Goal: Transaction & Acquisition: Purchase product/service

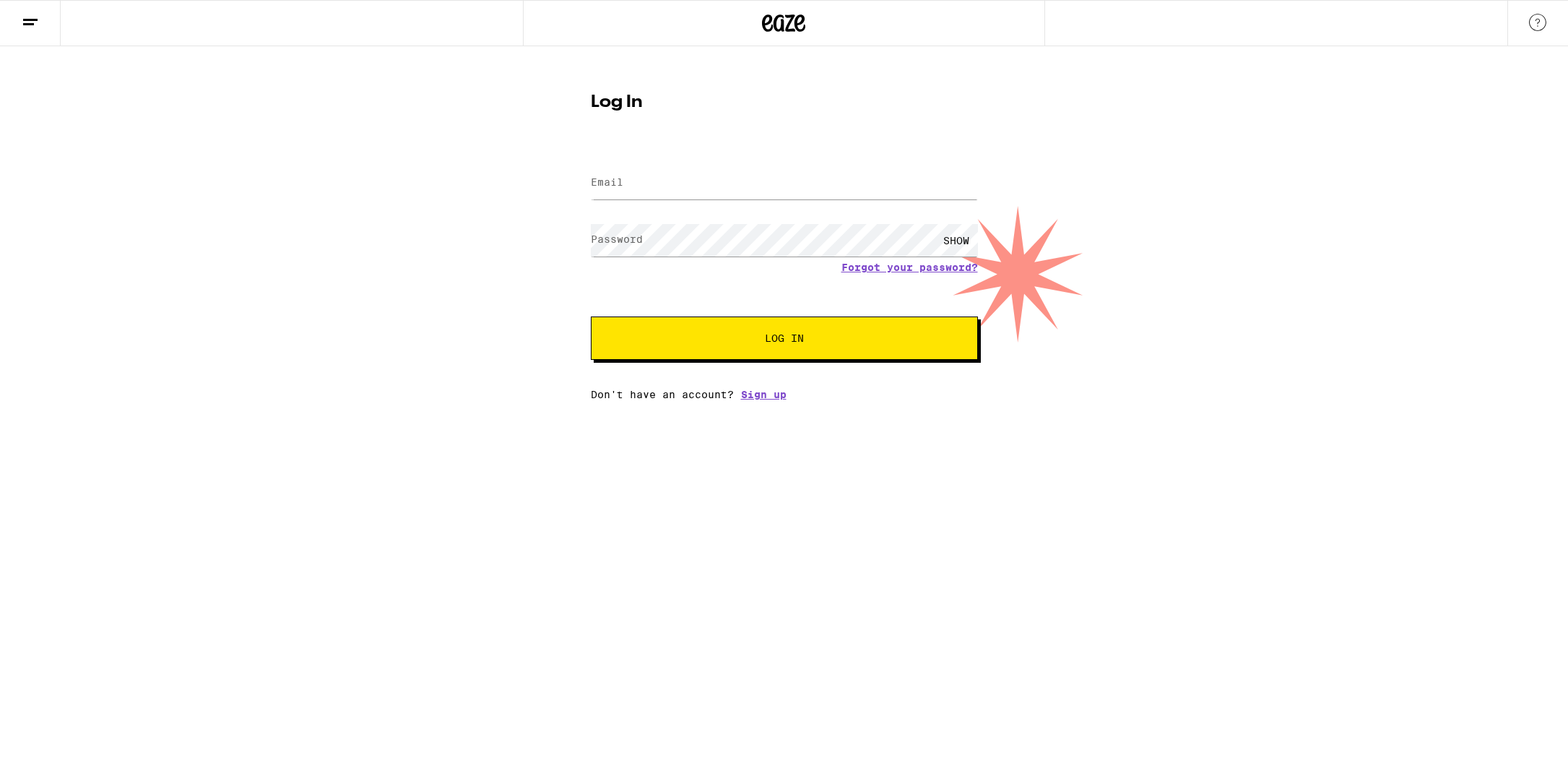
click at [636, 182] on input "Email" at bounding box center [784, 183] width 387 height 32
type input "[EMAIL_ADDRESS][DOMAIN_NAME]"
click at [591, 316] on button "Log In" at bounding box center [784, 338] width 387 height 43
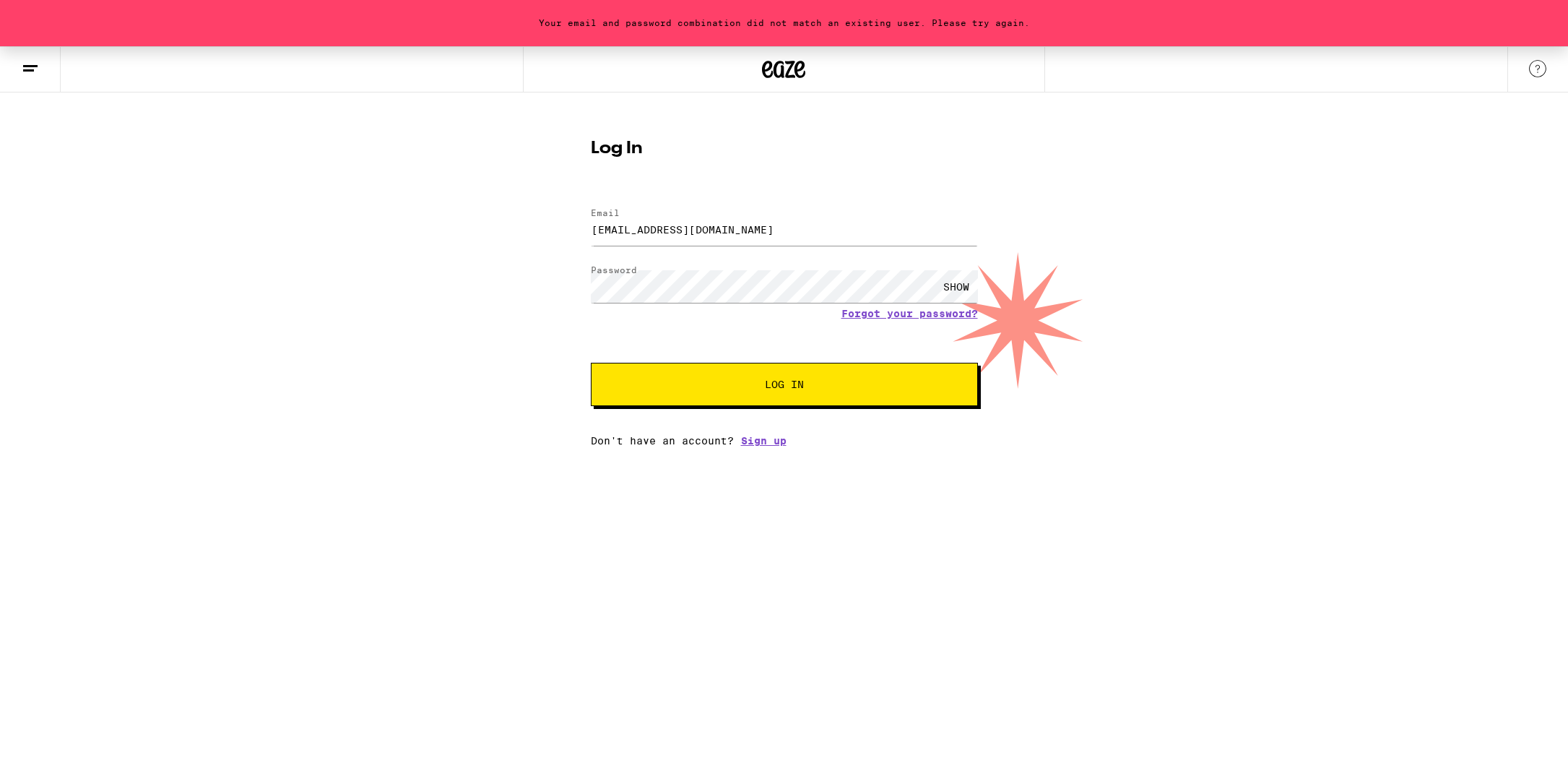
click at [962, 289] on div "SHOW" at bounding box center [956, 286] width 43 height 32
click at [591, 363] on button "Log In" at bounding box center [784, 384] width 387 height 43
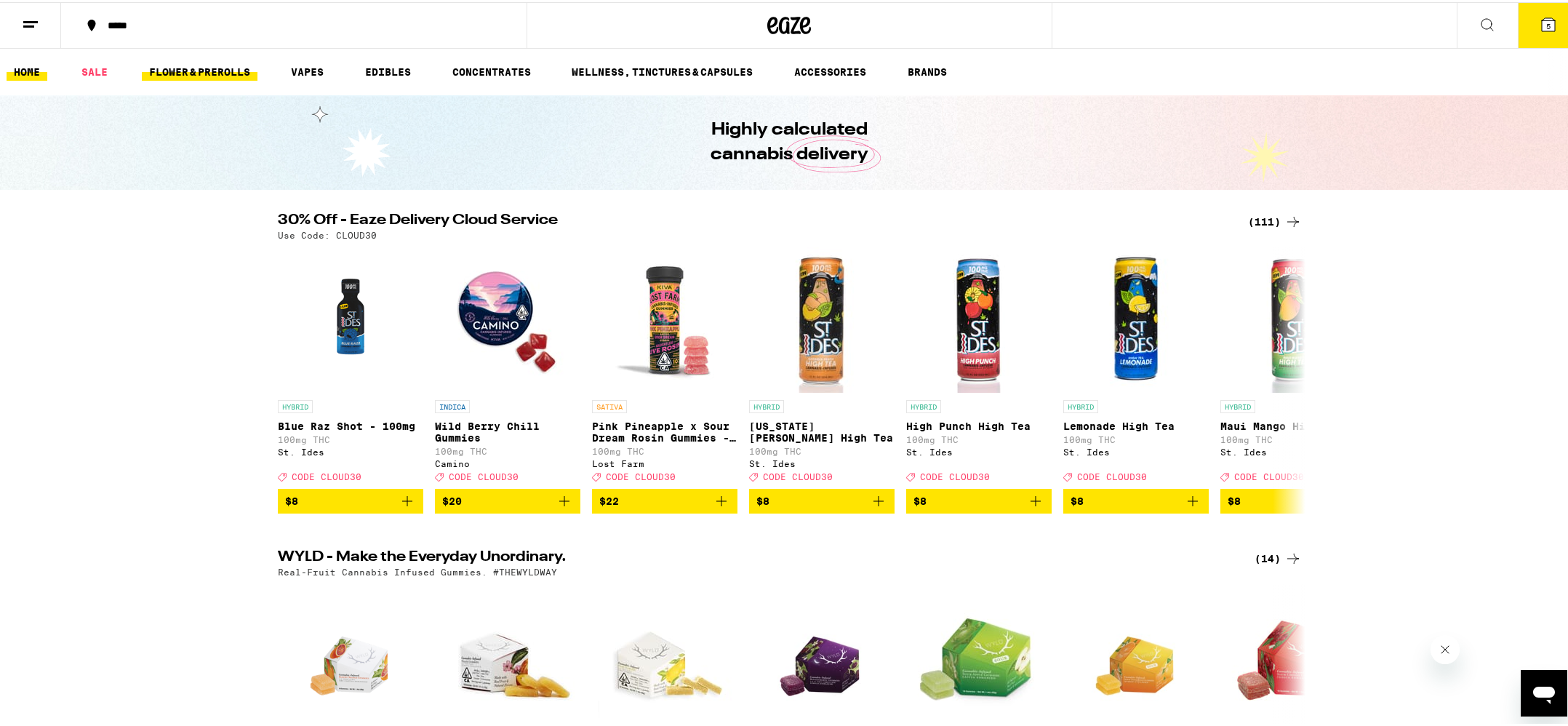
click at [185, 67] on link "FLOWER & PREROLLS" at bounding box center [199, 70] width 115 height 18
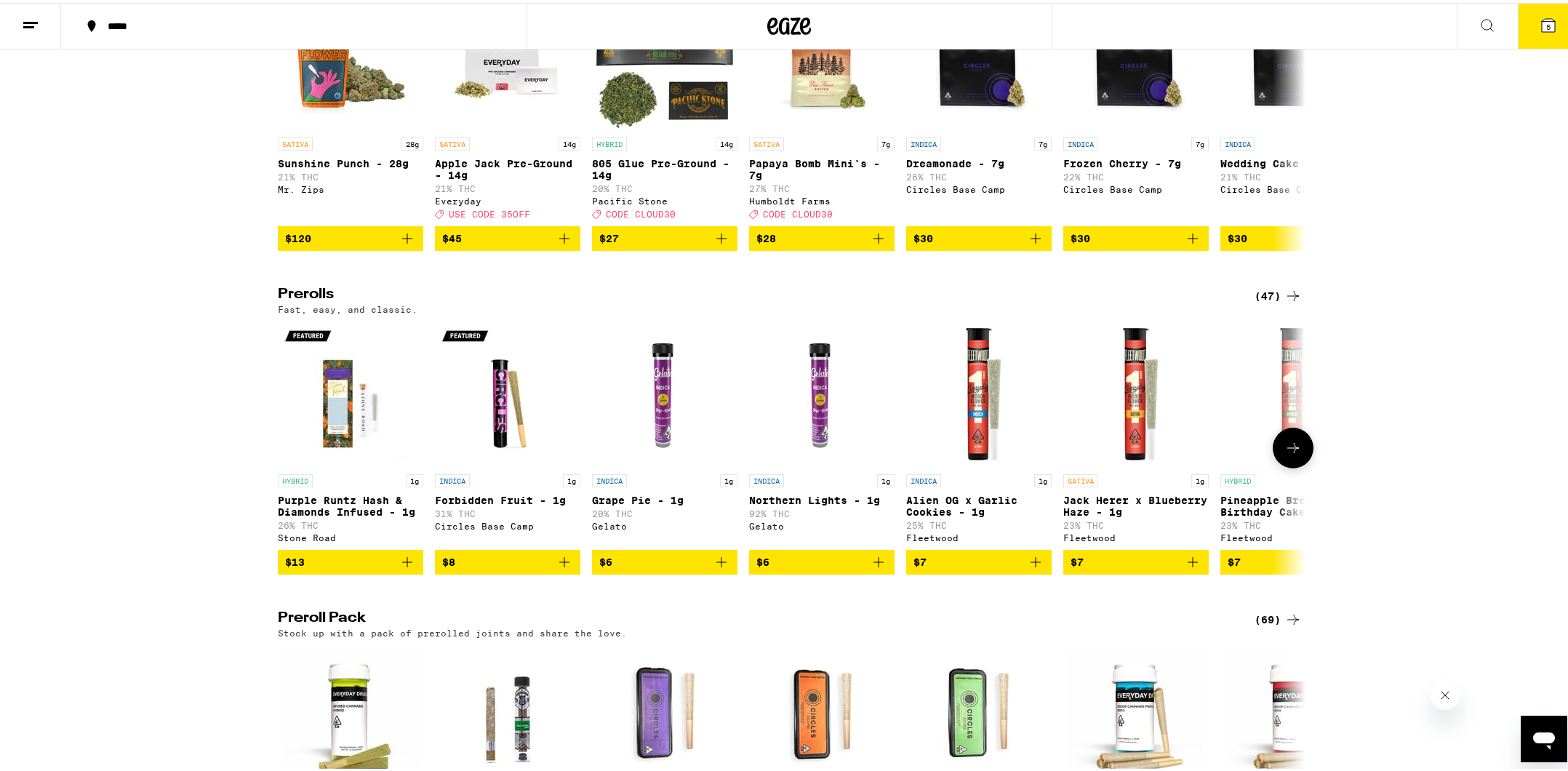
scroll to position [582, 0]
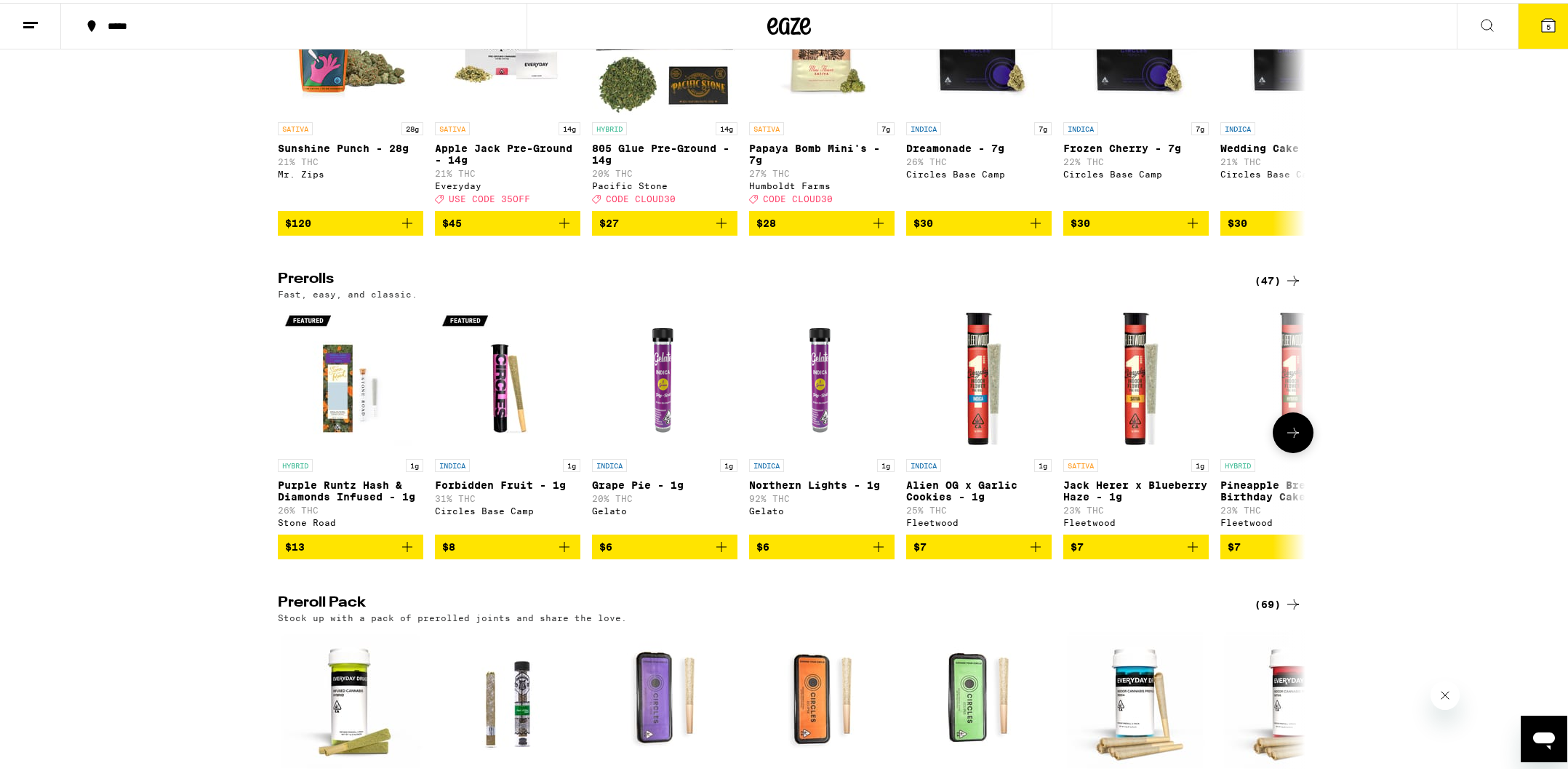
click at [555, 553] on icon "Add to bag" at bounding box center [564, 544] width 18 height 18
click at [1289, 439] on icon at bounding box center [1293, 430] width 18 height 18
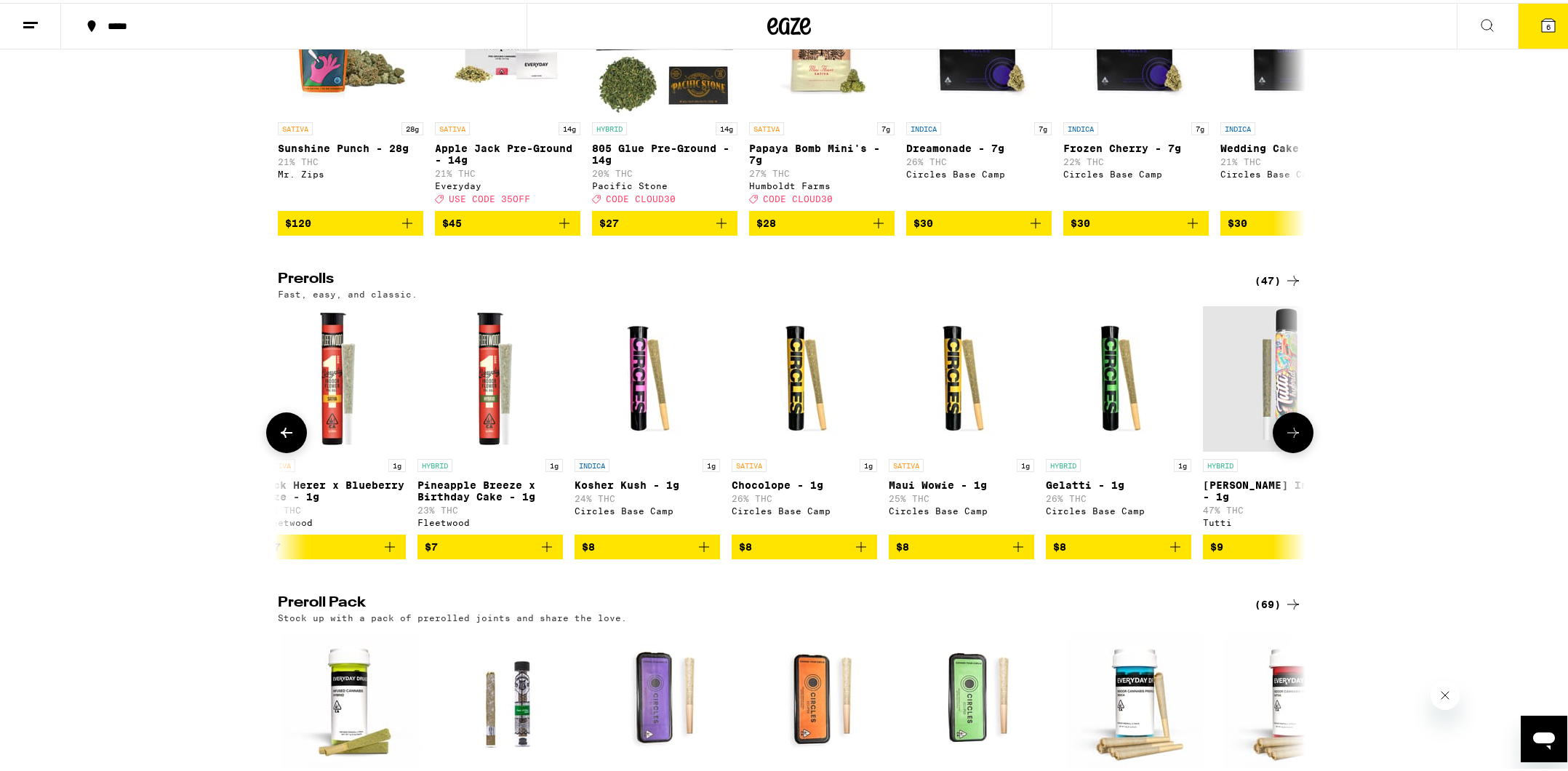
scroll to position [0, 865]
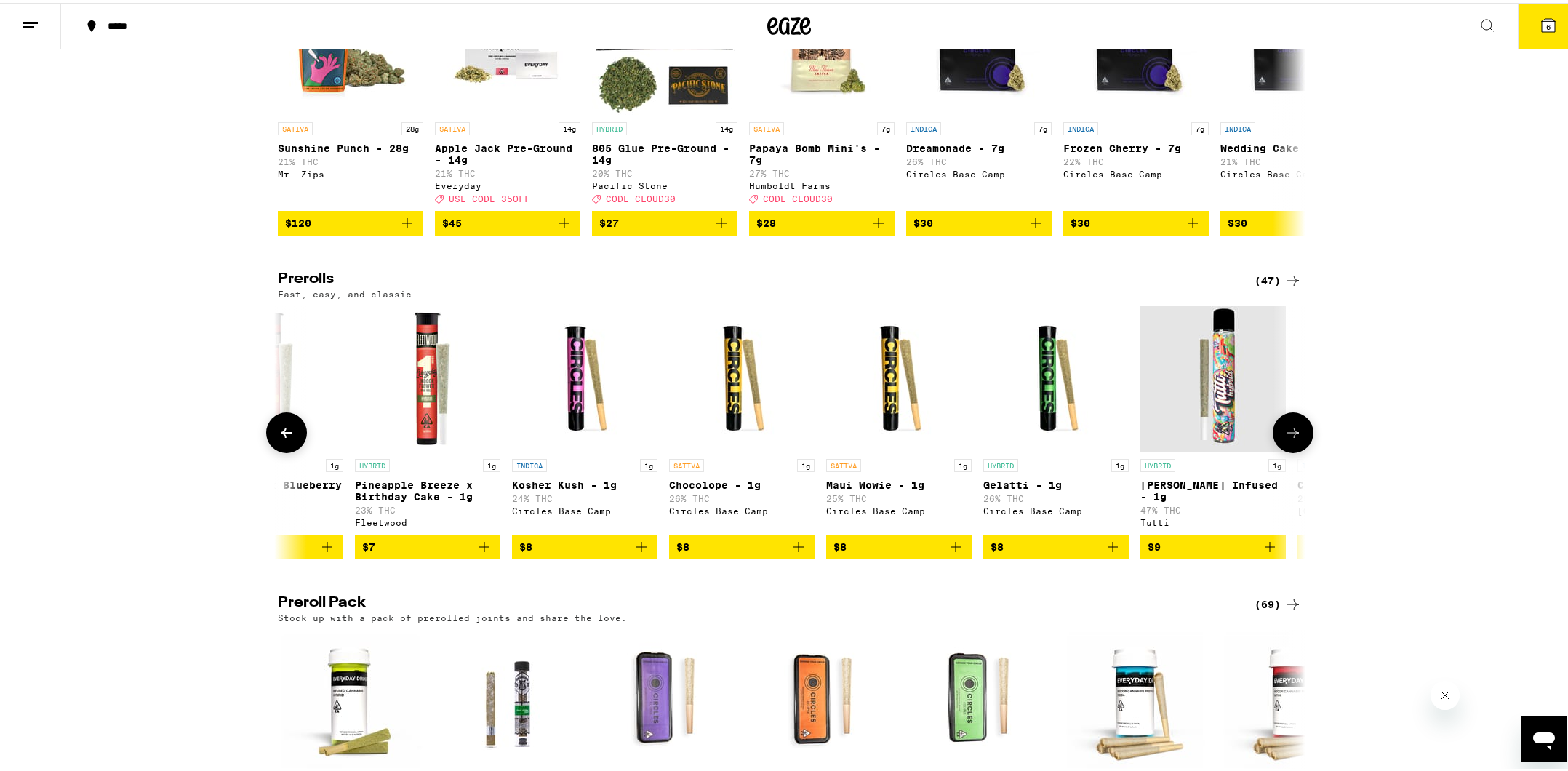
click at [1112, 553] on icon "Add to bag" at bounding box center [1112, 544] width 18 height 18
click at [1112, 553] on icon "Increment" at bounding box center [1116, 544] width 18 height 18
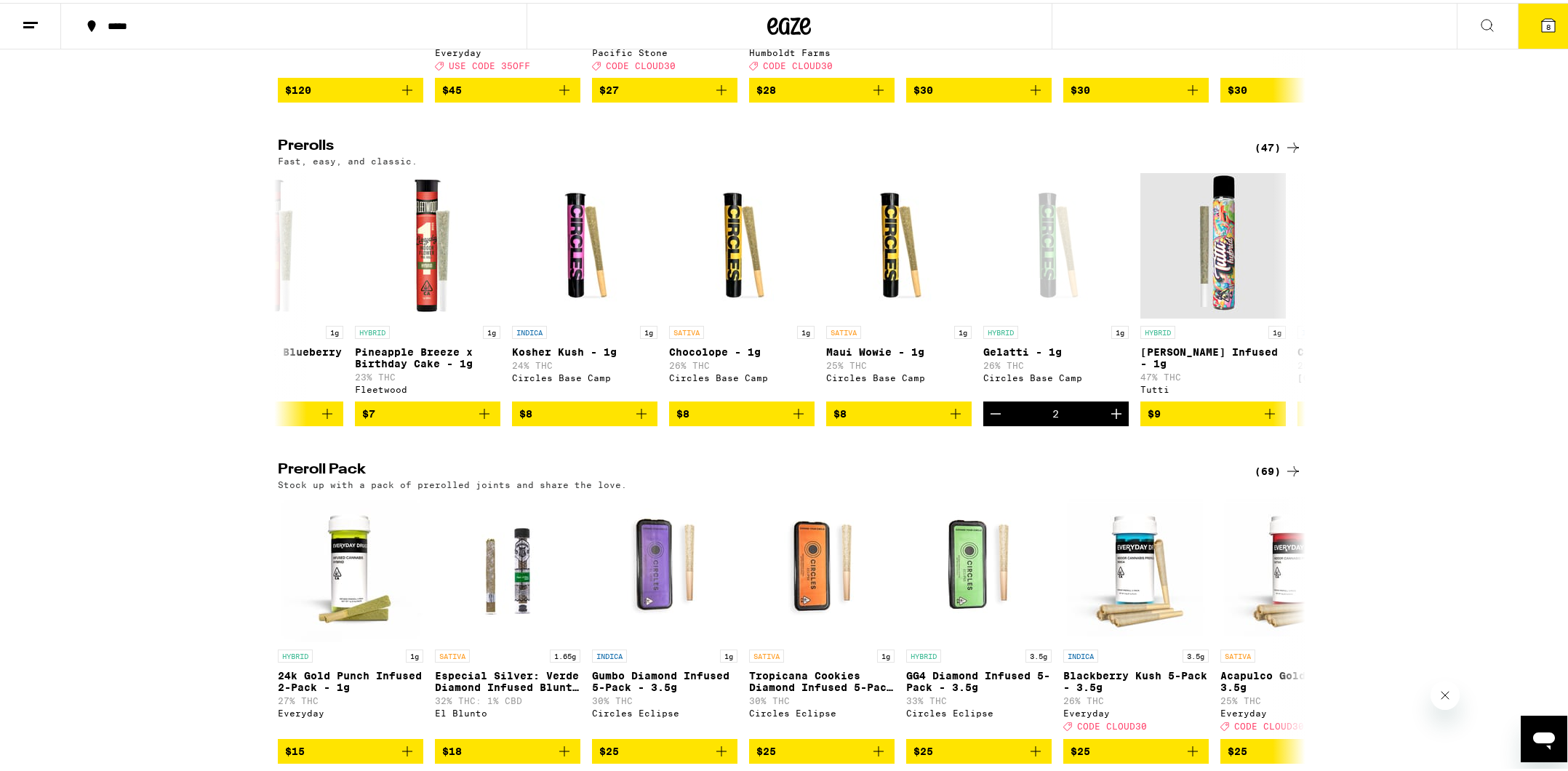
scroll to position [800, 0]
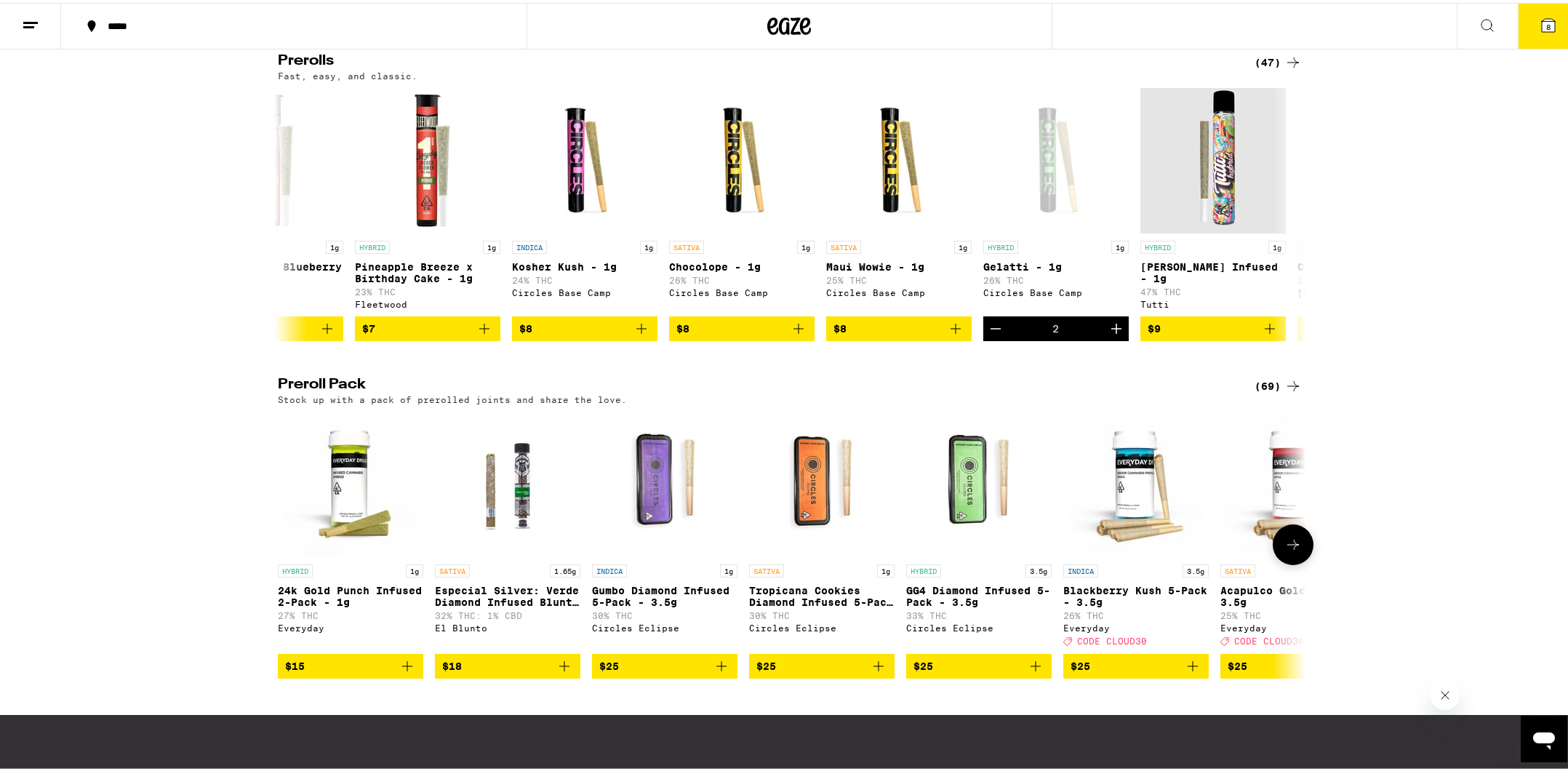
click at [1032, 672] on icon "Add to bag" at bounding box center [1036, 663] width 18 height 18
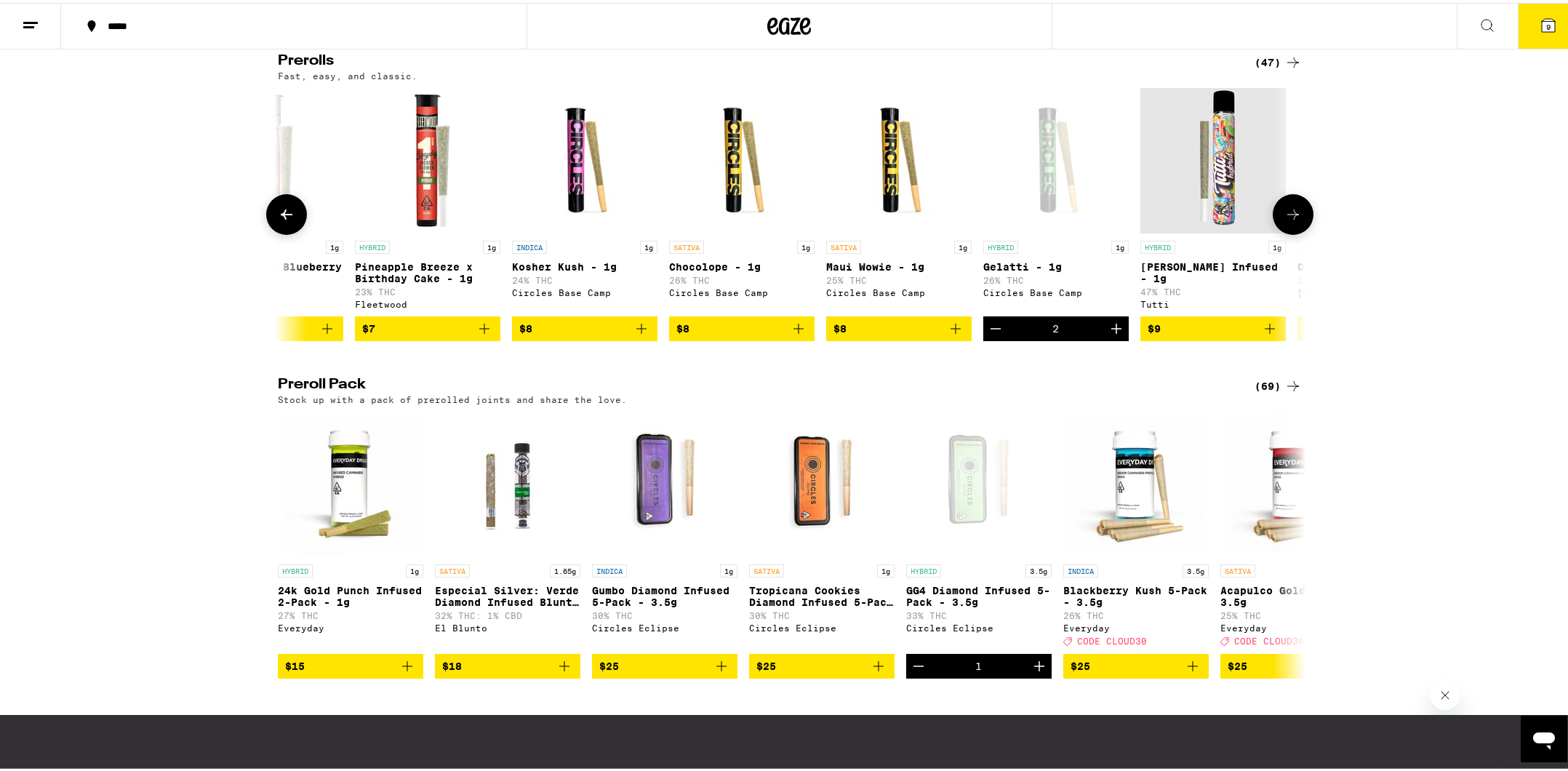
click at [992, 335] on icon "Decrement" at bounding box center [995, 325] width 18 height 18
click at [283, 220] on icon at bounding box center [287, 212] width 18 height 18
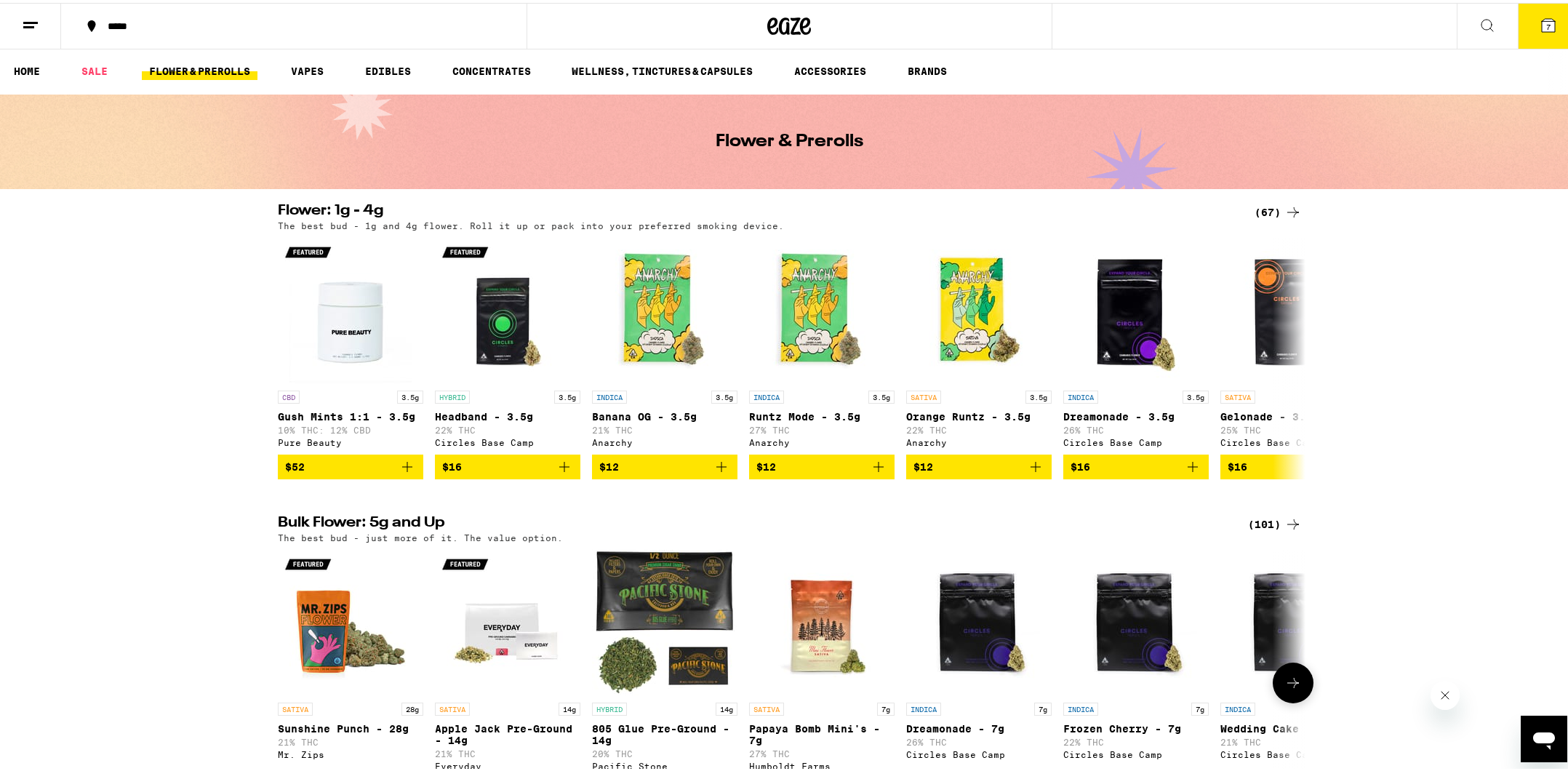
scroll to position [0, 0]
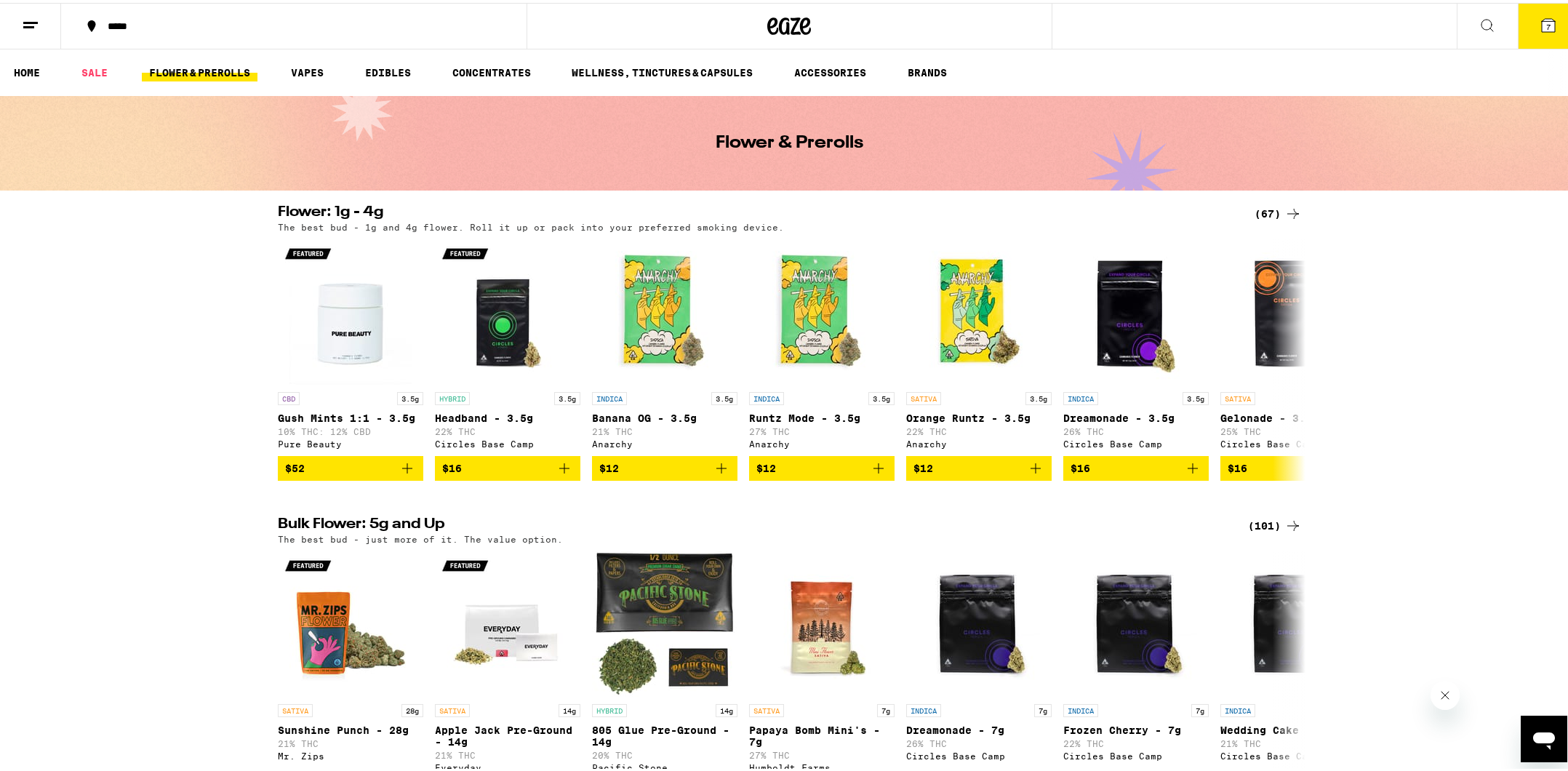
click at [1556, 33] on button "7" at bounding box center [1548, 23] width 61 height 45
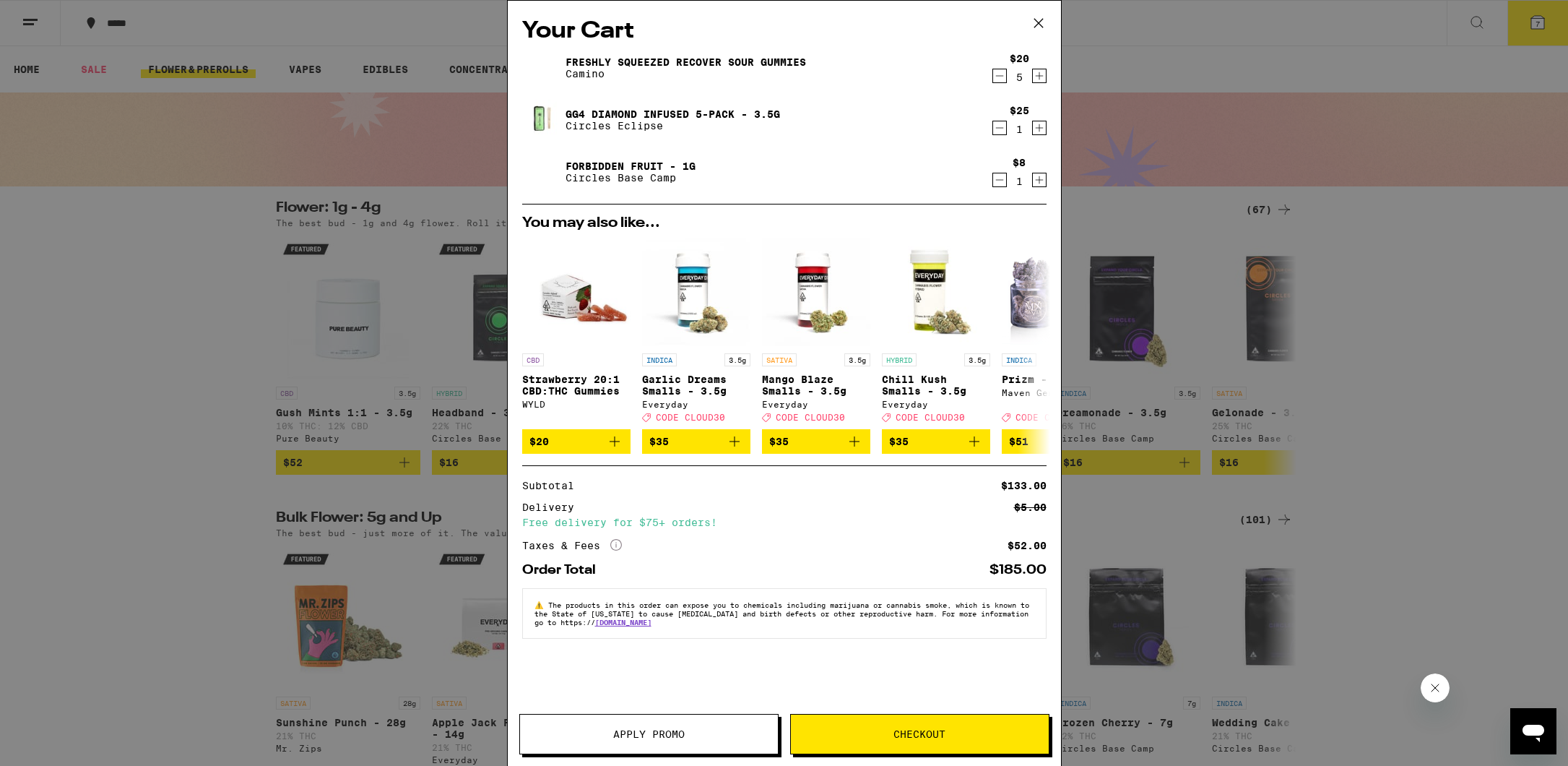
click at [998, 180] on icon "Decrement" at bounding box center [999, 179] width 13 height 18
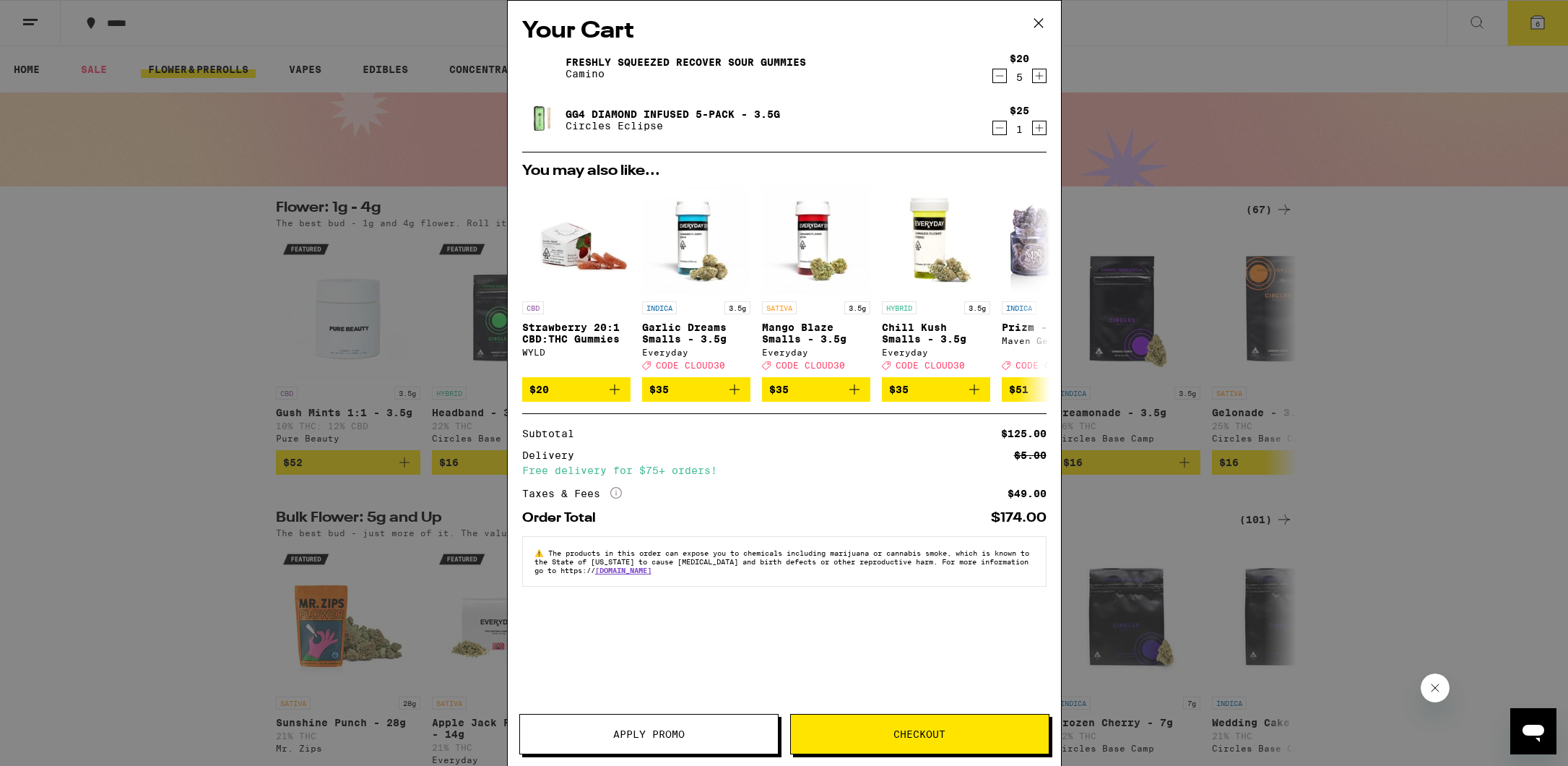
click at [1031, 23] on icon at bounding box center [1039, 23] width 22 height 22
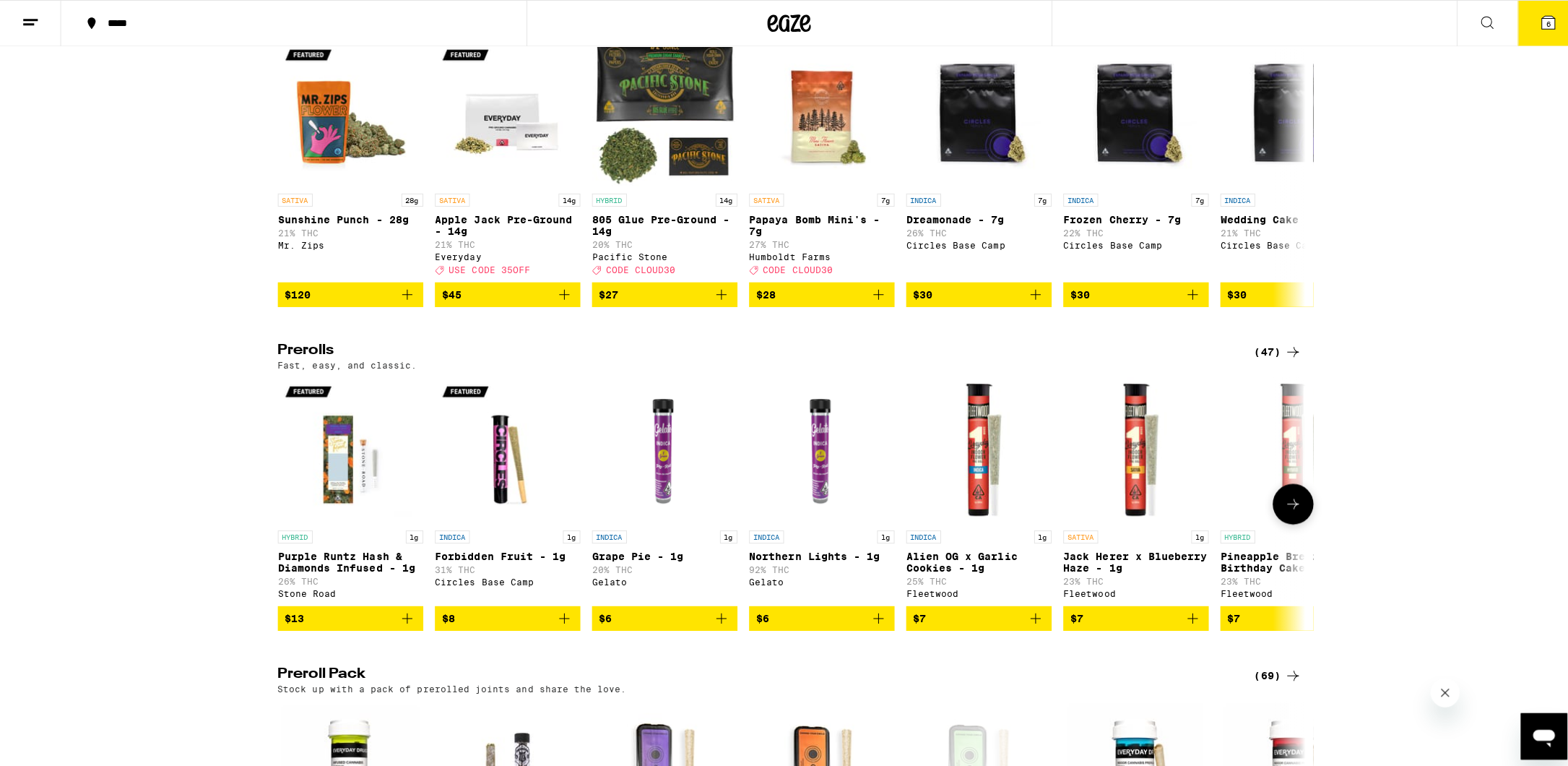
scroll to position [506, 0]
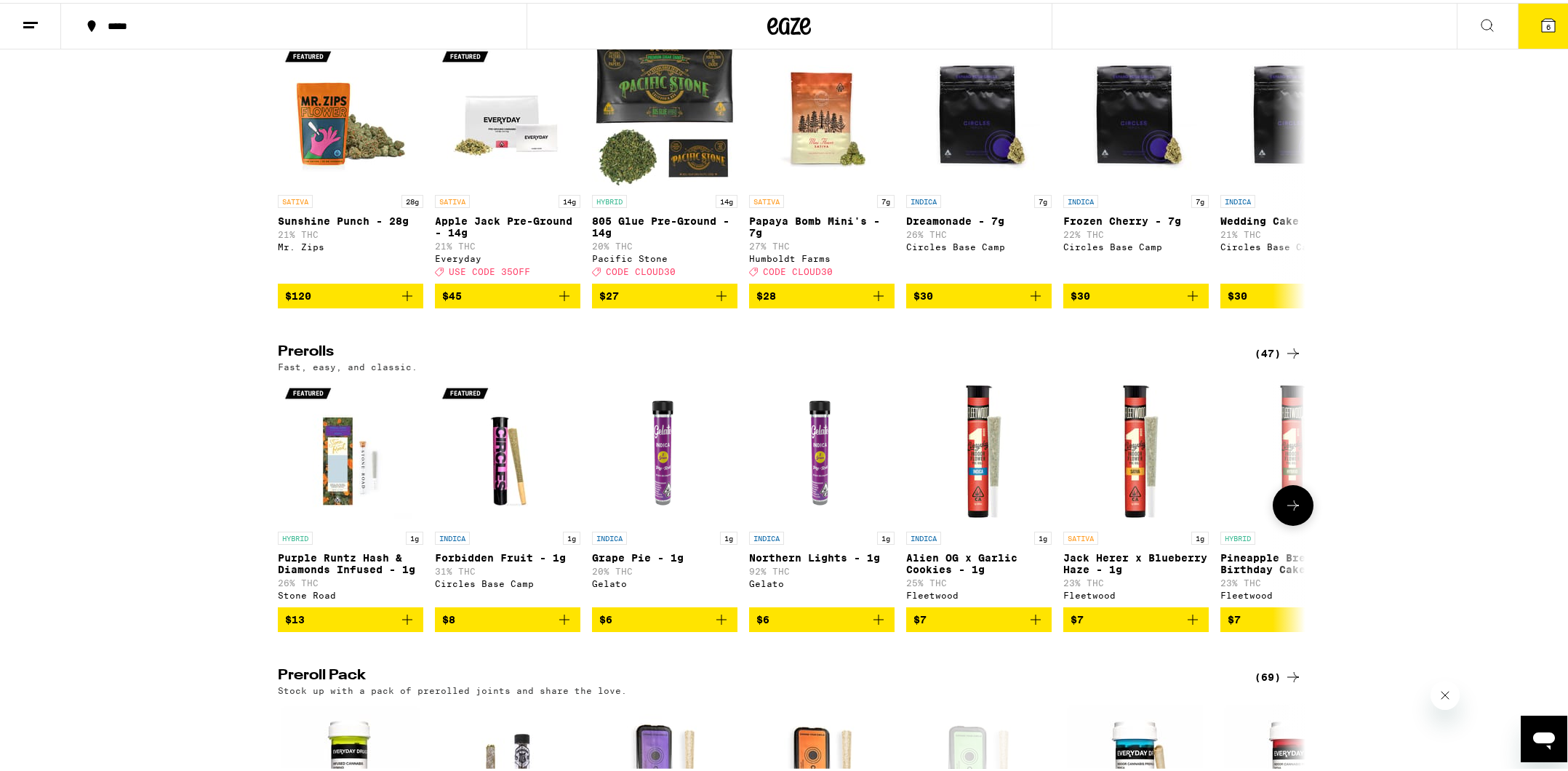
click at [559, 622] on icon "Add to bag" at bounding box center [564, 617] width 10 height 10
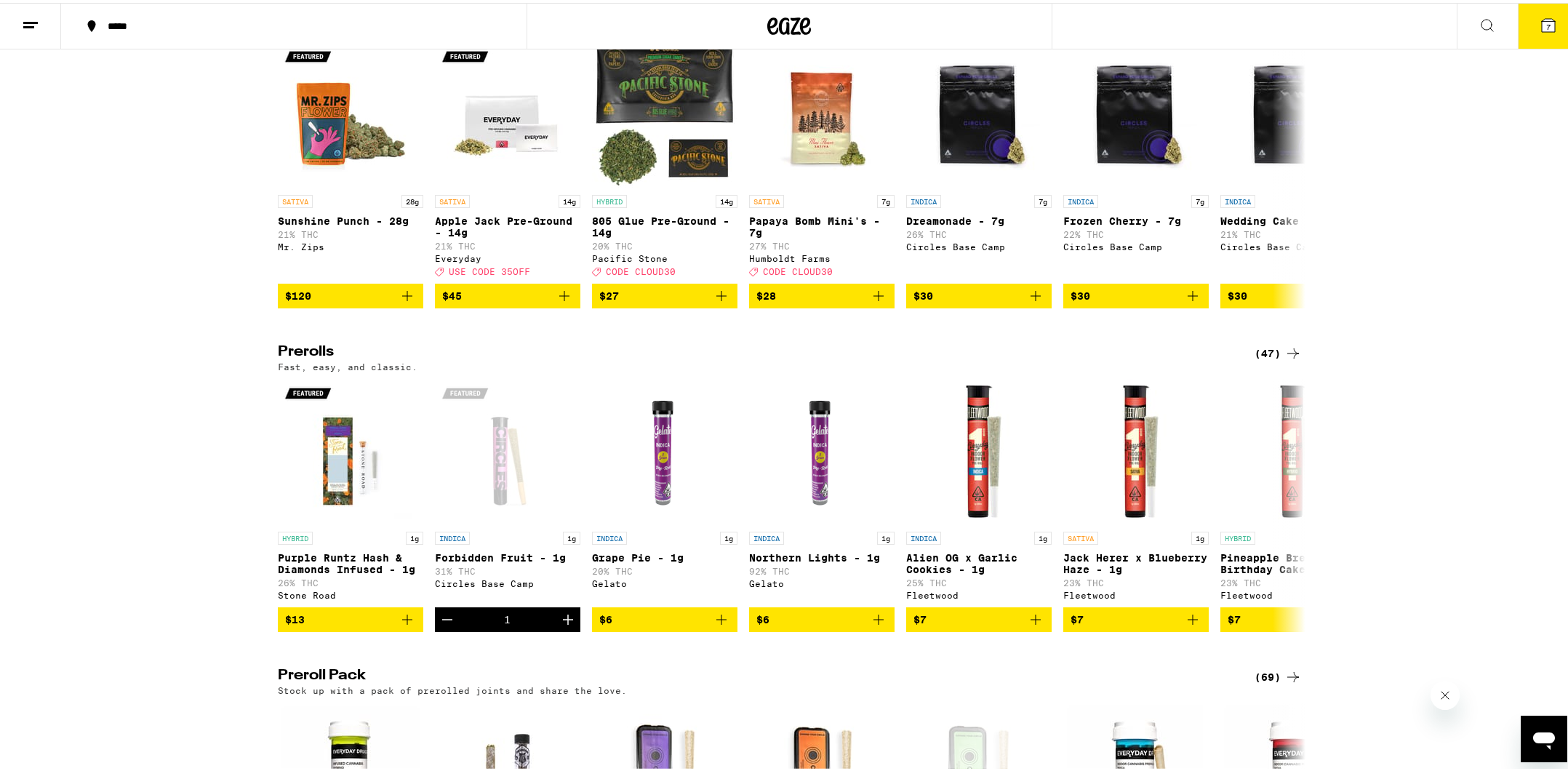
click at [1542, 16] on icon at bounding box center [1548, 22] width 13 height 13
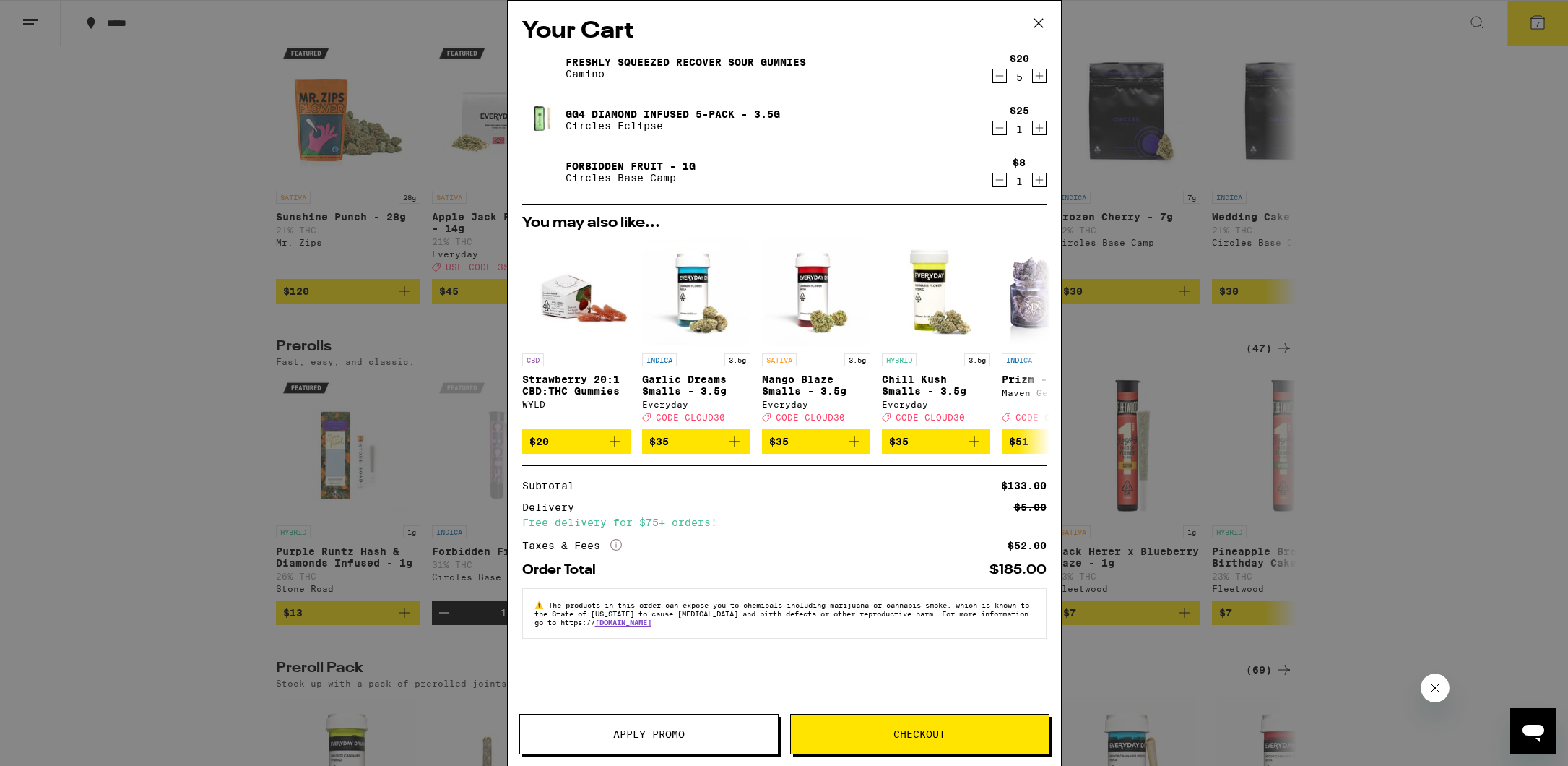
click at [999, 77] on icon "Decrement" at bounding box center [999, 75] width 13 height 18
click at [616, 550] on icon "More Info" at bounding box center [616, 544] width 12 height 12
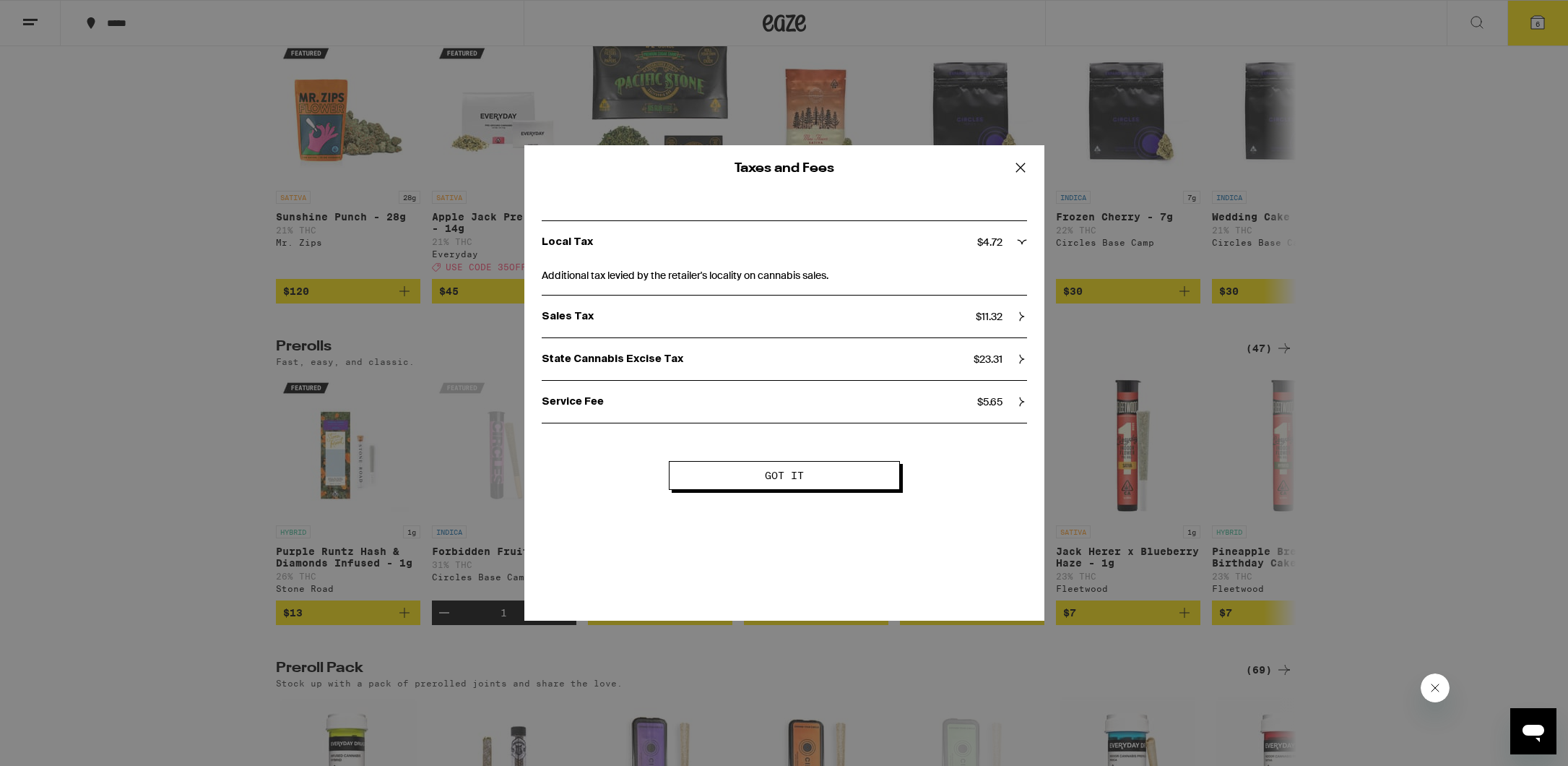
click at [840, 473] on span "Got it" at bounding box center [784, 475] width 114 height 10
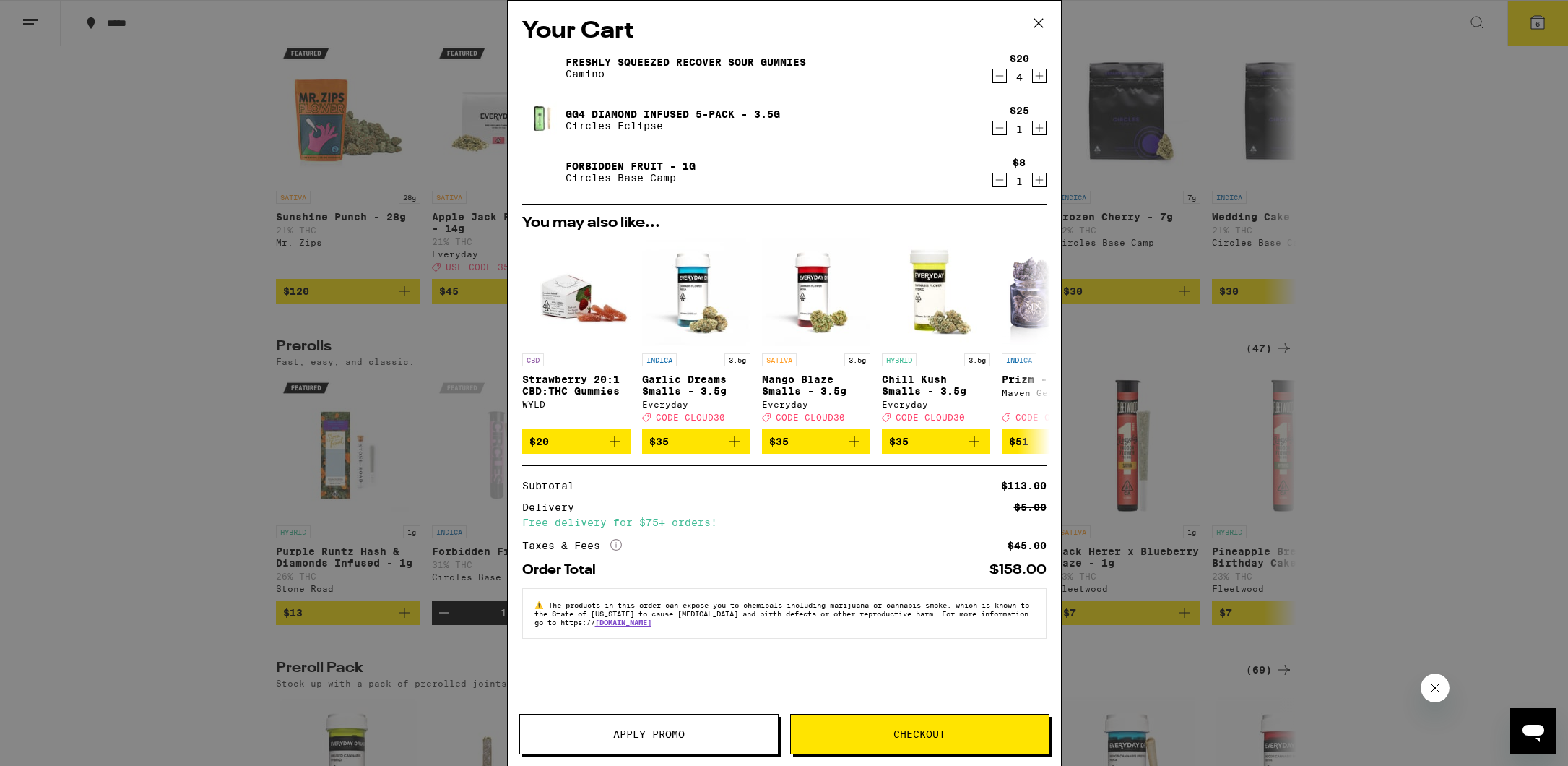
click at [998, 182] on icon "Decrement" at bounding box center [999, 179] width 13 height 18
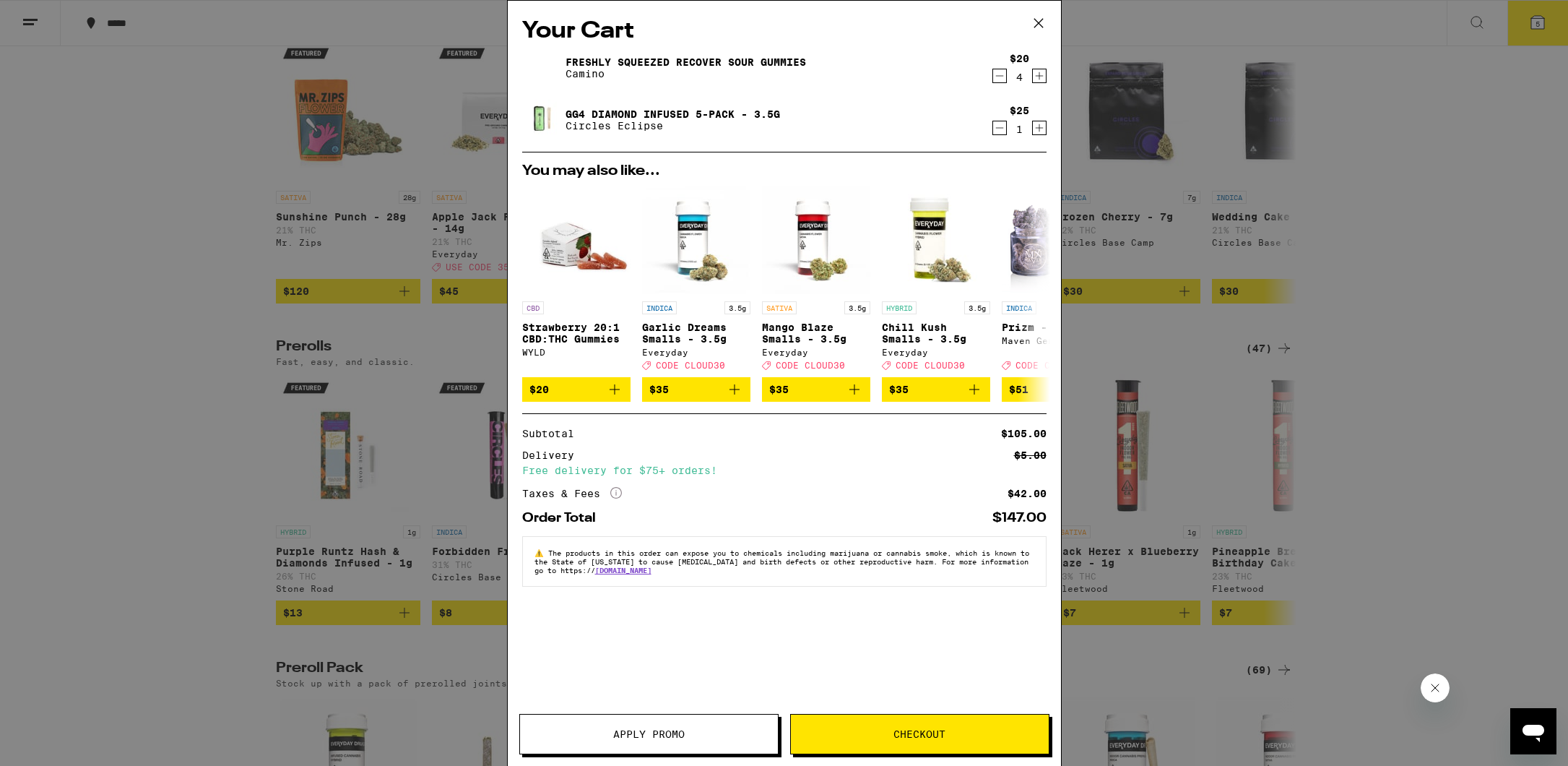
click at [999, 76] on icon "Decrement" at bounding box center [999, 75] width 13 height 18
click at [1033, 82] on icon "Increment" at bounding box center [1039, 75] width 13 height 18
click at [986, 750] on button "Checkout" at bounding box center [919, 734] width 259 height 41
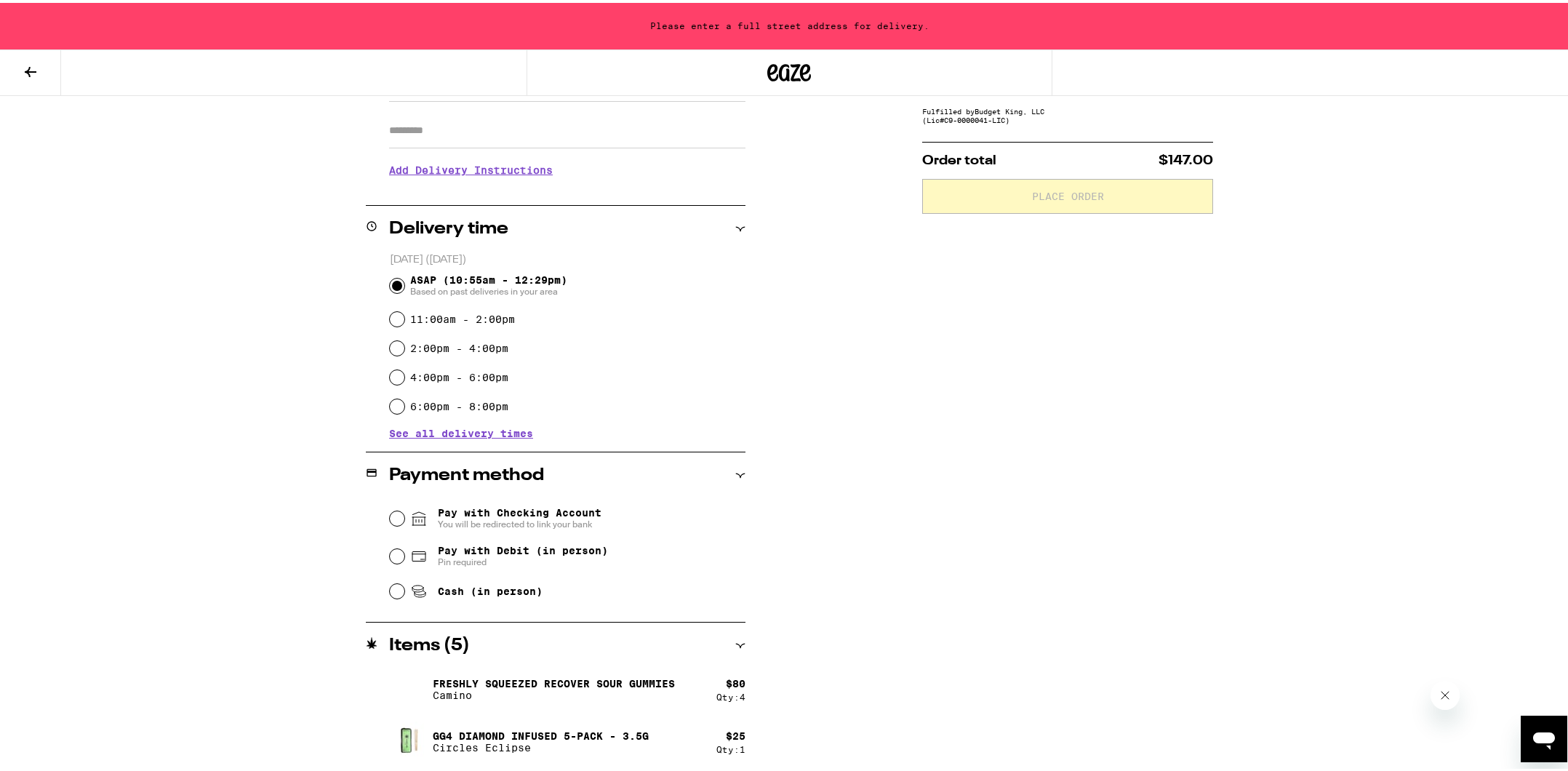
scroll to position [250, 0]
click at [397, 552] on input "Pay with Debit (in person) Pin required" at bounding box center [397, 552] width 15 height 15
radio input "true"
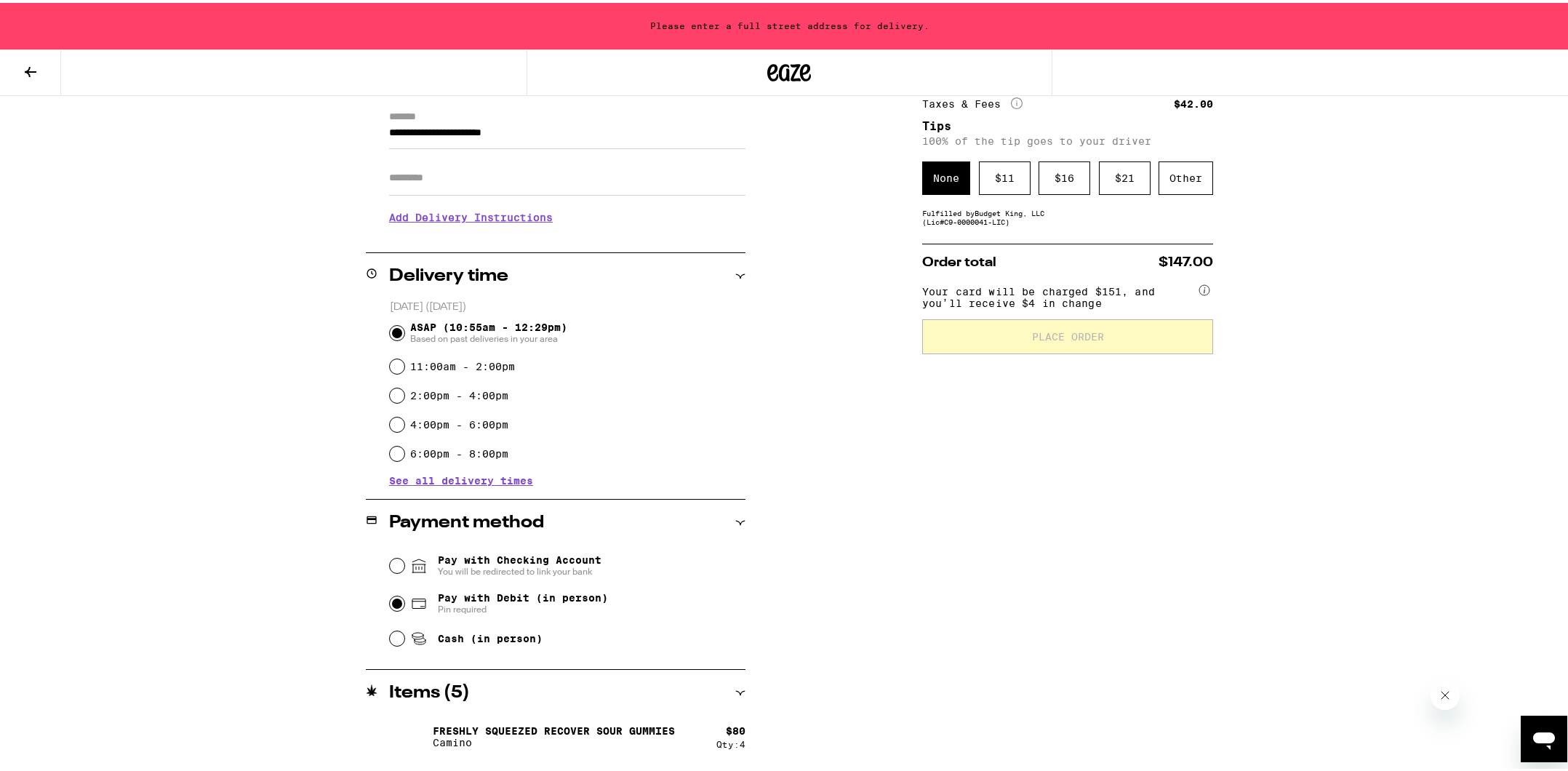
scroll to position [31, 0]
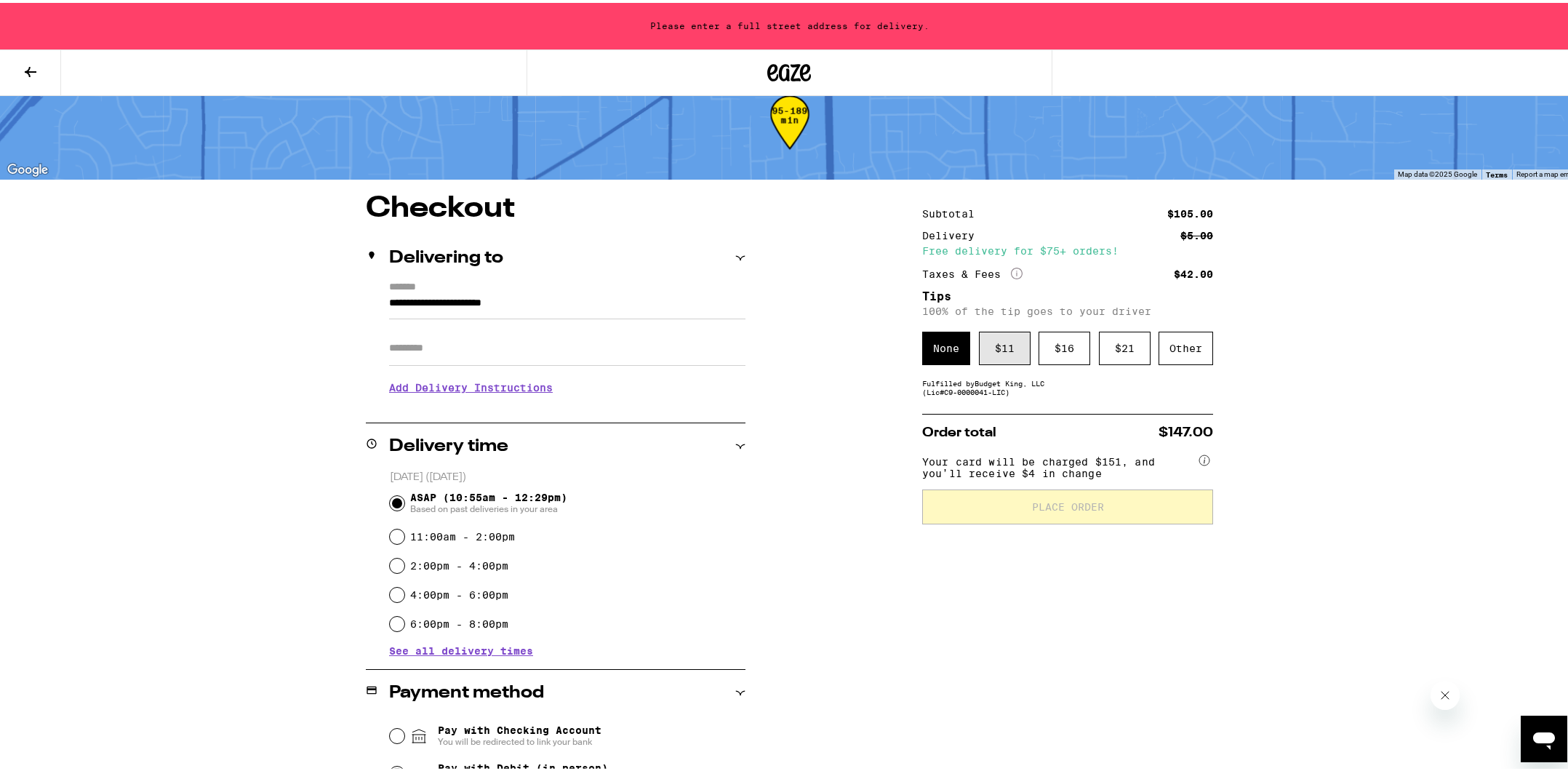
click at [1012, 347] on div "$ 11" at bounding box center [1005, 345] width 52 height 33
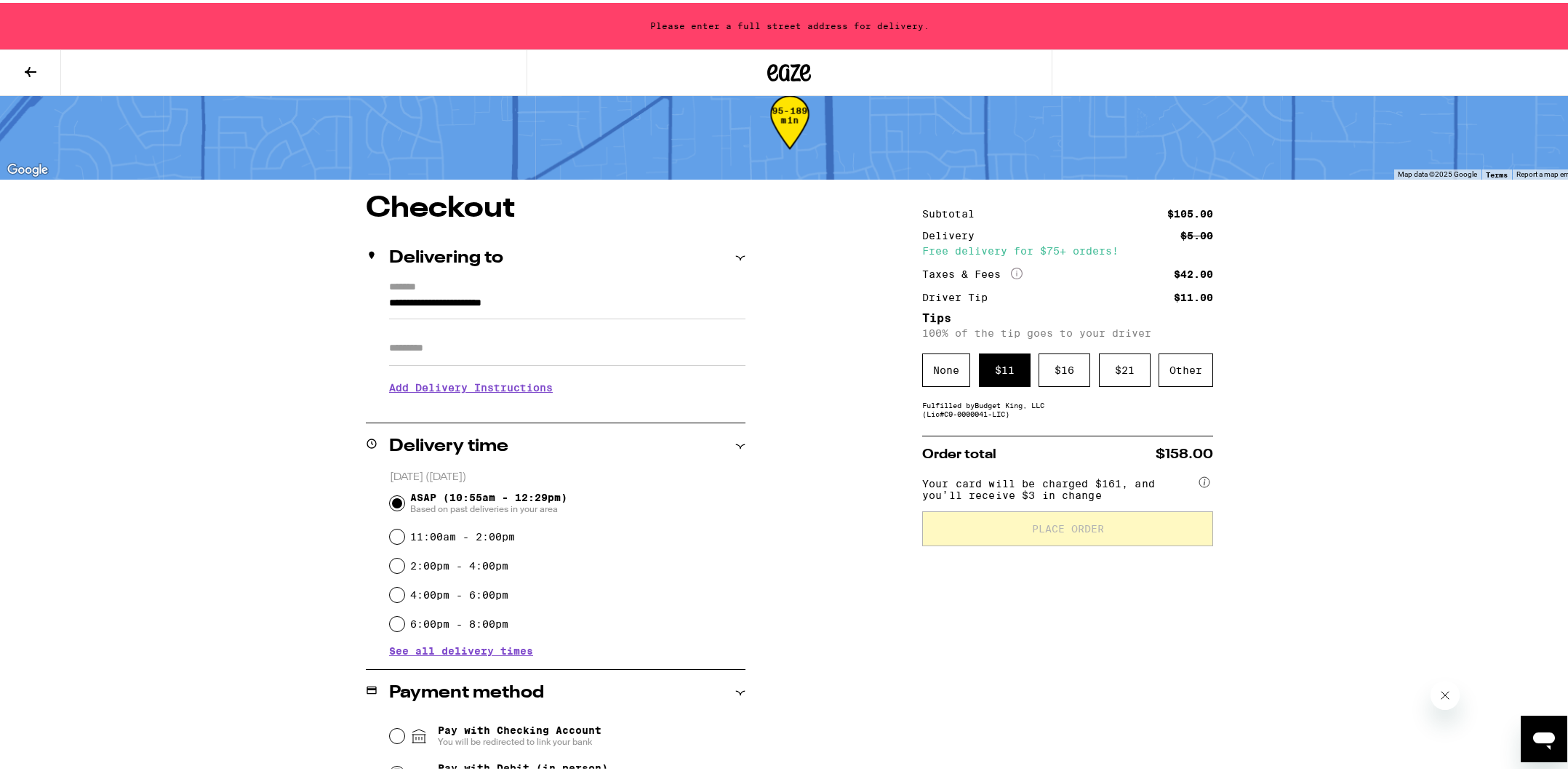
click at [582, 292] on input "**********" at bounding box center [567, 304] width 356 height 25
drag, startPoint x: 628, startPoint y: 285, endPoint x: 445, endPoint y: 291, distance: 183.1
click at [445, 291] on label "*******" at bounding box center [567, 285] width 356 height 13
click at [445, 291] on input "**********" at bounding box center [567, 304] width 356 height 25
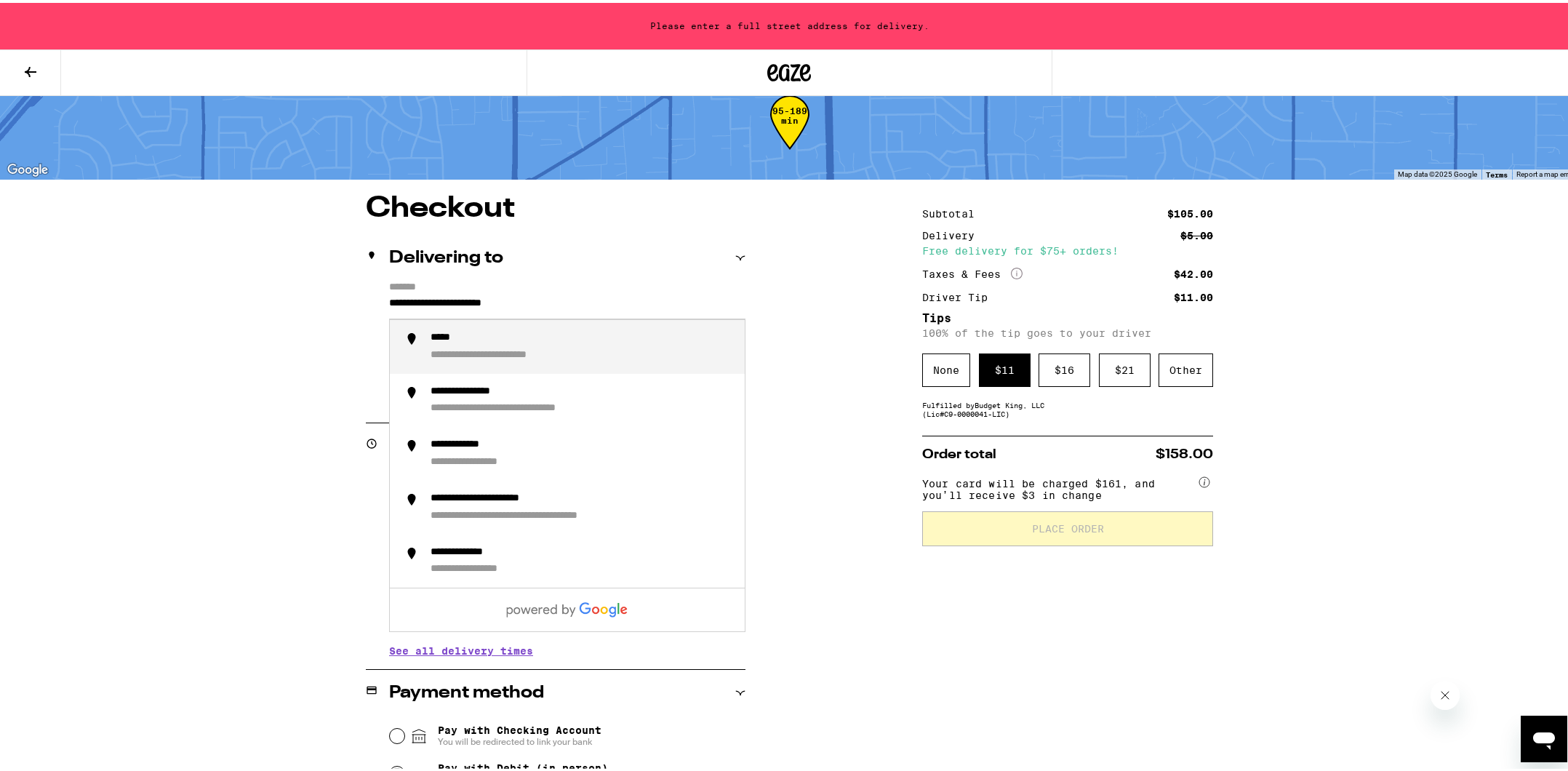
drag, startPoint x: 590, startPoint y: 304, endPoint x: 404, endPoint y: 299, distance: 186.1
click at [404, 299] on input "**********" at bounding box center [567, 304] width 356 height 25
type input "*"
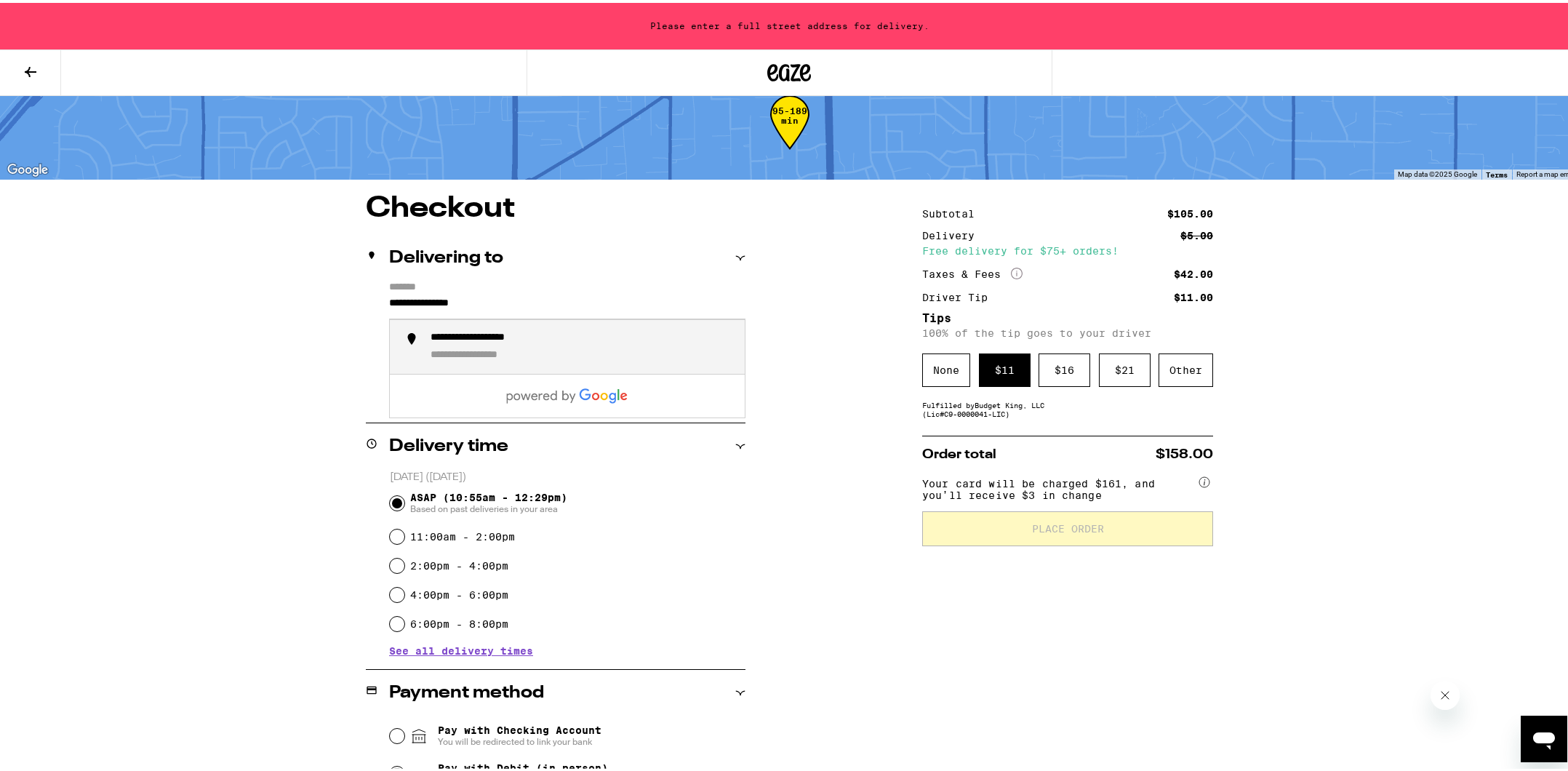
click at [645, 352] on div "**********" at bounding box center [582, 343] width 303 height 30
type input "**********"
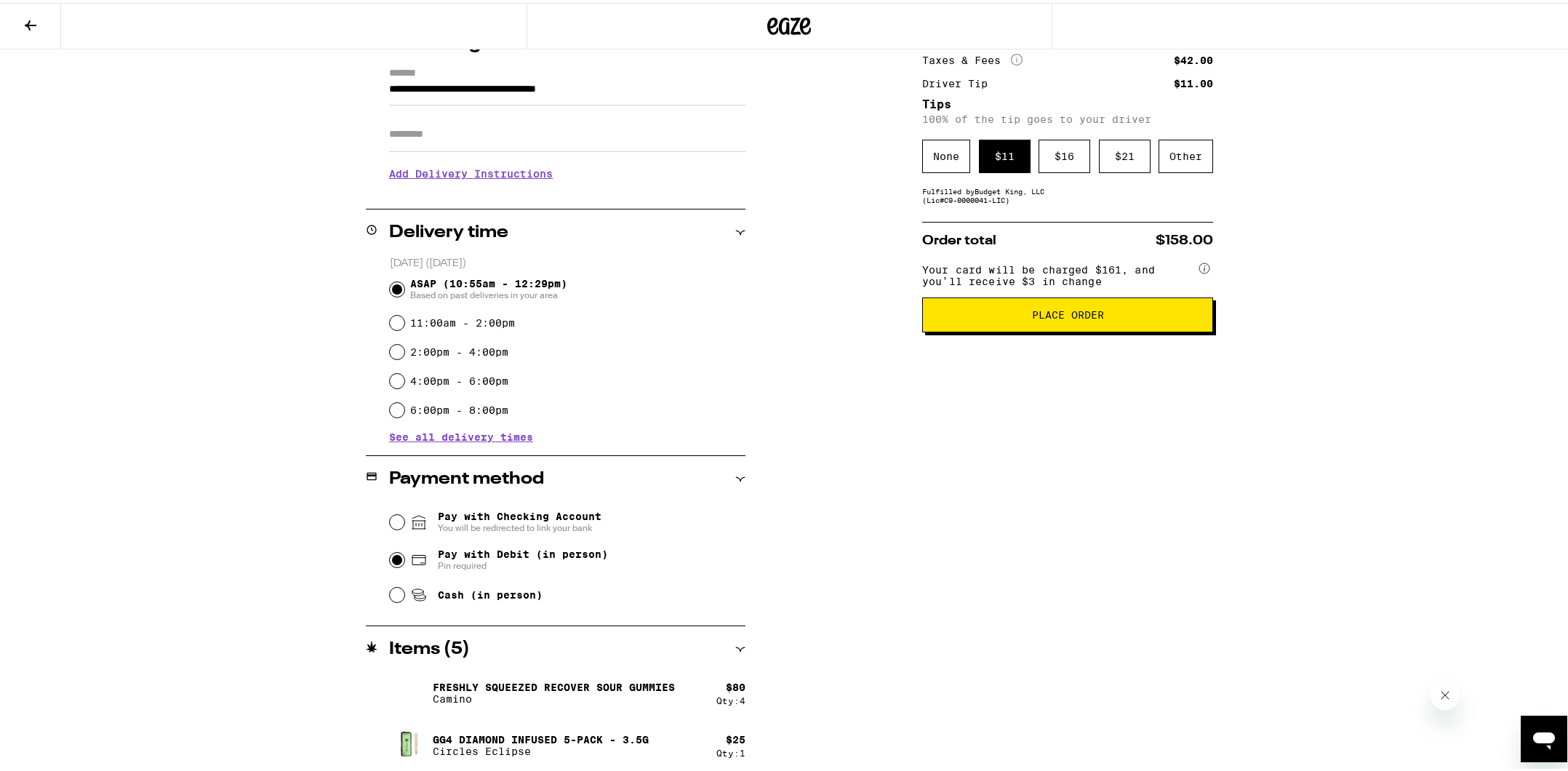
scroll to position [203, 0]
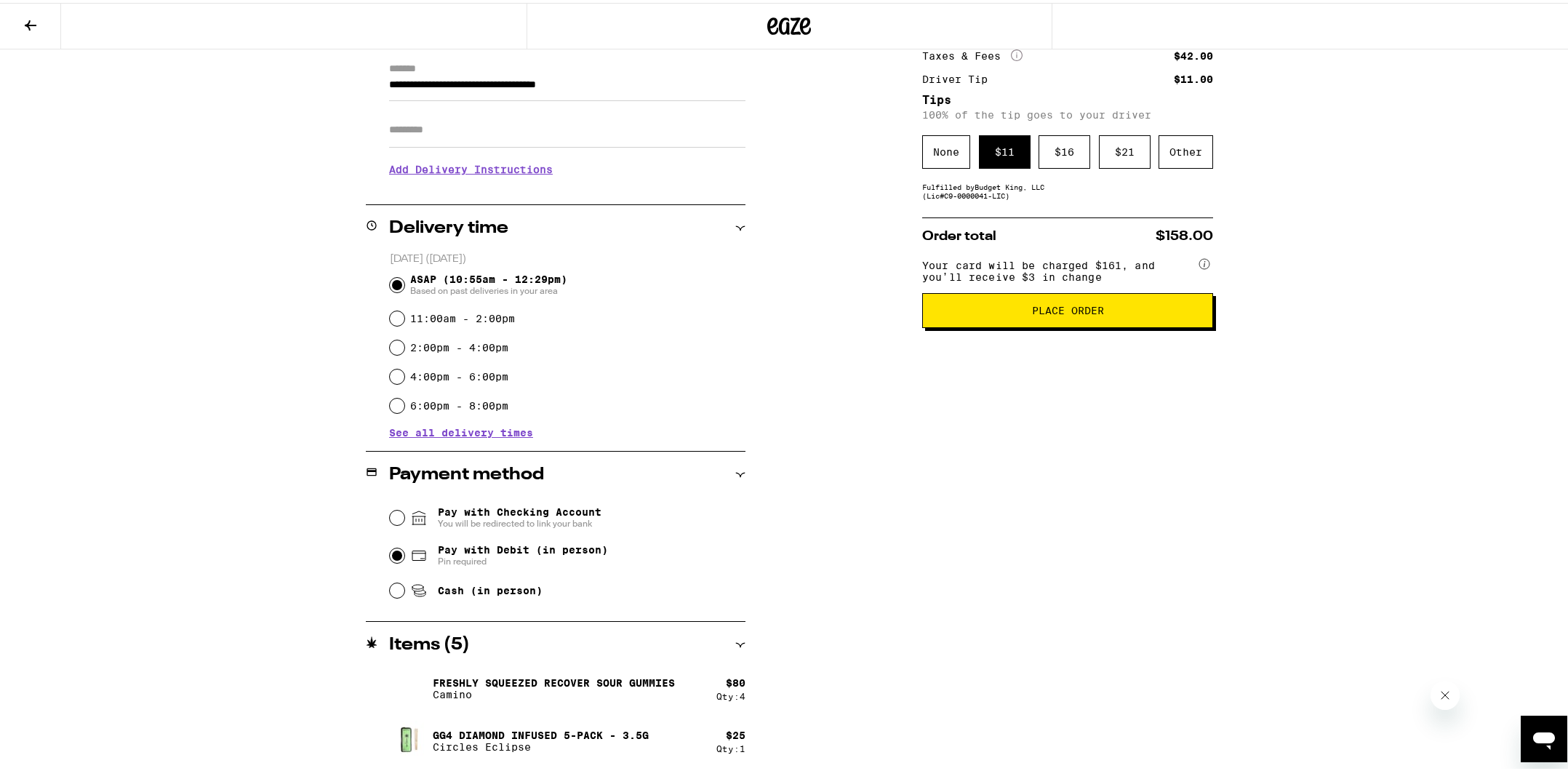
click at [1047, 325] on button "Place Order" at bounding box center [1068, 308] width 291 height 35
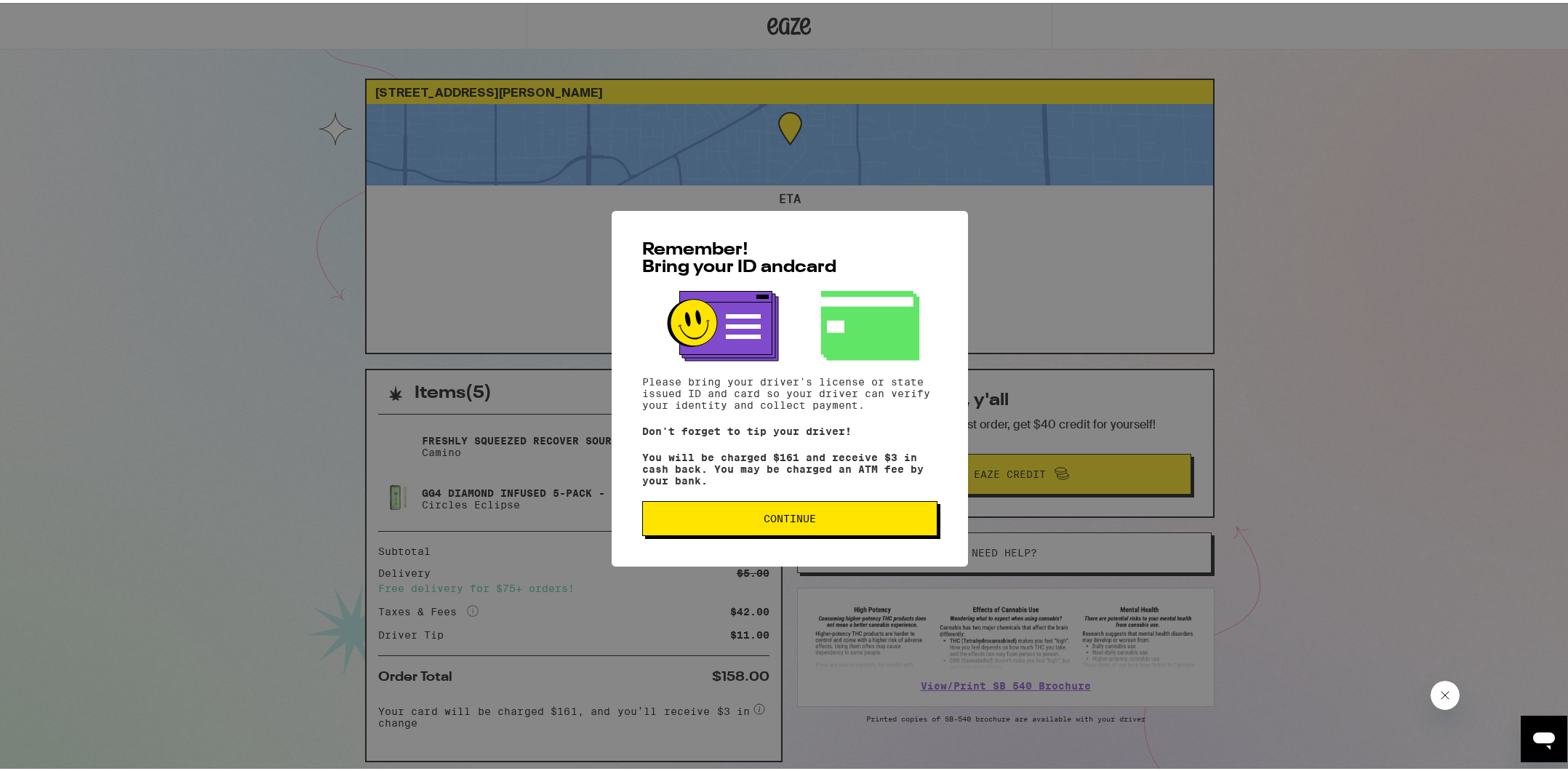
click at [808, 521] on span "Continue" at bounding box center [790, 515] width 53 height 10
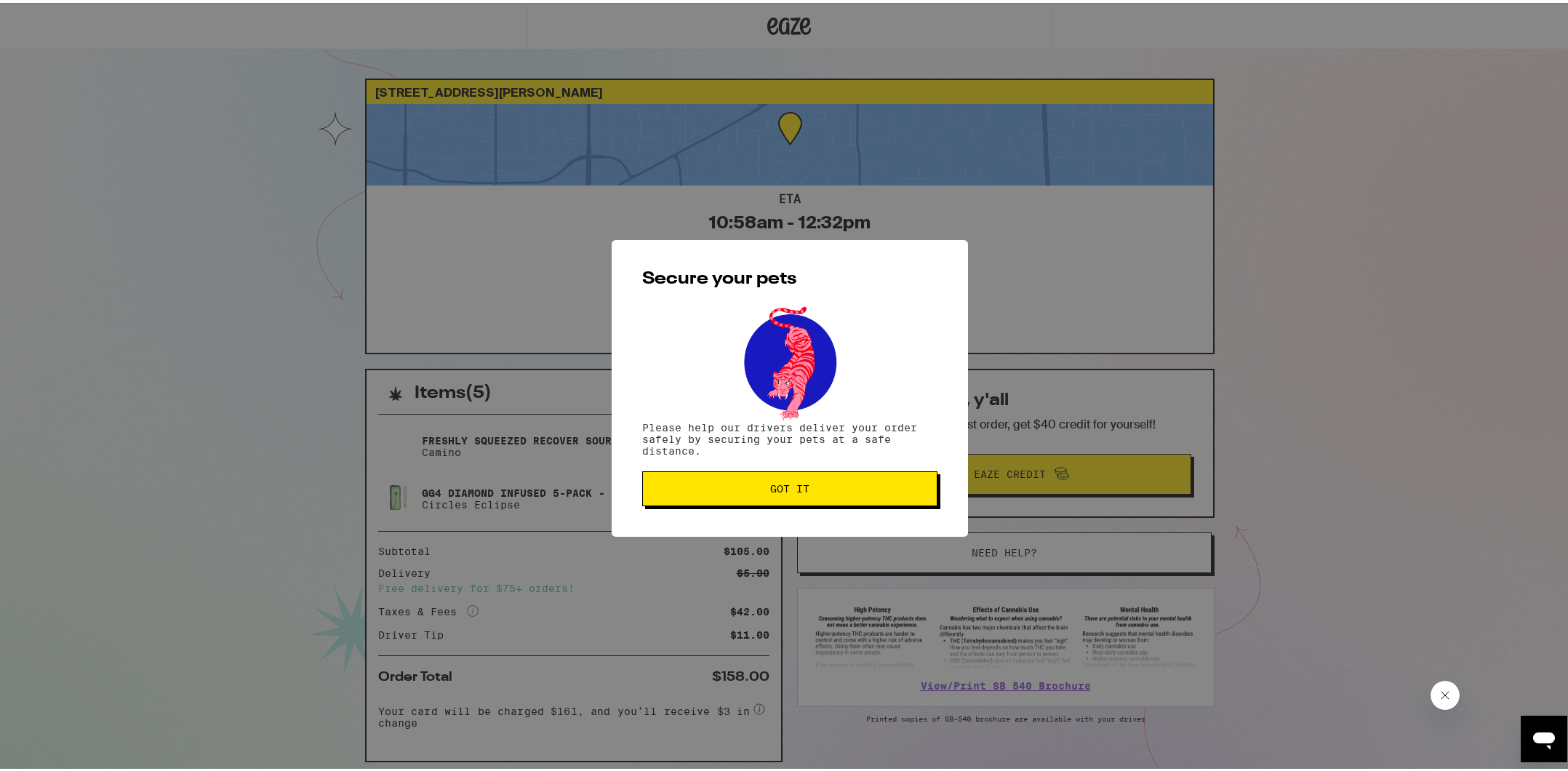
click at [750, 491] on span "Got it" at bounding box center [789, 486] width 270 height 10
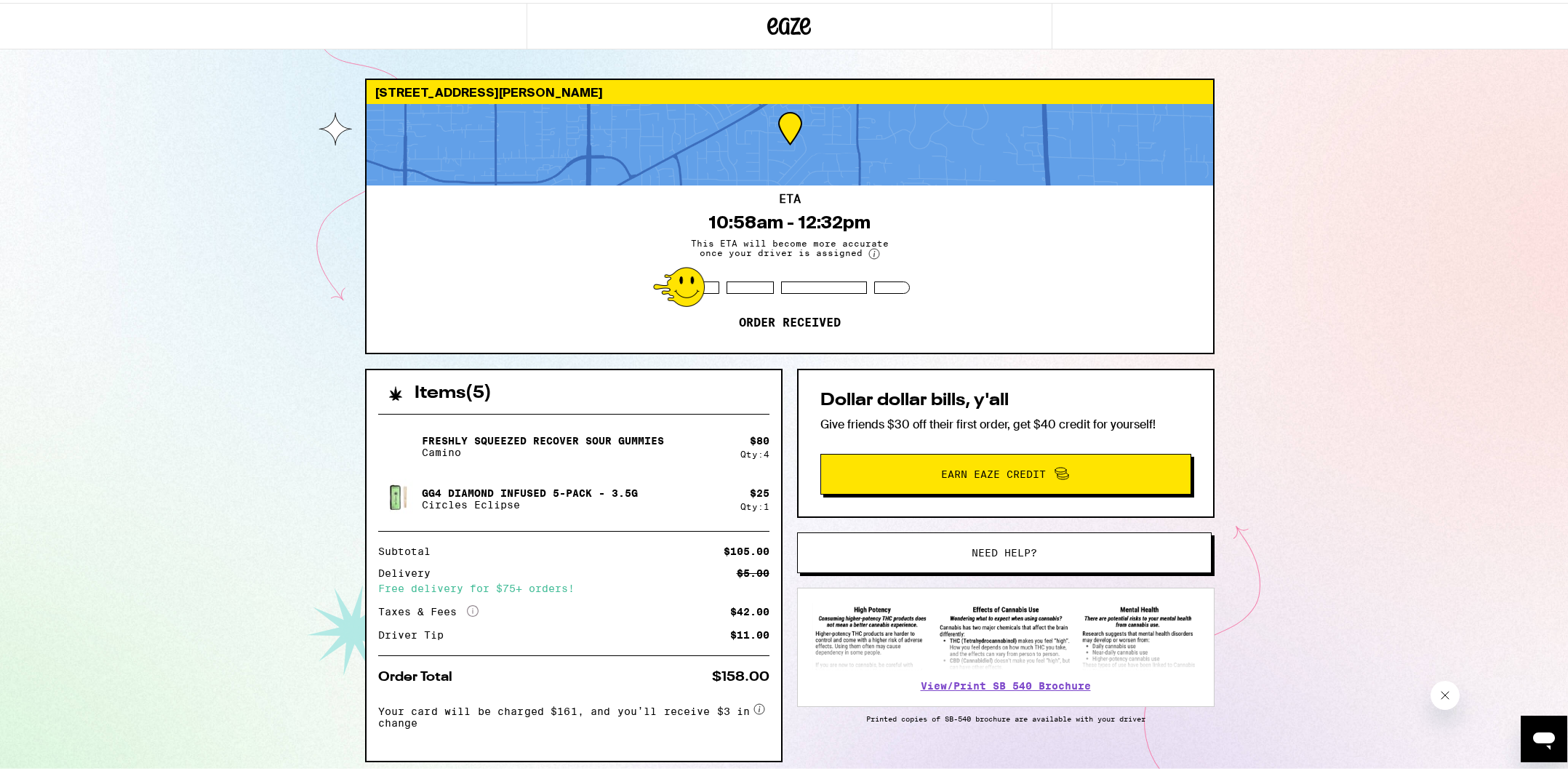
click at [1275, 477] on div "8377 Berman Walk Way Citrus Heights 95610 ETA 10:58am - 12:32pm This ETA will b…" at bounding box center [789, 408] width 1579 height 817
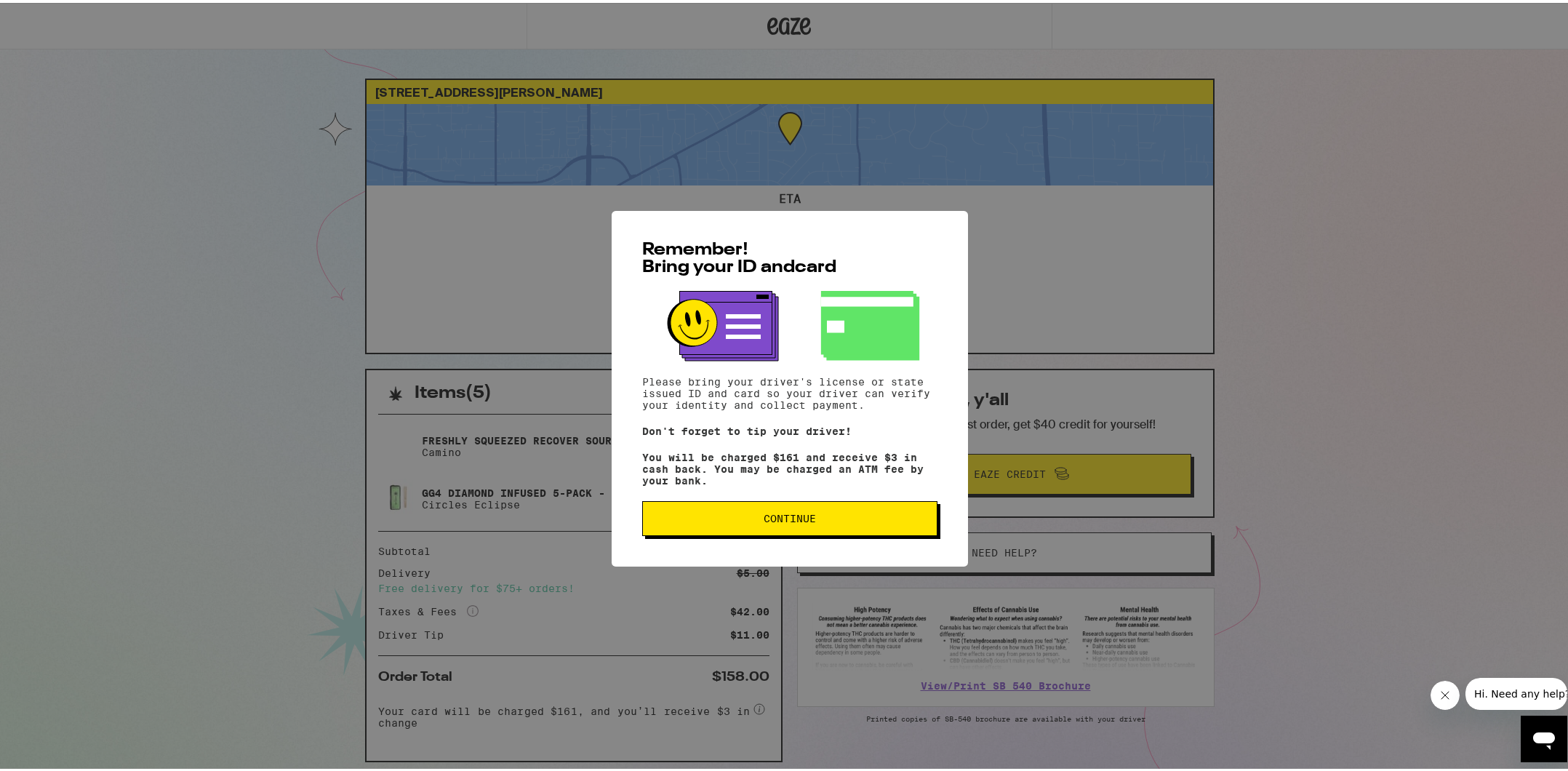
click at [854, 521] on span "Continue" at bounding box center [789, 515] width 270 height 10
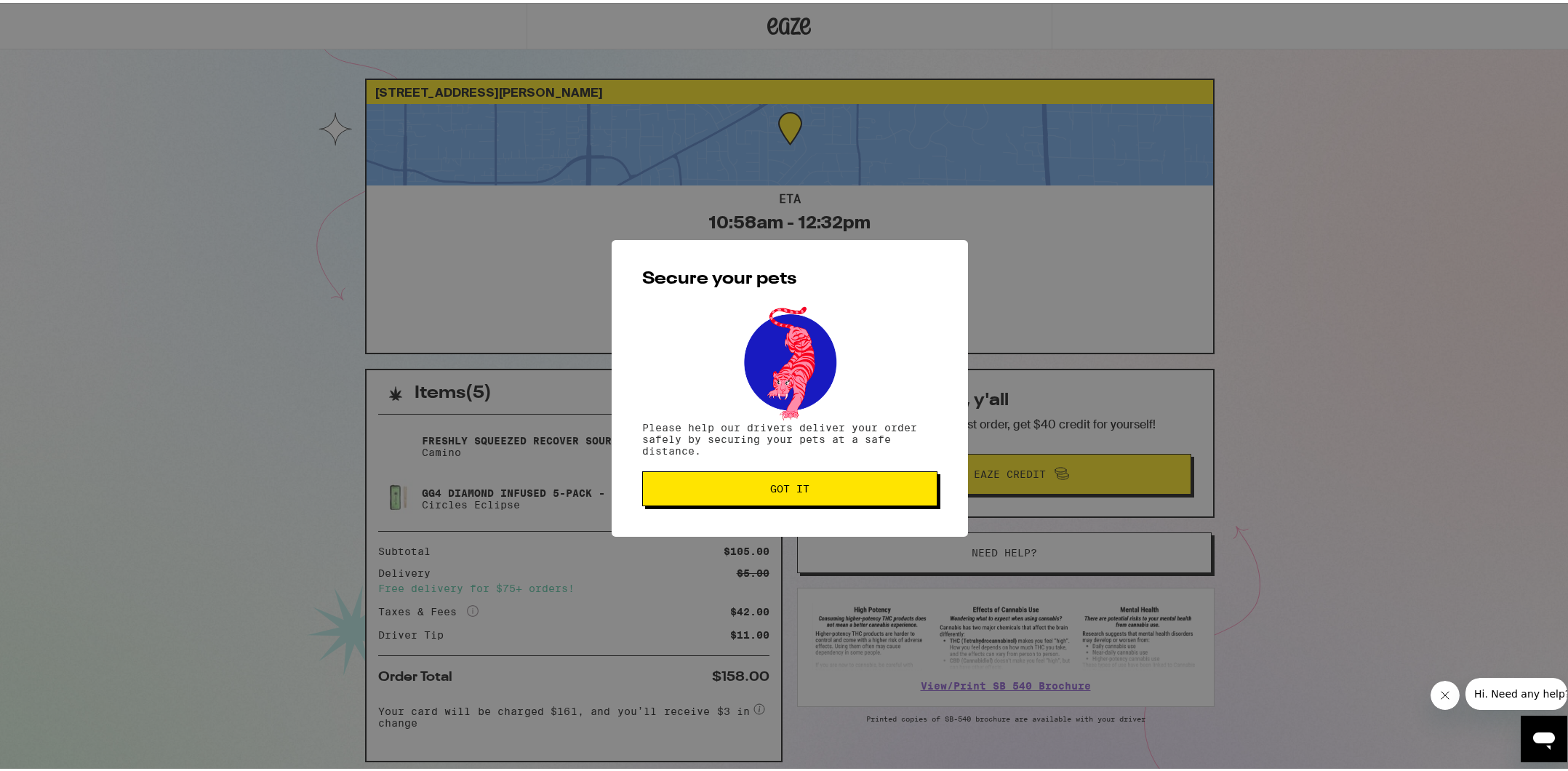
click at [865, 504] on button "Got it" at bounding box center [789, 486] width 295 height 35
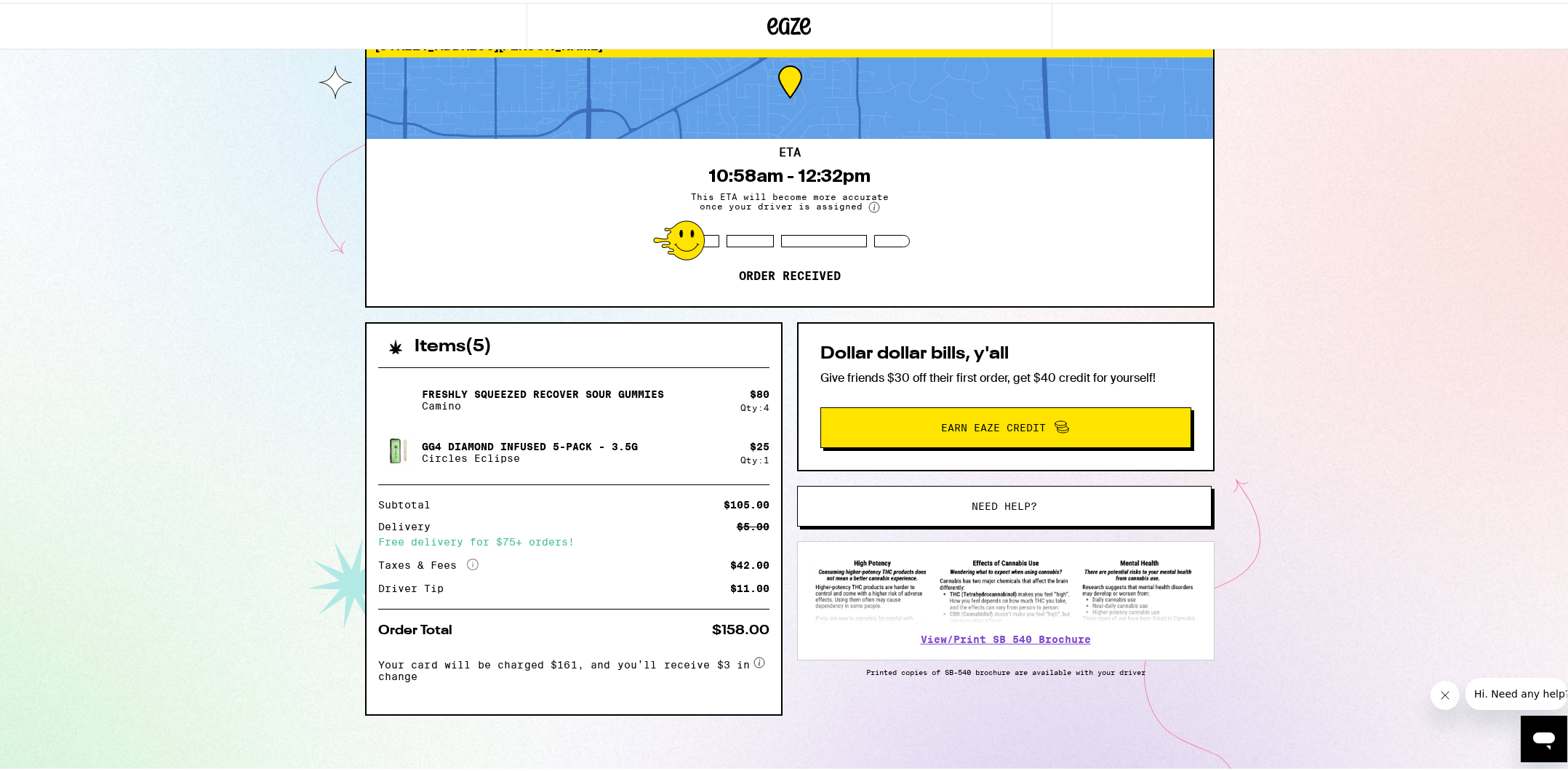
click at [1531, 723] on div "Open messaging window" at bounding box center [1544, 738] width 43 height 43
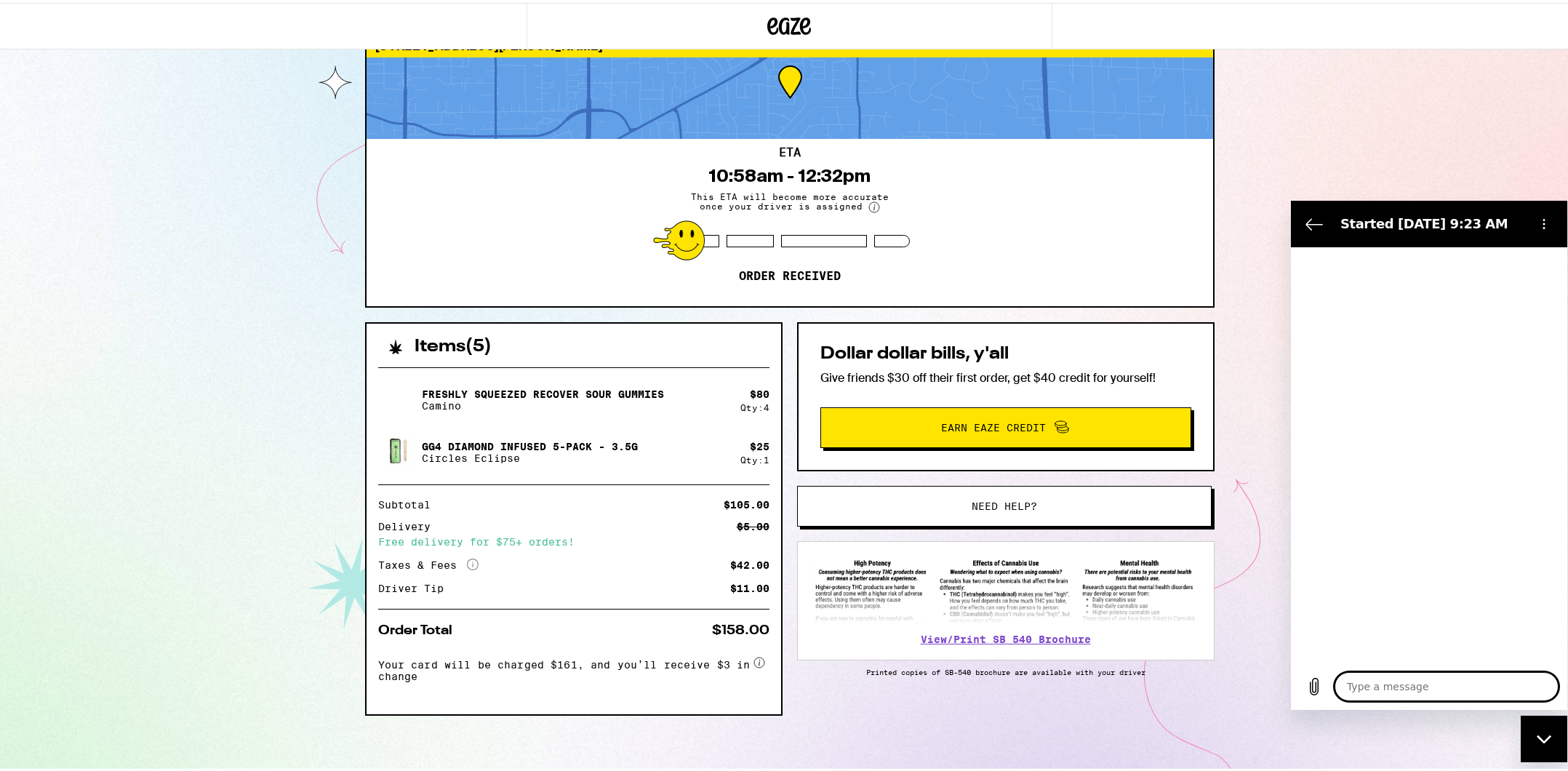
type textarea "x"
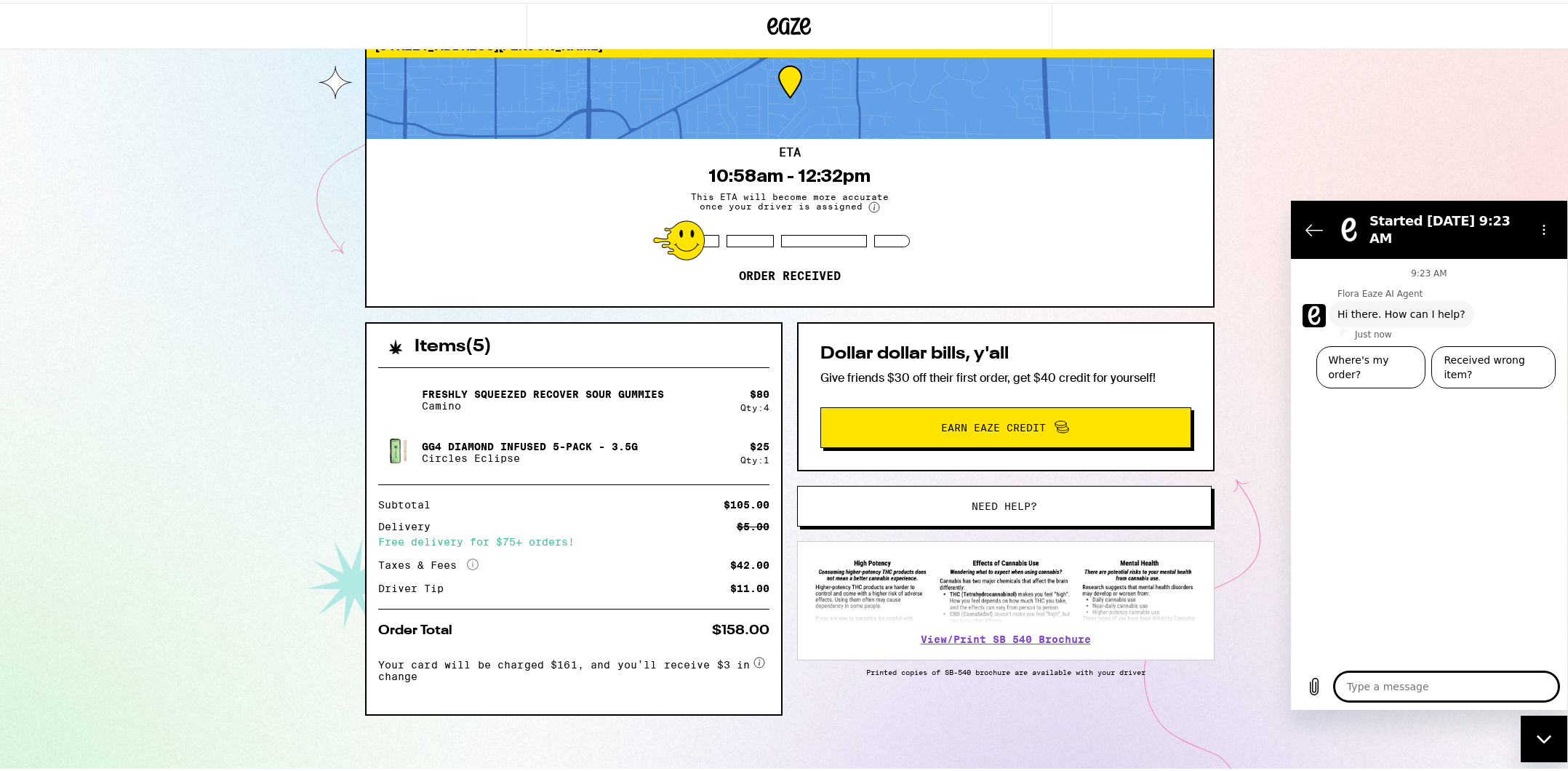
type textarea "I"
type textarea "x"
type textarea "I"
type textarea "x"
type textarea "I f"
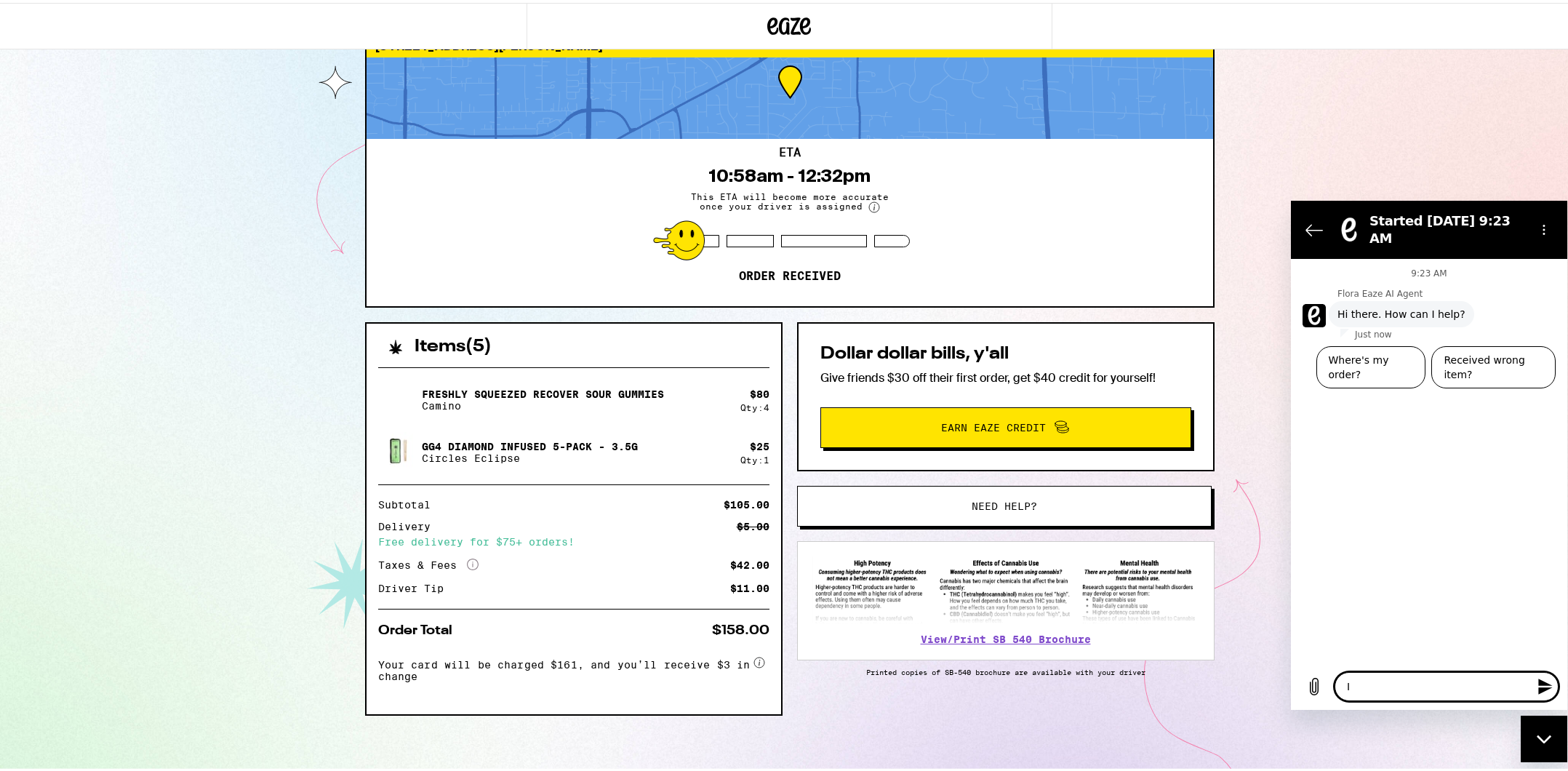
type textarea "x"
type textarea "I fo"
type textarea "x"
type textarea "I for"
type textarea "x"
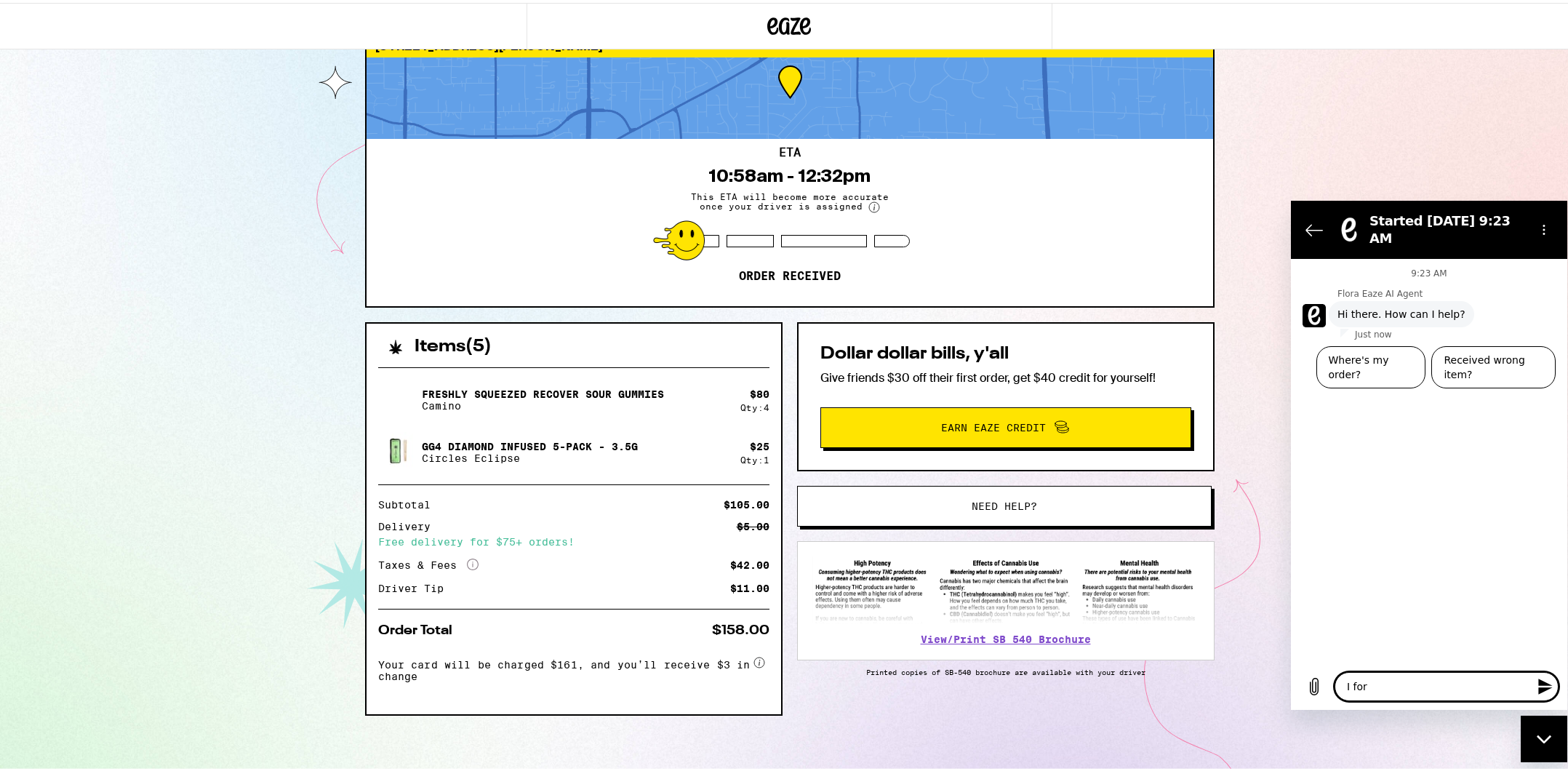
type textarea "I forg"
type textarea "x"
type textarea "I forgo"
type textarea "x"
type textarea "I forgot"
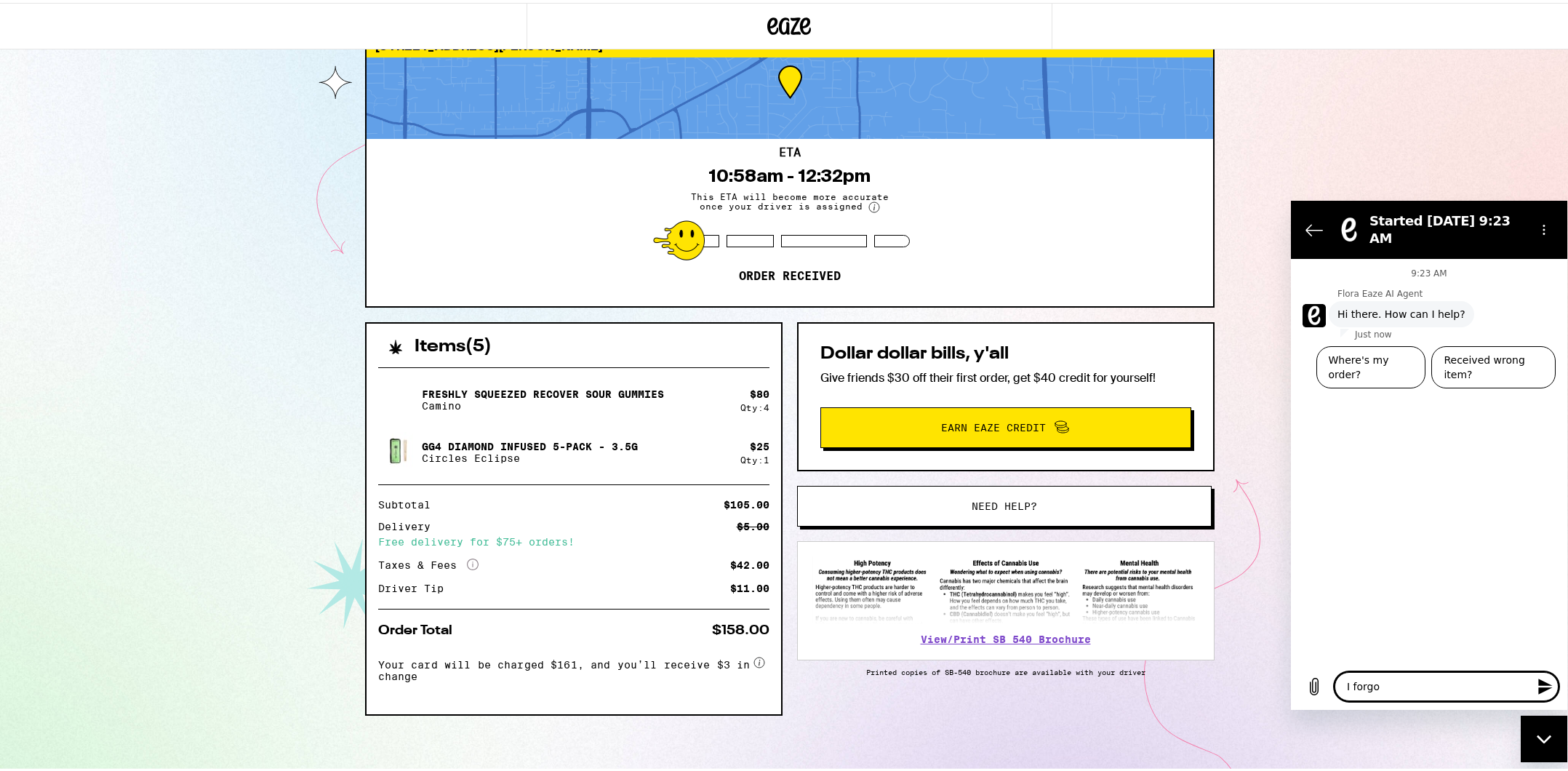
type textarea "x"
type textarea "I forgot"
type textarea "x"
type textarea "I forgot t"
type textarea "x"
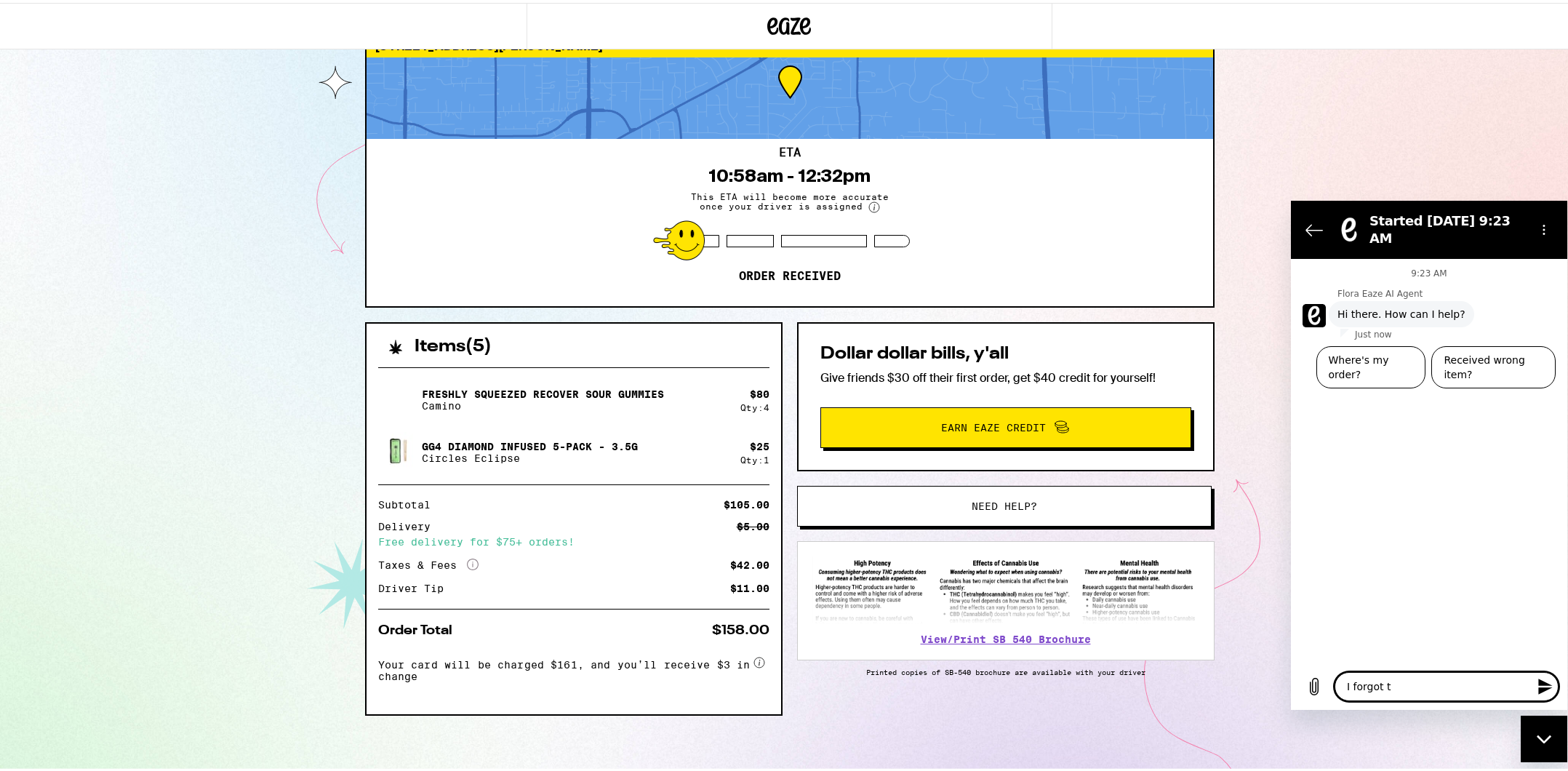
type textarea "I forgot to"
type textarea "x"
type textarea "I forgot to"
type textarea "x"
type textarea "I forgot to a"
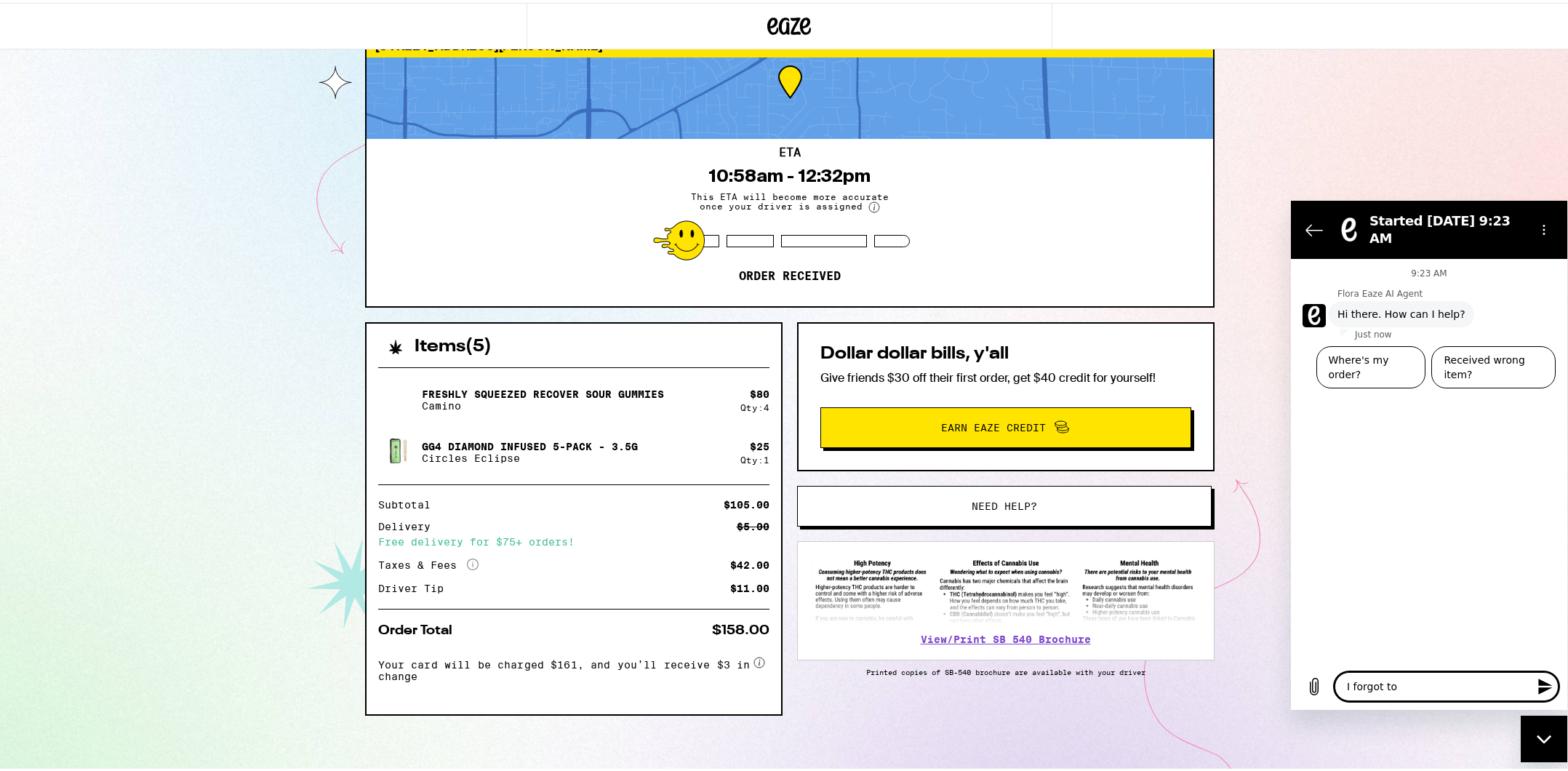
type textarea "x"
type textarea "I forgot to ad"
type textarea "x"
type textarea "I forgot to add"
type textarea "x"
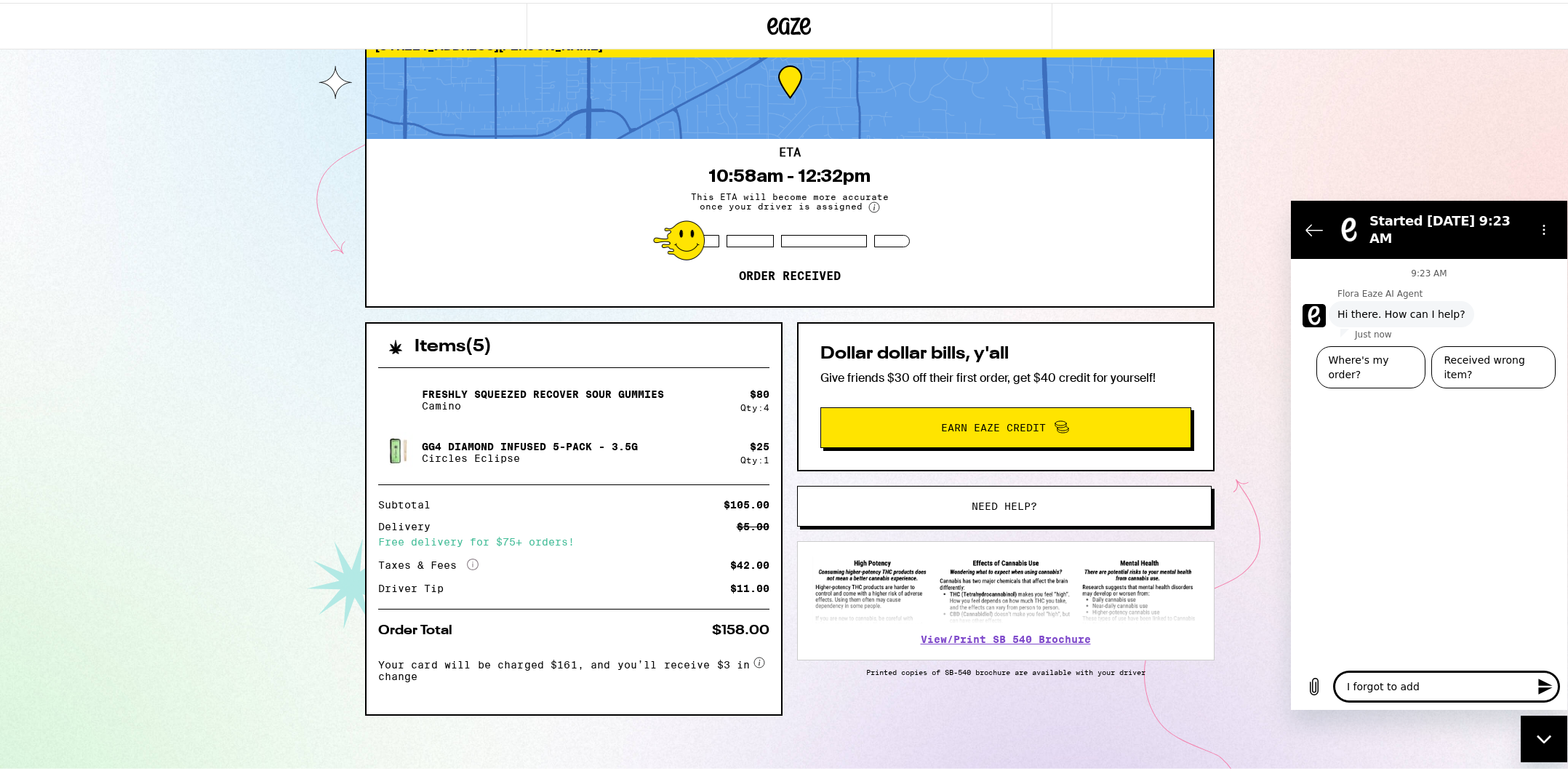
type textarea "I forgot to add"
type textarea "x"
type textarea "I forgot to add m"
type textarea "x"
type textarea "I forgot to add my"
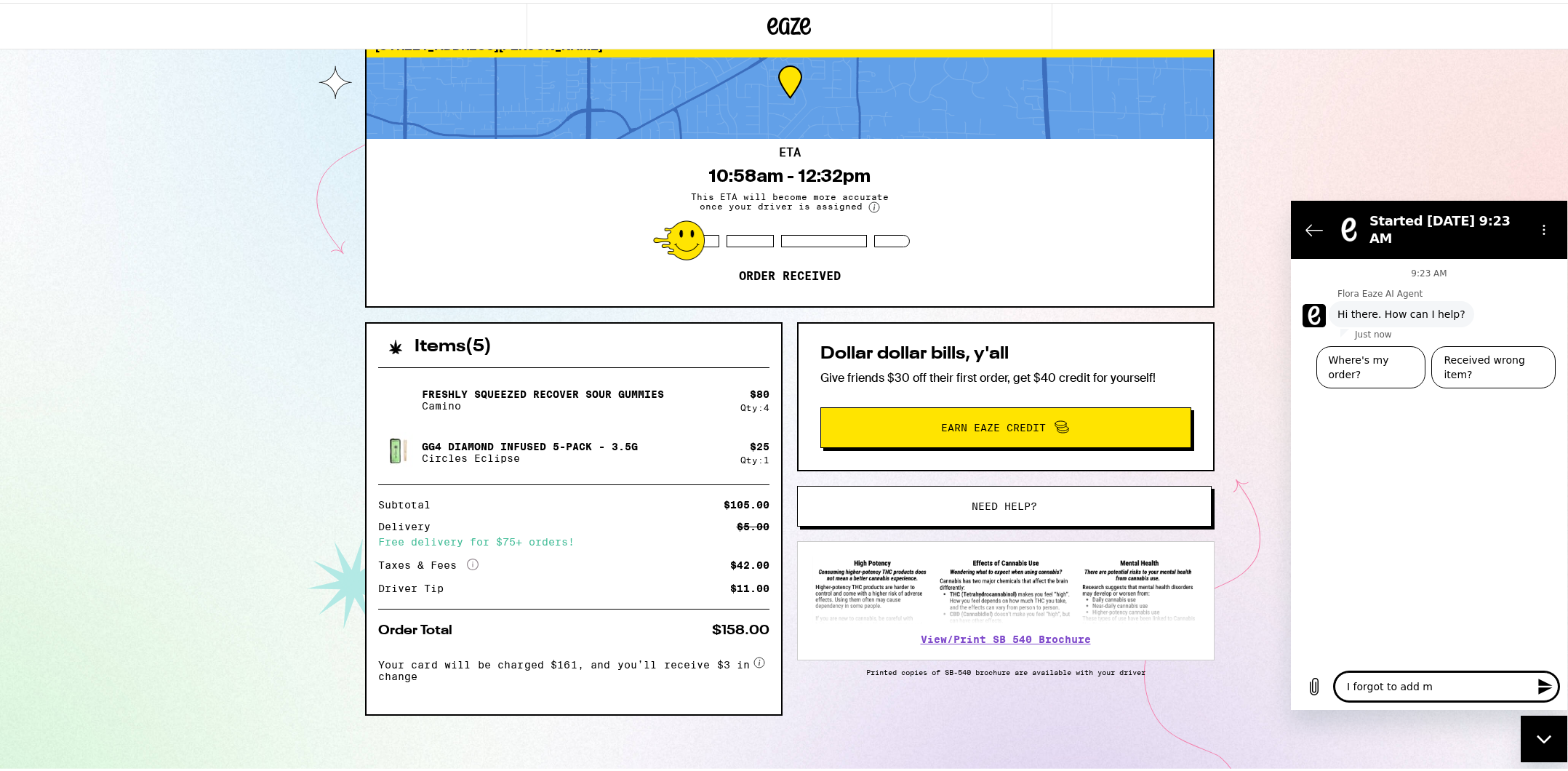
type textarea "x"
type textarea "I forgot to add my"
type textarea "x"
type textarea "I forgot to add [MEDICAL_DATA]"
type textarea "x"
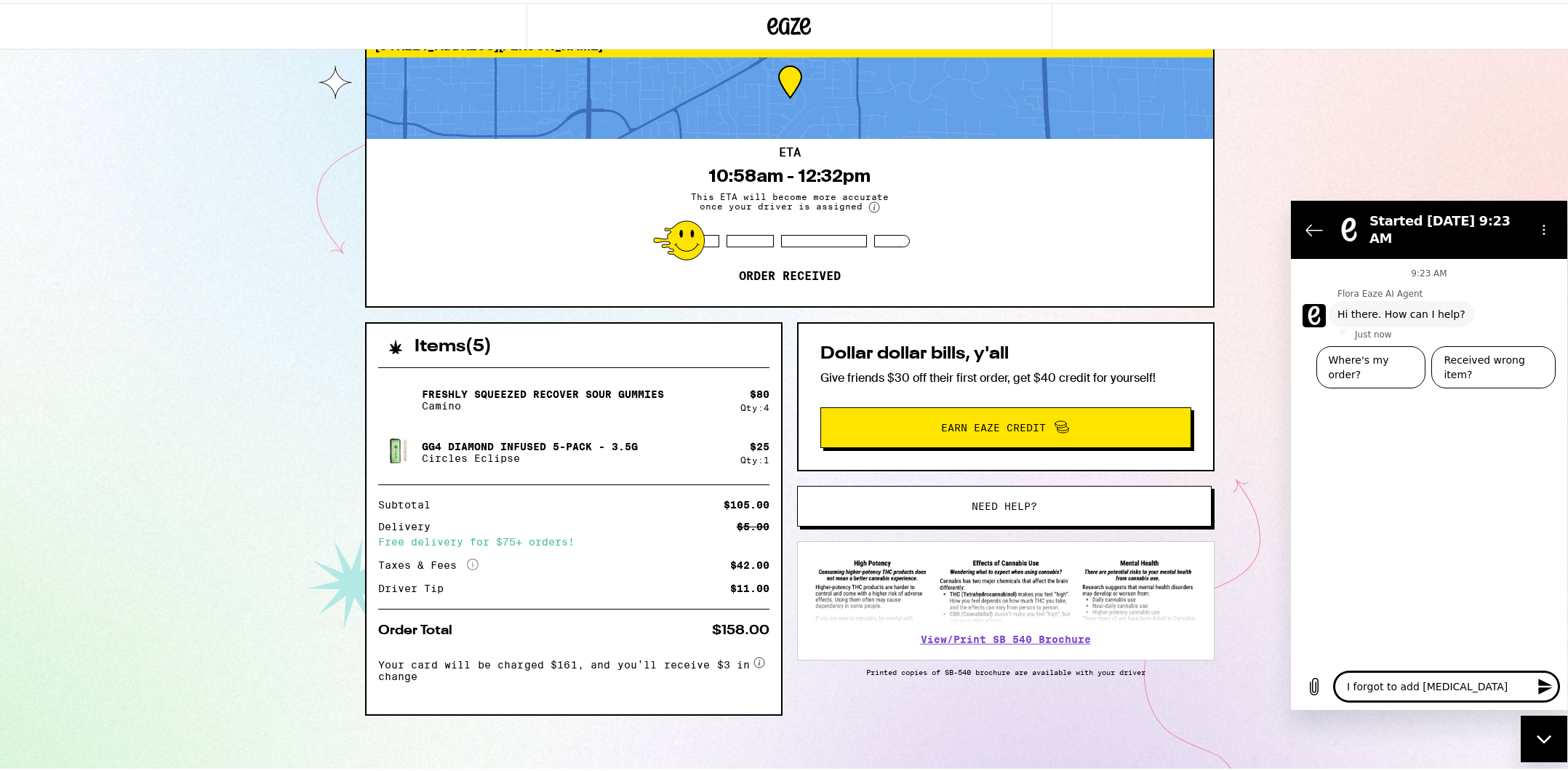
type textarea "I forgot to add my"
type textarea "x"
type textarea "I forgot to add my d"
type textarea "x"
type textarea "I forgot to add my di"
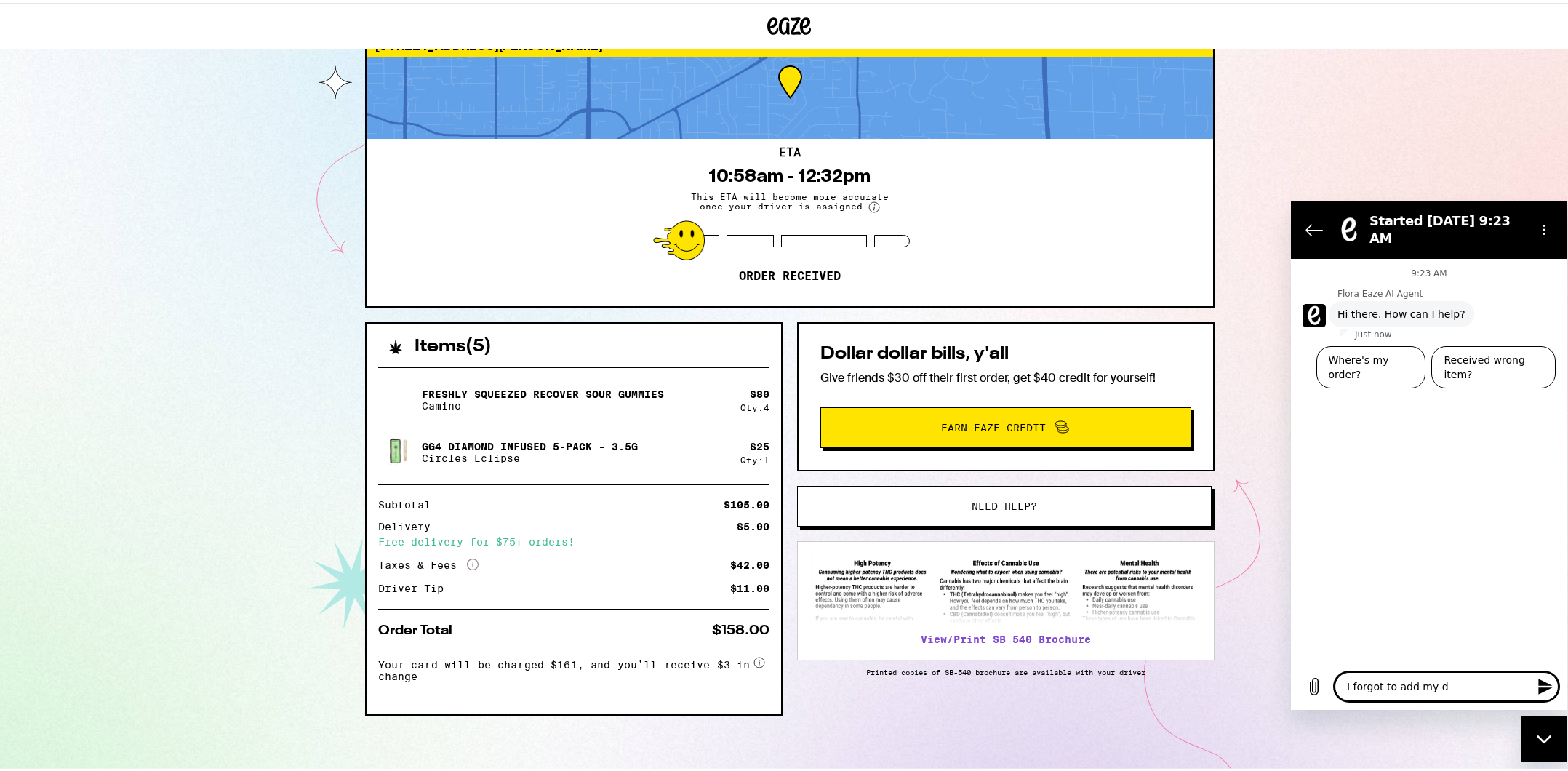
type textarea "x"
type textarea "I forgot to add my dis"
type textarea "x"
type textarea "I forgot to add my disc"
type textarea "x"
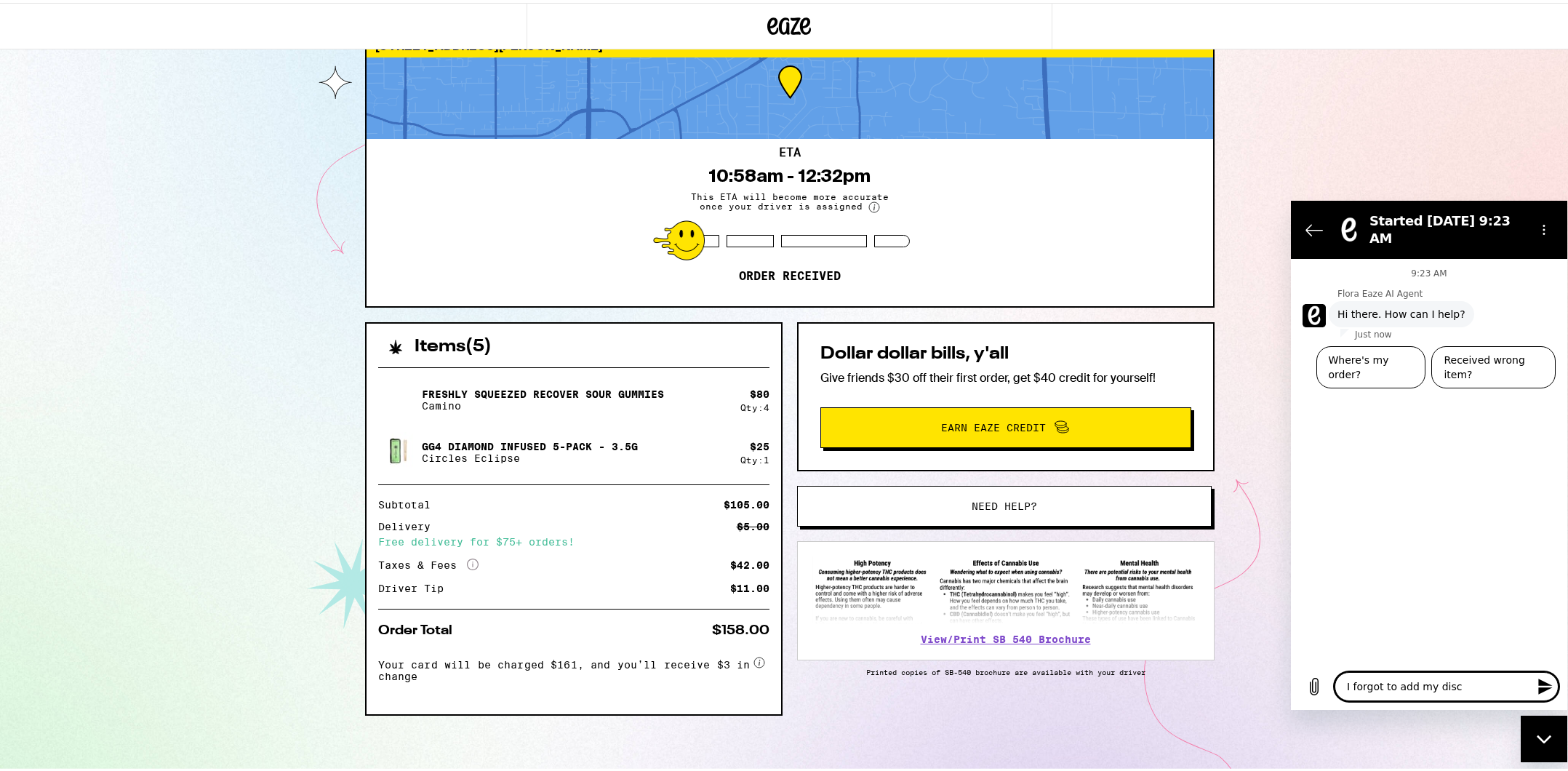
type textarea "I forgot to add my disco"
type textarea "x"
type textarea "I forgot to add my discou"
type textarea "x"
type textarea "I forgot to add my discoun"
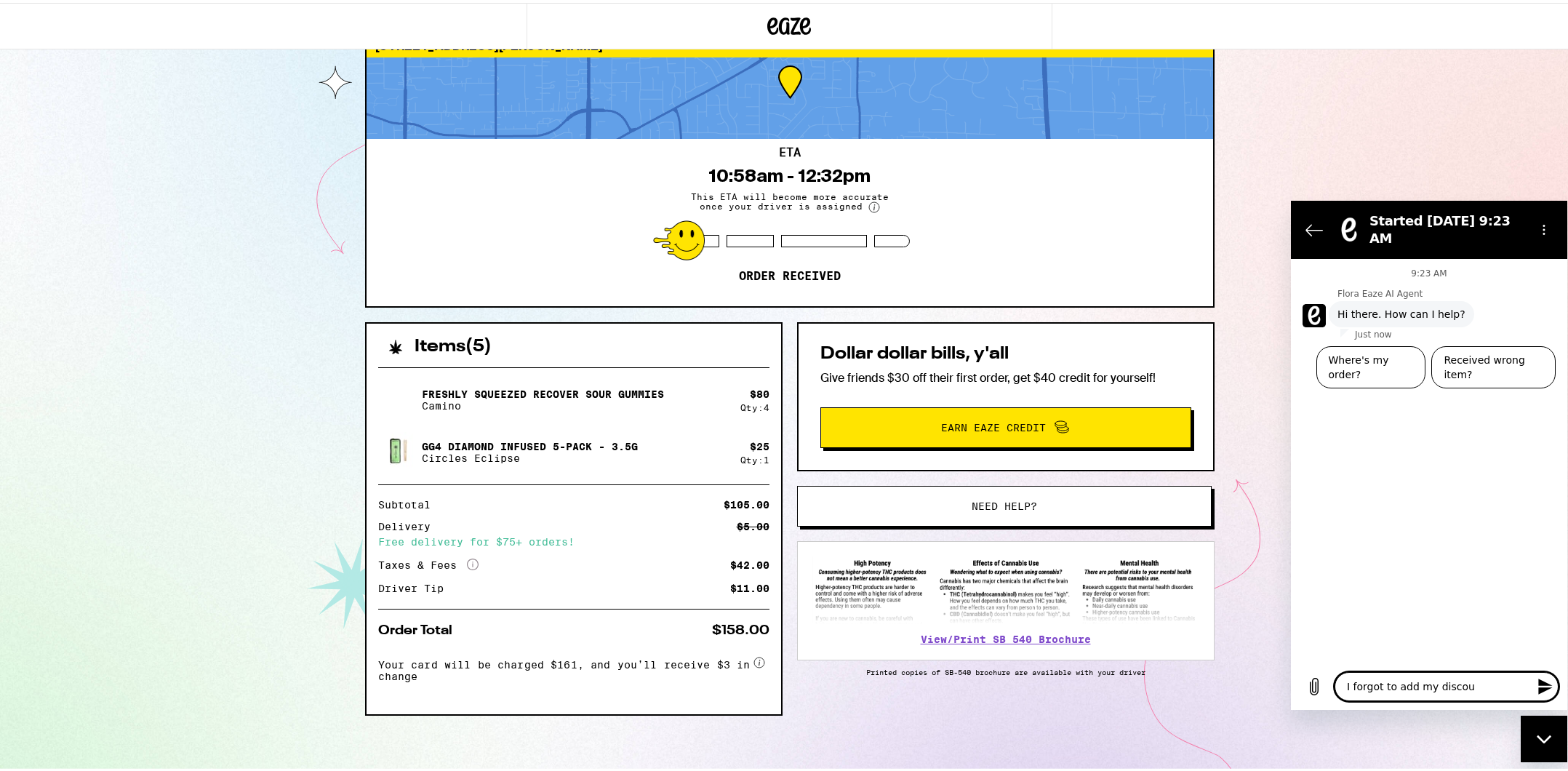
type textarea "x"
type textarea "I forgot to add my discount"
type textarea "x"
type textarea "I forgot to add my discount,"
type textarea "x"
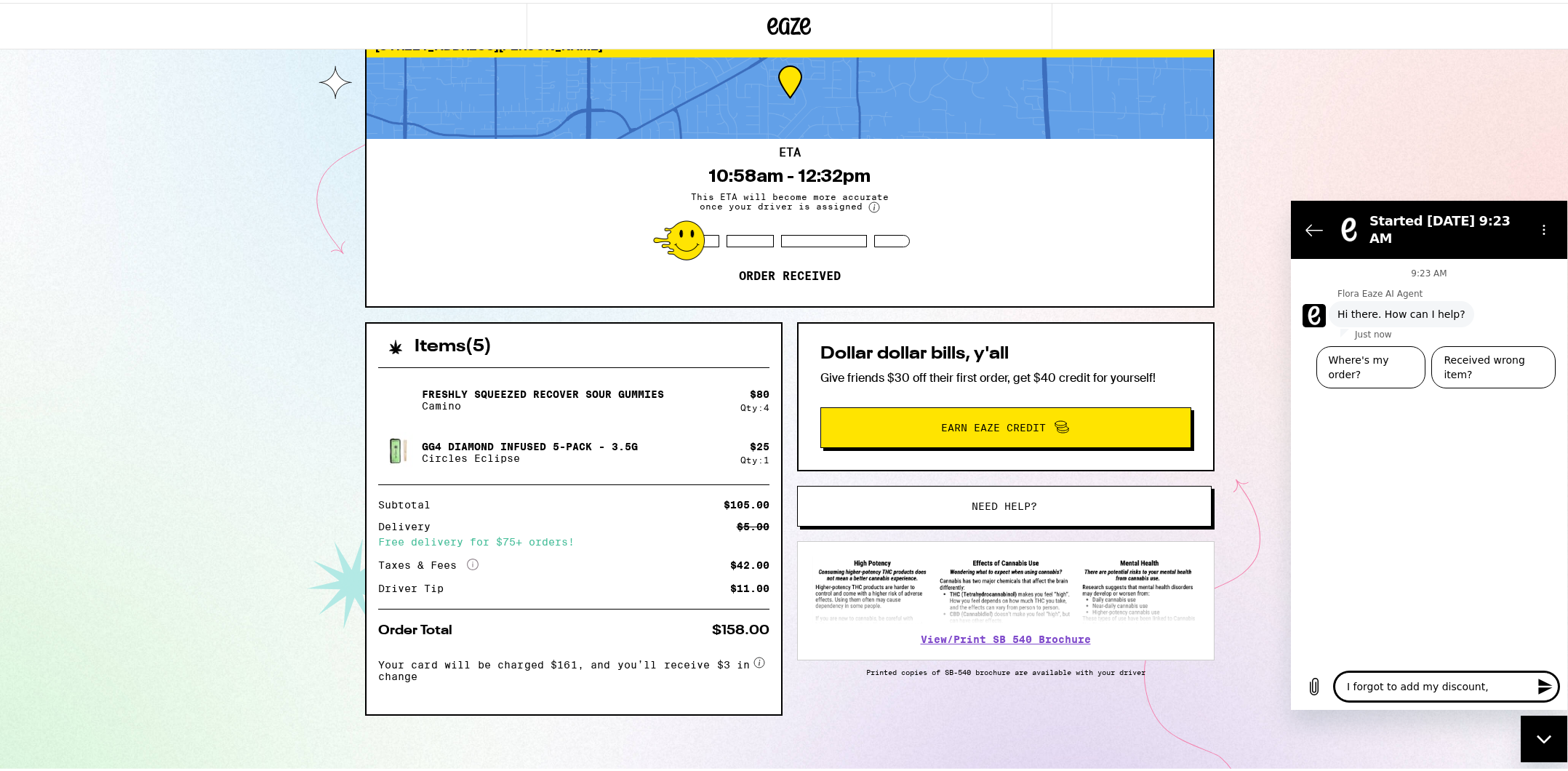
type textarea "I forgot to add my discount,"
type textarea "x"
type textarea "I forgot to add my discount, i"
type textarea "x"
type textarea "I forgot to add my discount, it"
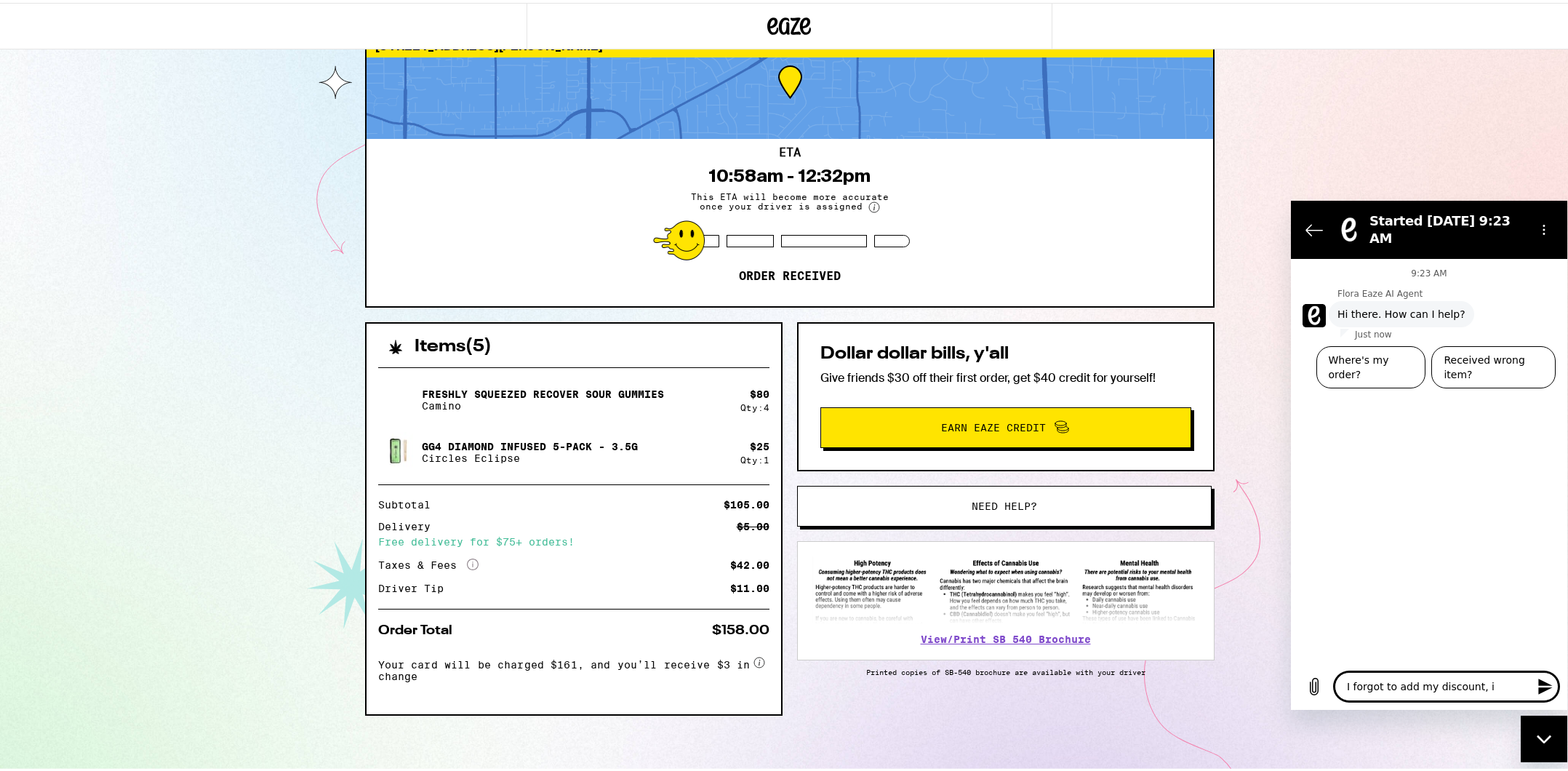
type textarea "x"
type textarea "I forgot to add my discount, it"
type textarea "x"
type textarea "I forgot to add my discount, it"
type textarea "x"
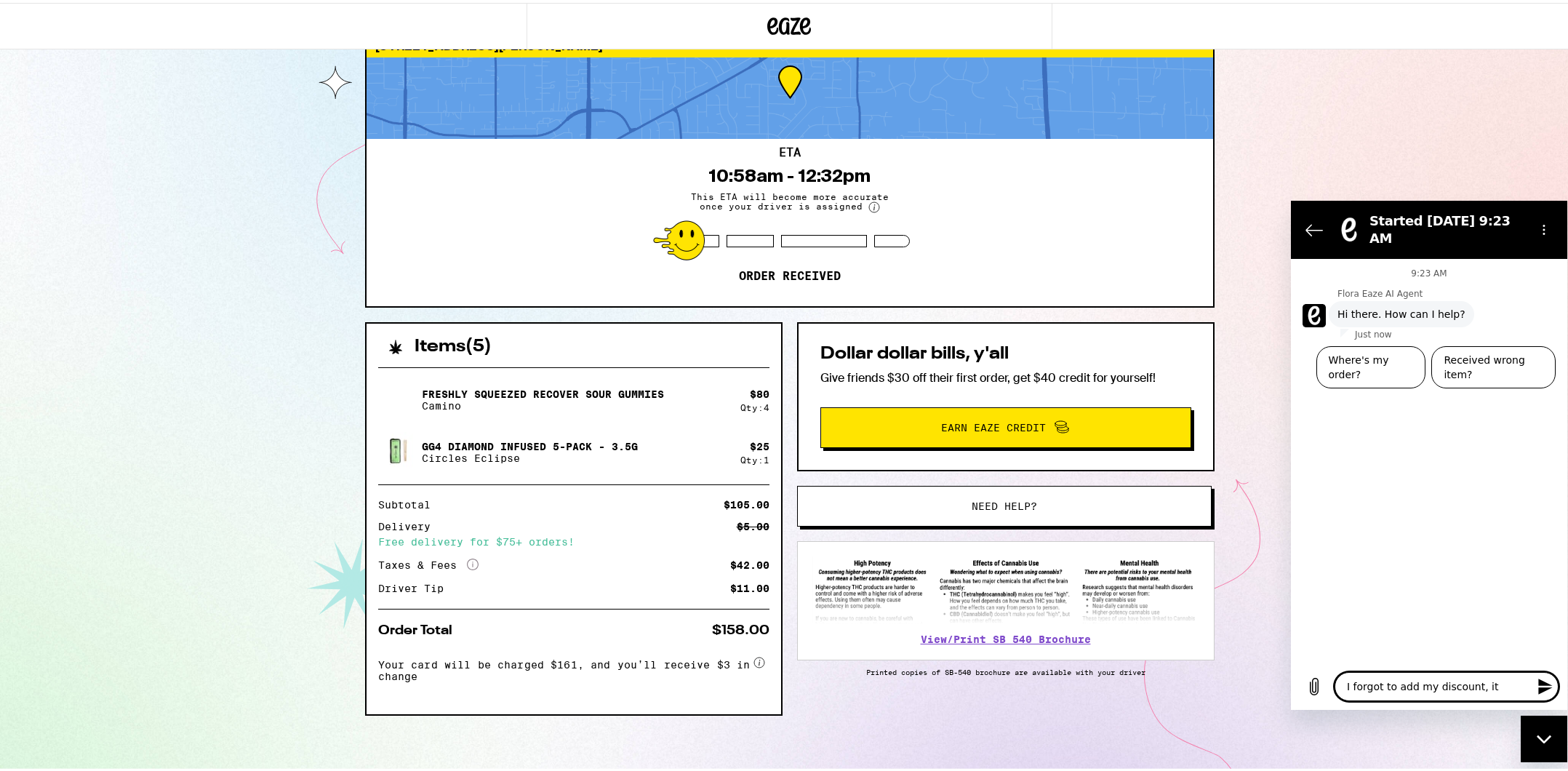
type textarea "I forgot to add my discount, i"
type textarea "x"
type textarea "I forgot to add my discount,"
type textarea "x"
type textarea "I forgot to add my discount, t"
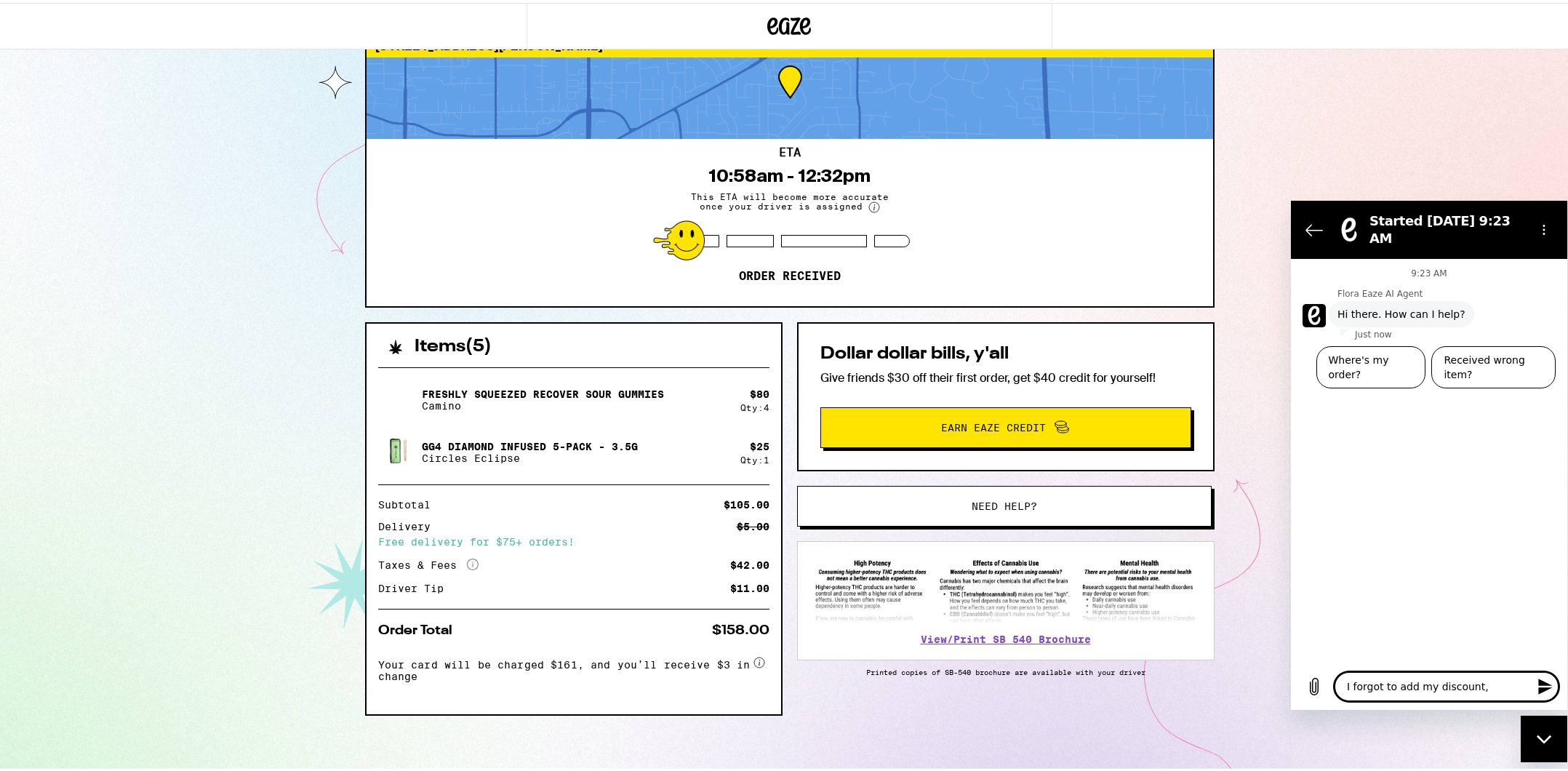
type textarea "x"
type textarea "I forgot to add my discount, th"
type textarea "x"
type textarea "I forgot to add my discount, the"
type textarea "x"
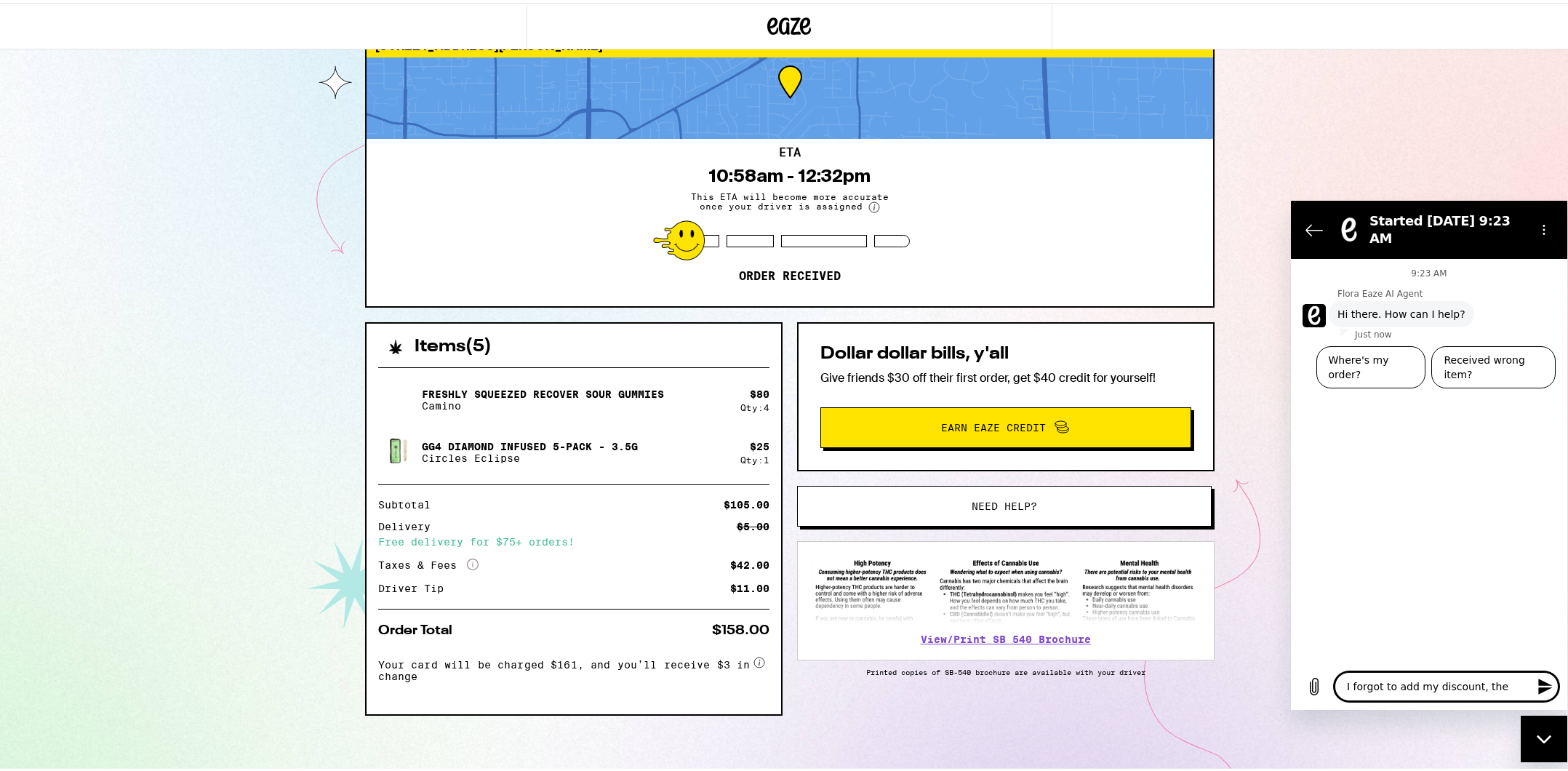
type textarea "I forgot to add my discount, the"
type textarea "x"
type textarea "I forgot to add my discount, the c"
type textarea "x"
type textarea "I forgot to add my discount, the co"
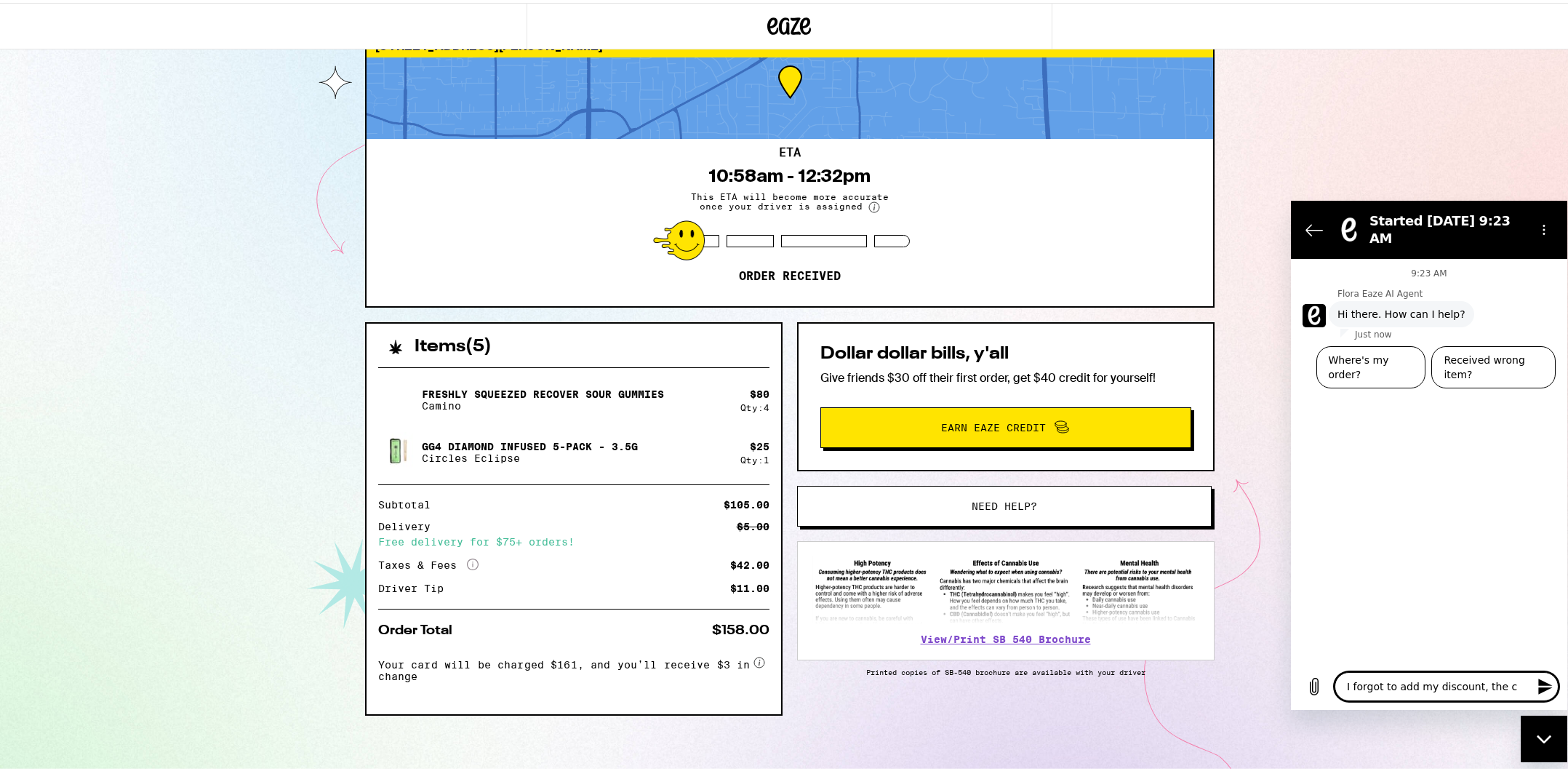
type textarea "x"
type textarea "I forgot to add my discount, the cod"
type textarea "x"
type textarea "I forgot to add my discount, the code"
type textarea "x"
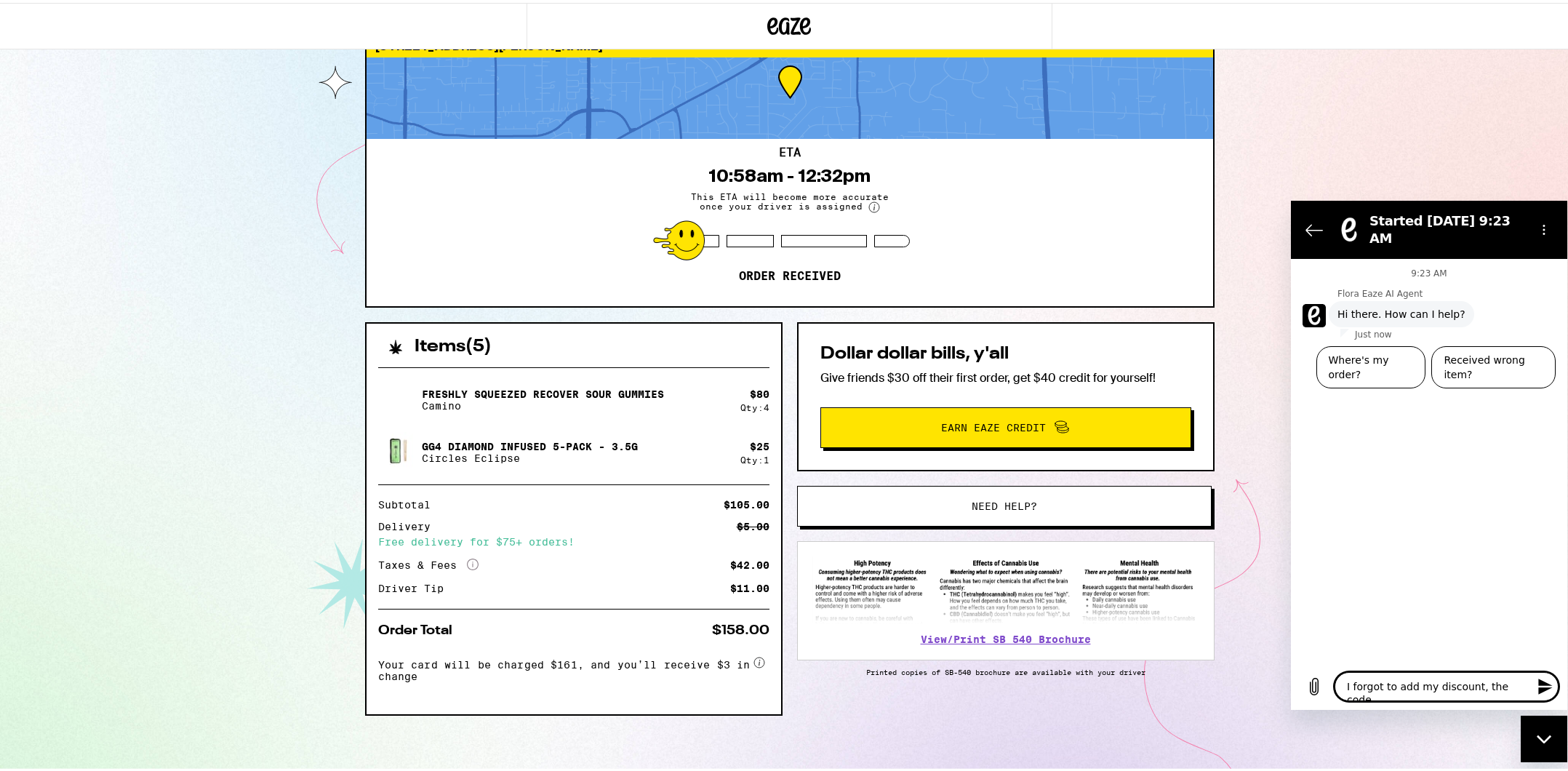
type textarea "I forgot to add my discount, the code"
type textarea "x"
type textarea "I forgot to add my discount, the code i"
type textarea "x"
type textarea "I forgot to add my discount, the code is"
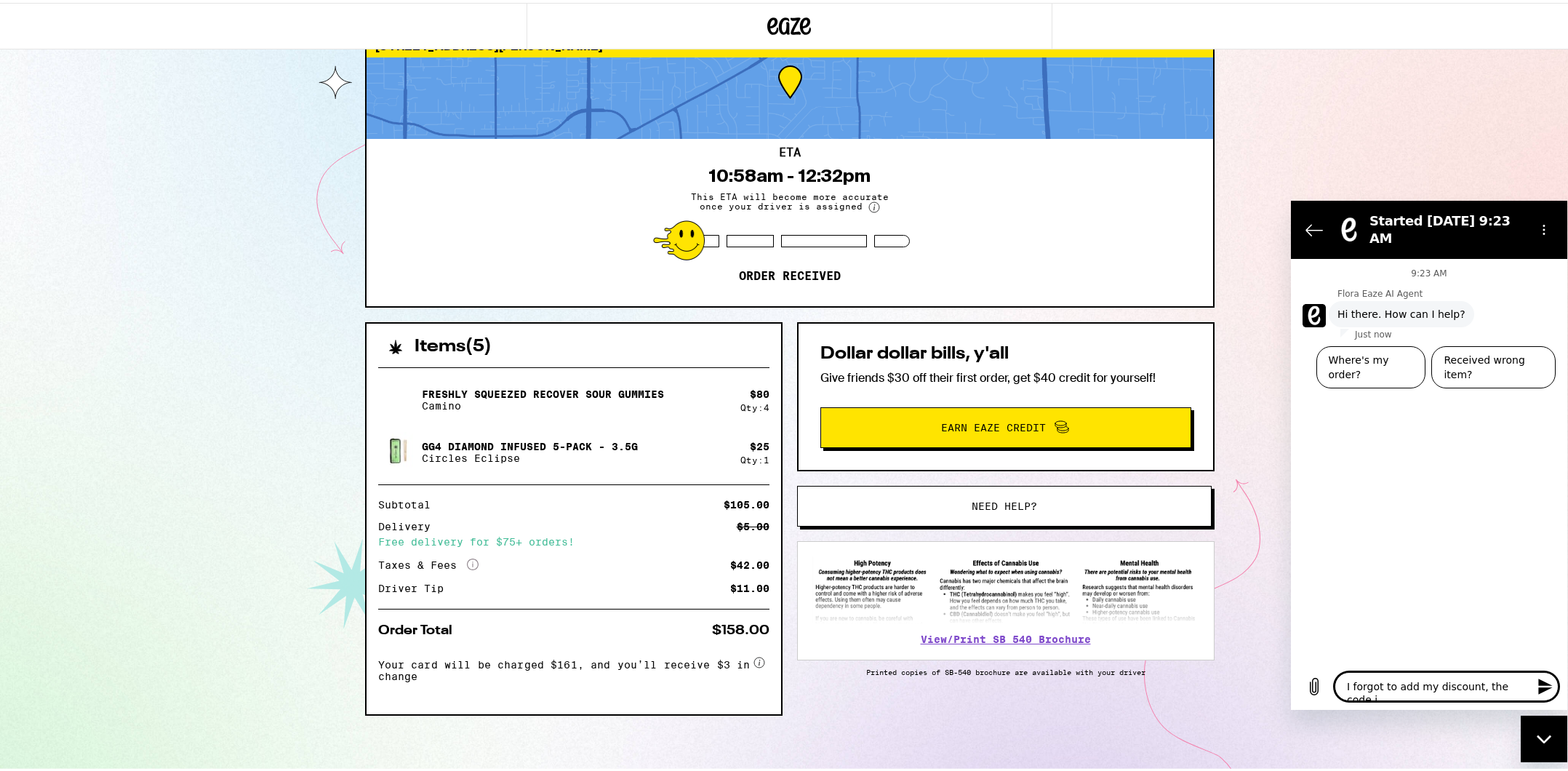
type textarea "x"
type textarea "I forgot to add my discount, the code is"
type textarea "x"
type textarea "I forgot to add my discount, the code is E"
type textarea "x"
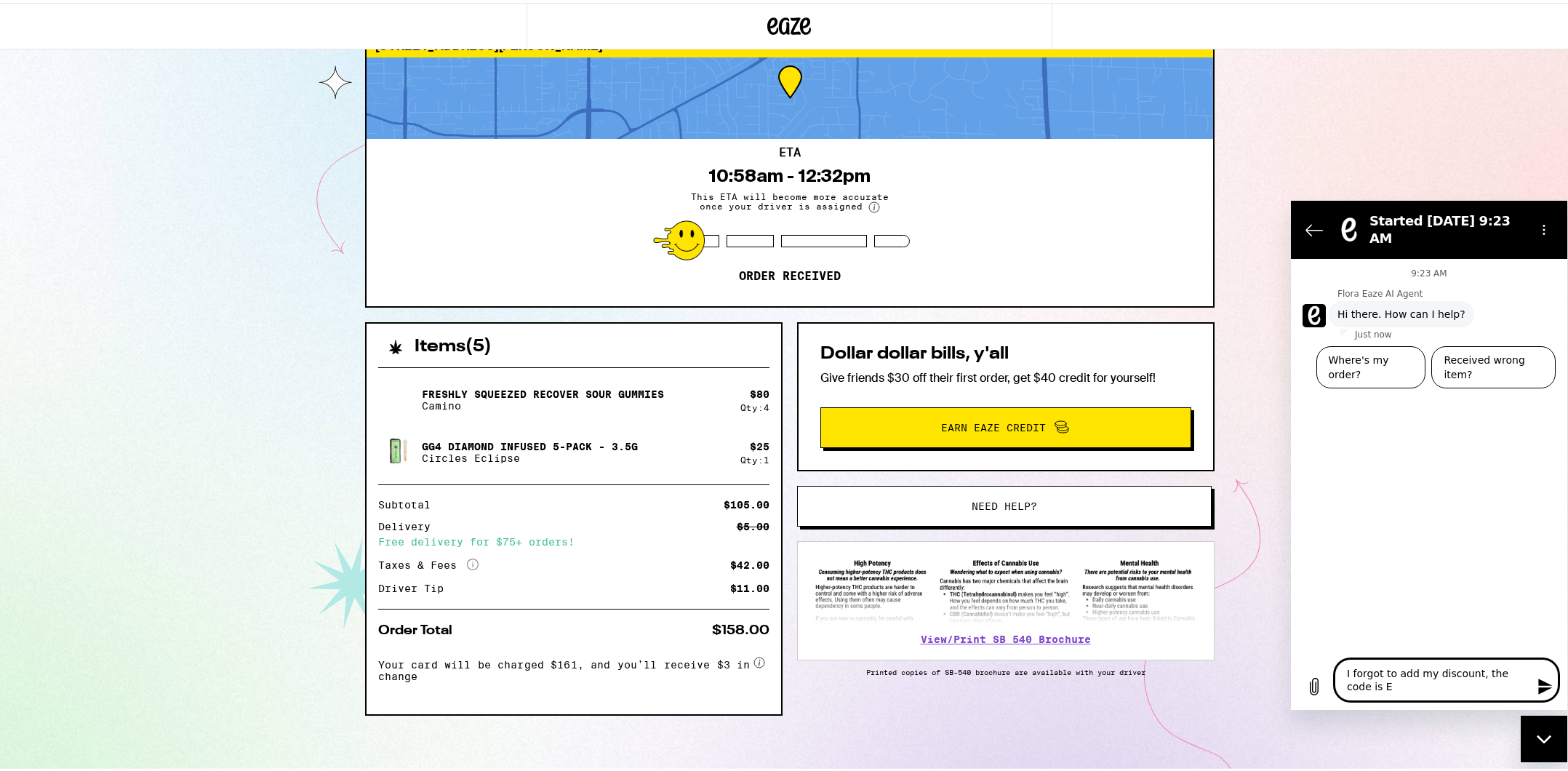
type textarea "I forgot to add my discount, the code is EA"
type textarea "x"
type textarea "I forgot to add my discount, the code is EAS"
type textarea "x"
type textarea "I forgot to add my discount, the code is EASE"
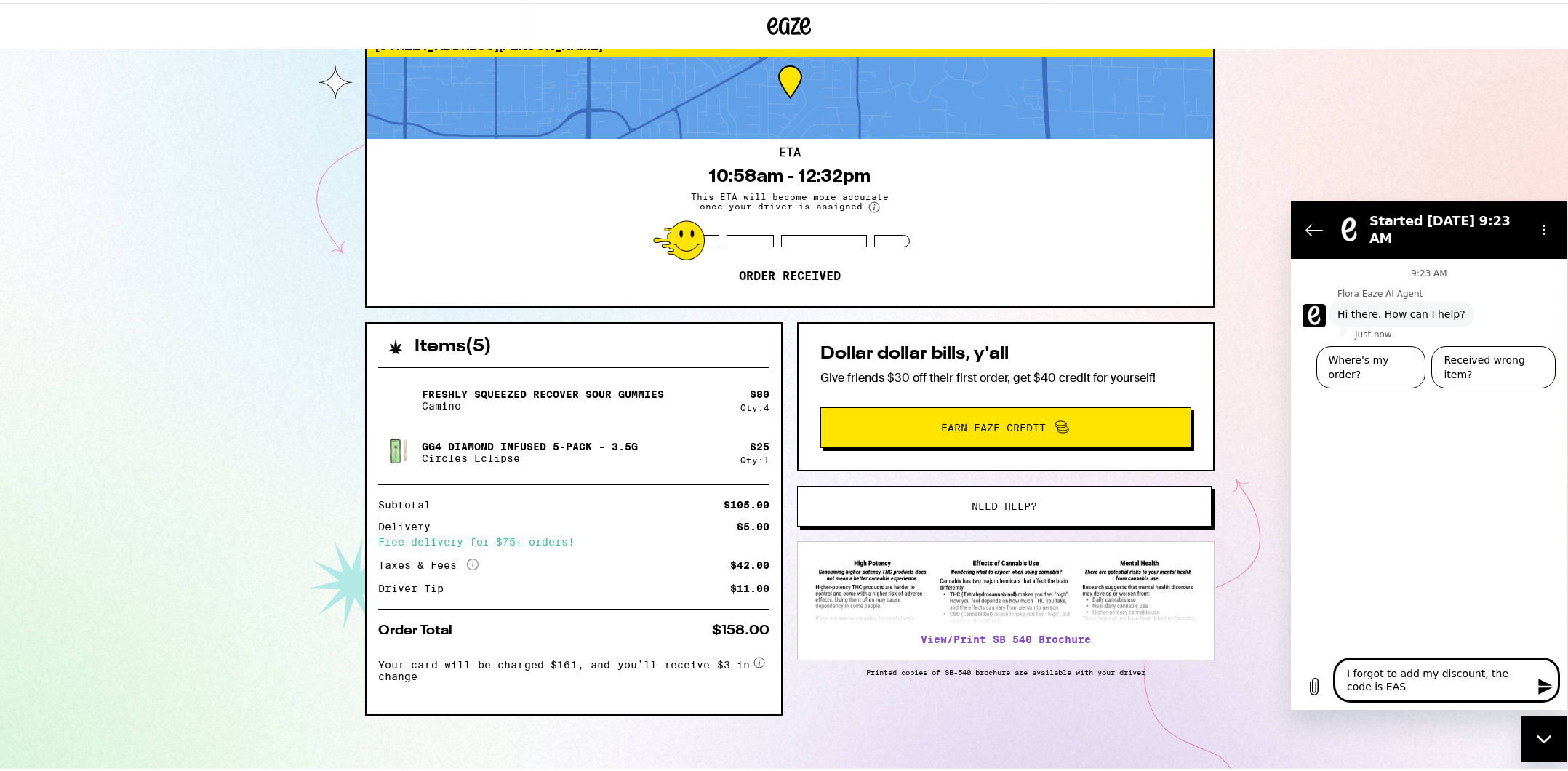
type textarea "x"
type textarea "I forgot to add my discount, the code is EASE3"
type textarea "x"
type textarea "I forgot to add my discount, the code is EASE30"
type textarea "x"
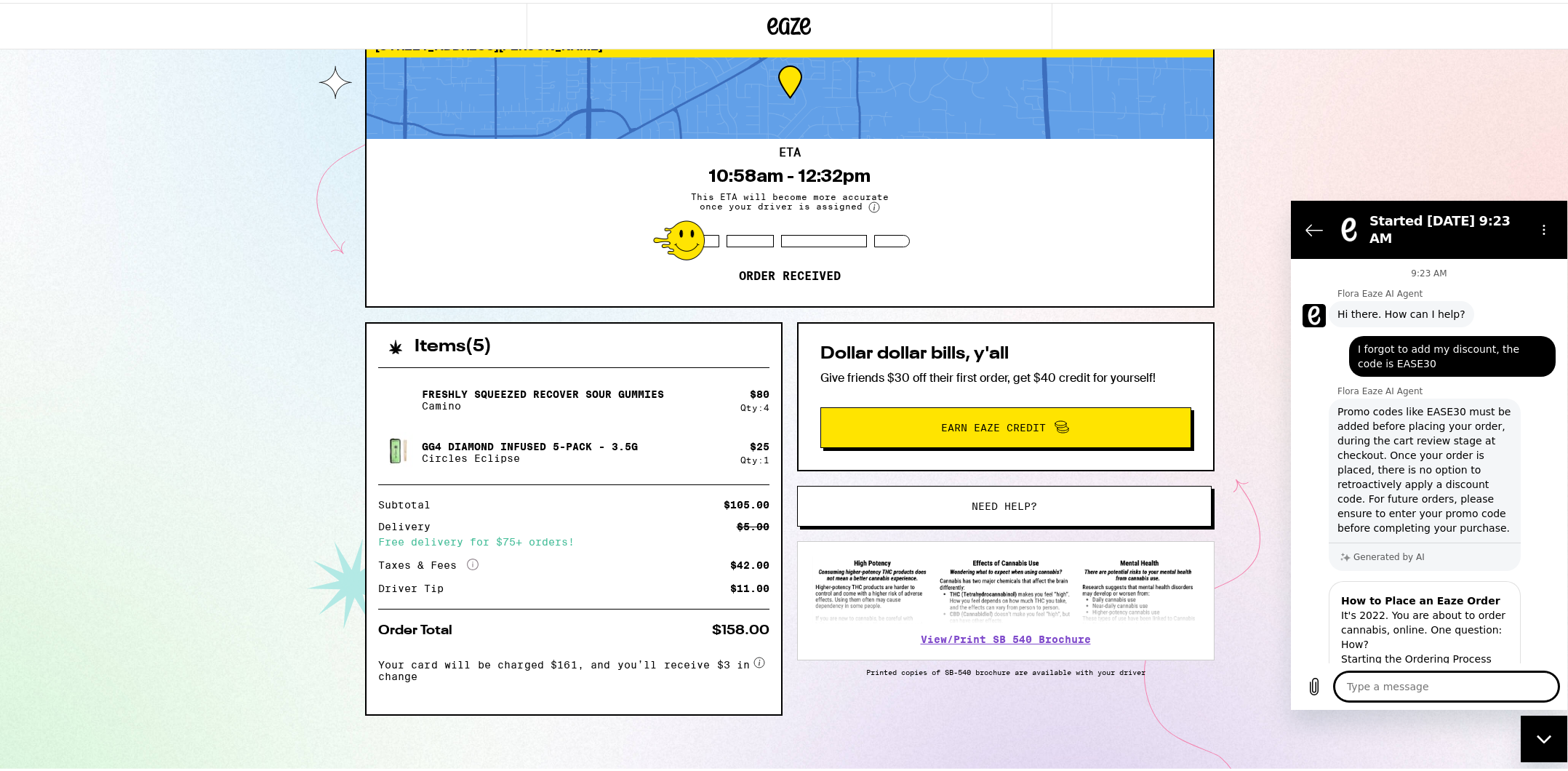
scroll to position [58, 0]
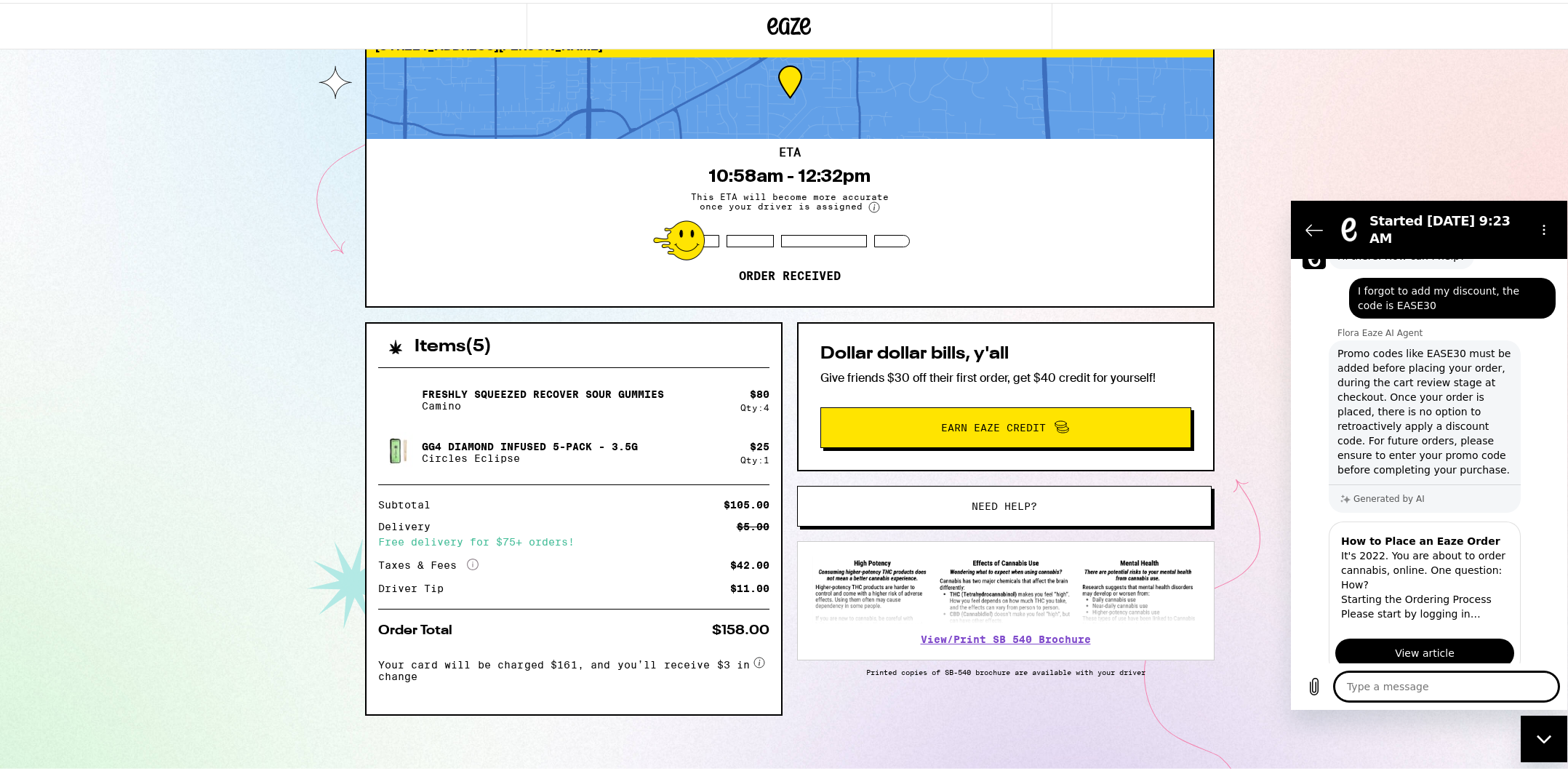
type textarea "x"
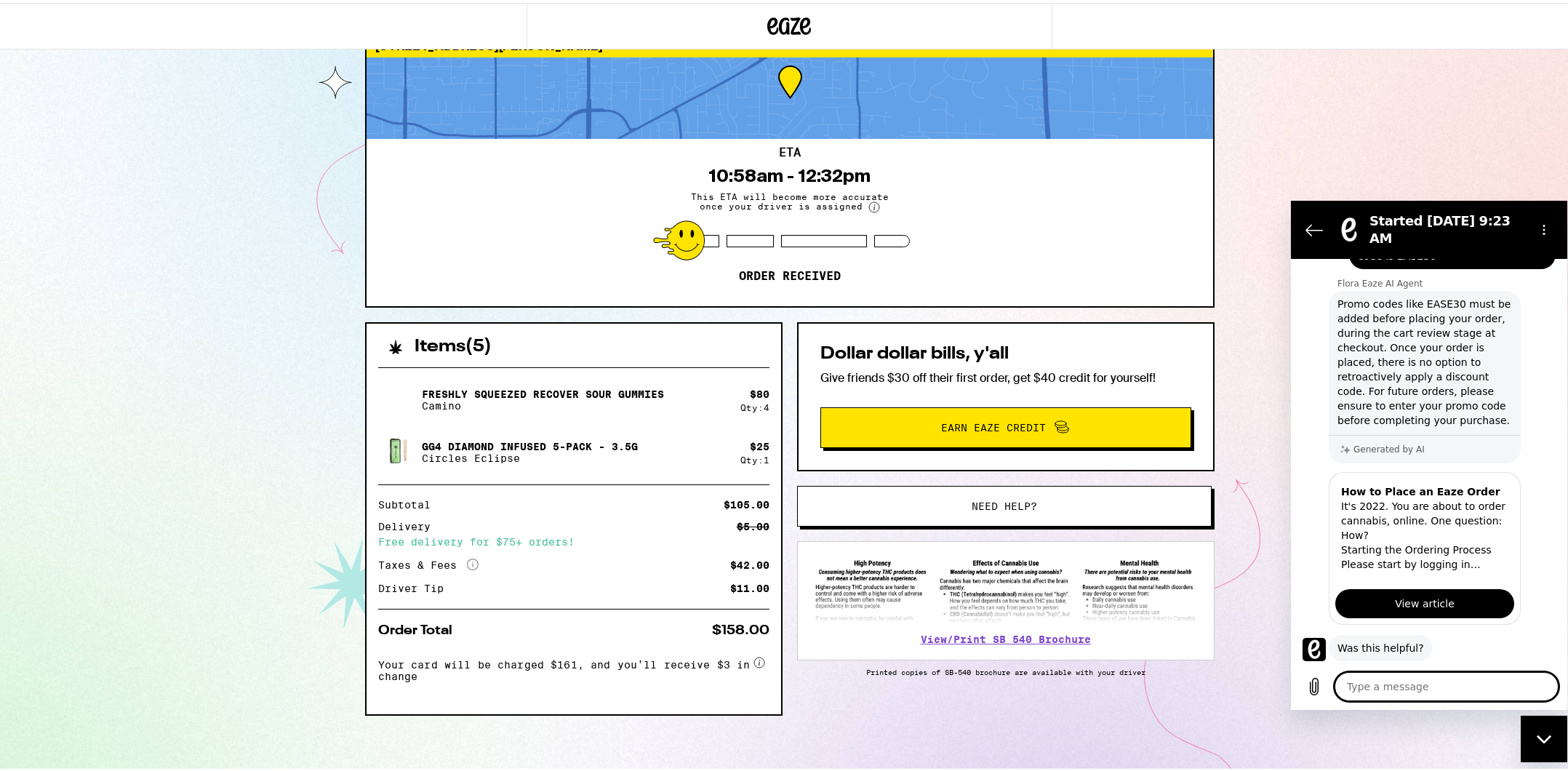
click at [1398, 696] on textarea at bounding box center [1446, 687] width 224 height 29
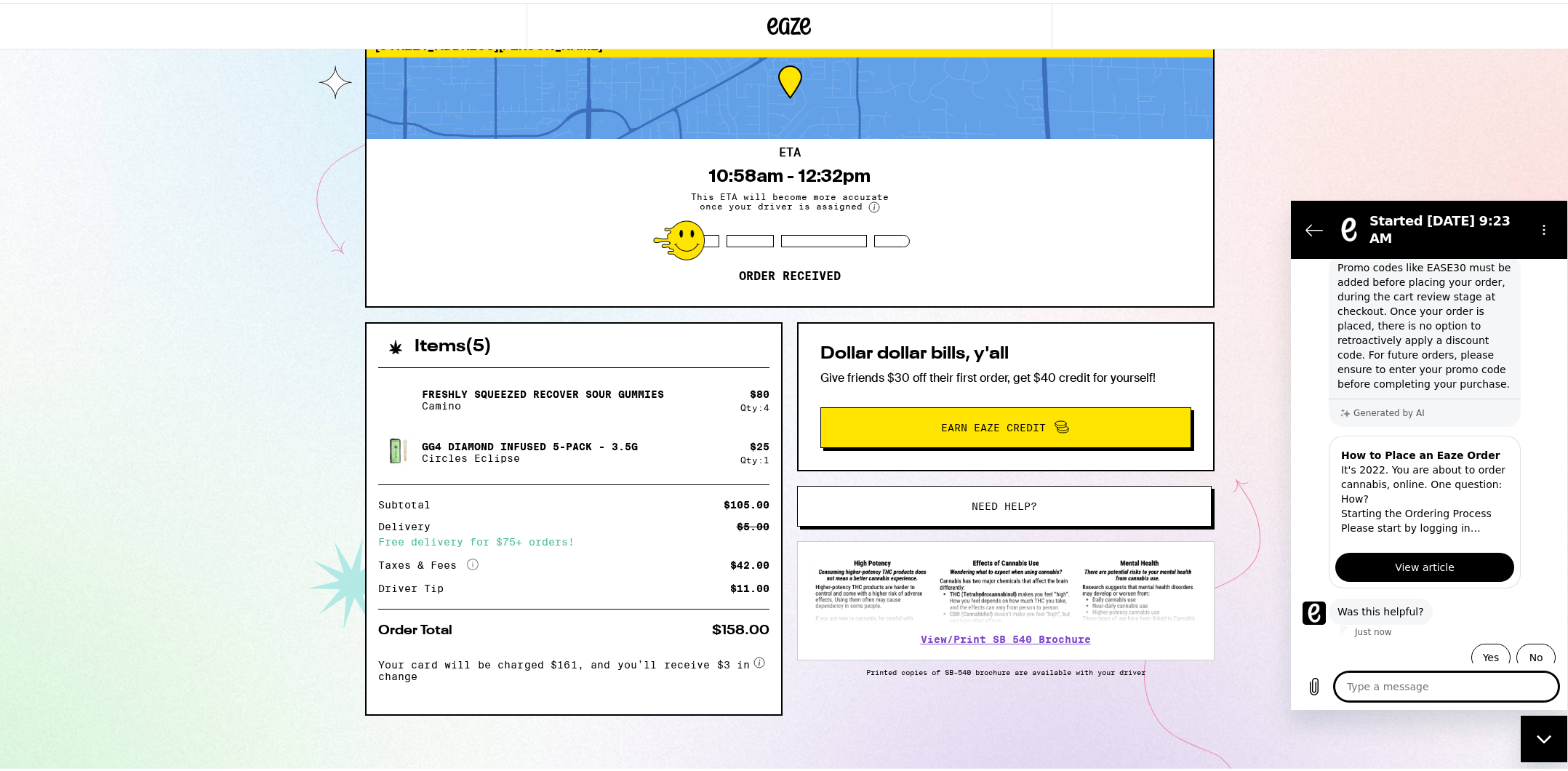
type textarea "s"
type textarea "x"
type textarea "so"
type textarea "x"
type textarea "s"
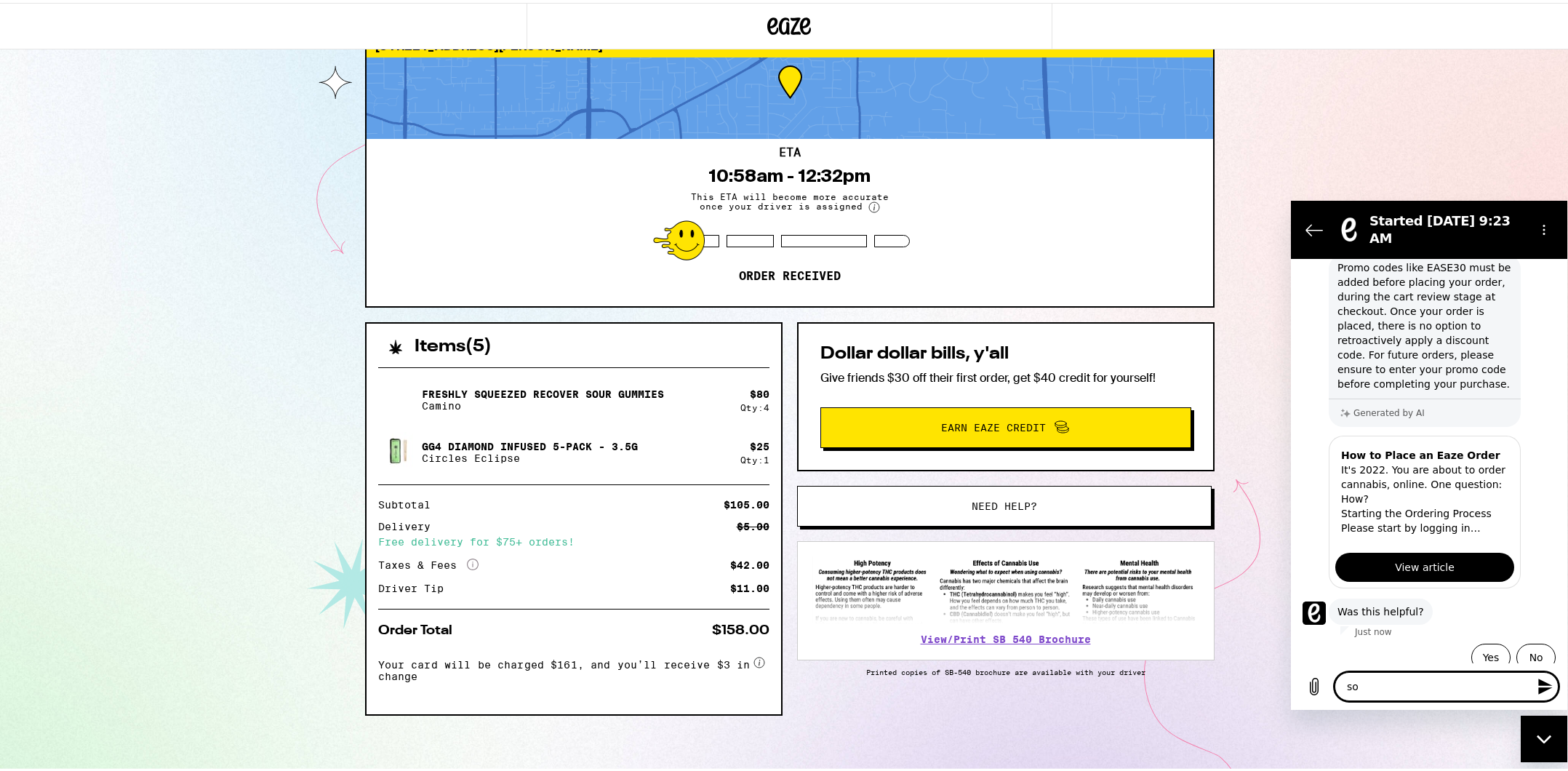
type textarea "x"
type textarea "T"
type textarea "x"
type textarea "Th"
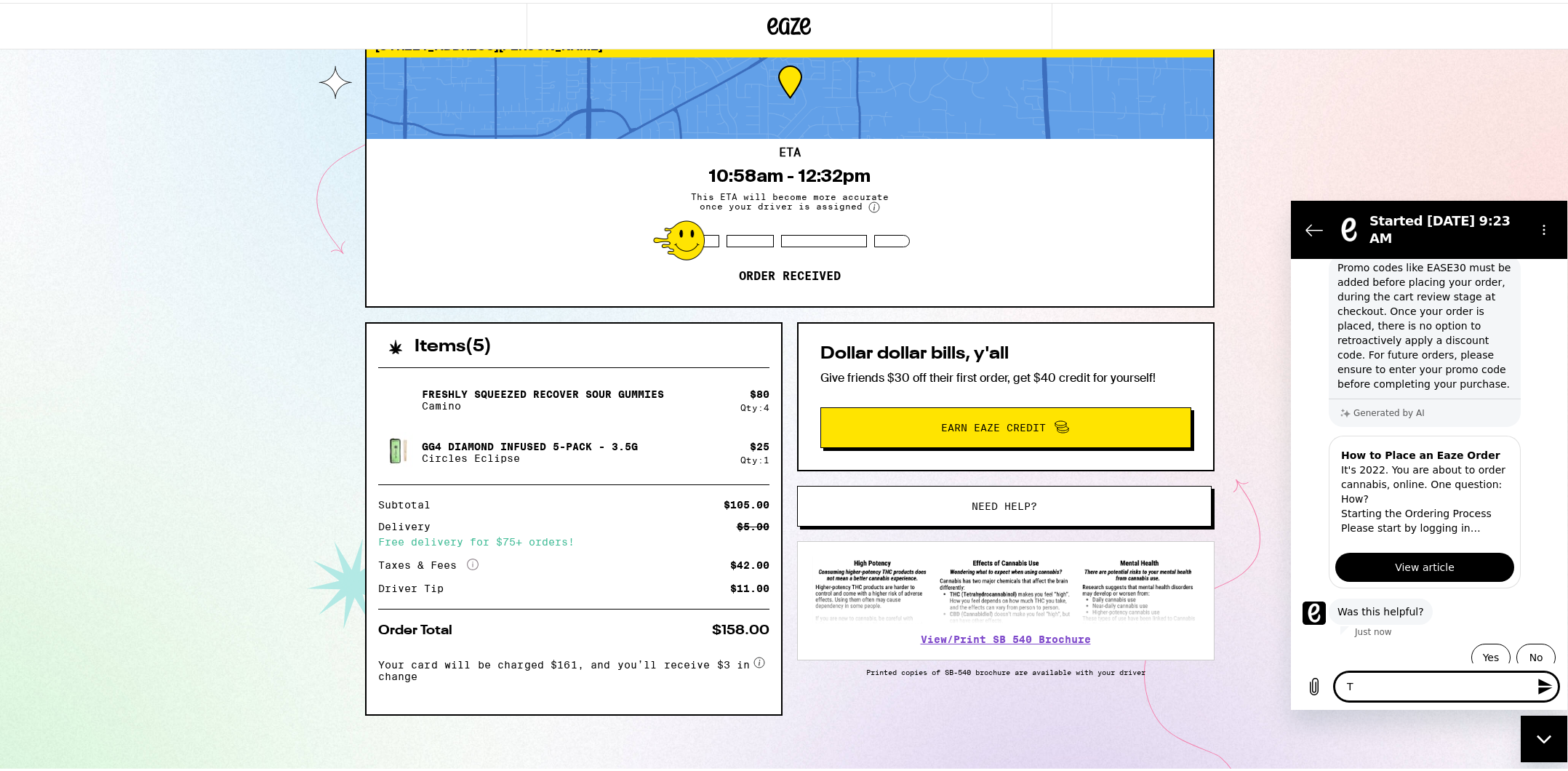
type textarea "x"
type textarea "The"
type textarea "x"
type textarea "Then"
type textarea "x"
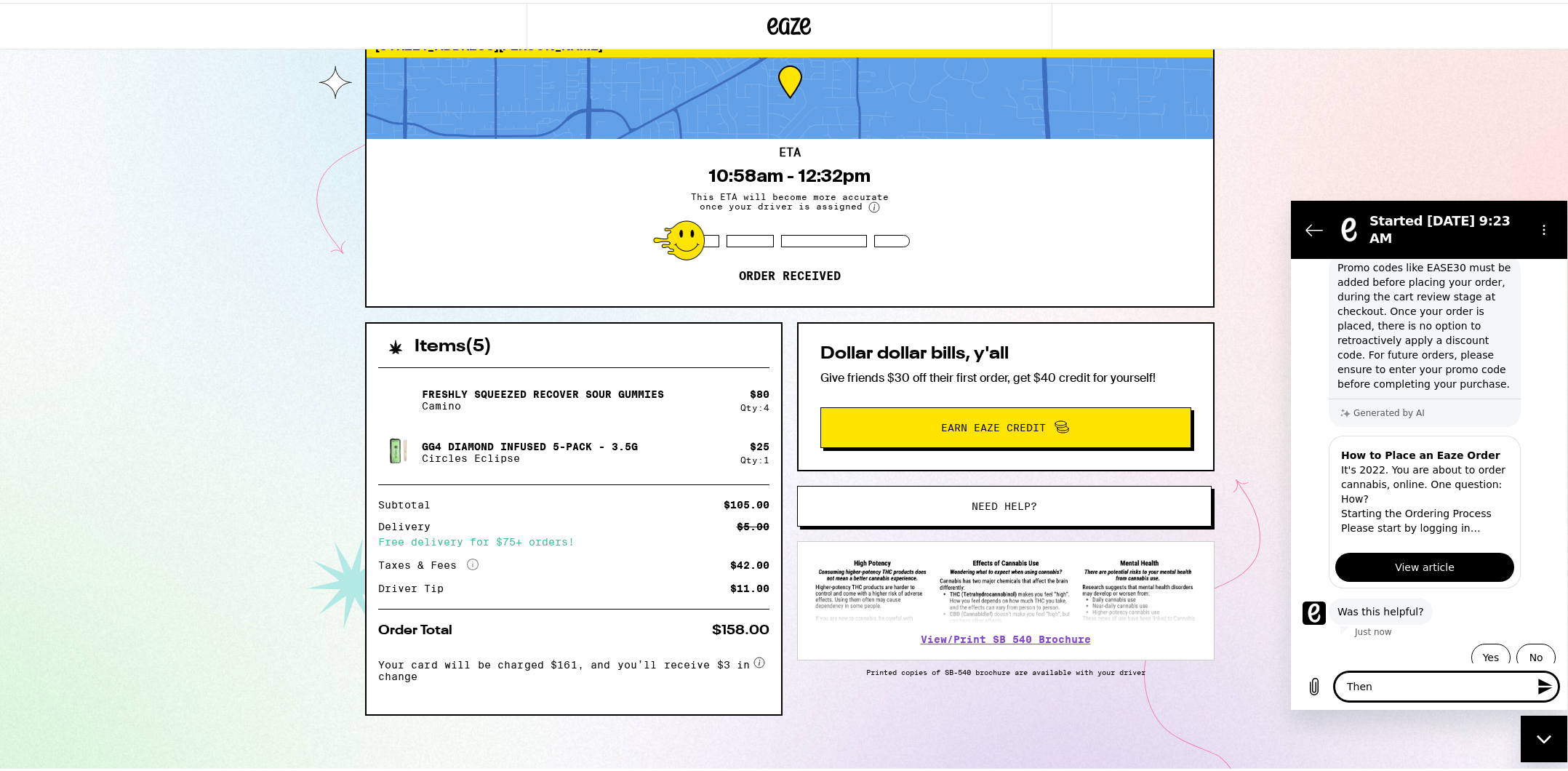
type textarea "Then"
type textarea "x"
type textarea "Then I"
type textarea "x"
type textarea "Then I"
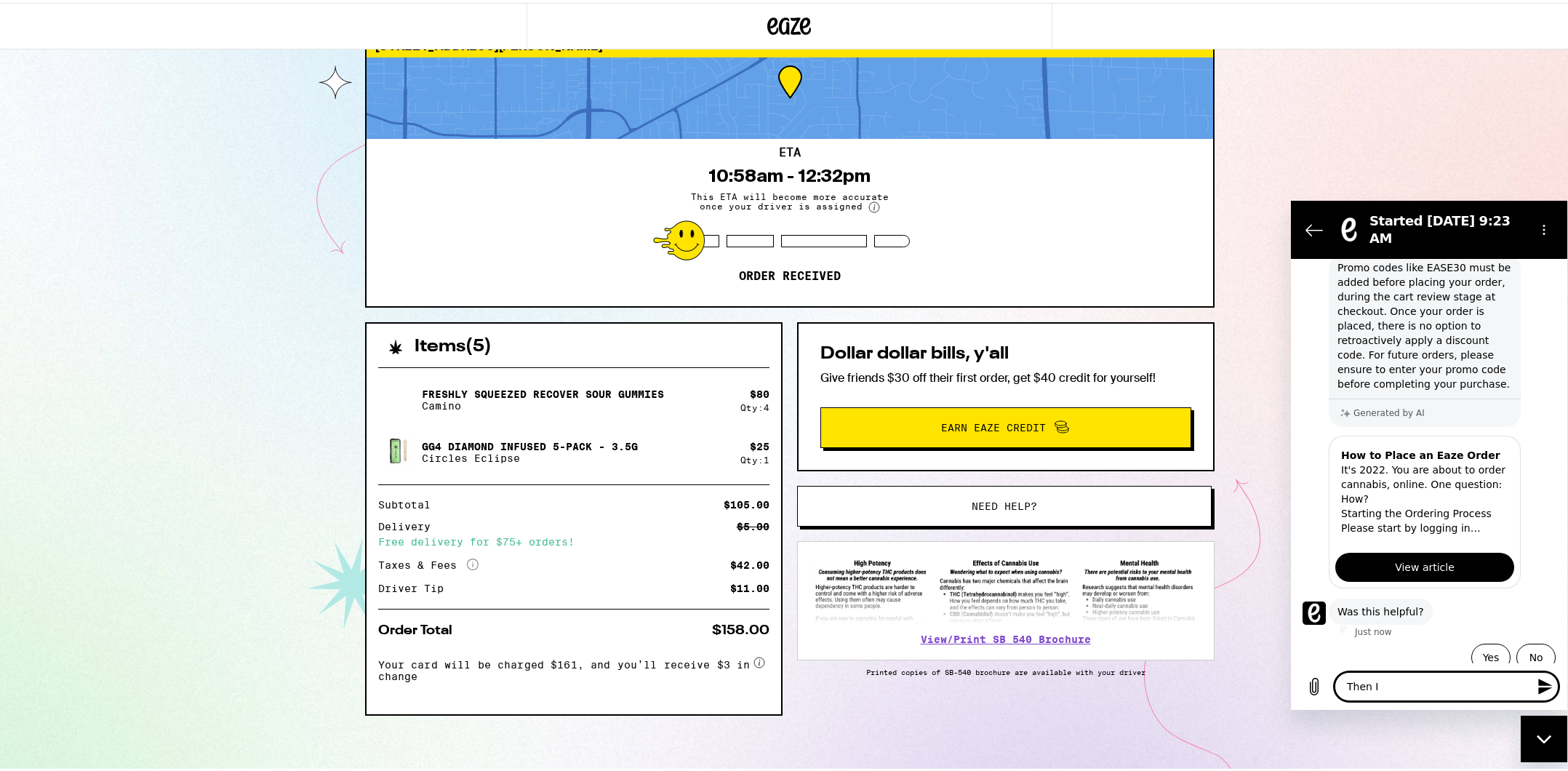
type textarea "x"
type textarea "Then I n"
type textarea "x"
type textarea "Then I ne"
type textarea "x"
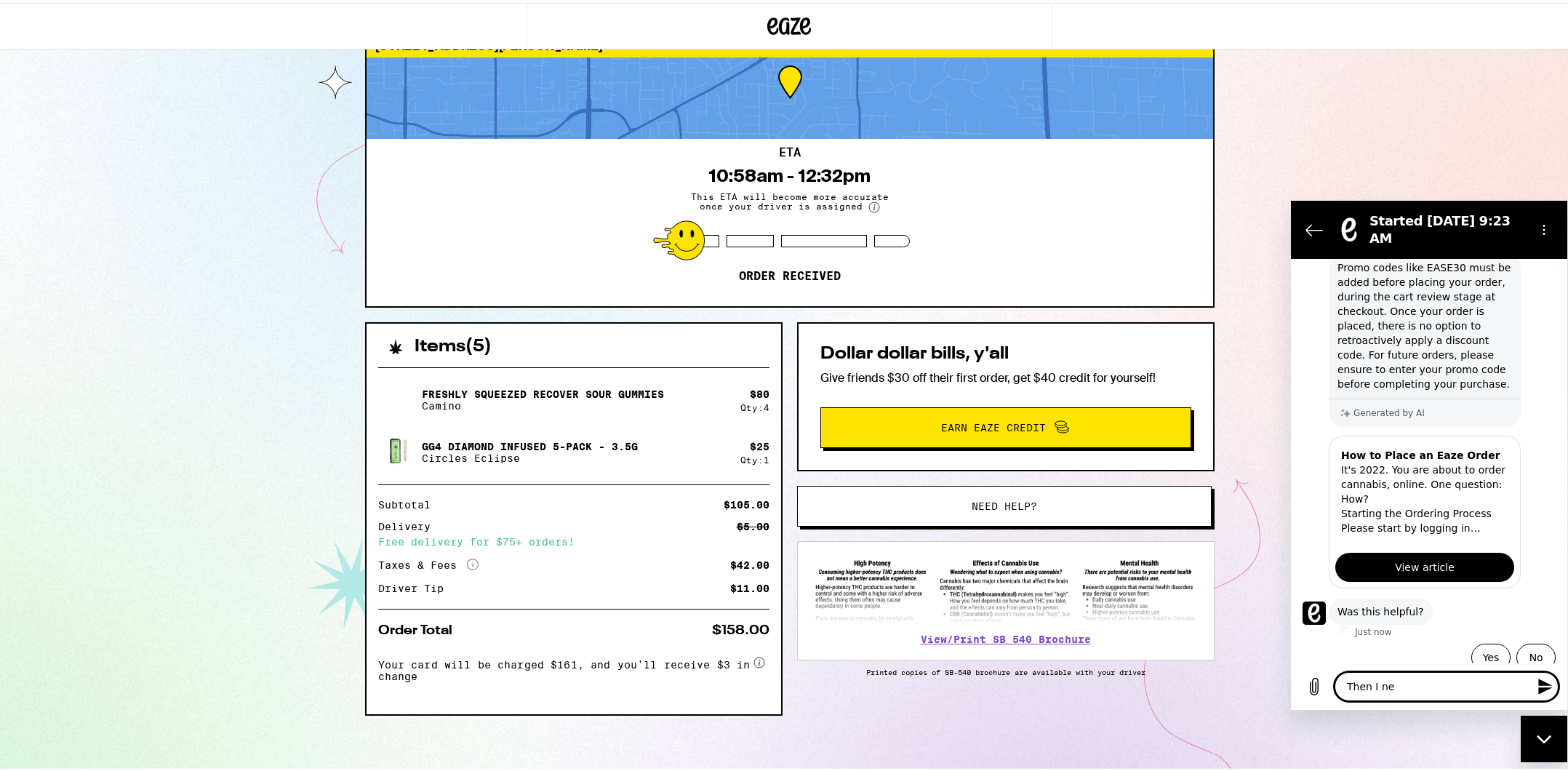
type textarea "Then I nee"
type textarea "x"
type textarea "Then I need"
type textarea "x"
type textarea "Then I need"
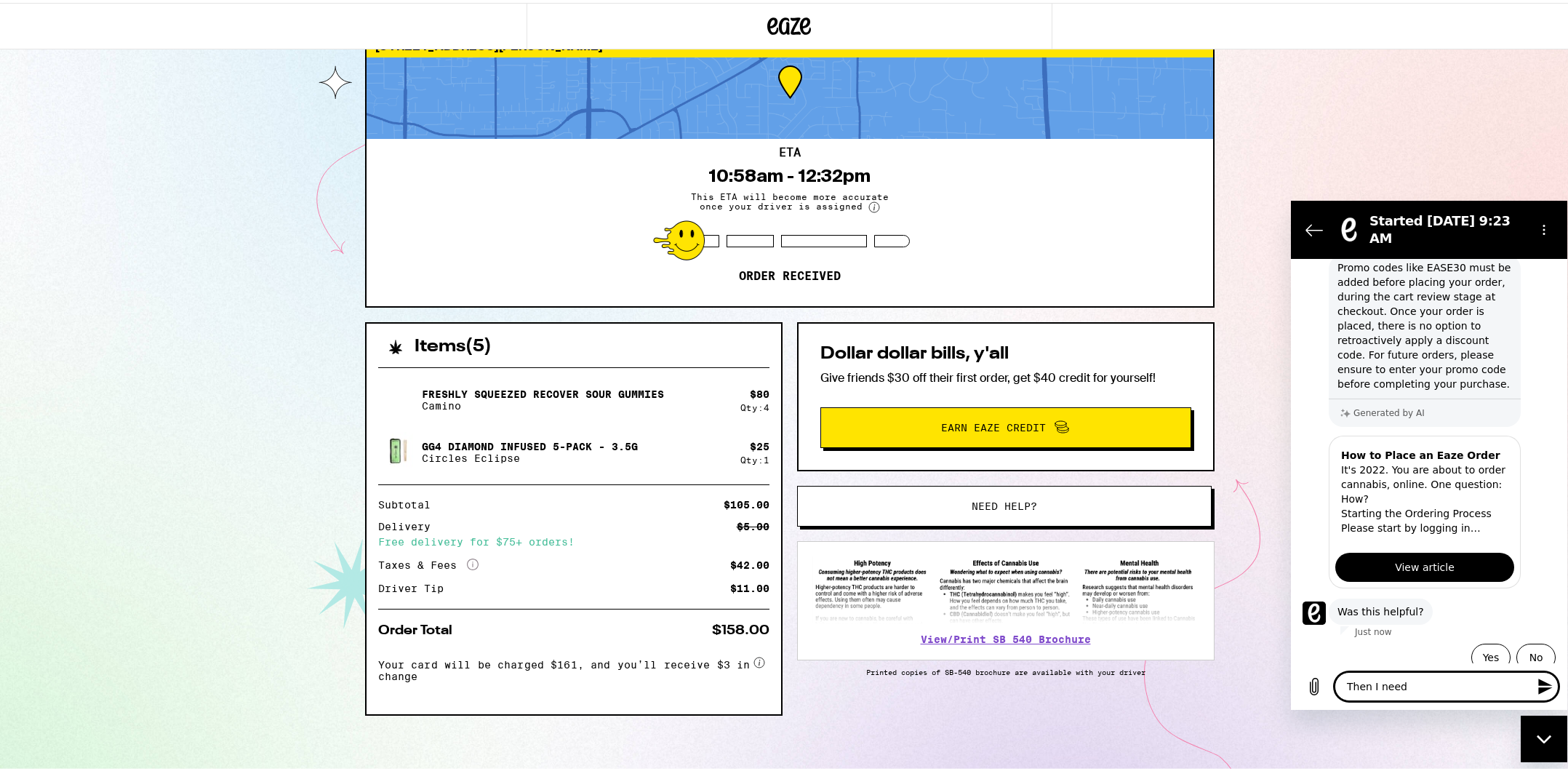
type textarea "x"
type textarea "Then I need t"
type textarea "x"
type textarea "Then I need to"
type textarea "x"
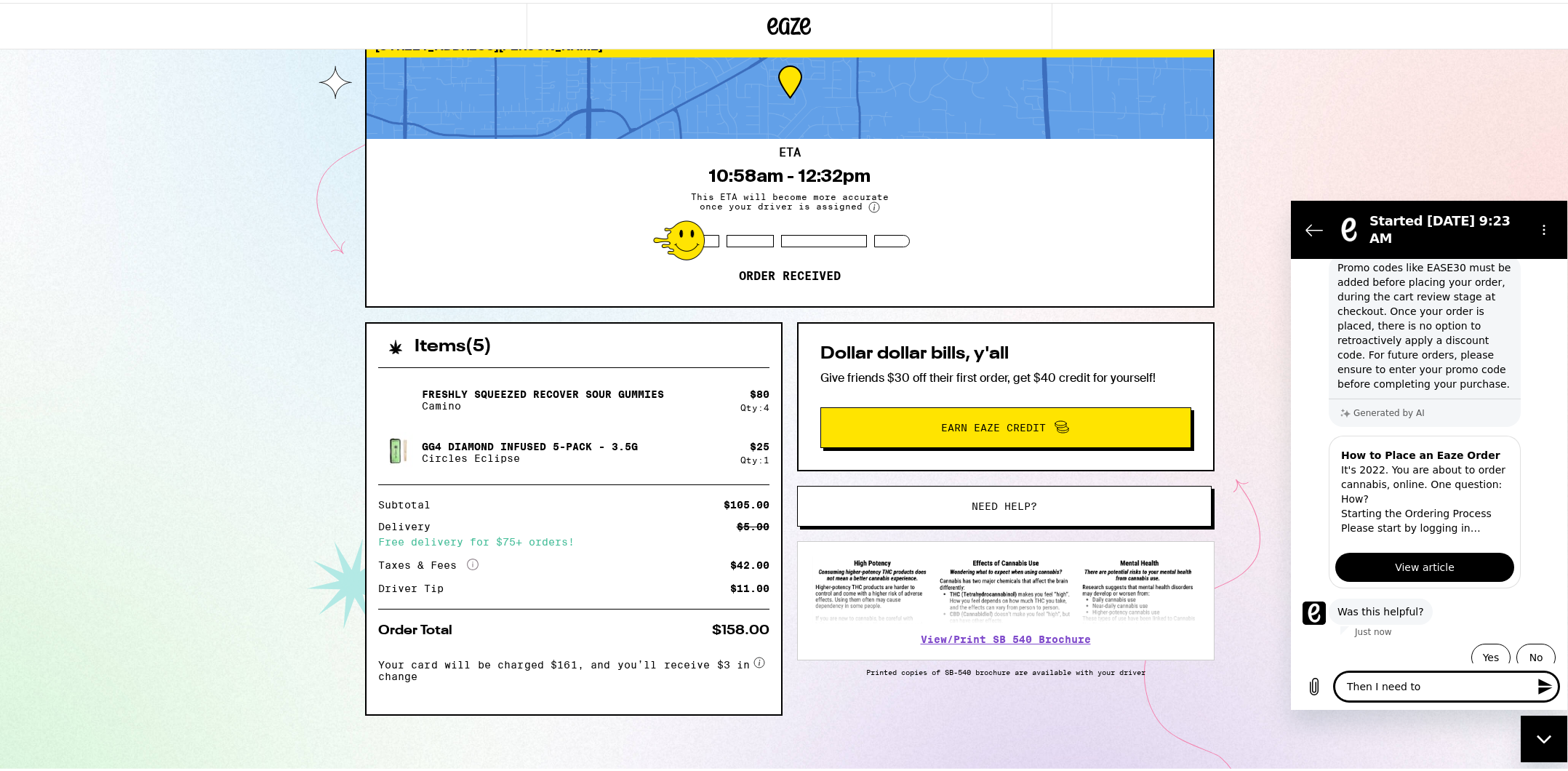
type textarea "Then I need to"
type textarea "x"
type textarea "Then I need to c"
type textarea "x"
type textarea "Then I need to ca"
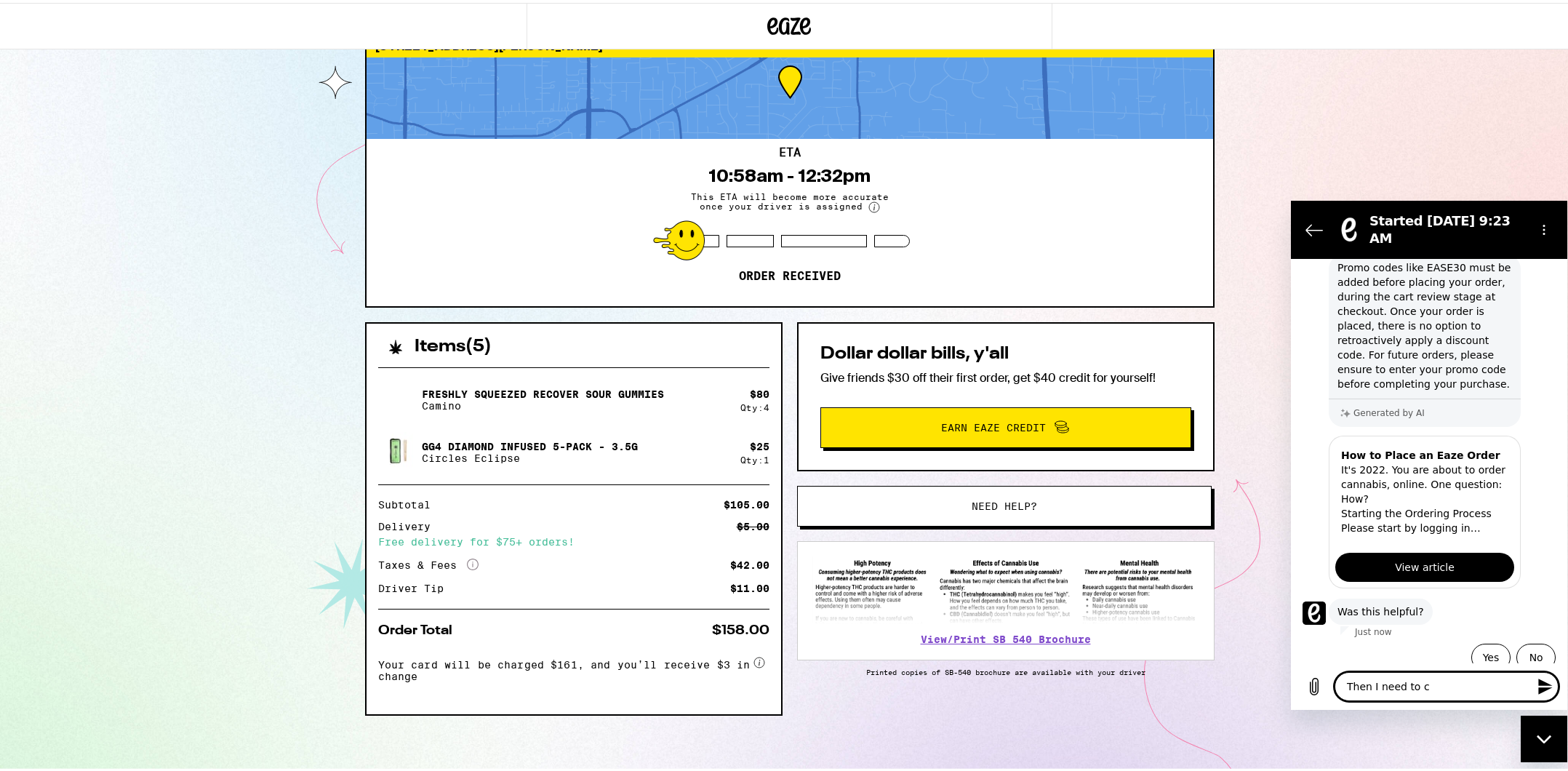
type textarea "x"
type textarea "Then I need to can"
type textarea "x"
type textarea "Then I need to canc"
type textarea "x"
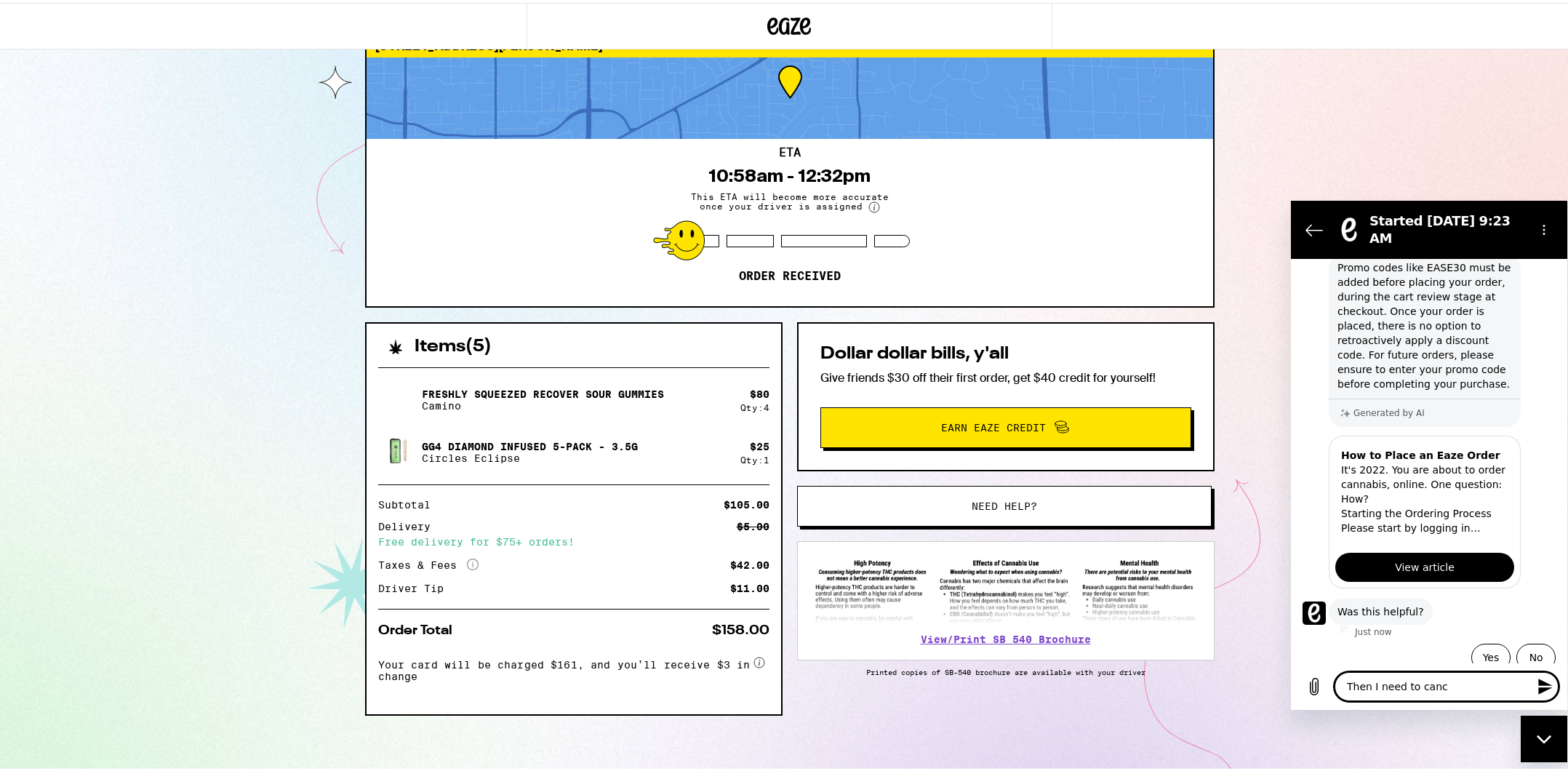
type textarea "Then I need to cance"
type textarea "x"
type textarea "Then I need to cancel"
type textarea "x"
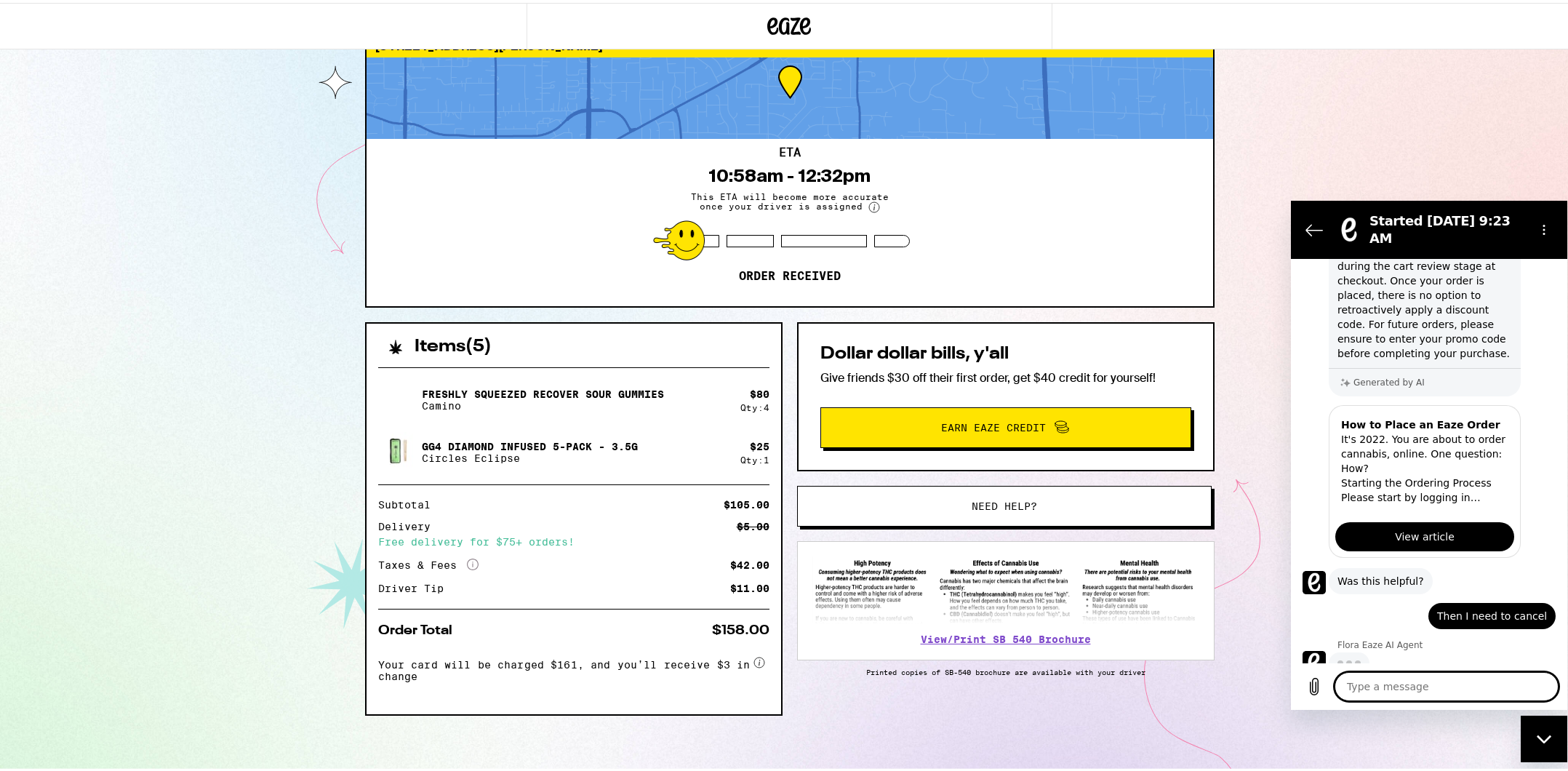
scroll to position [173, 0]
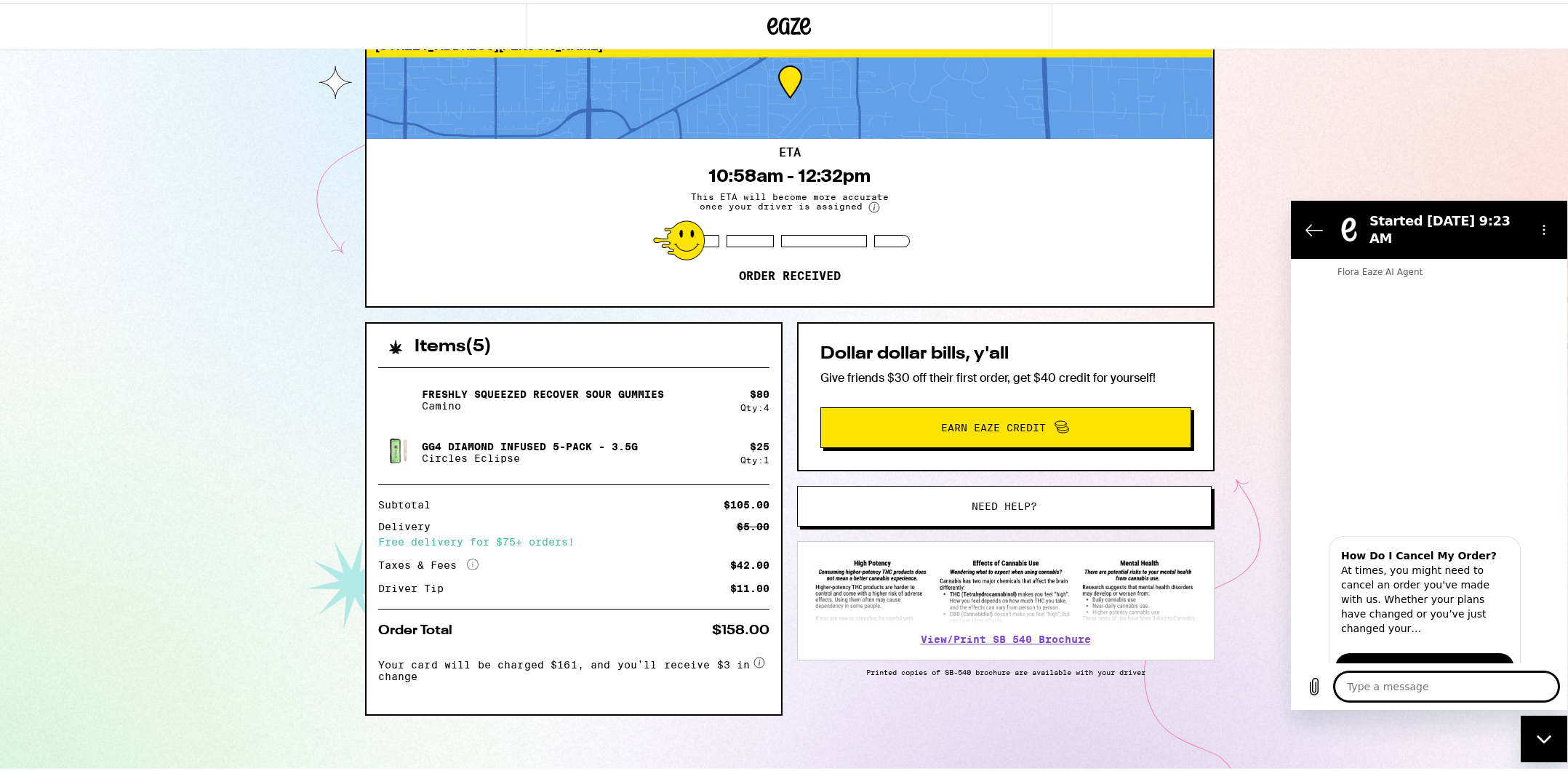
type textarea "x"
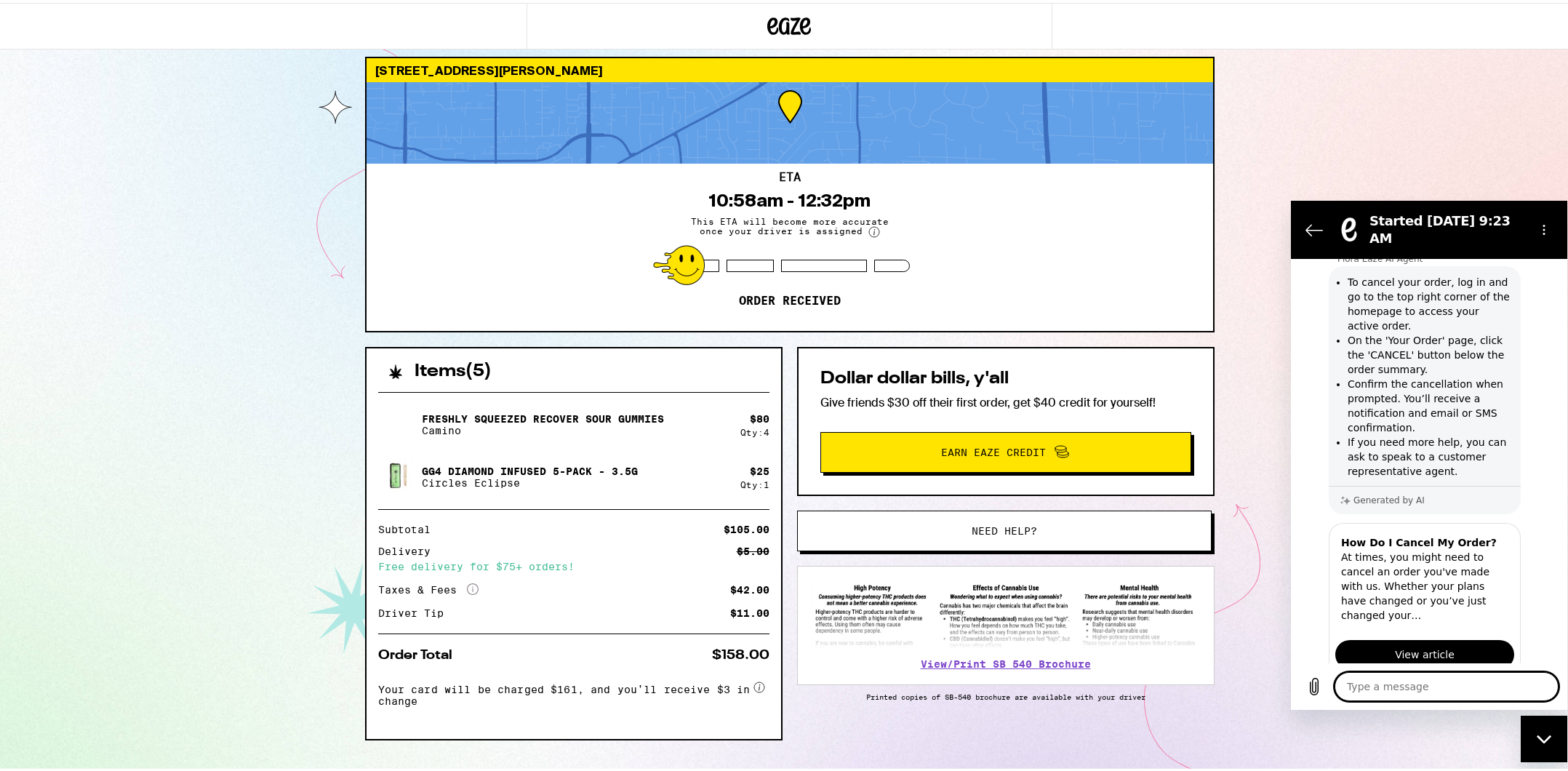
scroll to position [0, 0]
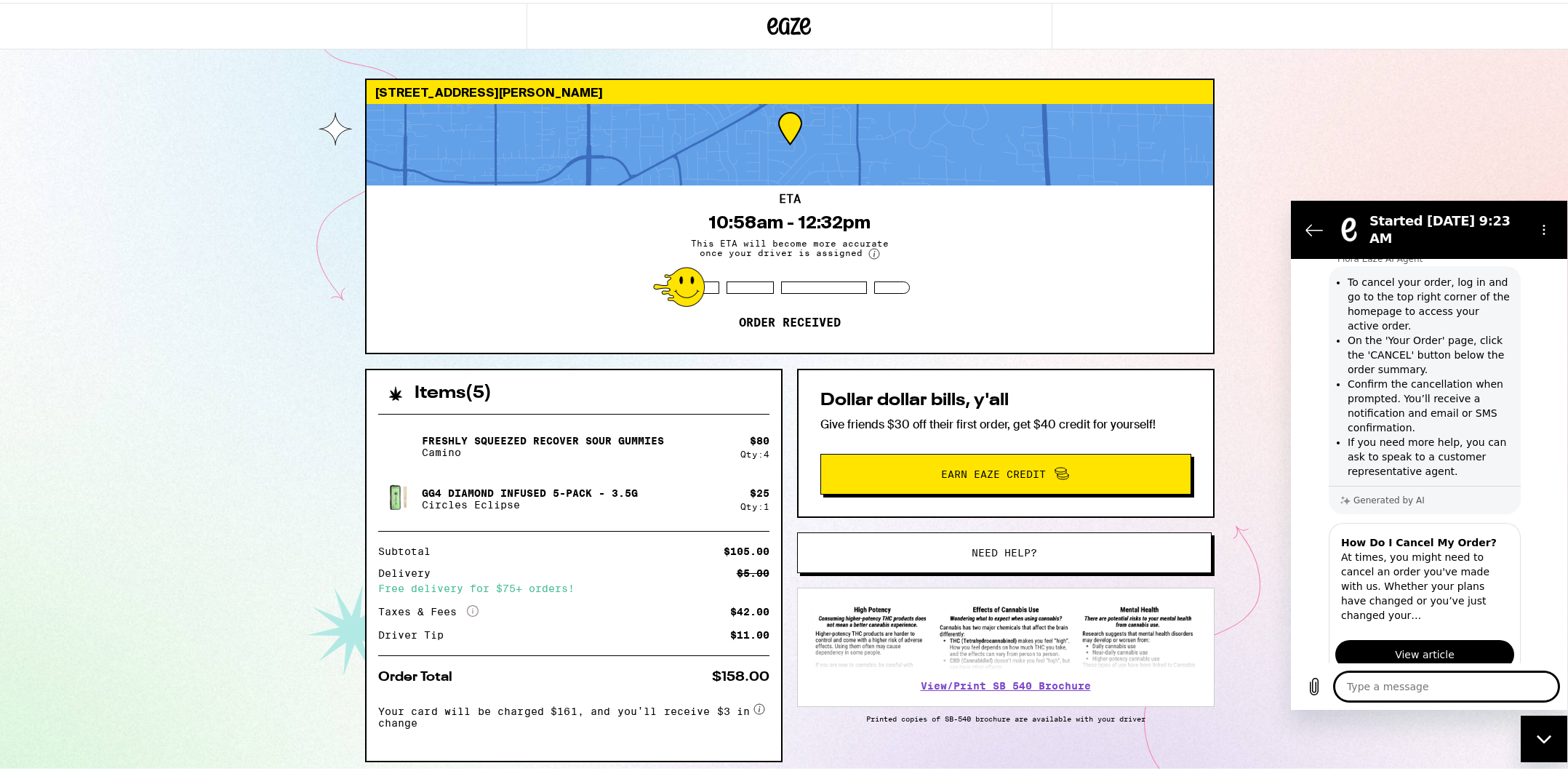
click at [778, 185] on div "ETA 10:58am - 12:32pm This ETA will become more accurate once your driver is as…" at bounding box center [789, 267] width 847 height 167
click at [779, 18] on icon at bounding box center [789, 23] width 22 height 18
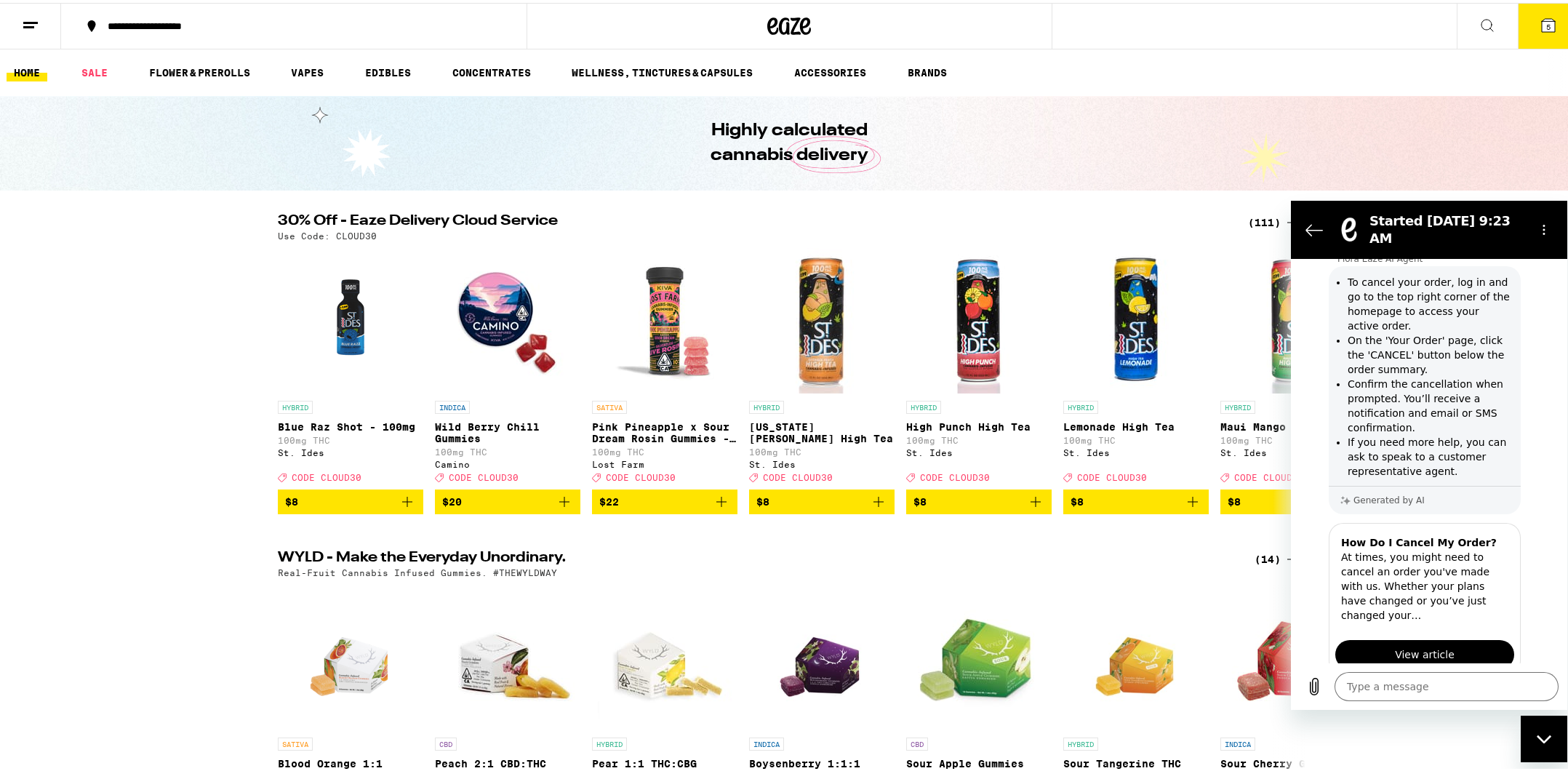
click at [54, 29] on button at bounding box center [30, 23] width 61 height 46
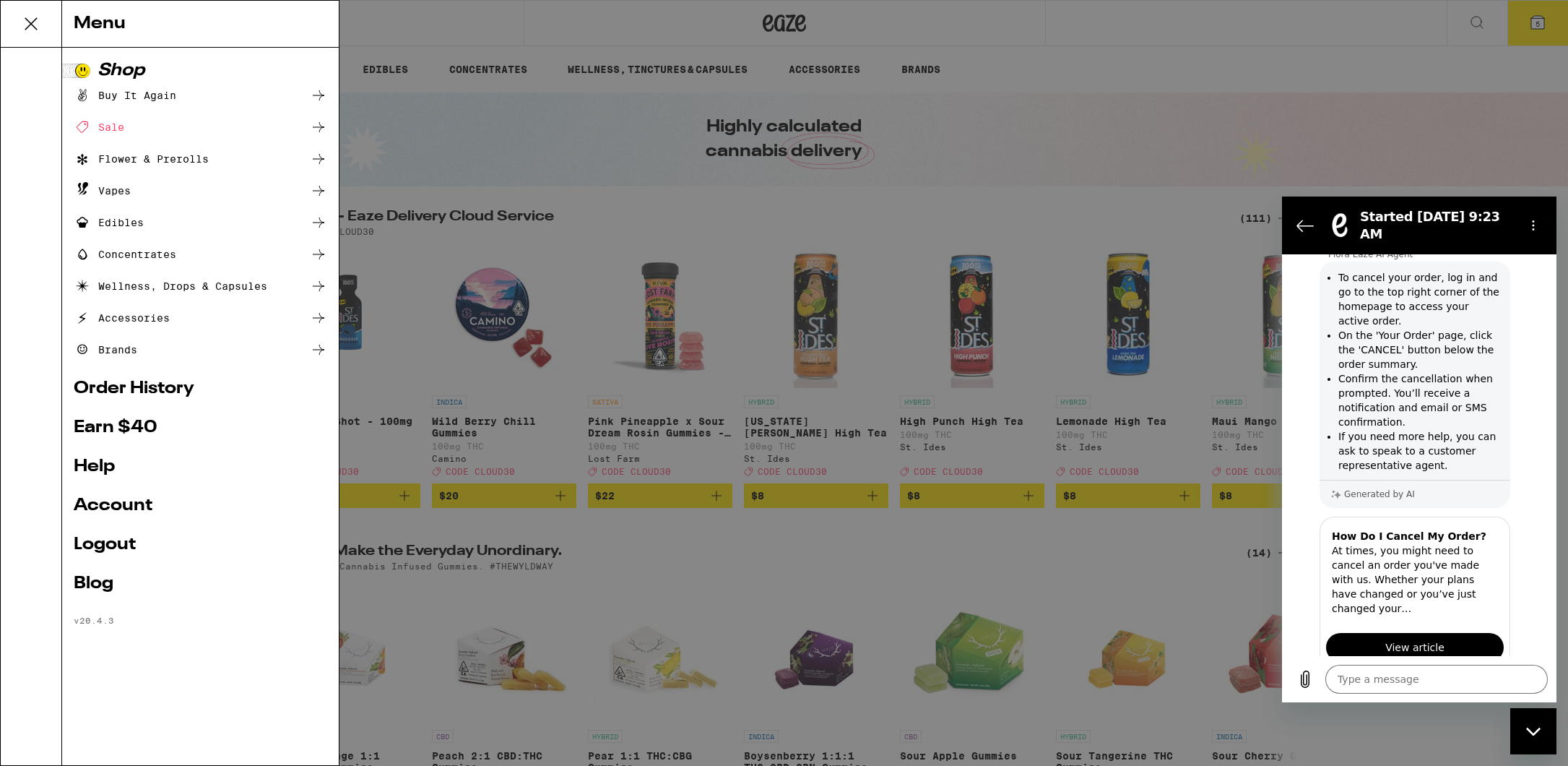
click at [1369, 25] on div "Menu Shop Buy It Again Sale Flower & Prerolls Vapes Edibles Concentrates Wellne…" at bounding box center [784, 383] width 1568 height 766
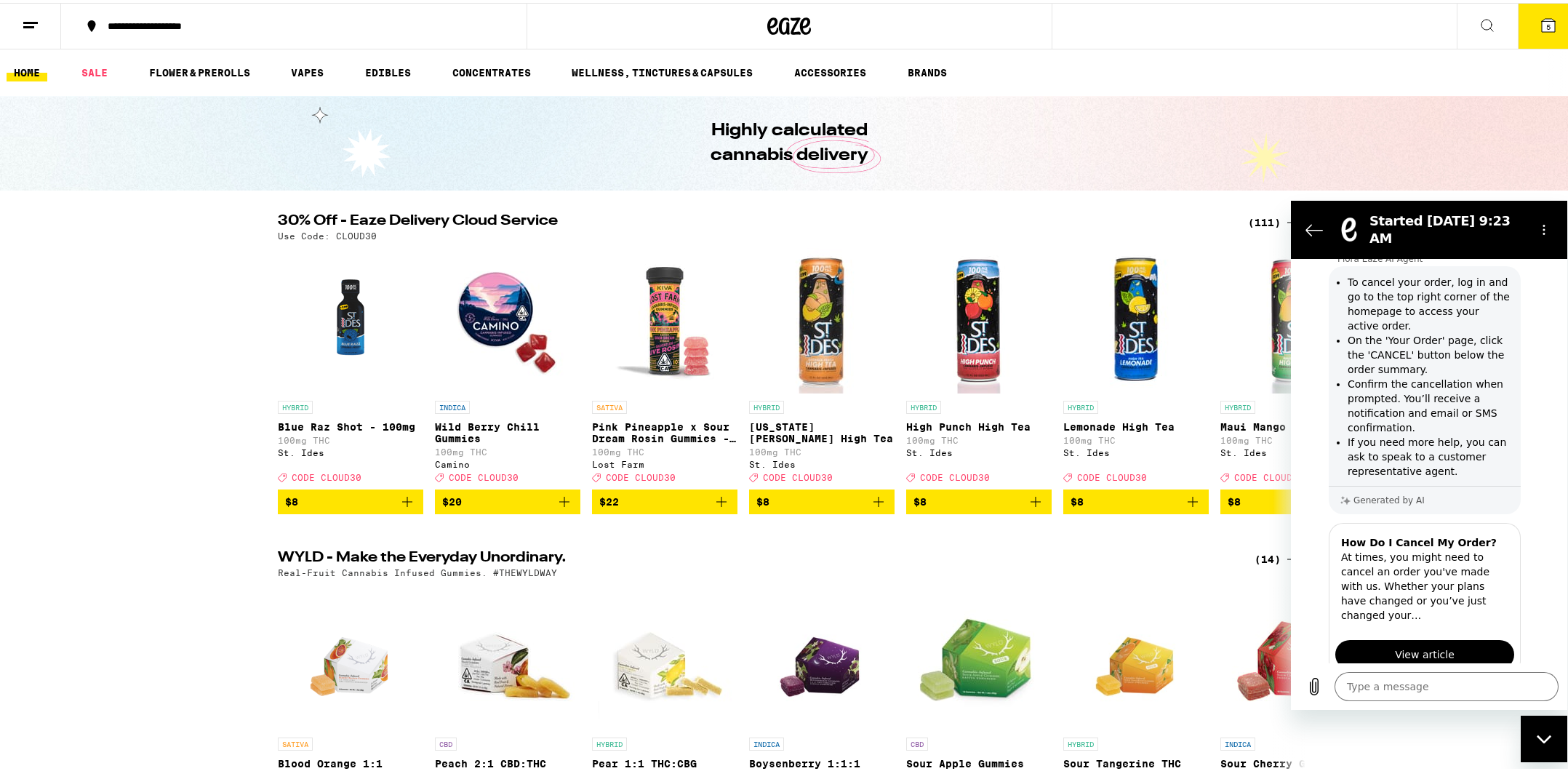
click at [1528, 22] on button "5" at bounding box center [1548, 23] width 61 height 45
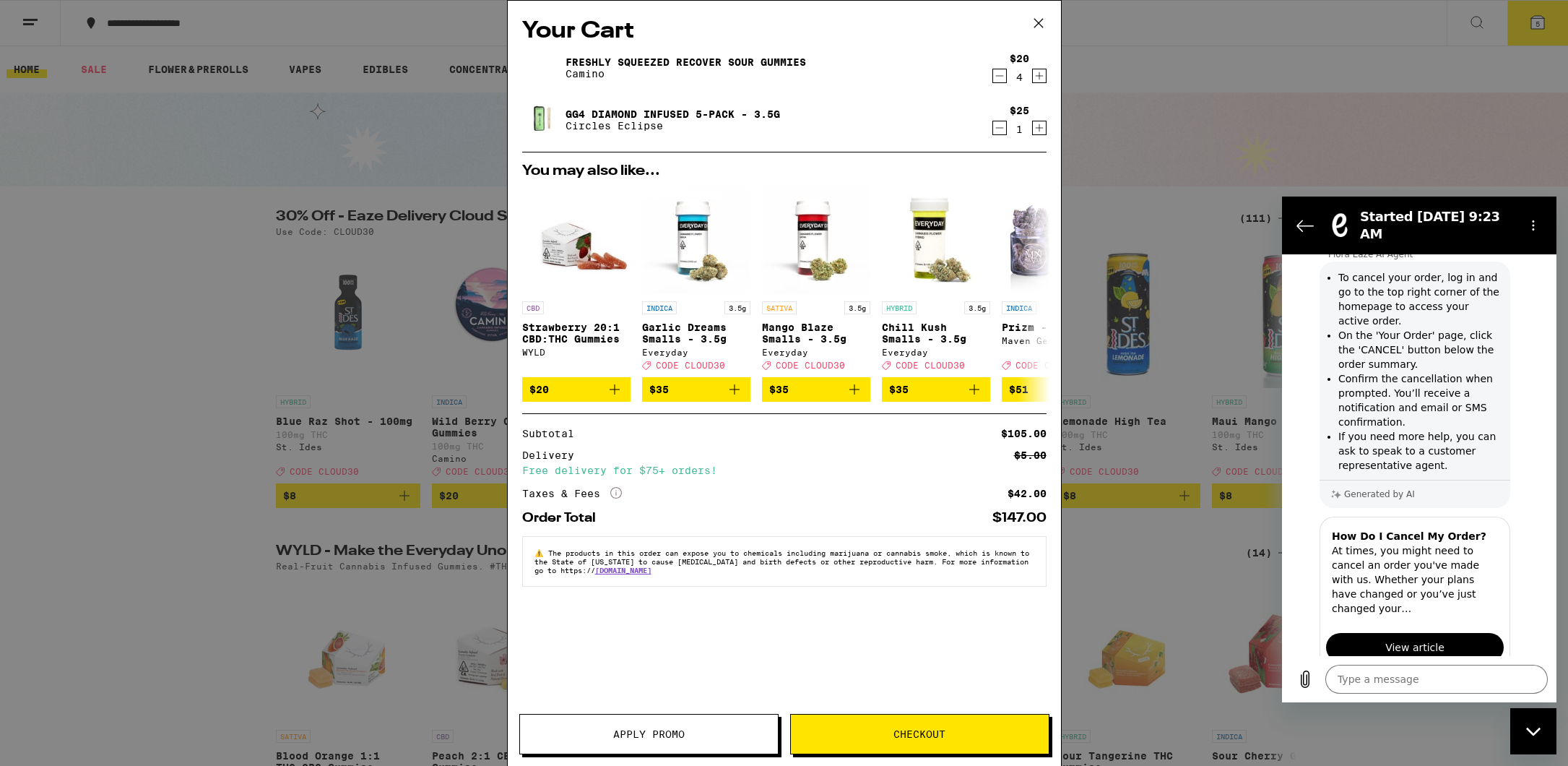
click at [658, 738] on span "Apply Promo" at bounding box center [649, 734] width 72 height 10
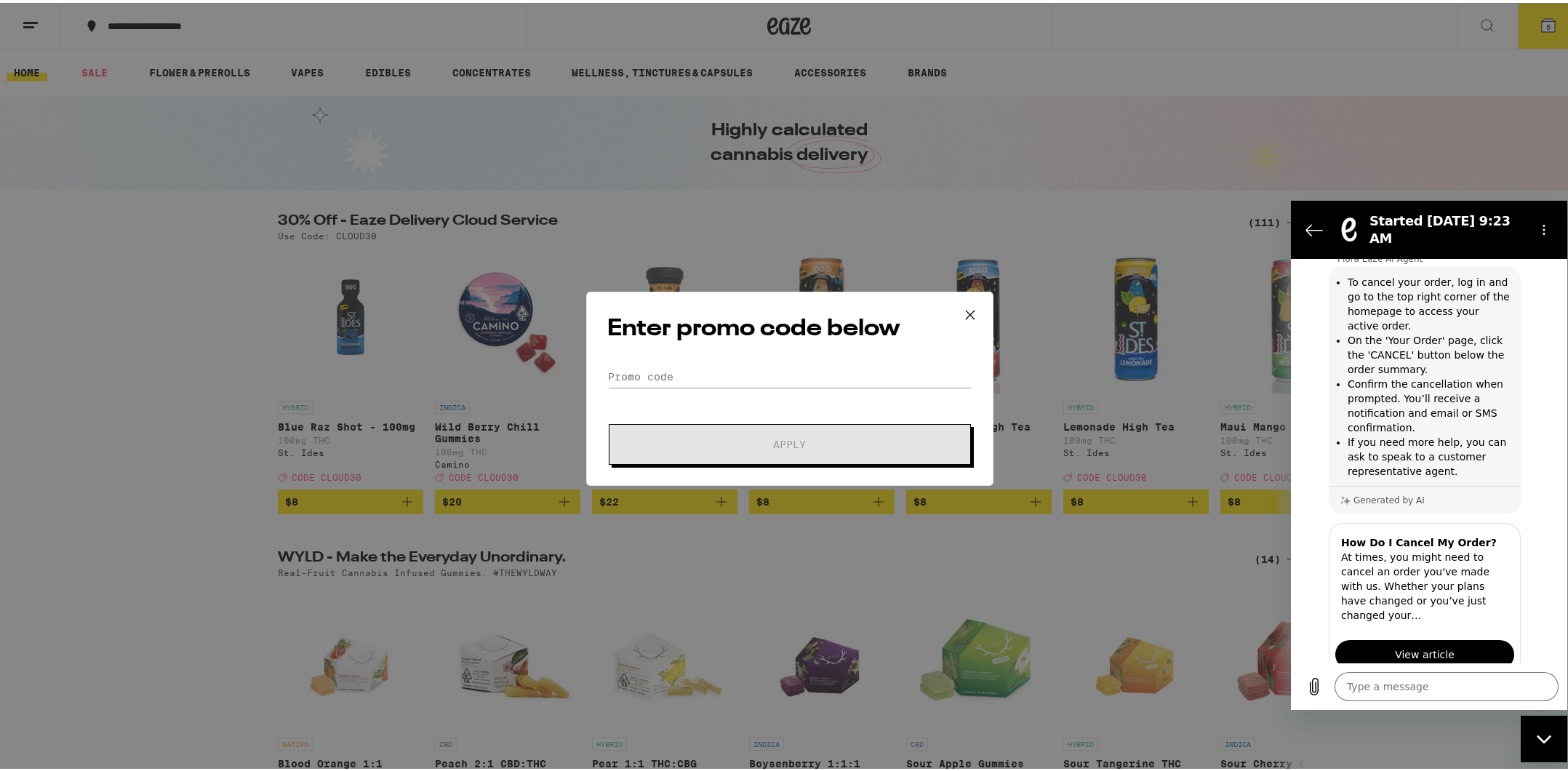
click at [672, 385] on form "Promo Code Apply" at bounding box center [789, 412] width 365 height 99
click at [672, 380] on input "Promo Code" at bounding box center [789, 373] width 365 height 22
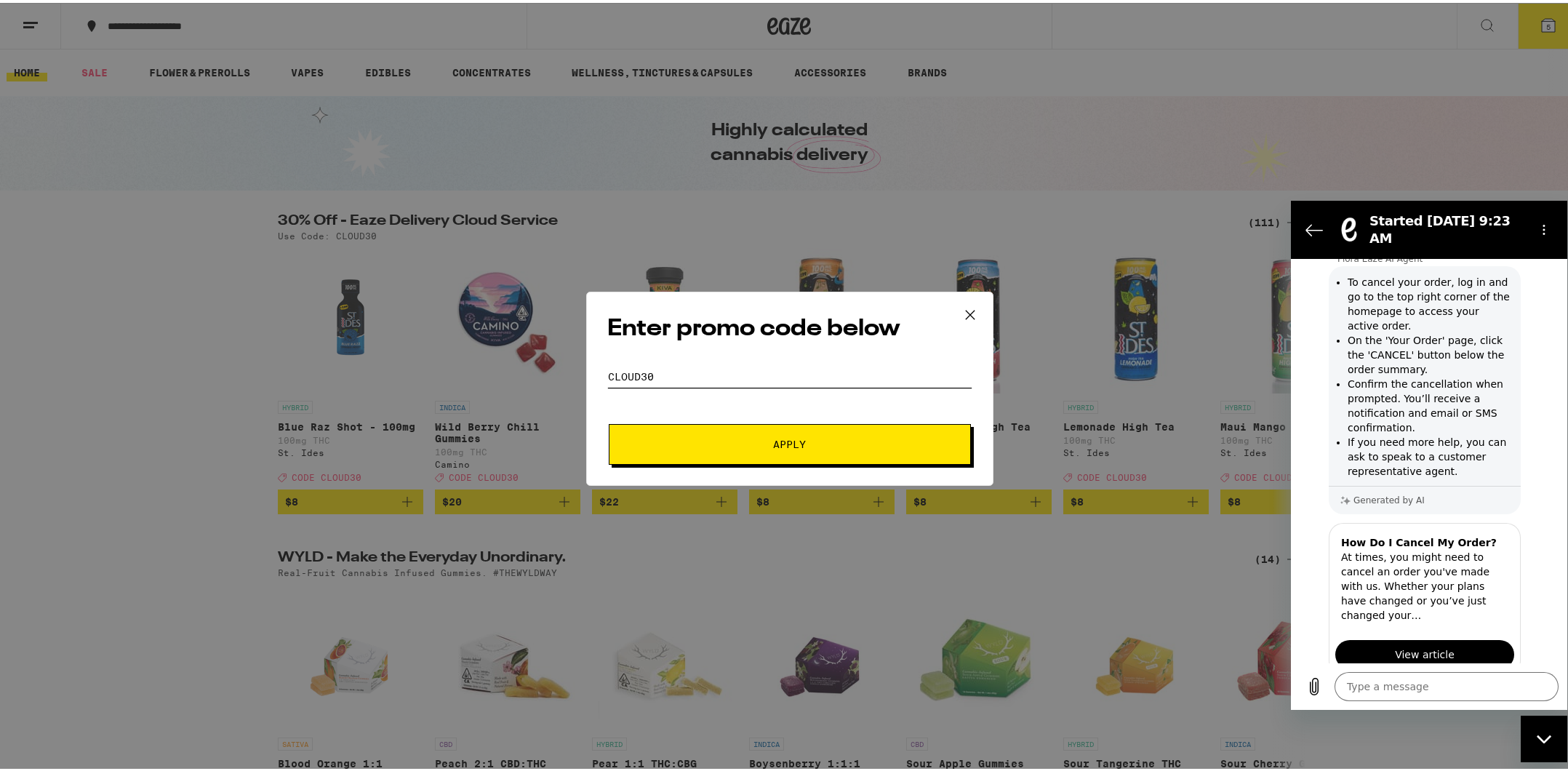
type input "CLOUD30"
click at [717, 444] on span "Apply" at bounding box center [790, 441] width 262 height 10
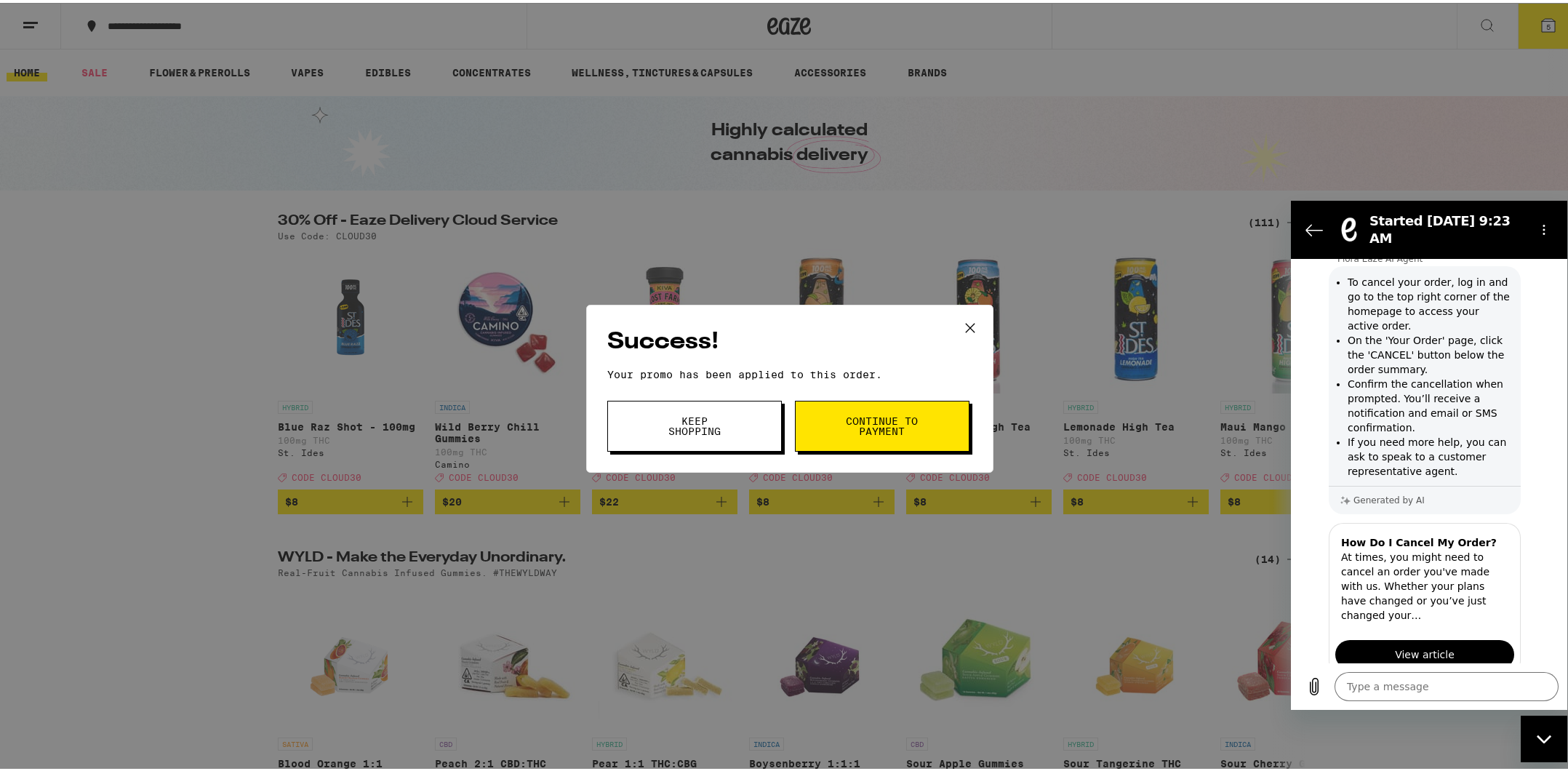
click at [820, 435] on button "Continue to payment" at bounding box center [882, 424] width 174 height 51
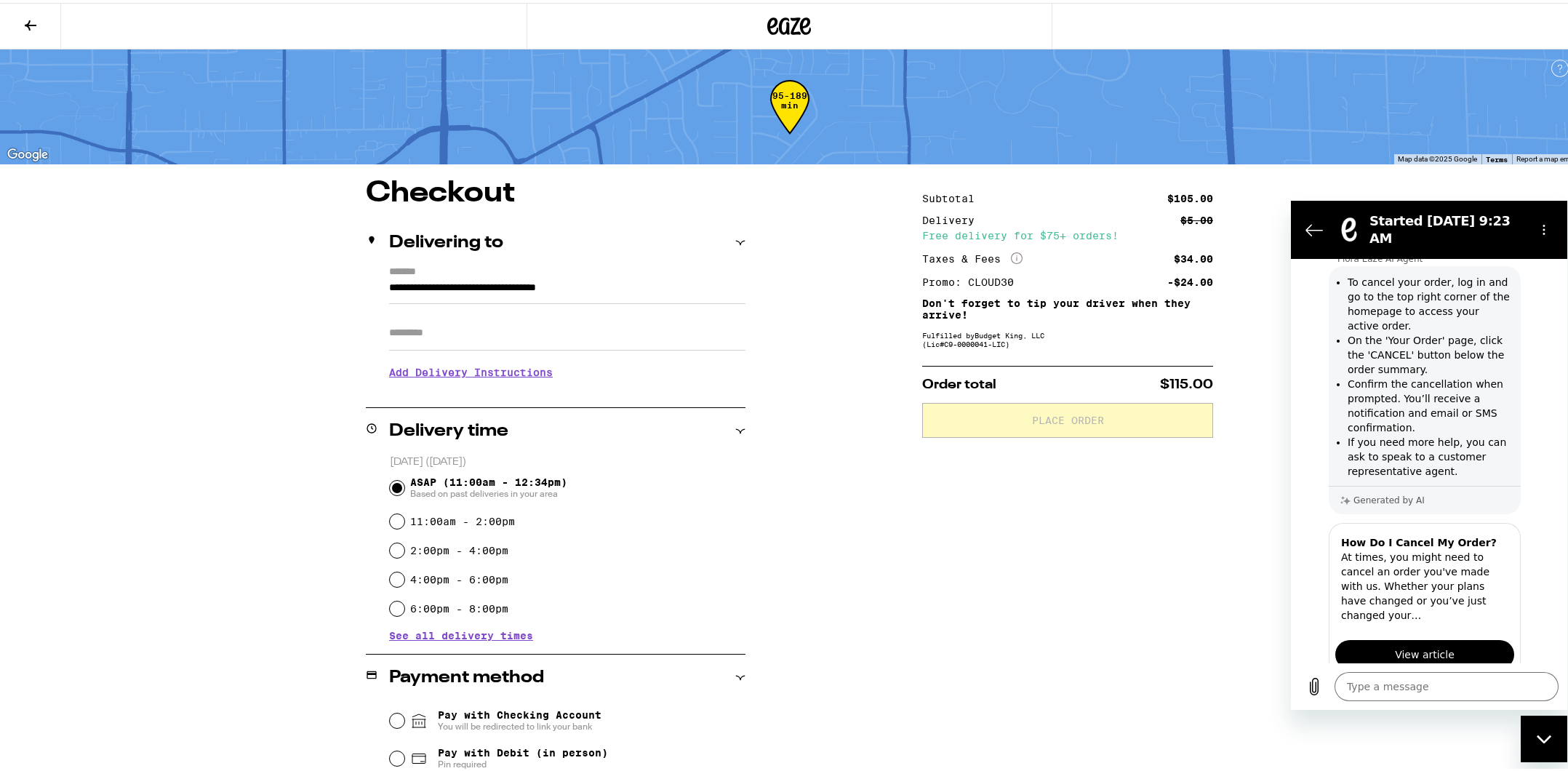
click at [676, 292] on input "**********" at bounding box center [567, 289] width 356 height 25
click at [1185, 510] on div "Subtotal $105.00 Delivery $5.00 Free delivery for $75+ orders! Taxes & Fees Mor…" at bounding box center [1068, 575] width 291 height 798
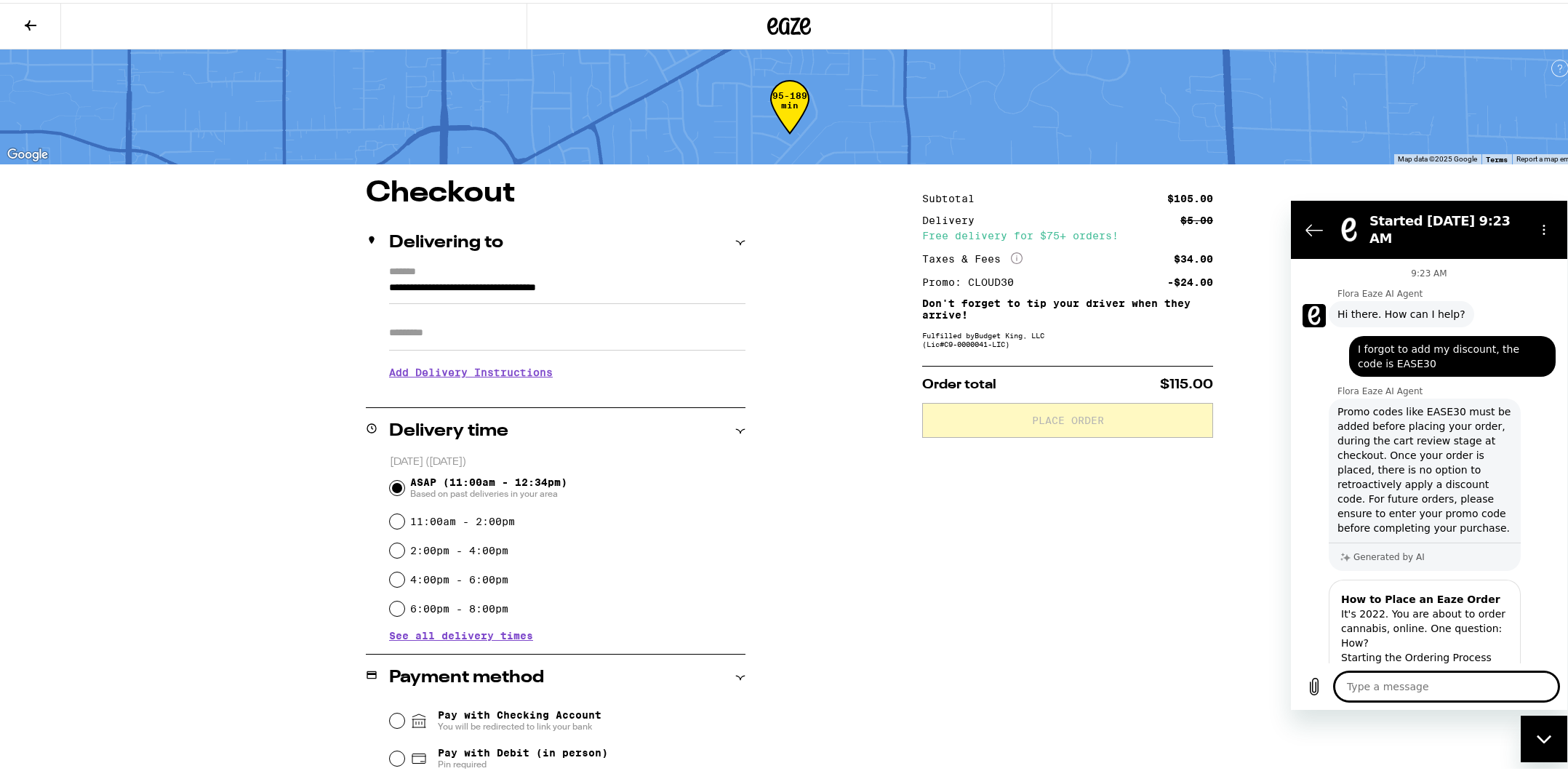
click at [1401, 677] on textarea at bounding box center [1446, 687] width 224 height 29
type textarea "i"
type textarea "x"
type textarea "it"
type textarea "x"
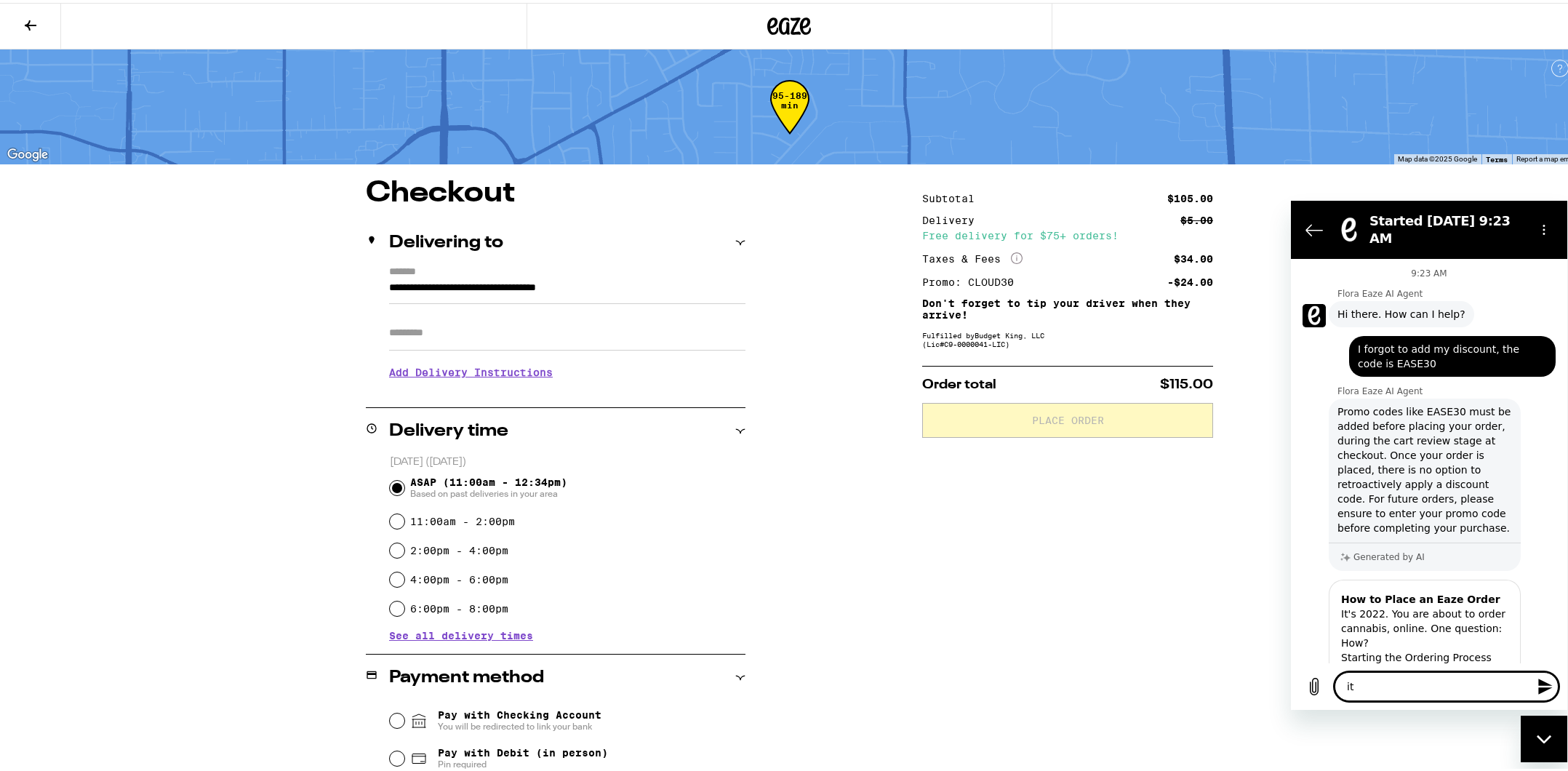
type textarea "it"
type textarea "x"
type textarea "it j"
type textarea "x"
type textarea "it ju"
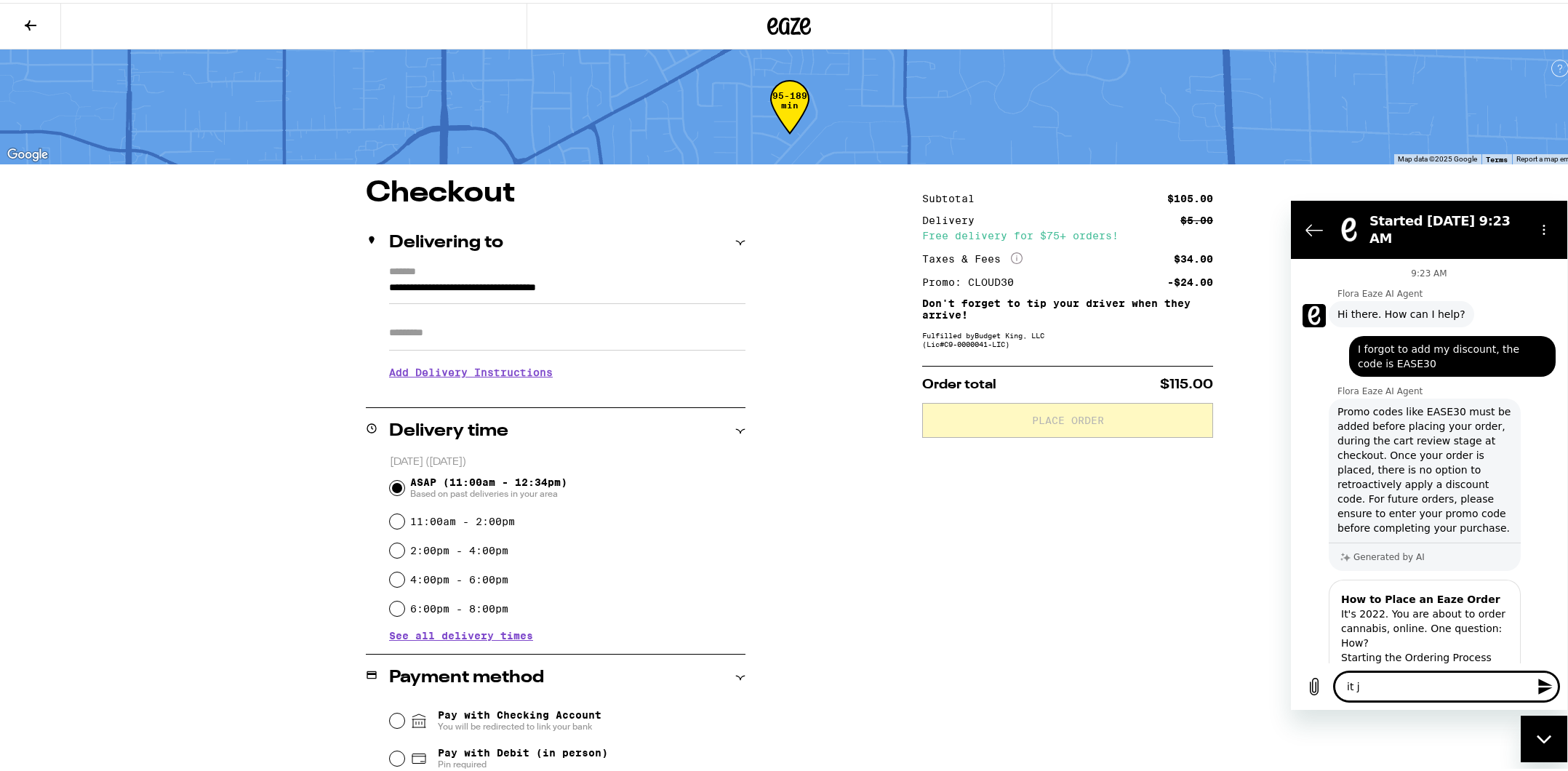
type textarea "x"
type textarea "it jus"
type textarea "x"
type textarea "it just"
type textarea "x"
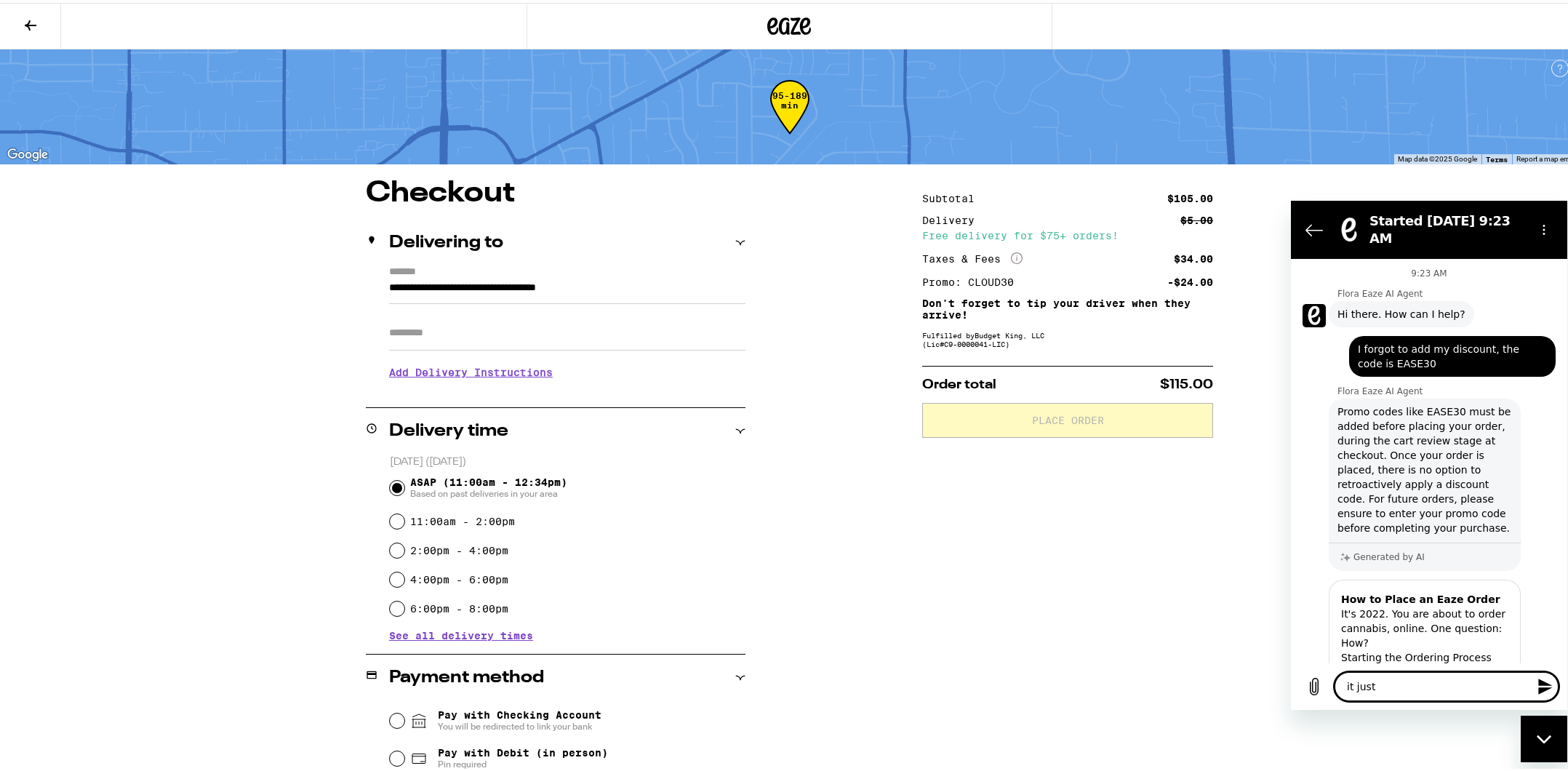
type textarea "it just"
type textarea "x"
type textarea "it just l"
type textarea "x"
type textarea "it just le"
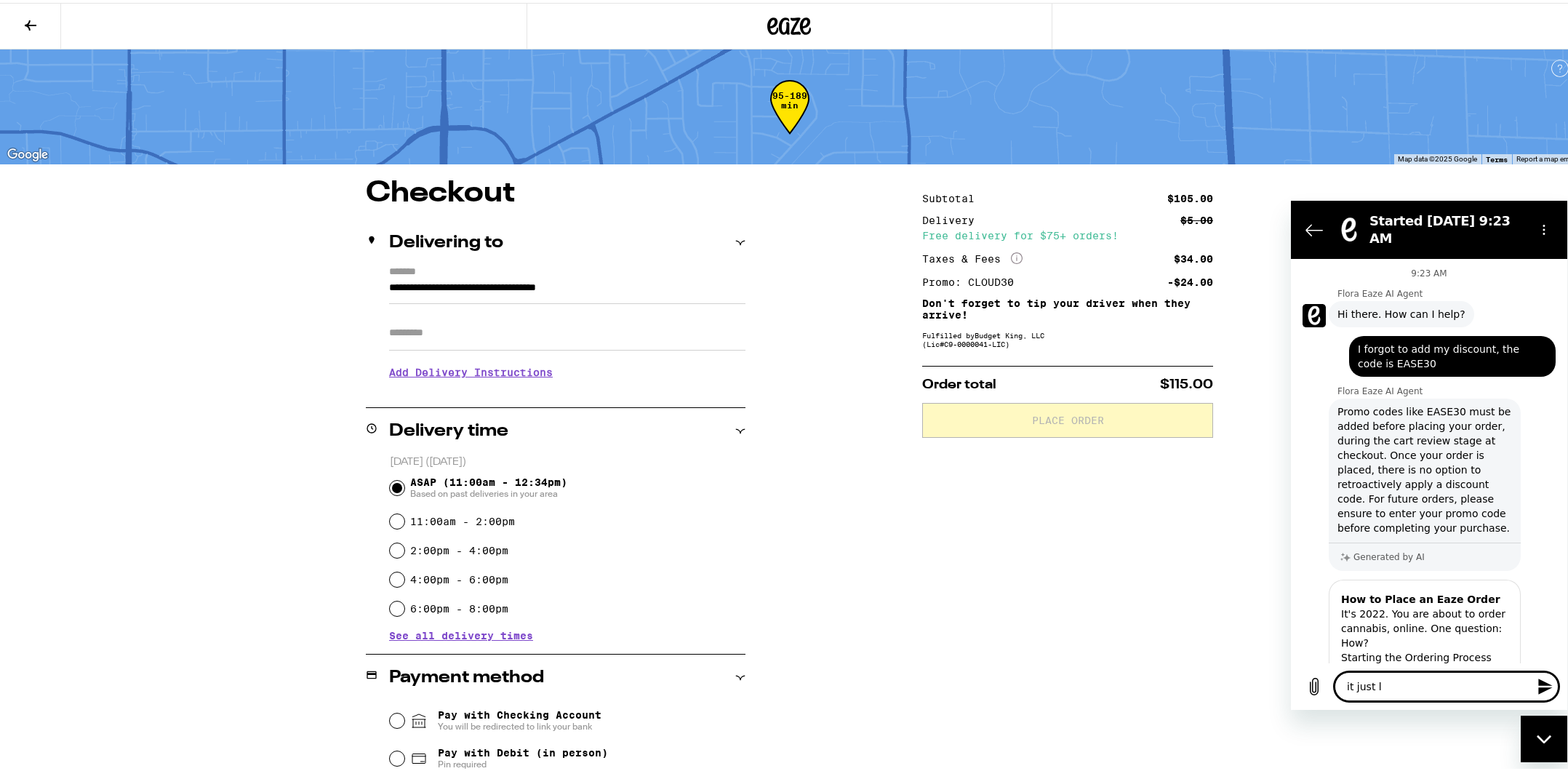
type textarea "x"
type textarea "it just let"
type textarea "x"
type textarea "it just let"
type textarea "x"
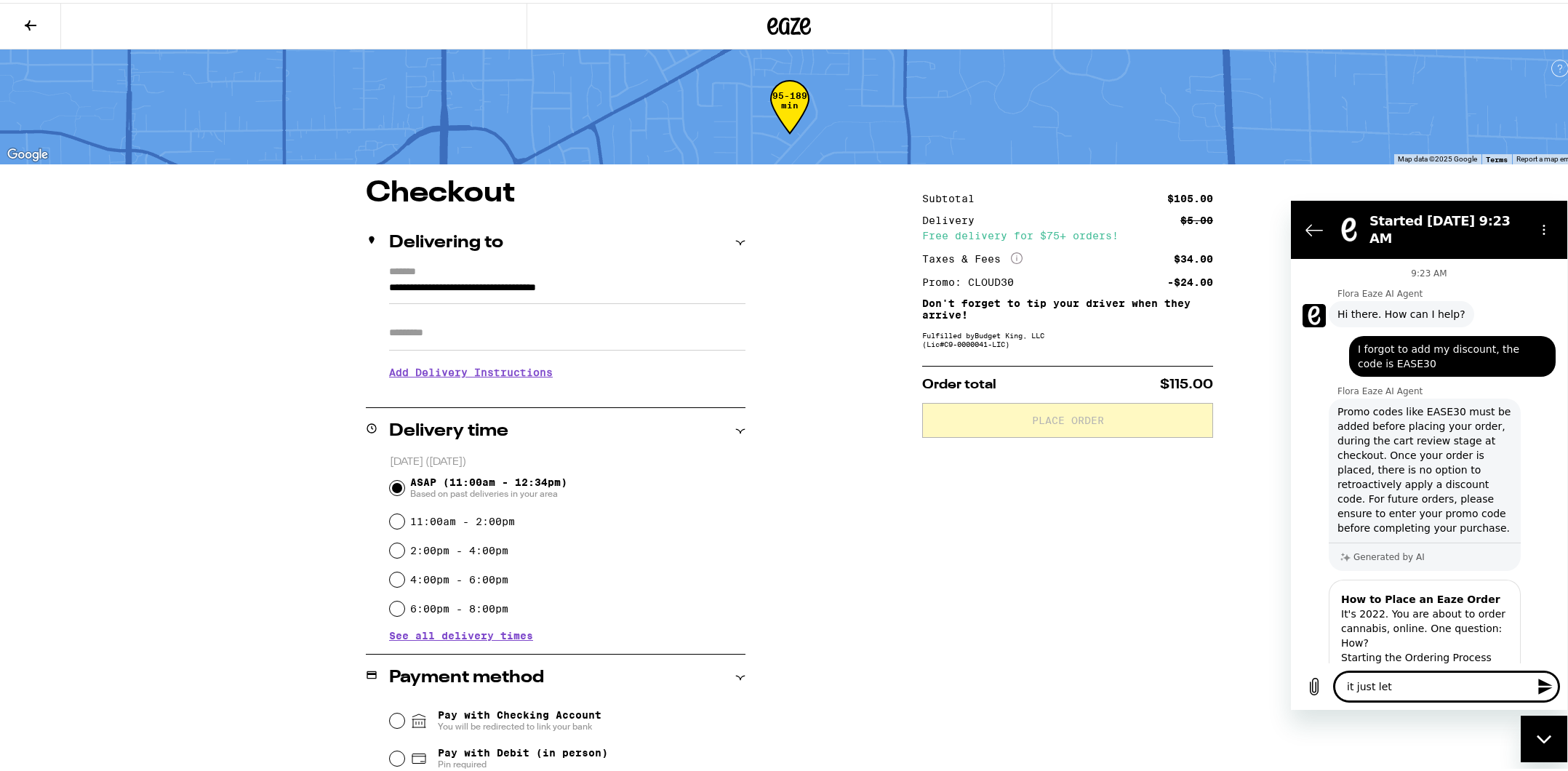
type textarea "it just let m"
type textarea "x"
type textarea "it just let me"
type textarea "x"
type textarea "it just let me"
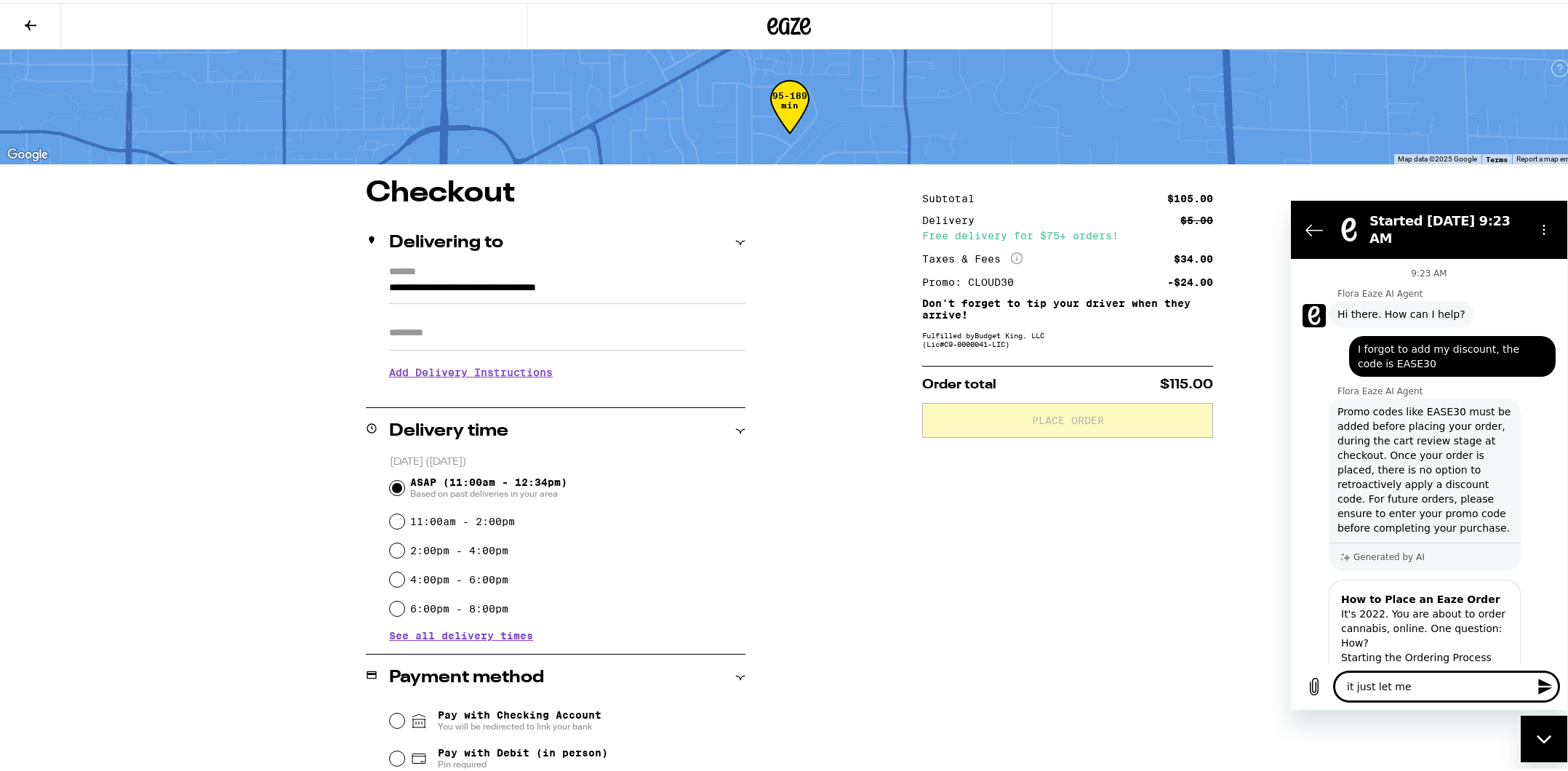
type textarea "x"
type textarea "it just let me a"
type textarea "x"
type textarea "it just let me ap"
type textarea "x"
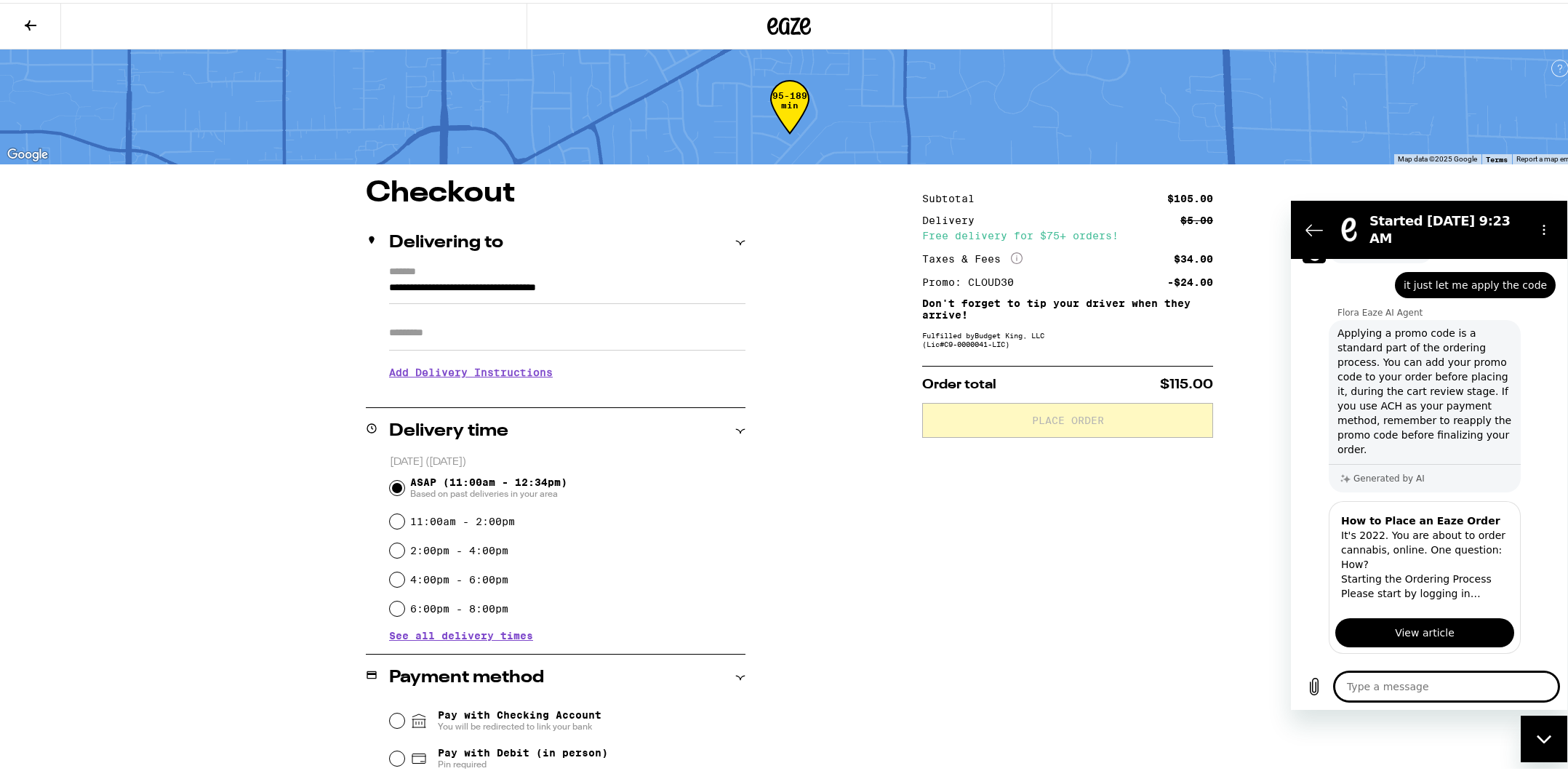
scroll to position [1045, 0]
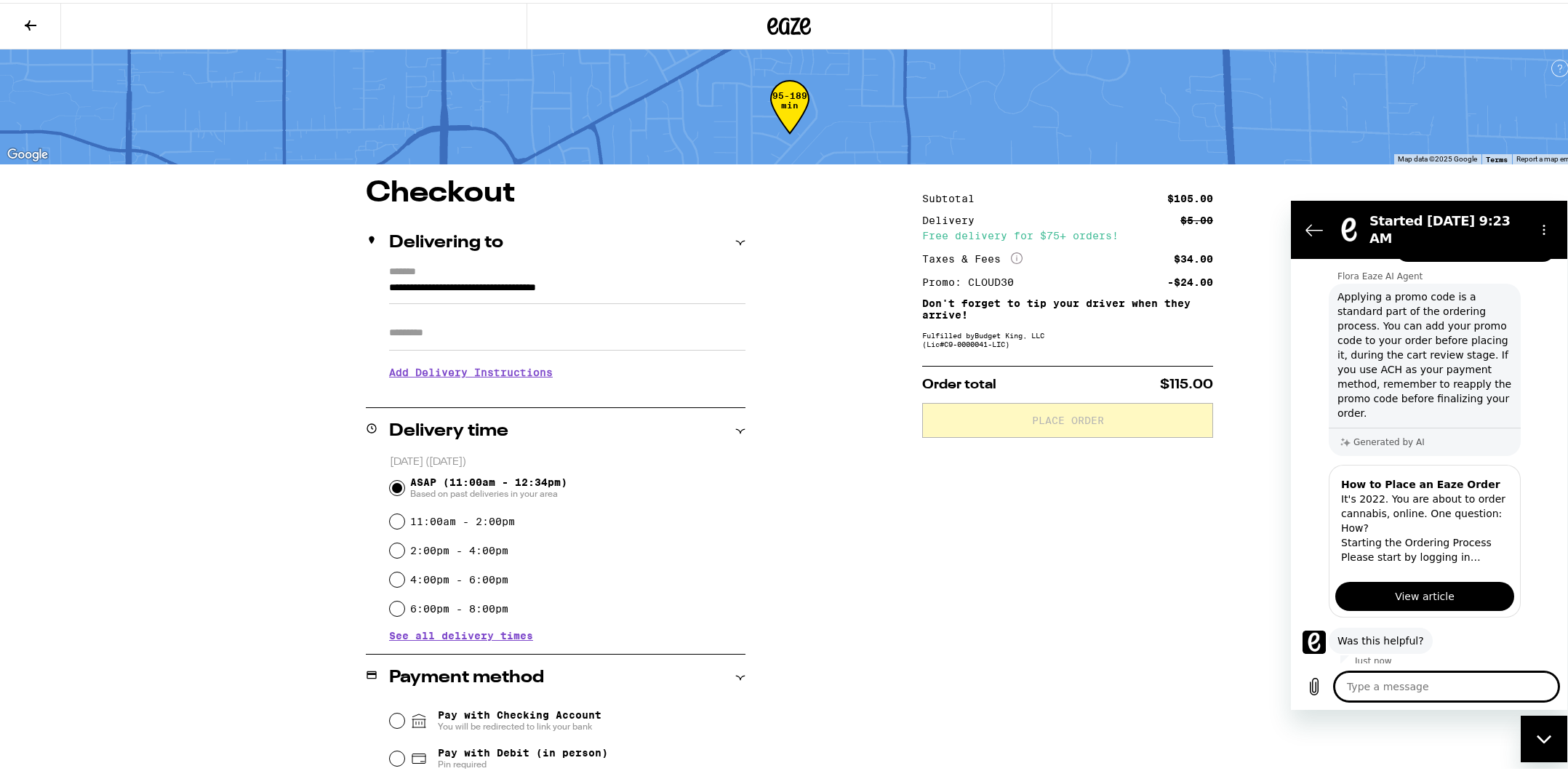
click at [1412, 684] on textarea at bounding box center [1446, 687] width 224 height 29
click at [1520, 672] on button "No" at bounding box center [1535, 686] width 40 height 28
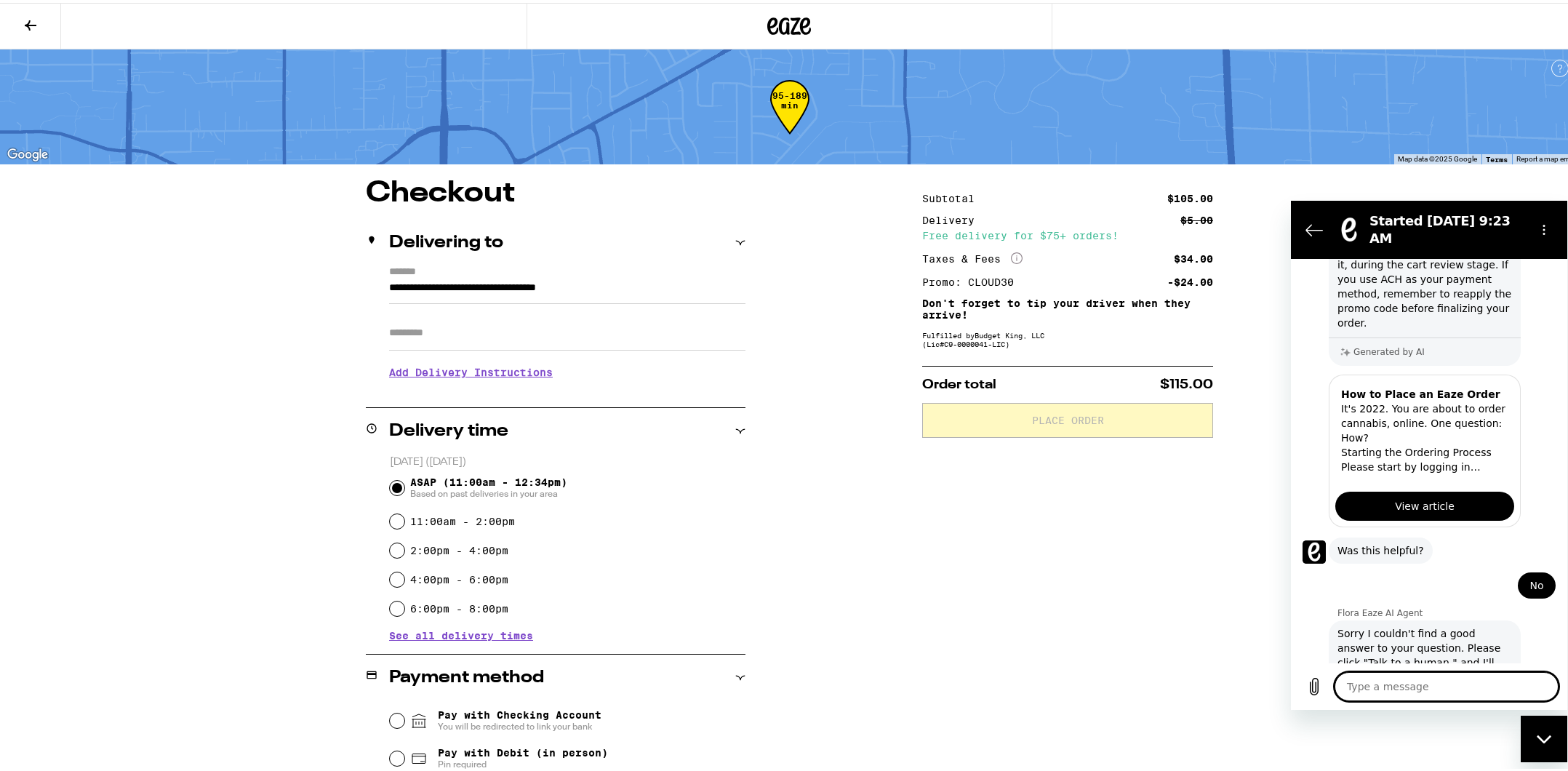
scroll to position [1171, 0]
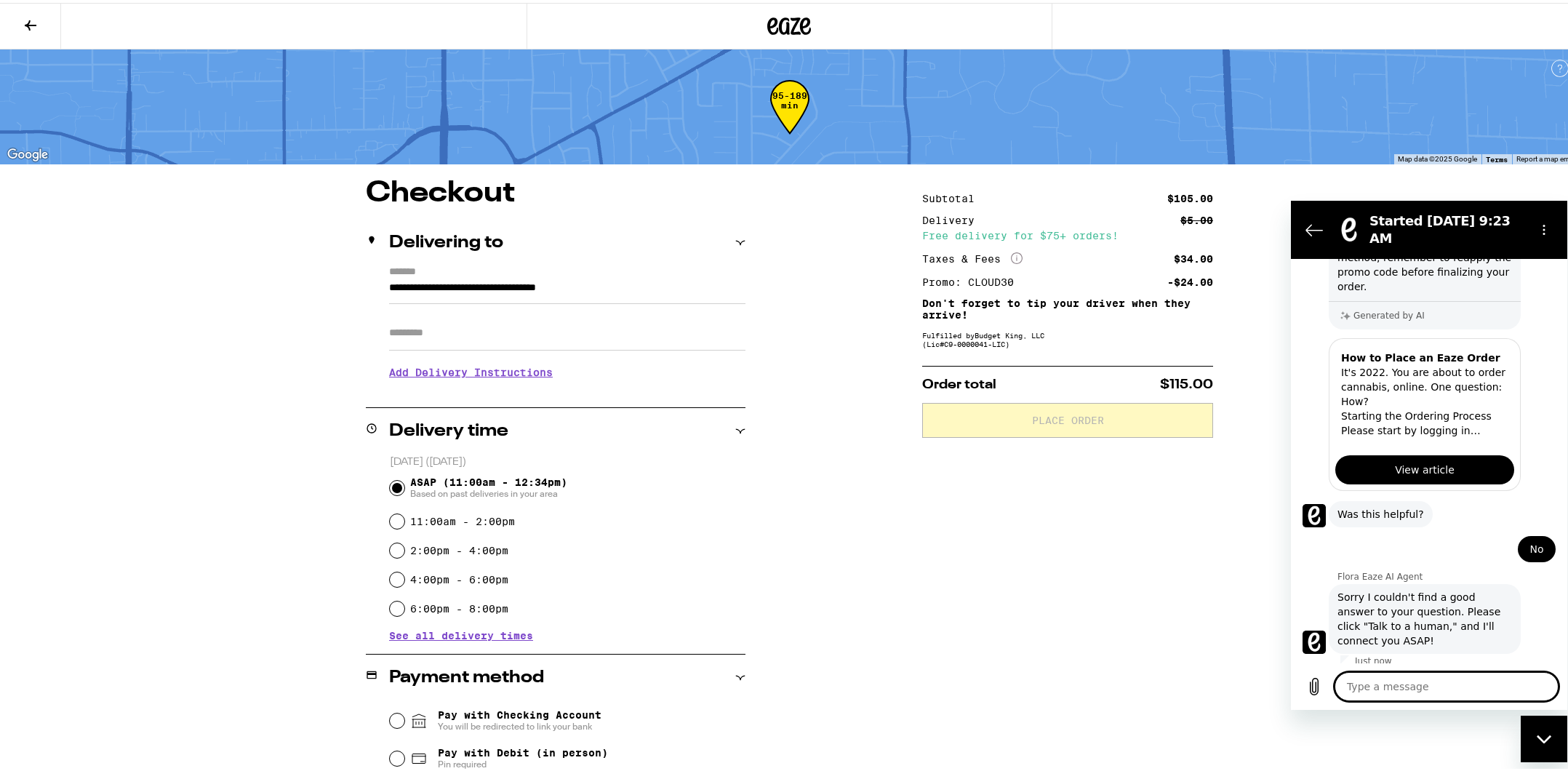
click at [1500, 672] on button "Talk to a human" at bounding box center [1507, 693] width 97 height 42
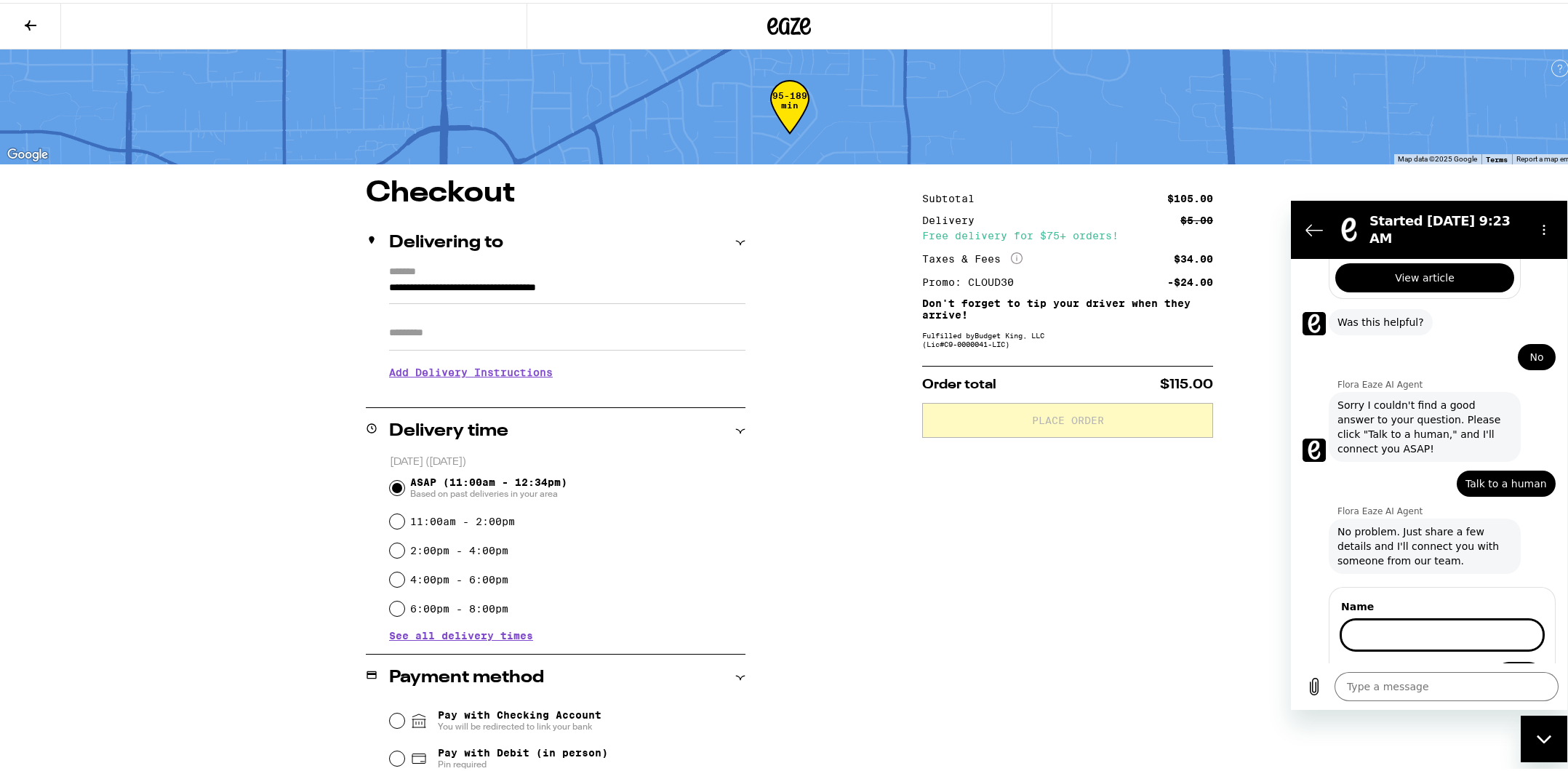
scroll to position [1361, 0]
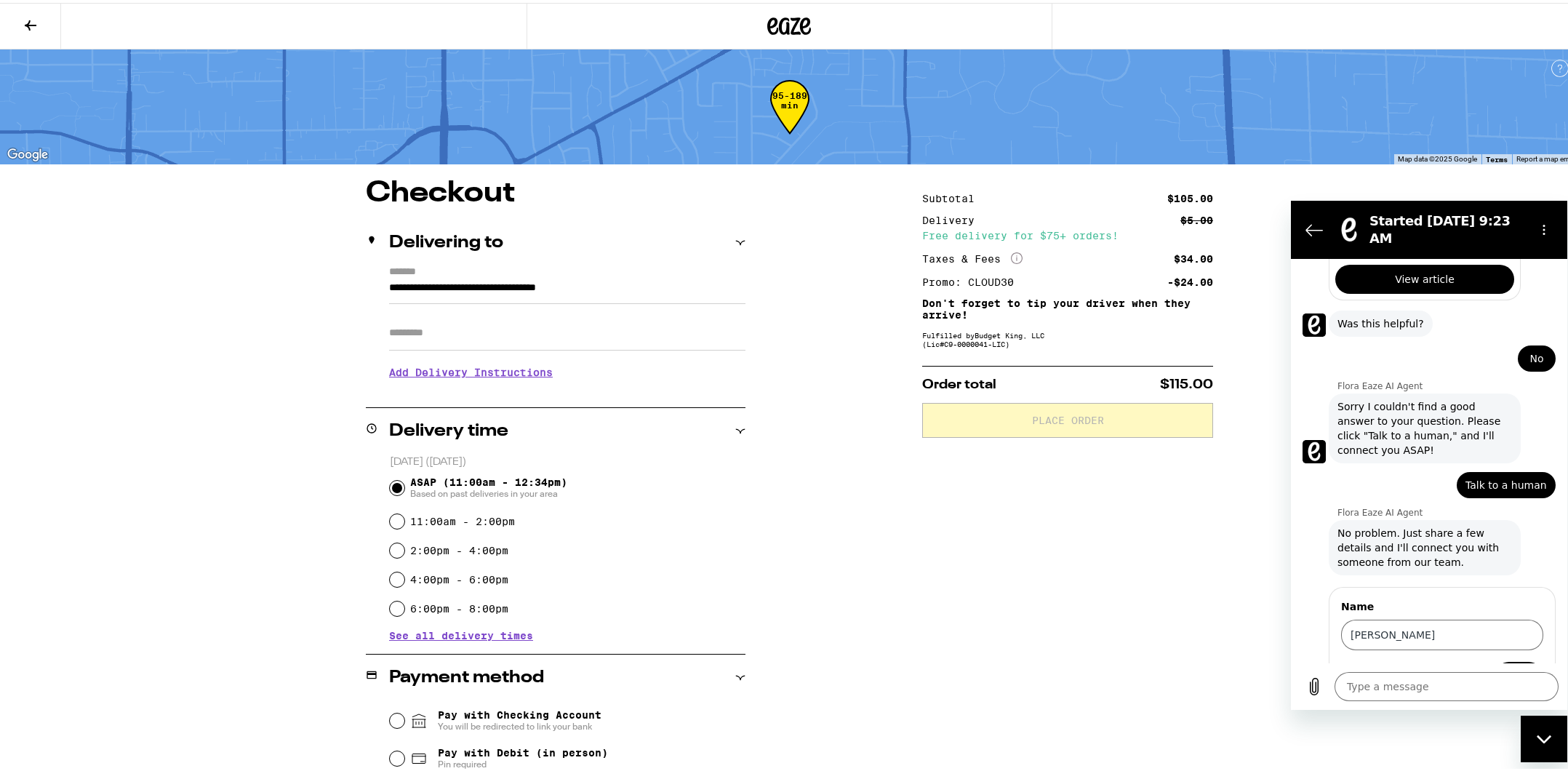
click at [1495, 661] on button "Next" at bounding box center [1518, 676] width 49 height 29
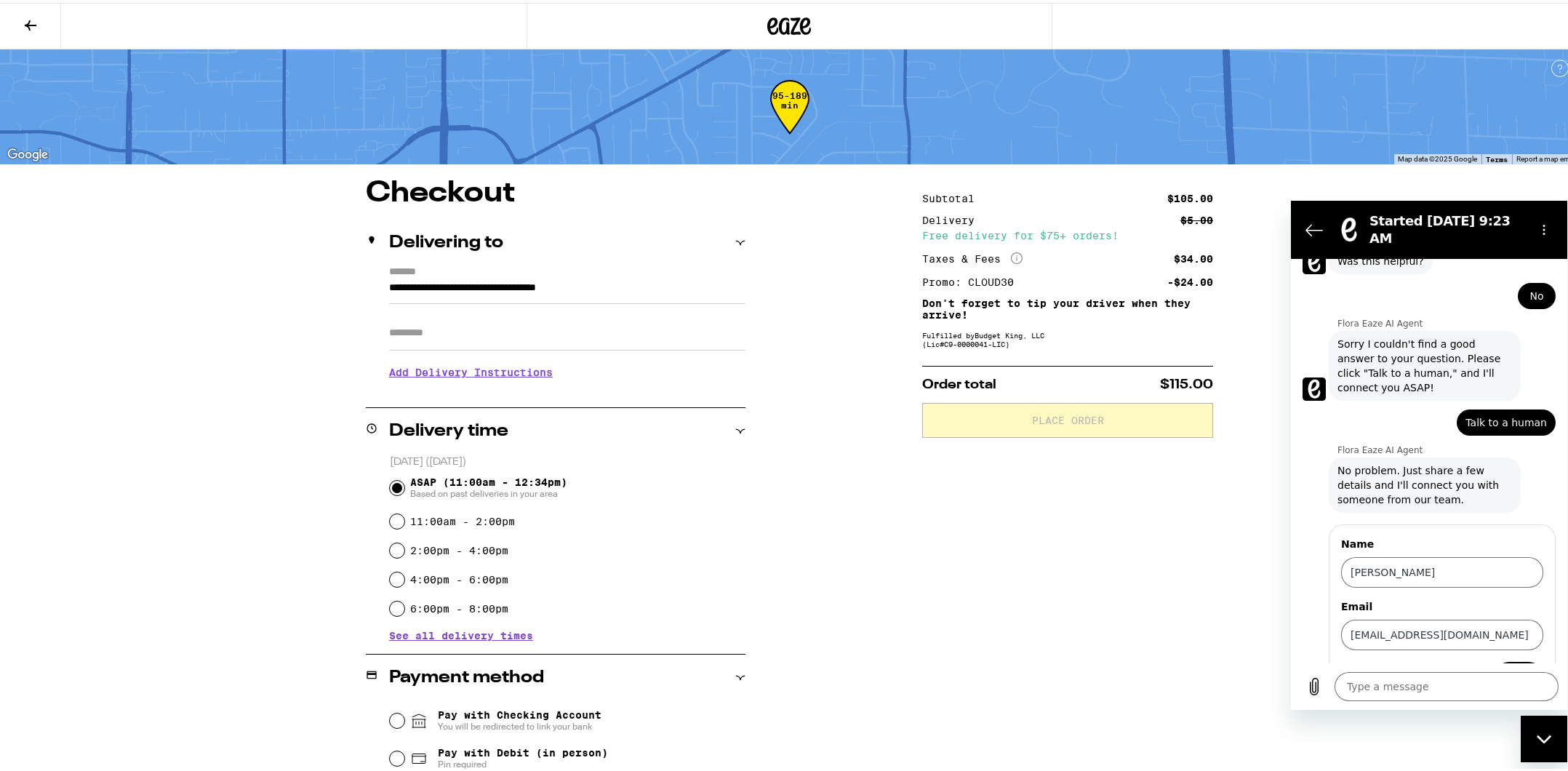
click at [1510, 667] on span "Next" at bounding box center [1518, 676] width 24 height 18
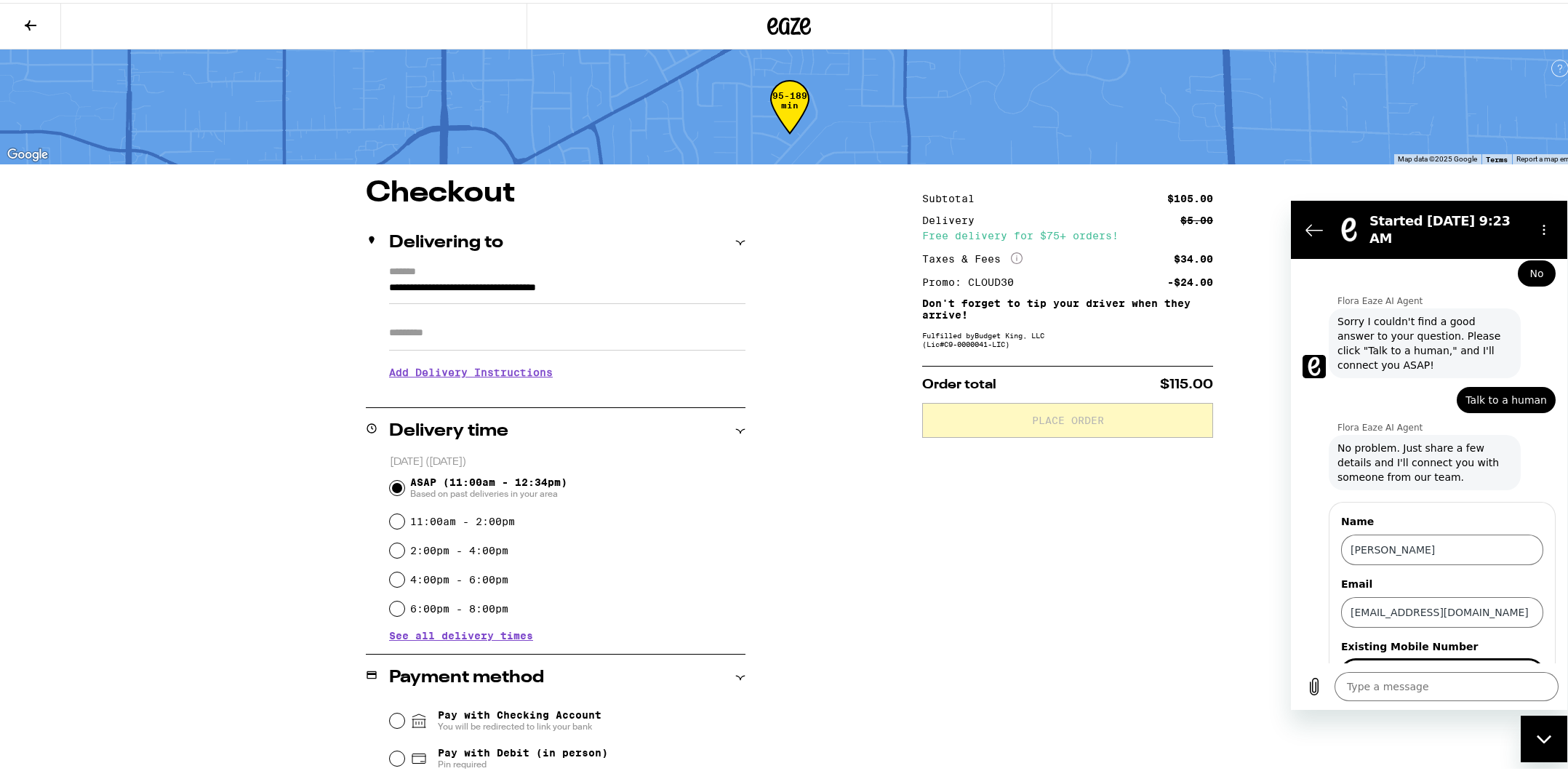
scroll to position [1487, 0]
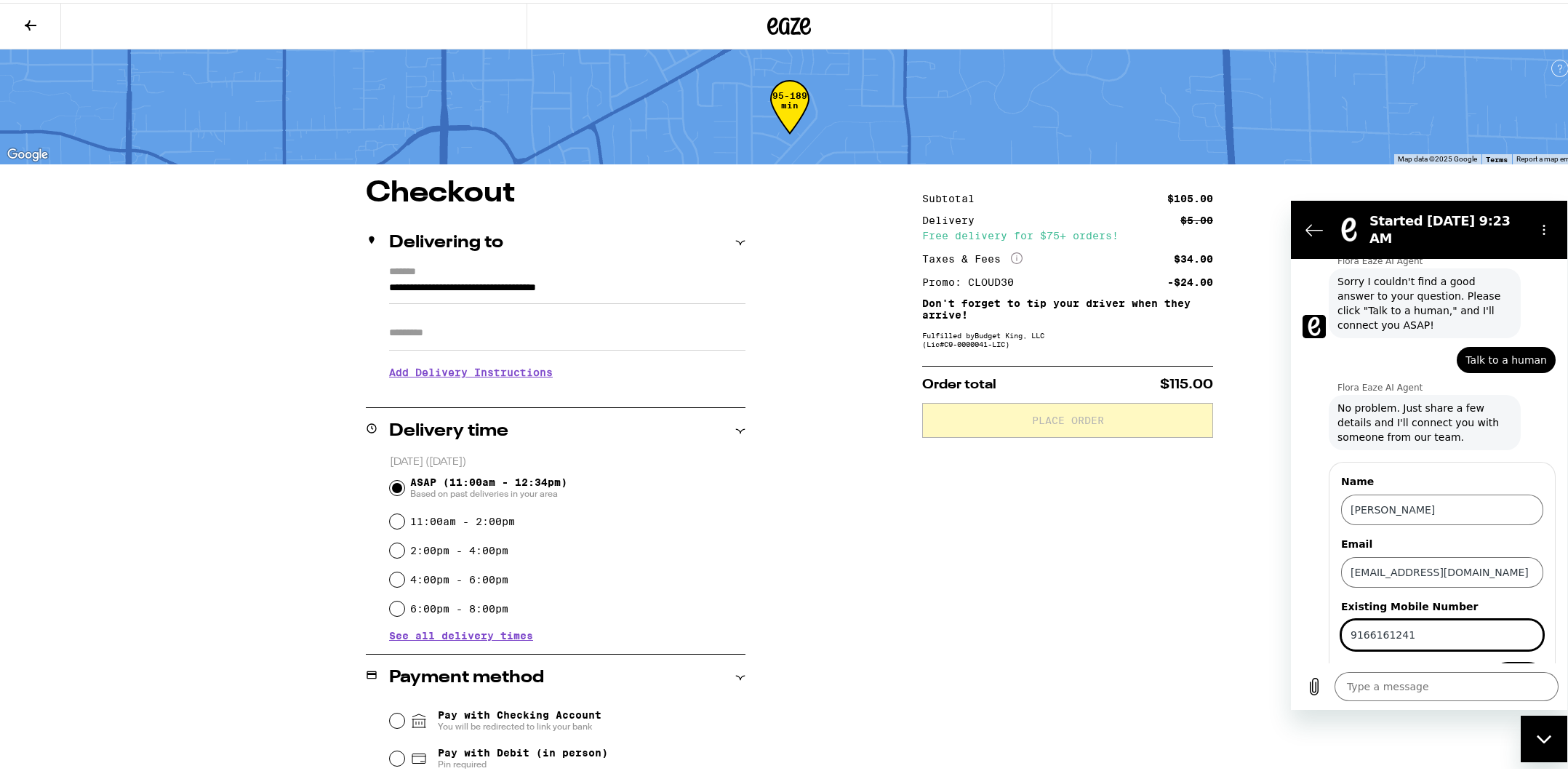
click at [1512, 661] on button "Send" at bounding box center [1518, 676] width 50 height 29
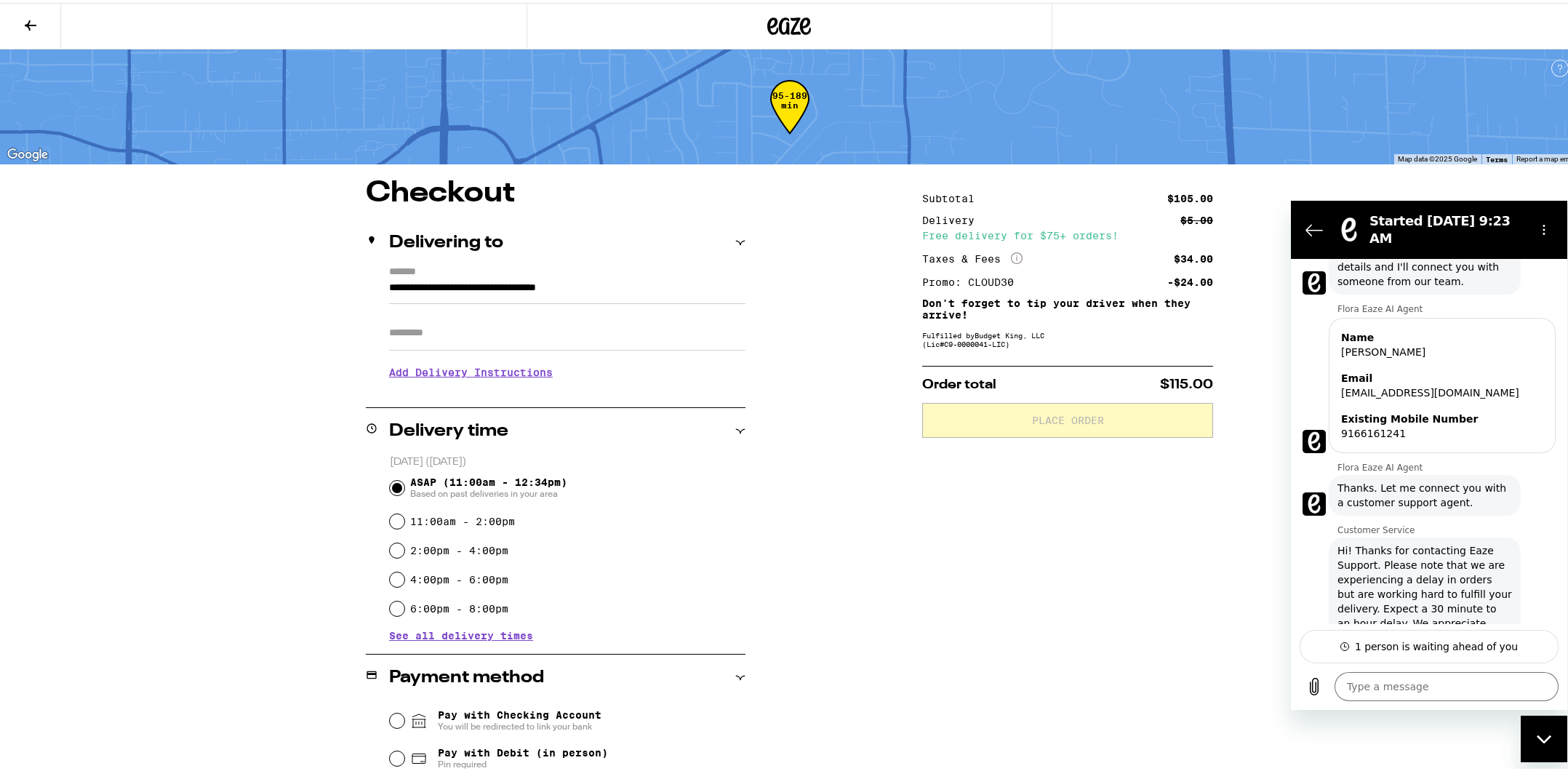
scroll to position [1646, 0]
click at [1438, 692] on textarea at bounding box center [1446, 687] width 224 height 29
click at [1437, 692] on textarea at bounding box center [1446, 687] width 224 height 29
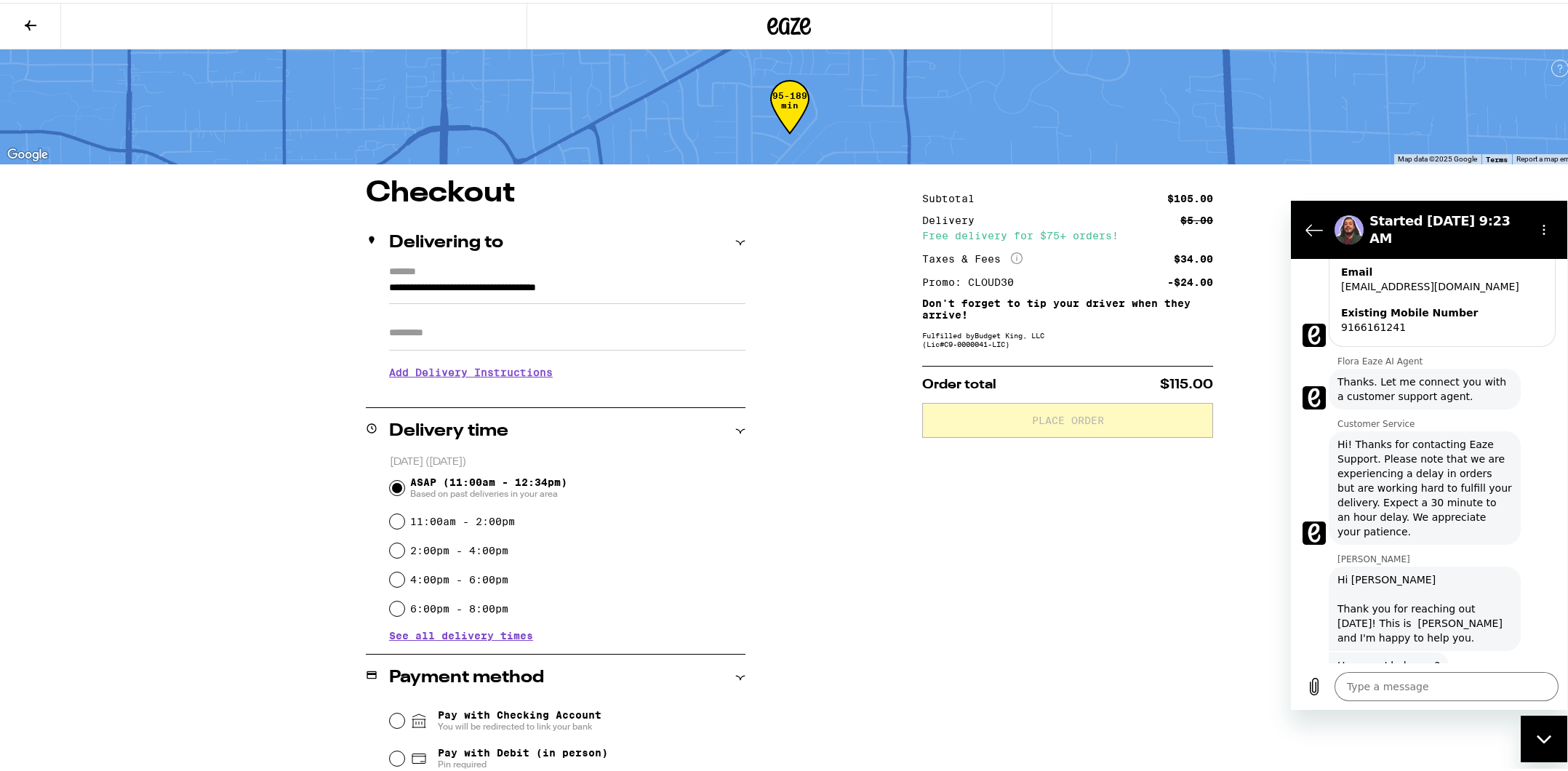
scroll to position [1747, 0]
click at [1456, 686] on textarea at bounding box center [1446, 687] width 224 height 29
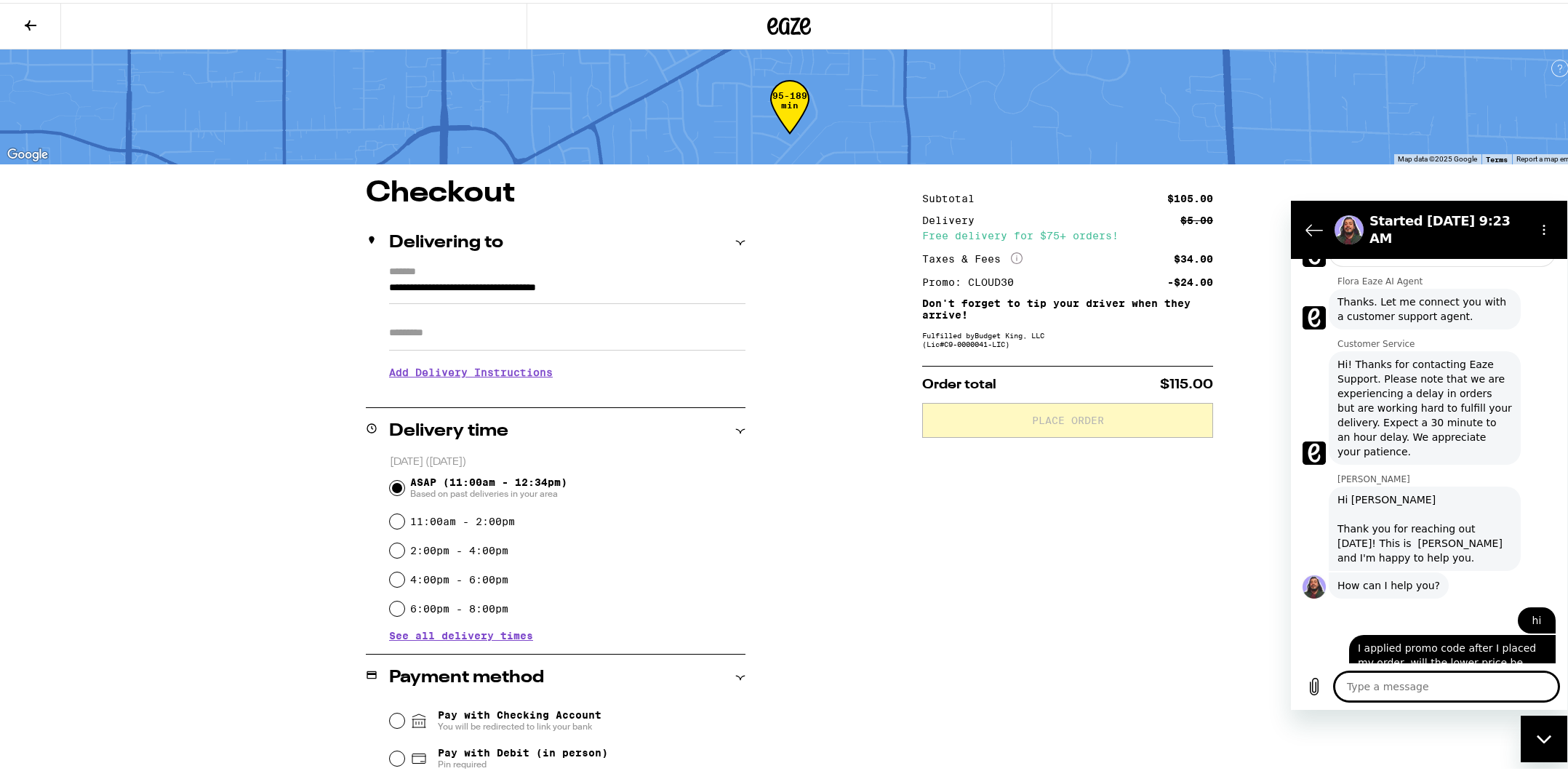
scroll to position [1832, 0]
click at [713, 29] on div at bounding box center [790, 23] width 527 height 46
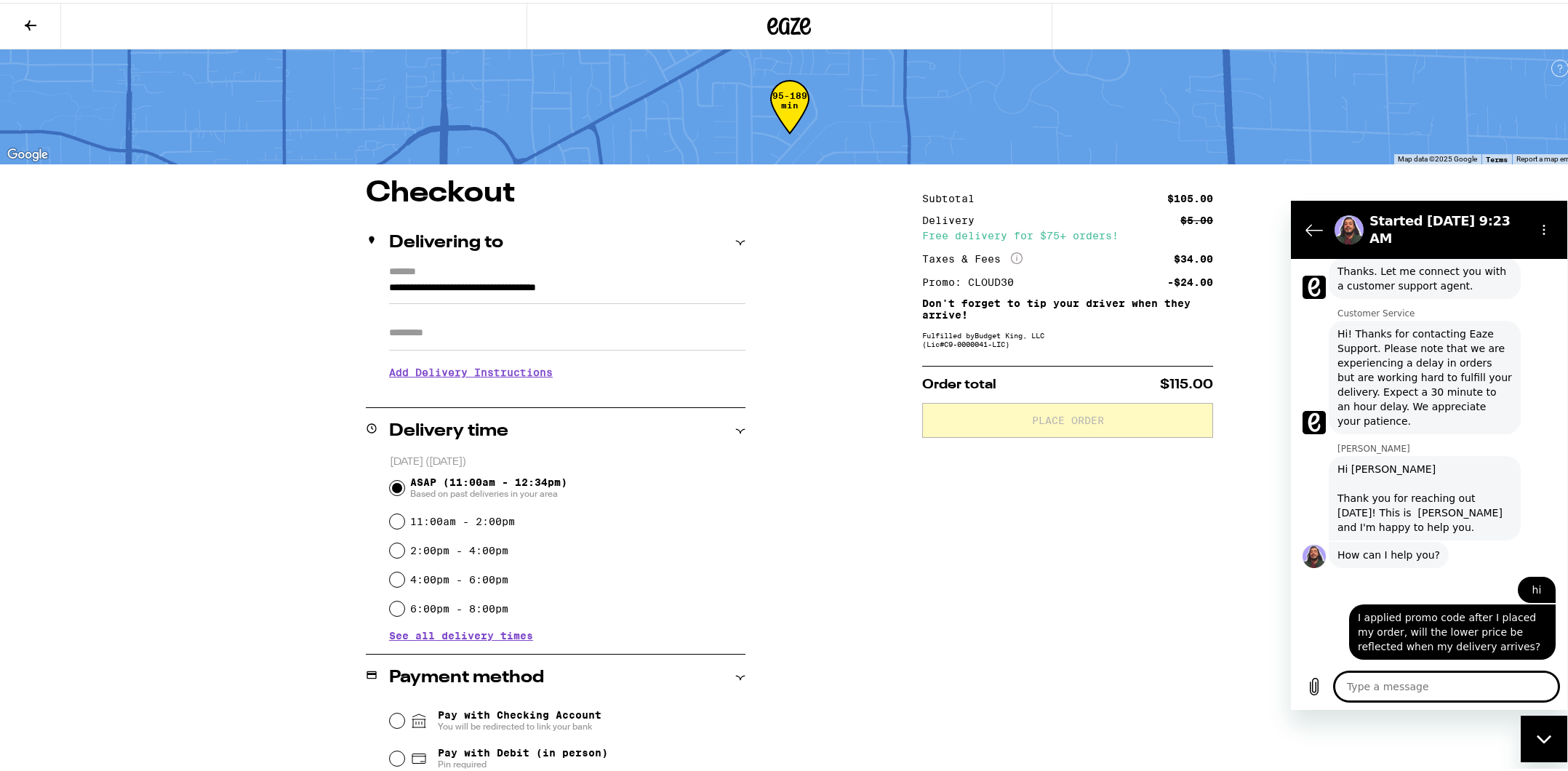
click at [1422, 700] on textarea at bounding box center [1446, 687] width 224 height 29
click at [840, 563] on div "**********" at bounding box center [790, 575] width 1047 height 798
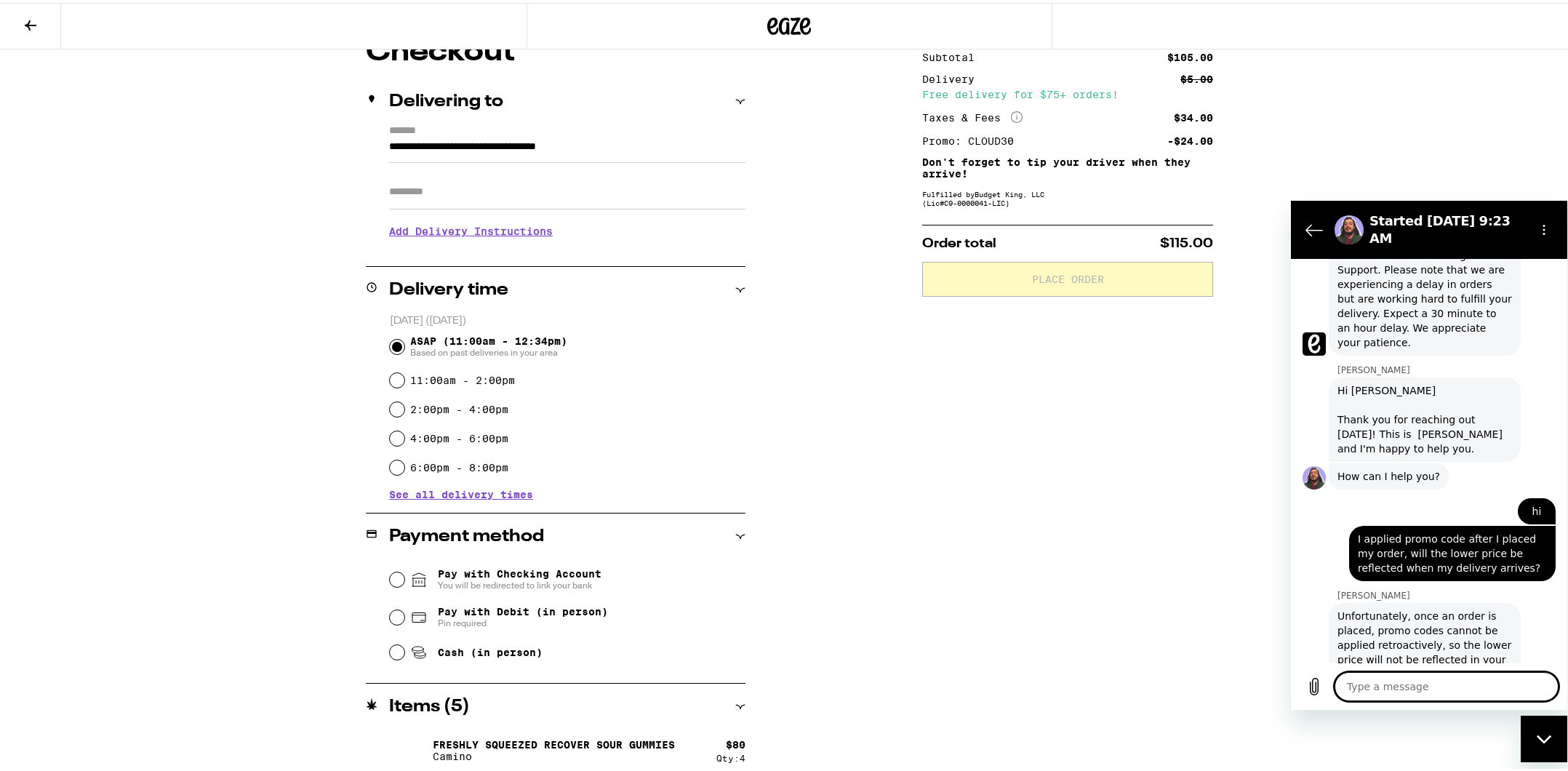
scroll to position [130, 0]
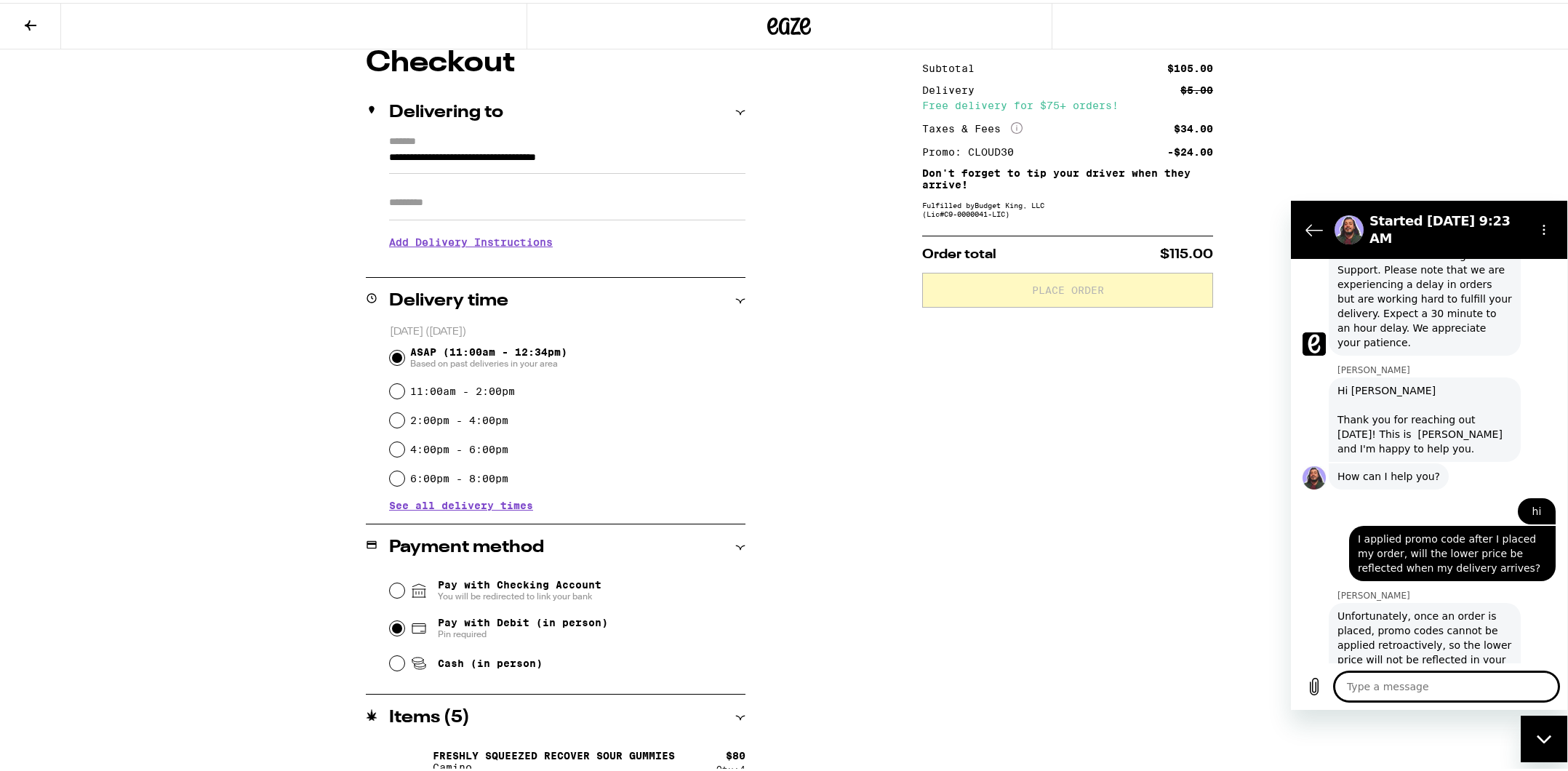
click at [394, 629] on input "Pay with Debit (in person) Pin required" at bounding box center [397, 625] width 15 height 15
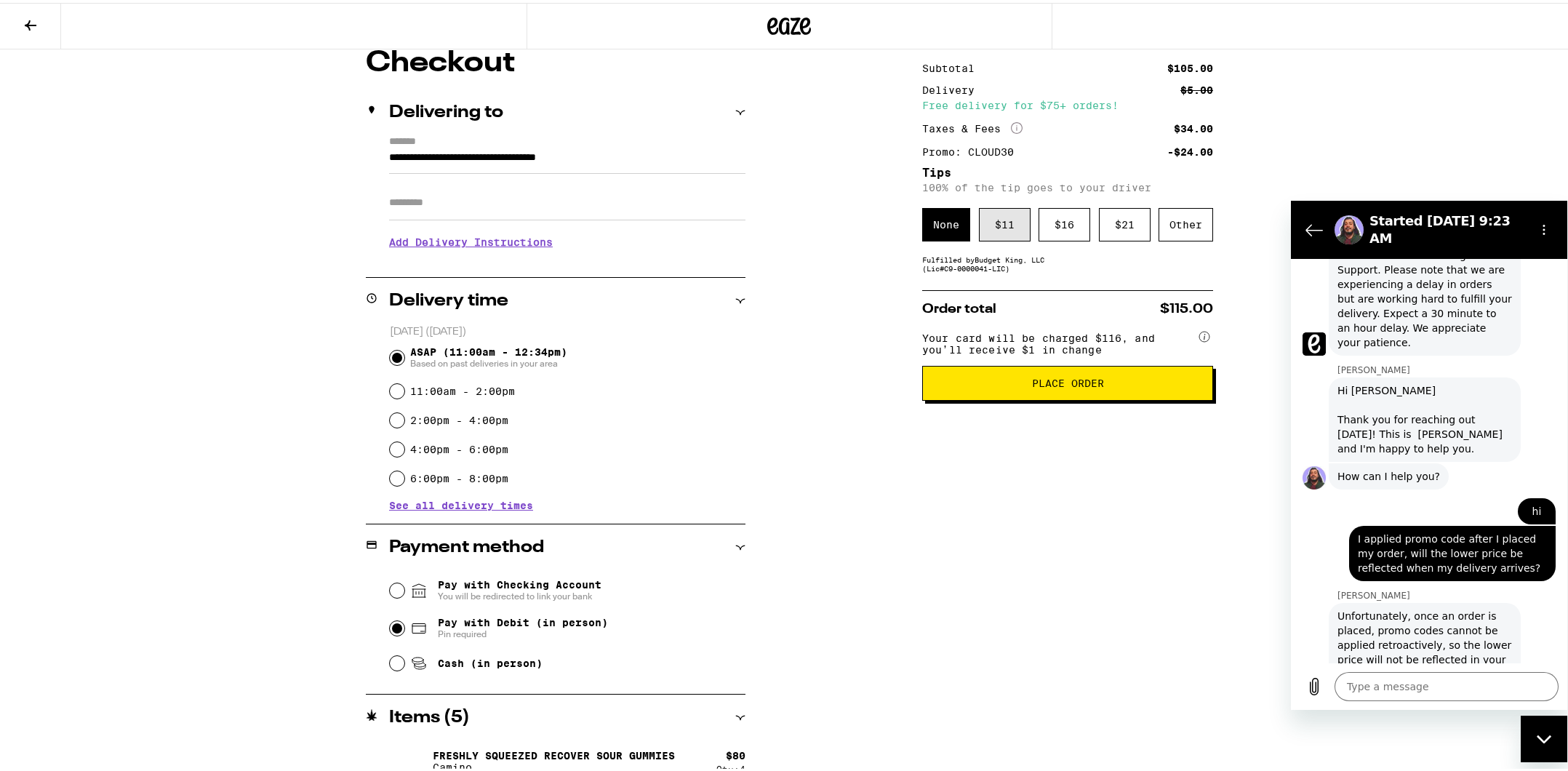
click at [1011, 229] on div "$ 11" at bounding box center [1005, 222] width 52 height 33
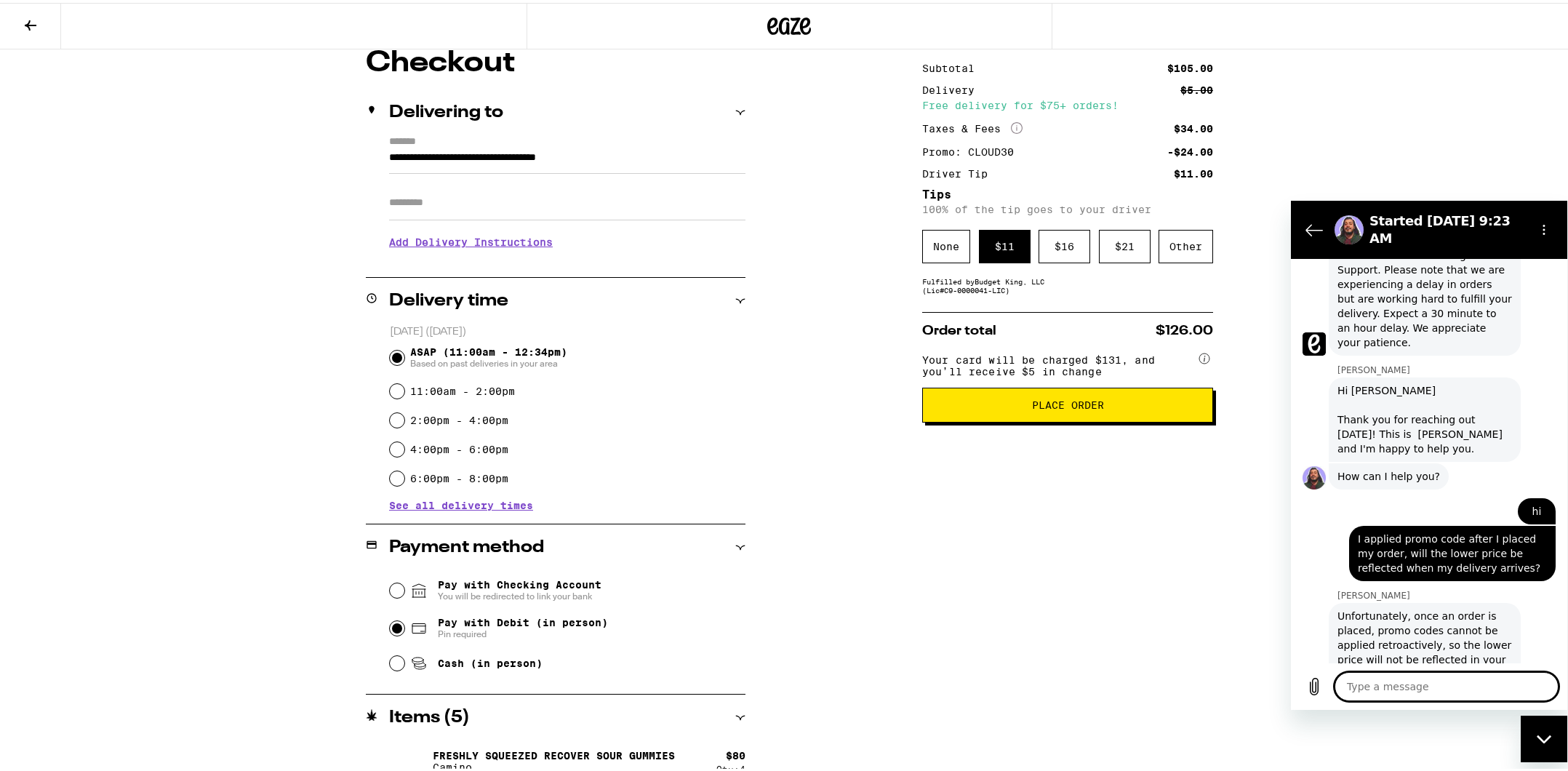
click at [1425, 687] on textarea at bounding box center [1446, 687] width 224 height 29
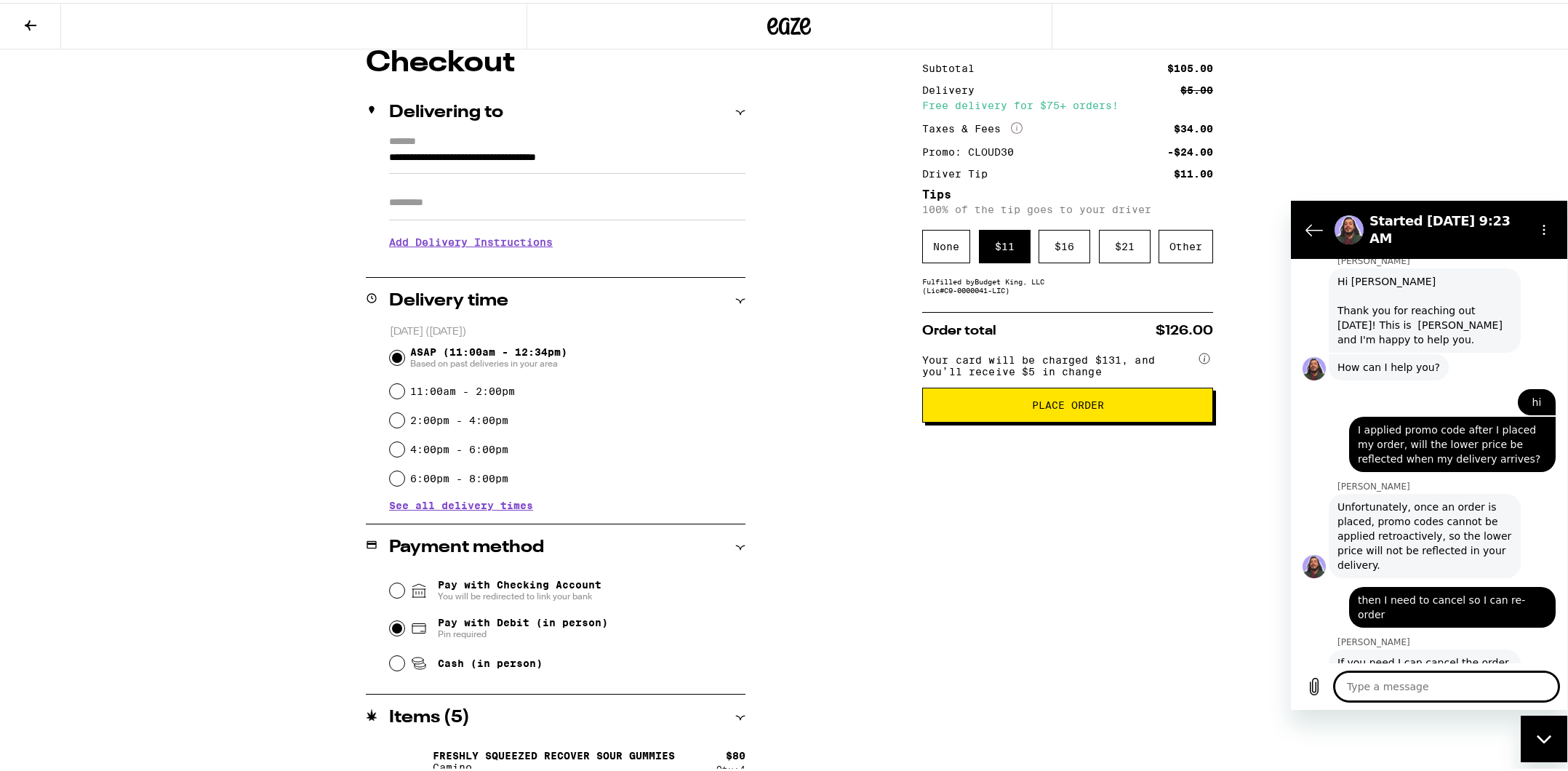
scroll to position [2050, 0]
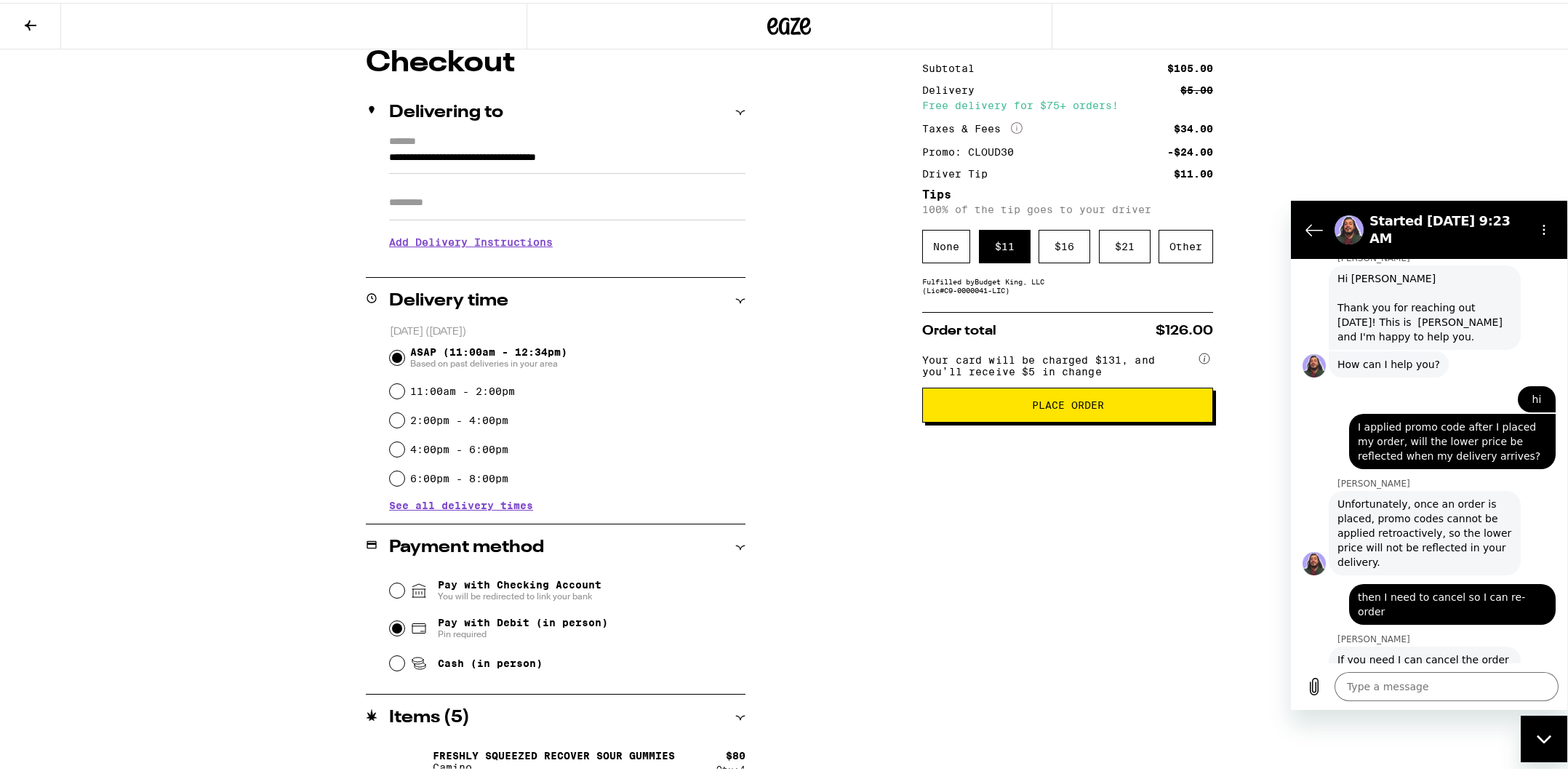
click at [813, 329] on div "**********" at bounding box center [790, 445] width 1047 height 798
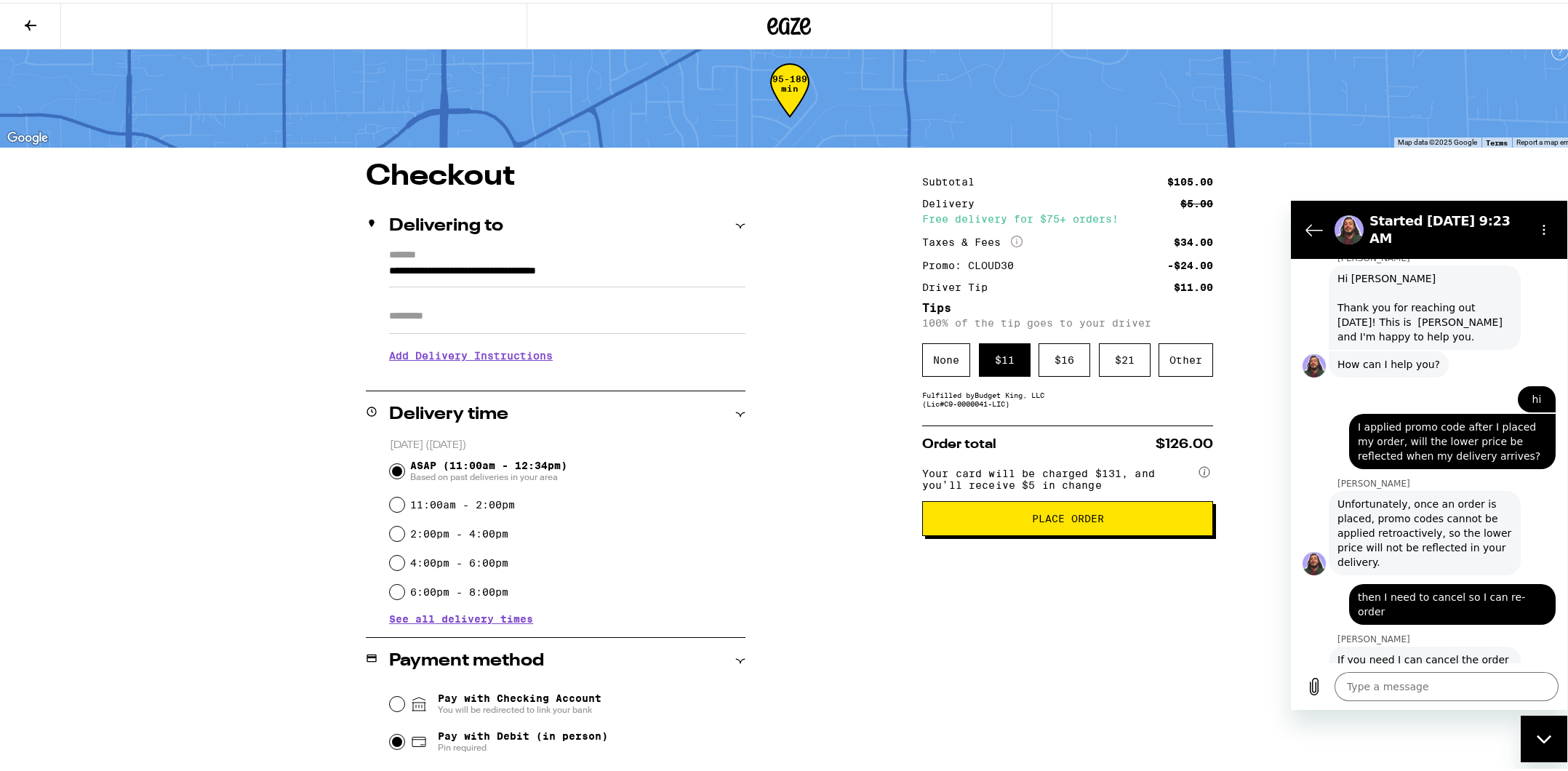
scroll to position [0, 0]
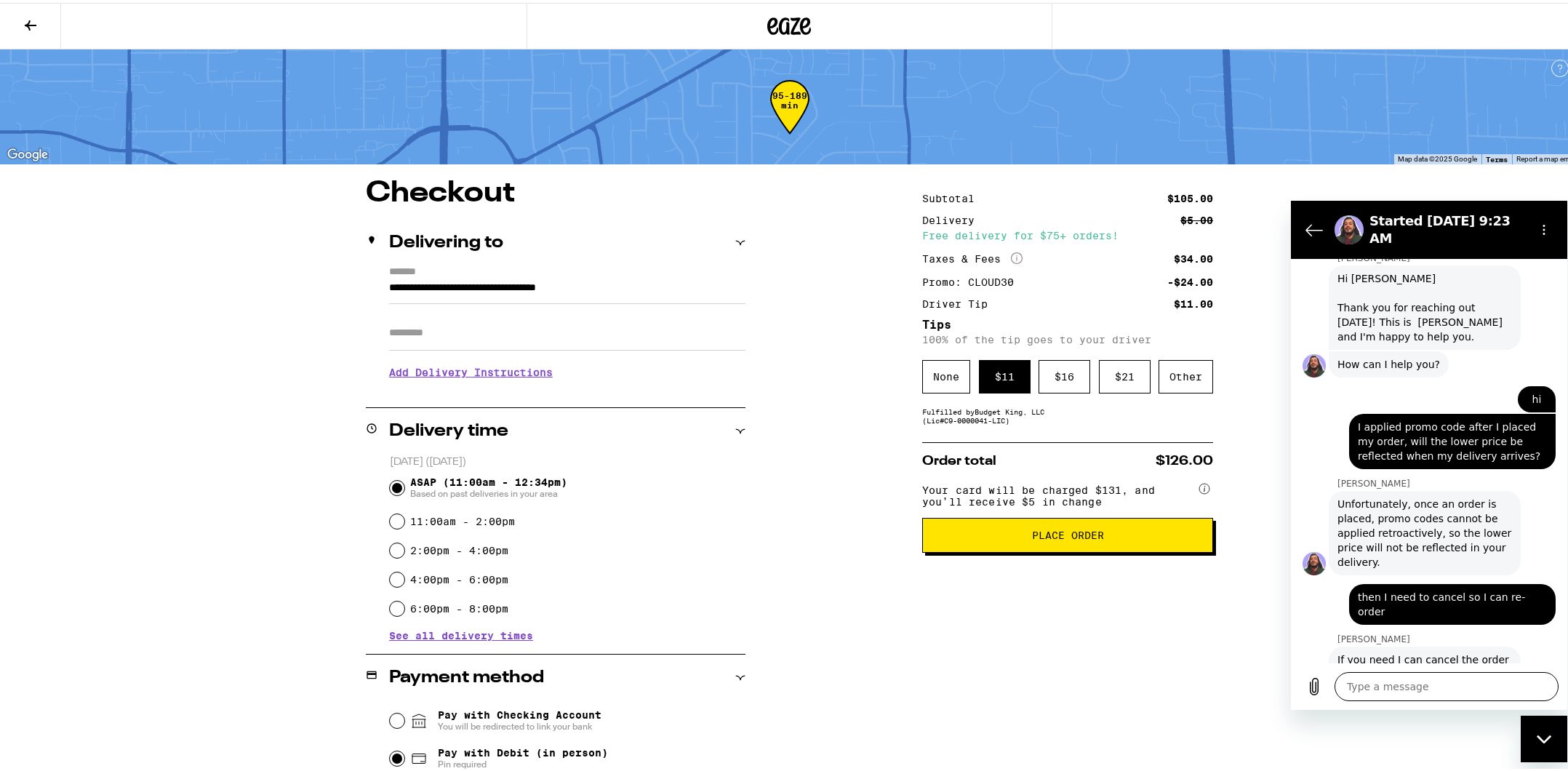
click at [1381, 681] on textarea at bounding box center [1446, 687] width 224 height 29
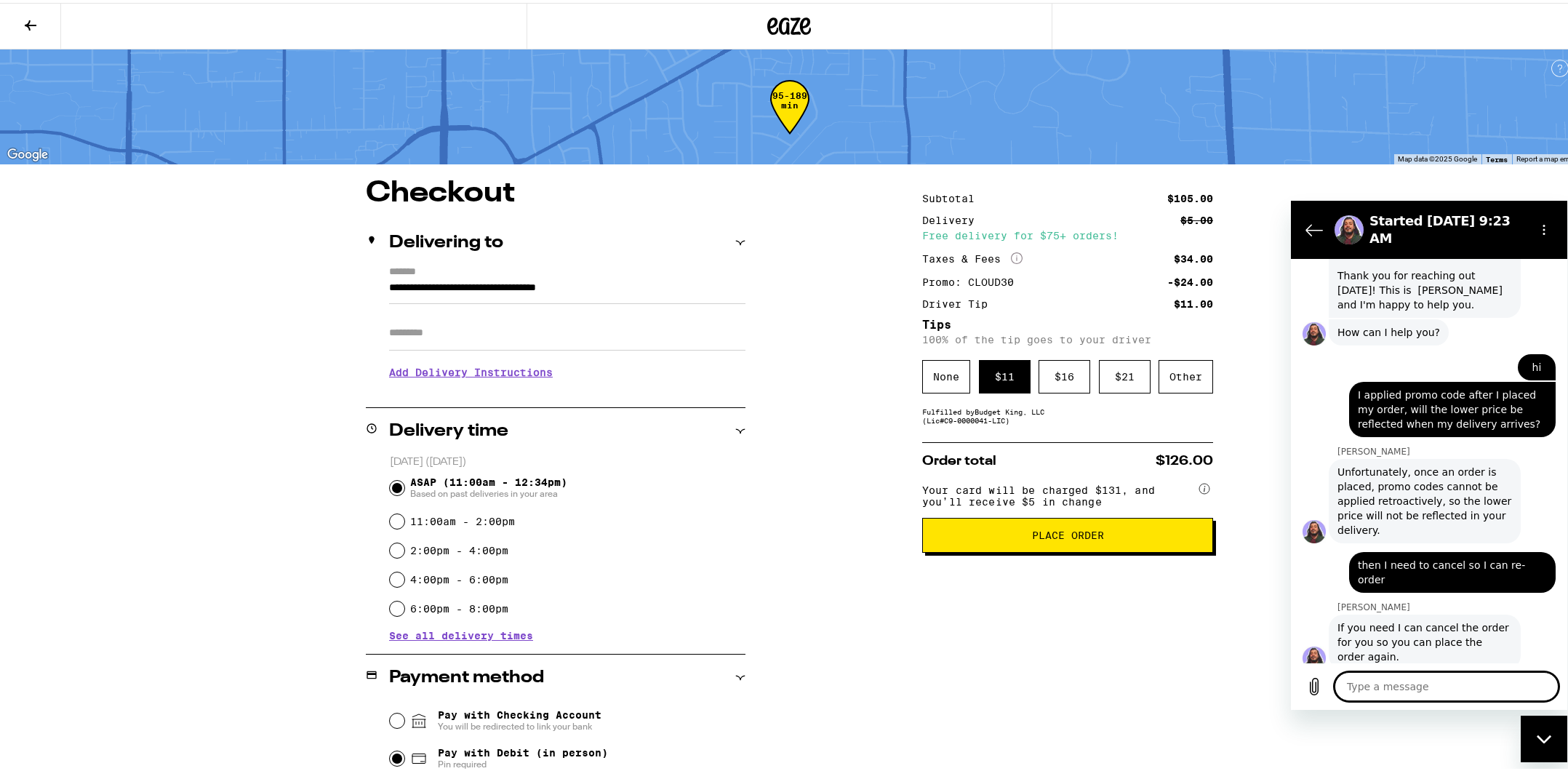
scroll to position [2085, 0]
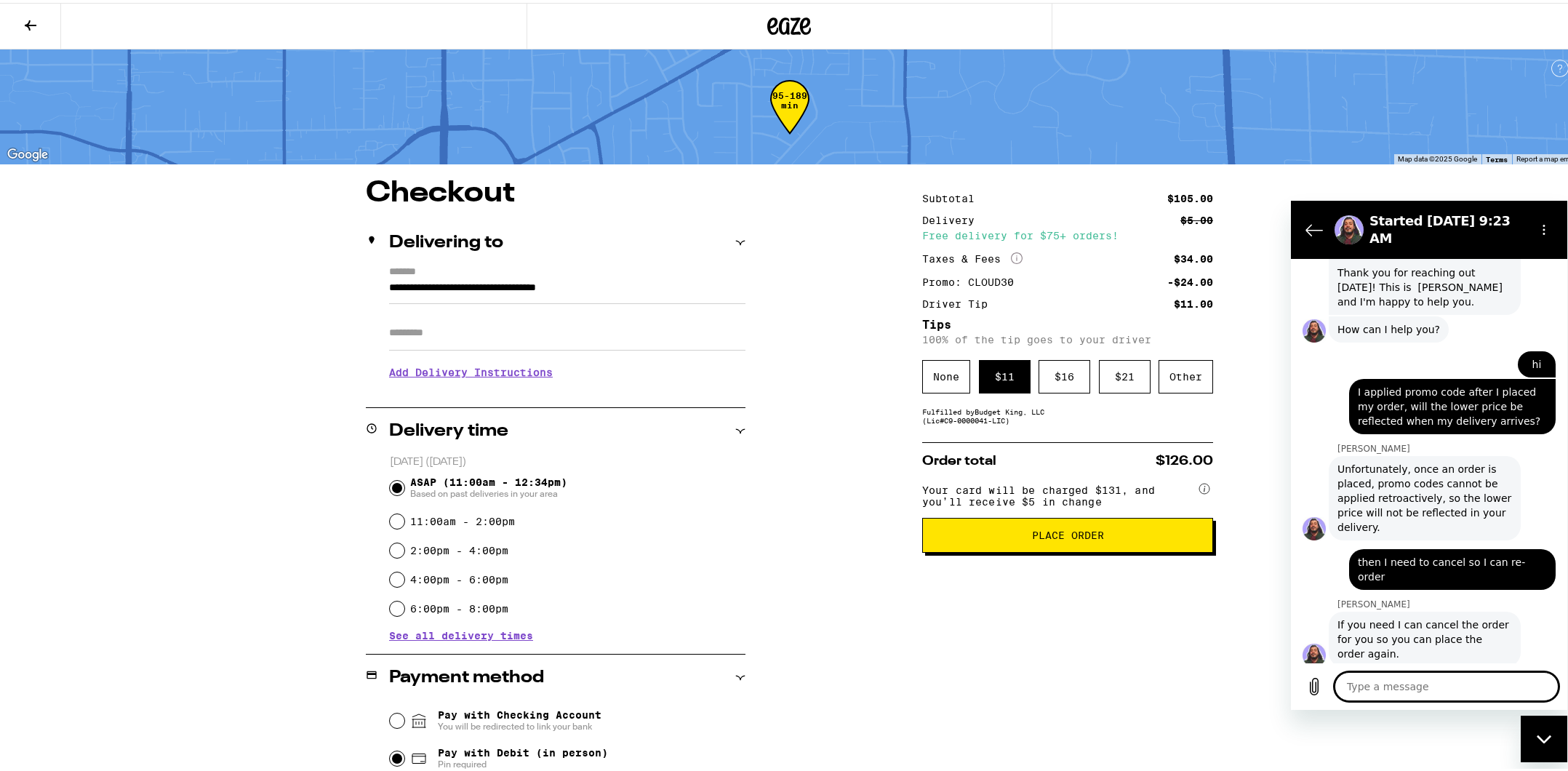
click at [935, 589] on div "Subtotal $105.00 Delivery $5.00 Free delivery for $75+ orders! Taxes & Fees Mor…" at bounding box center [1068, 575] width 291 height 798
click at [190, 239] on div "**********" at bounding box center [789, 487] width 1579 height 974
click at [27, 22] on icon at bounding box center [30, 22] width 12 height 10
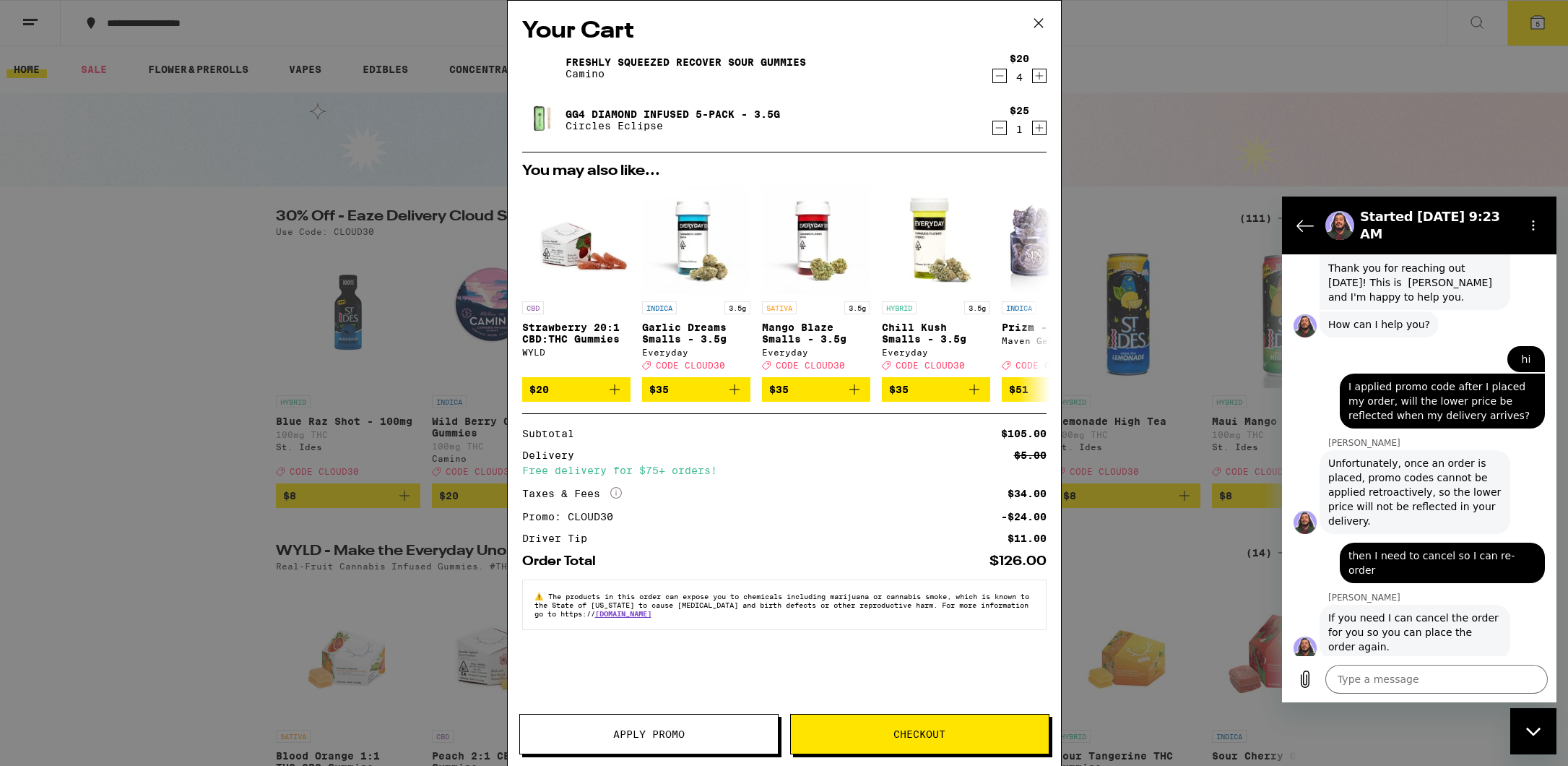
click at [1043, 25] on icon at bounding box center [1039, 23] width 22 height 22
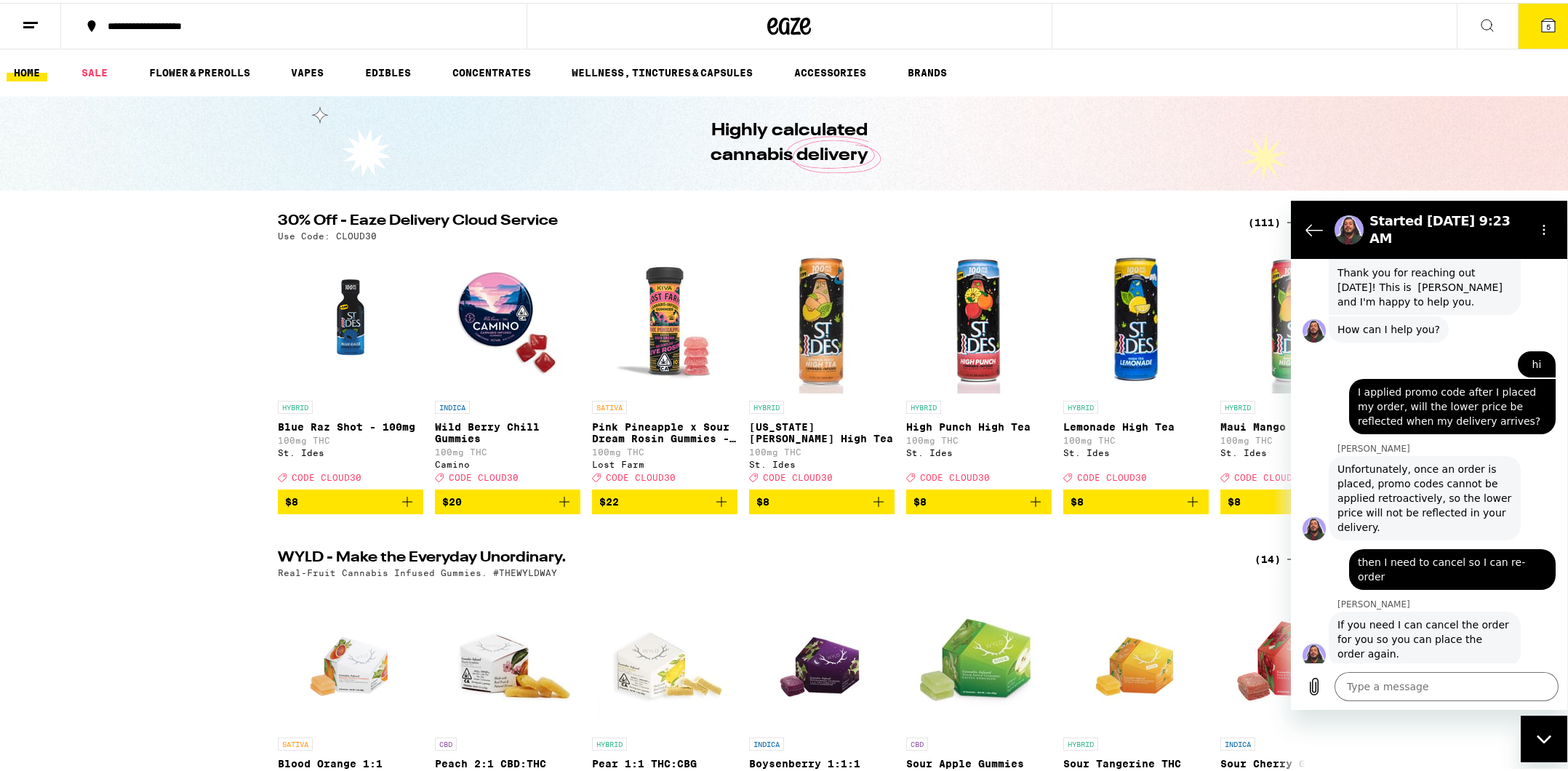
click at [38, 21] on icon at bounding box center [30, 22] width 18 height 18
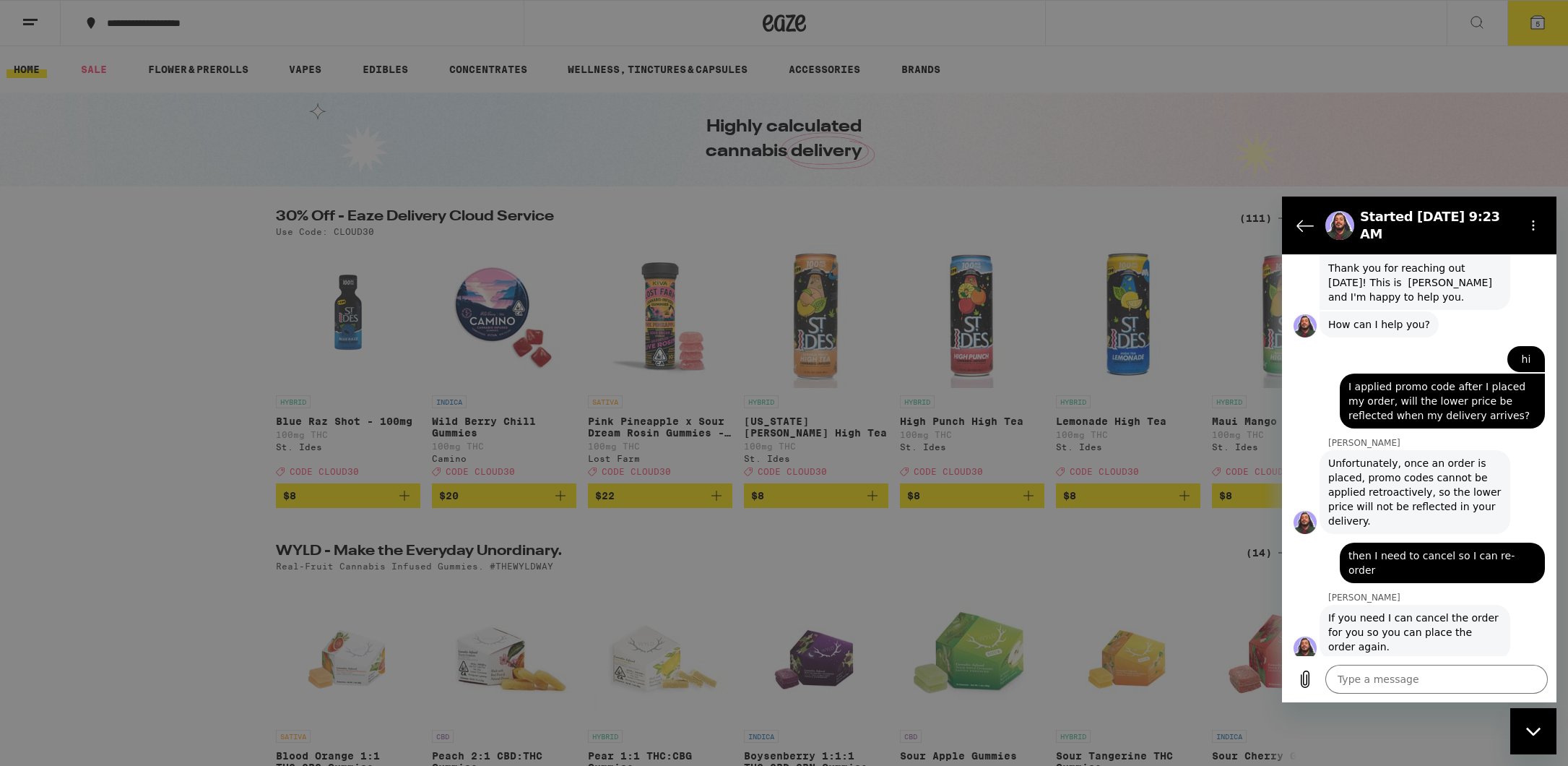
click at [145, 396] on link "Order History" at bounding box center [201, 389] width 254 height 18
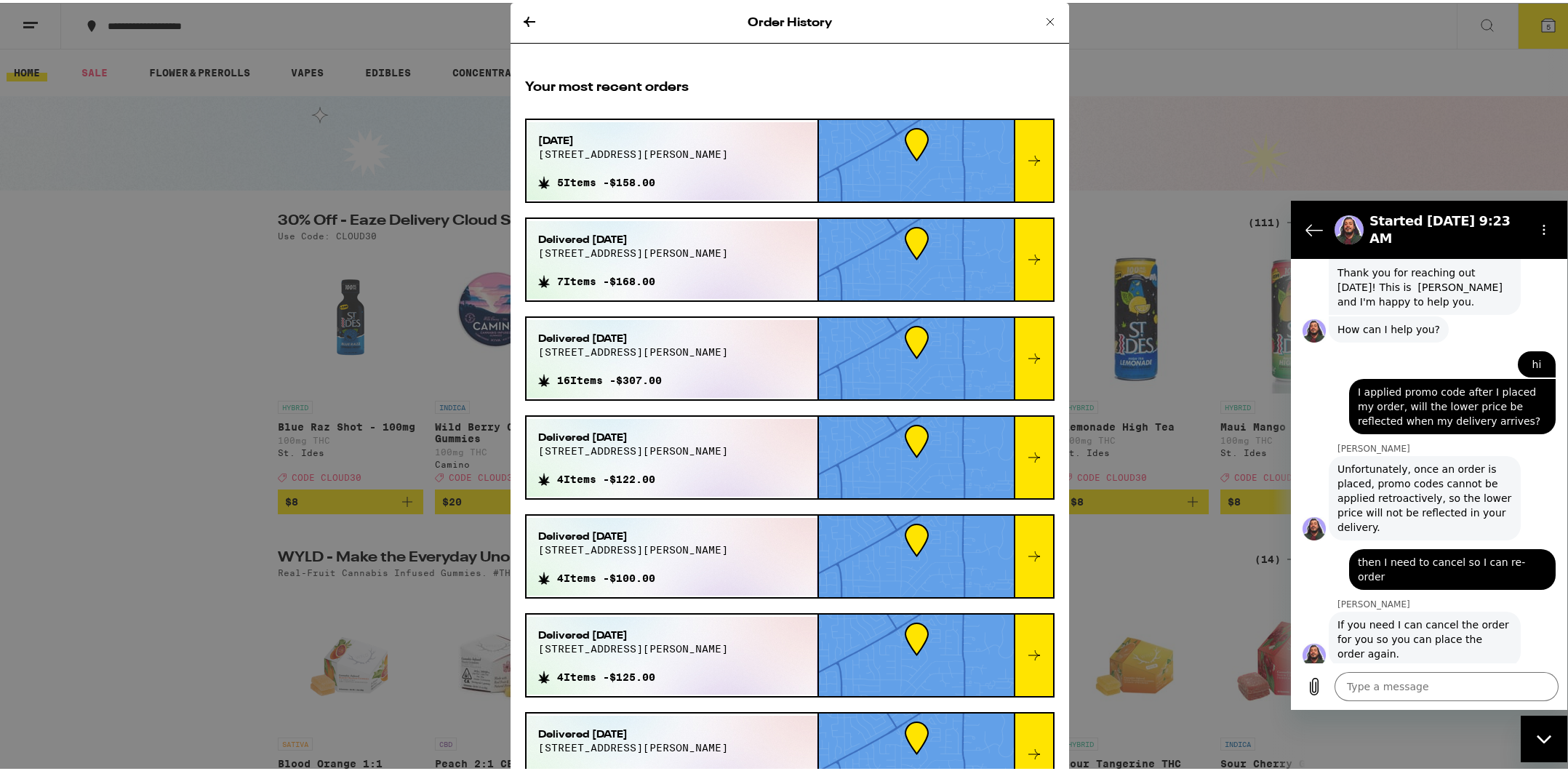
click at [1026, 160] on icon at bounding box center [1034, 157] width 18 height 18
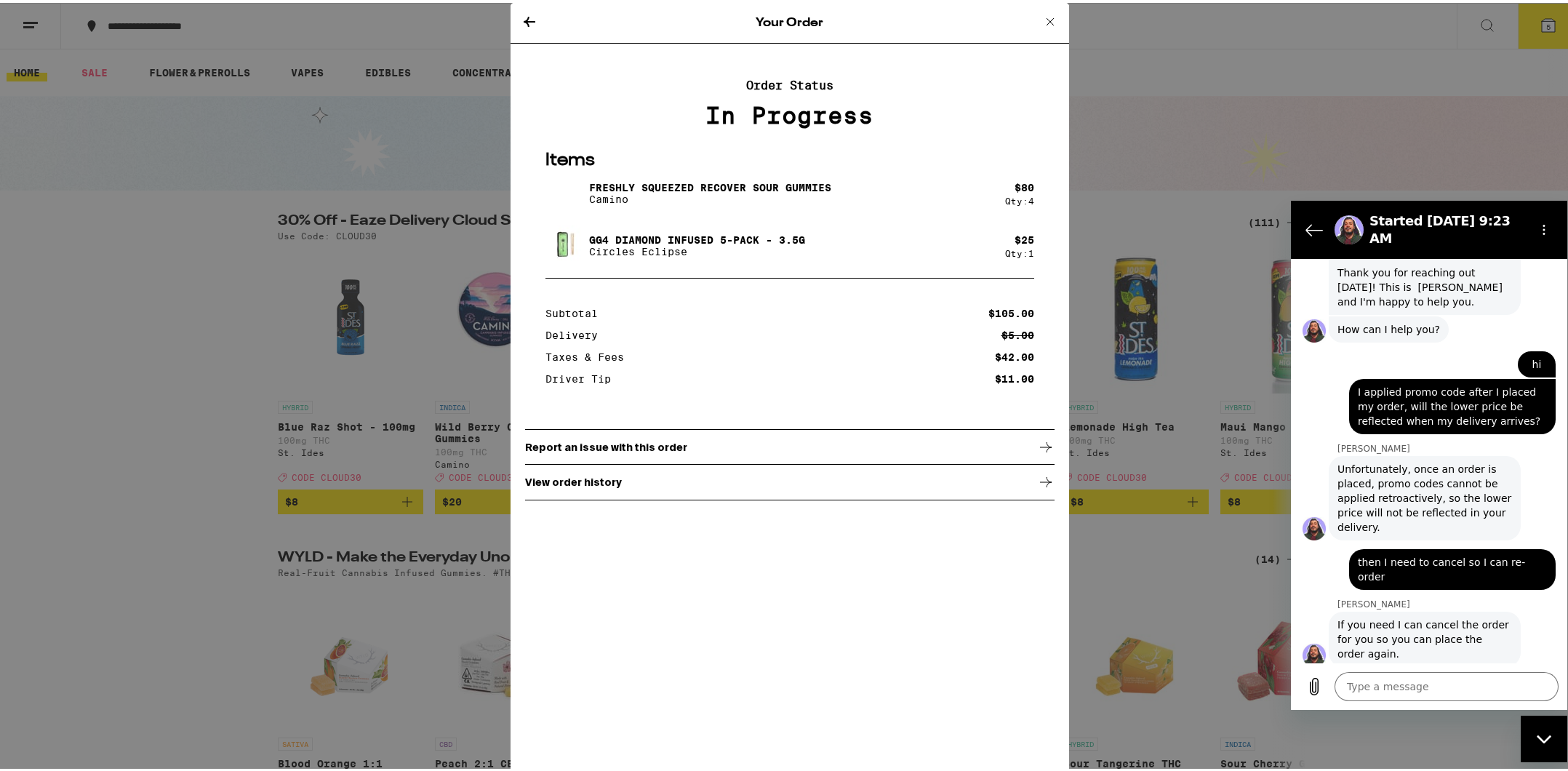
click at [751, 448] on div "Report an issue with this order" at bounding box center [789, 444] width 529 height 36
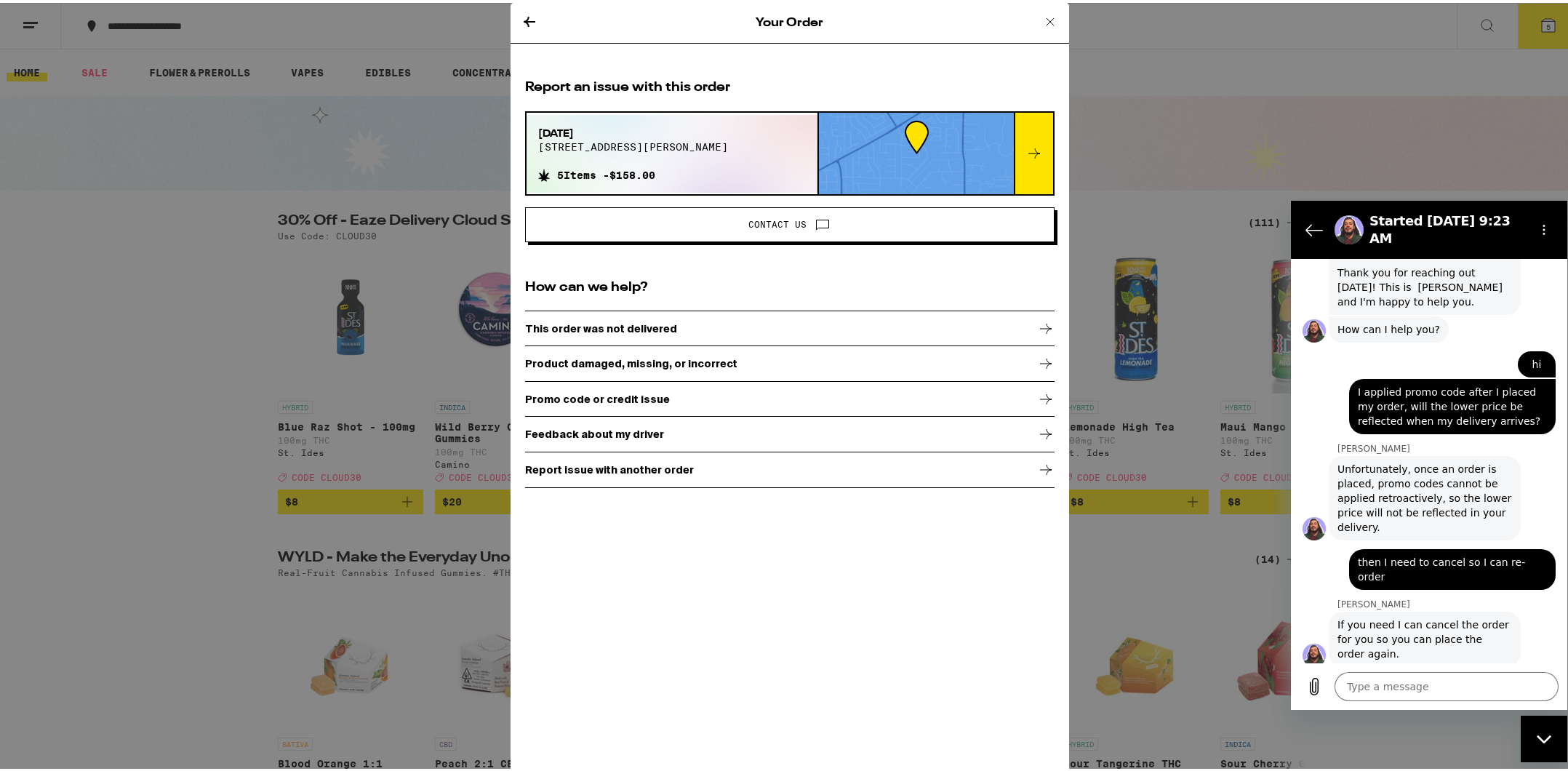
click at [530, 19] on icon at bounding box center [529, 19] width 18 height 18
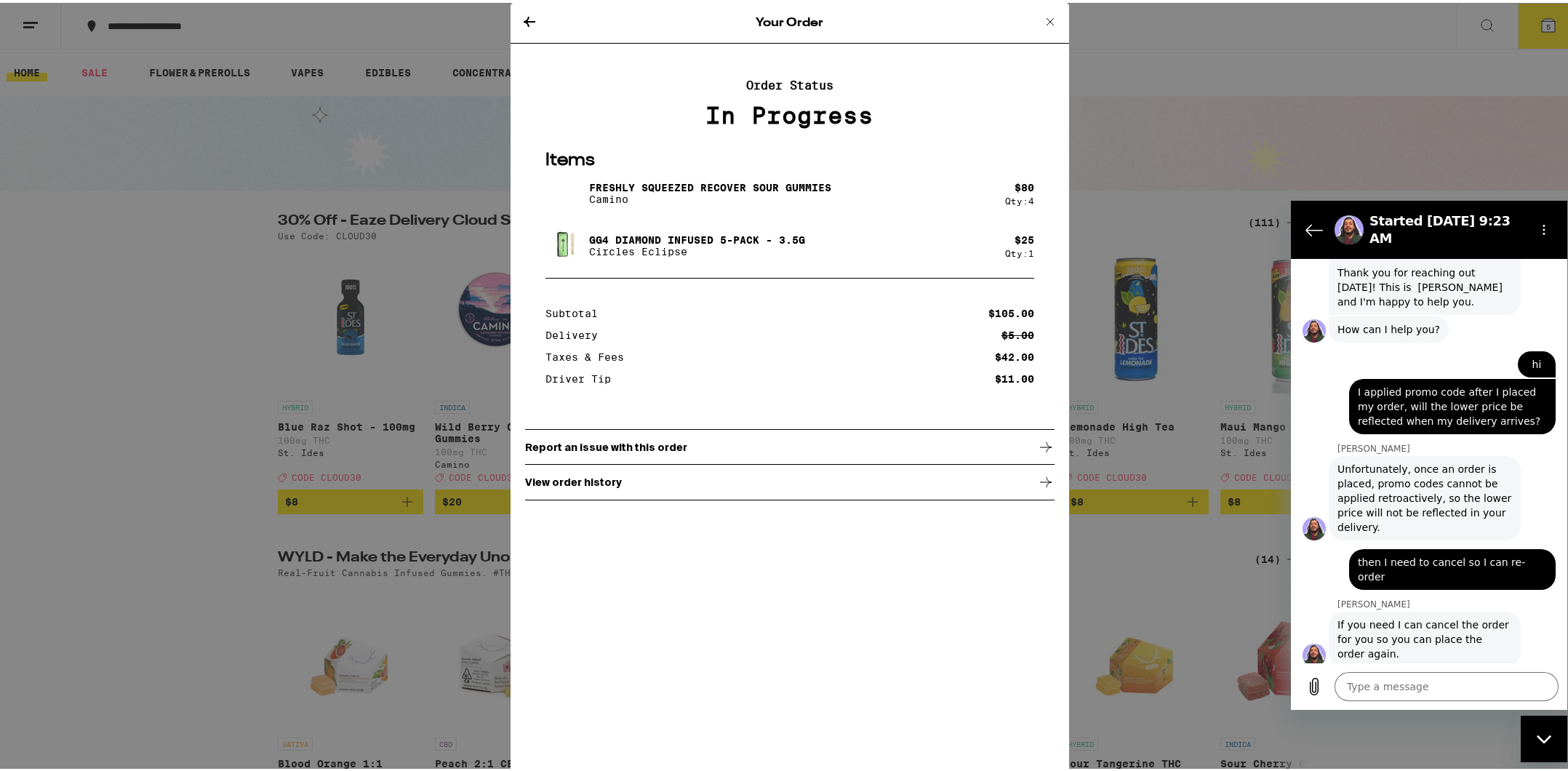
click at [523, 19] on icon at bounding box center [529, 19] width 18 height 18
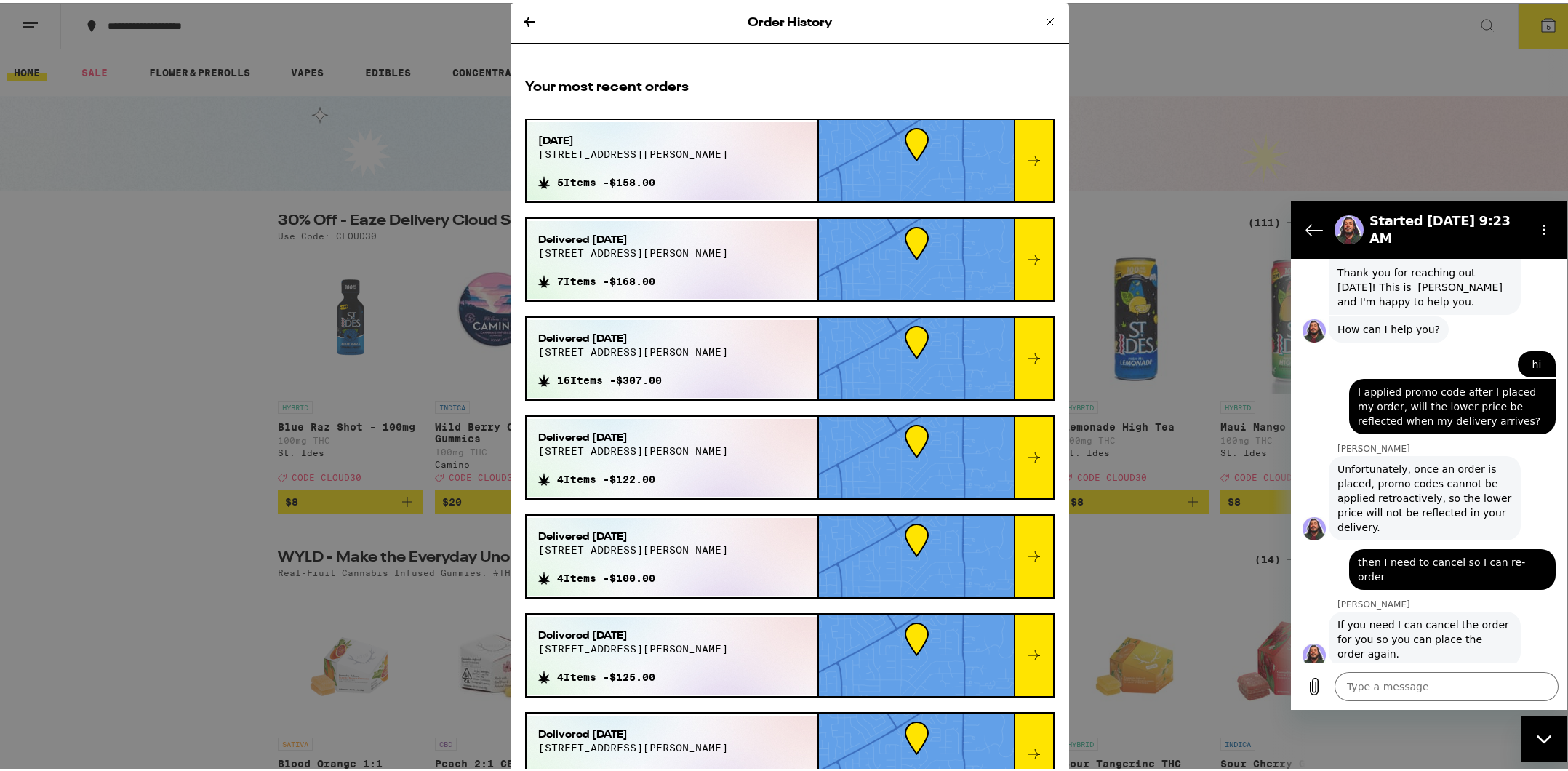
click at [523, 19] on icon at bounding box center [529, 19] width 18 height 18
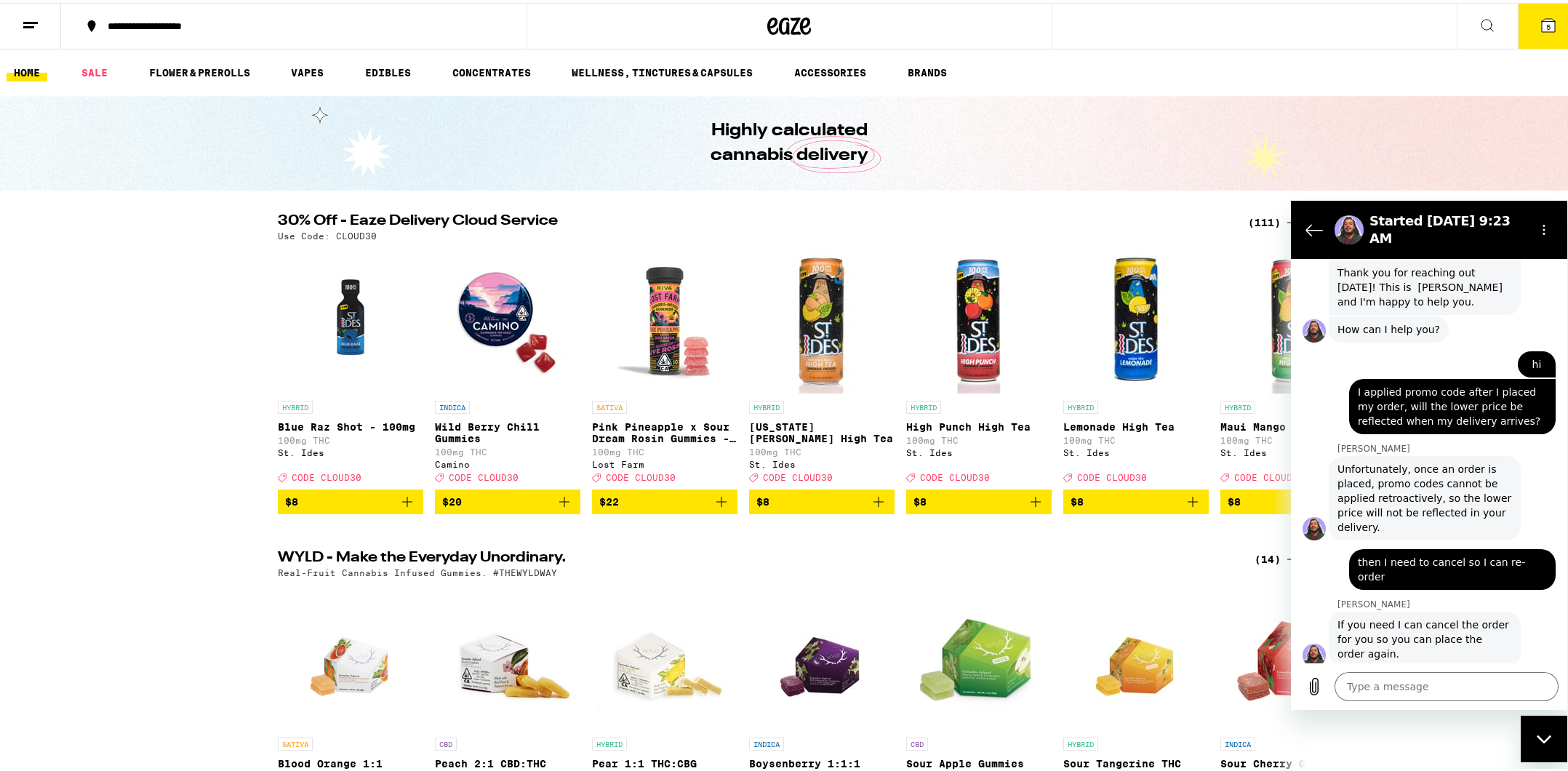
click at [24, 24] on line at bounding box center [29, 24] width 11 height 0
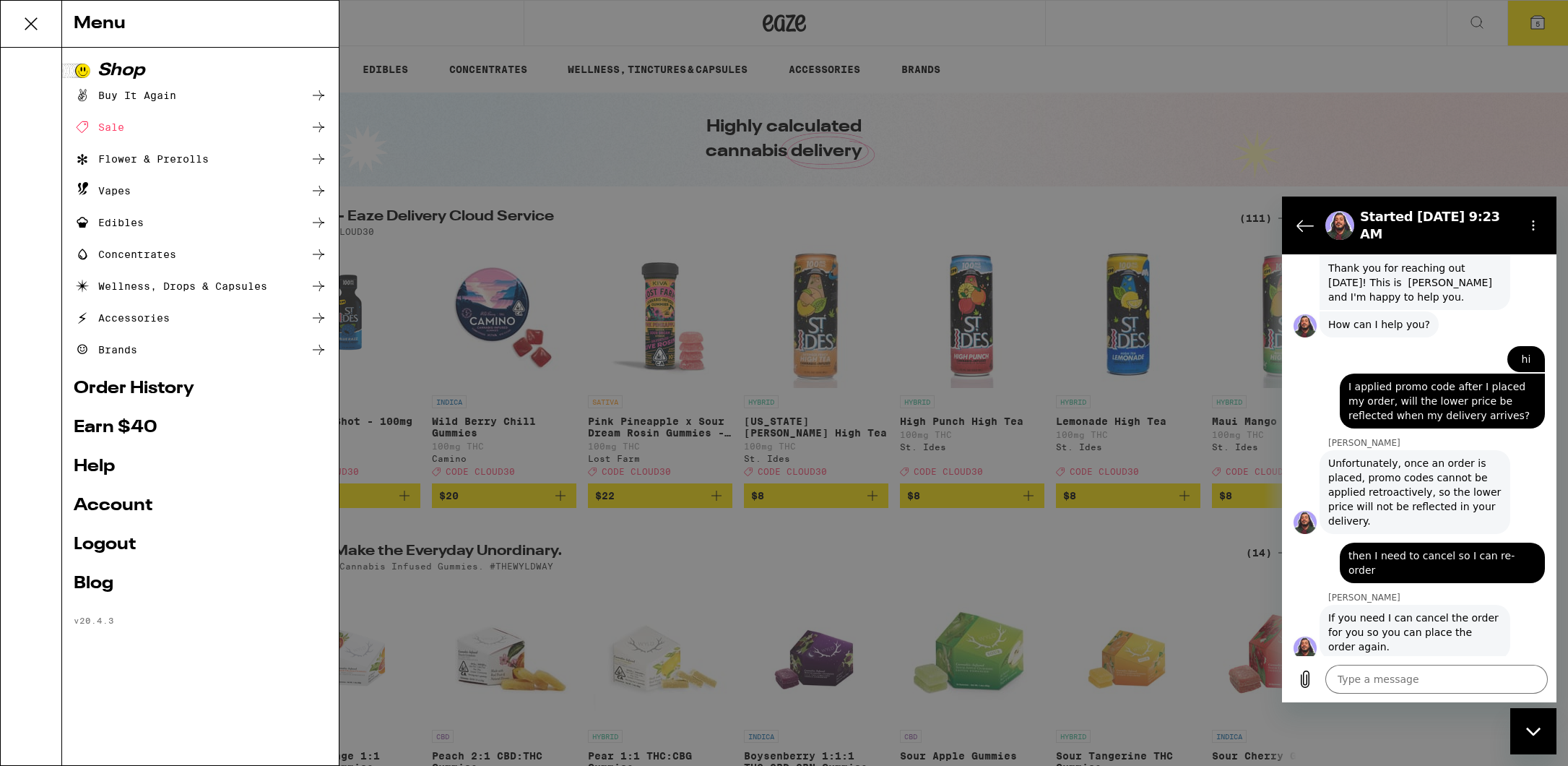
click at [105, 510] on link "Account" at bounding box center [201, 506] width 254 height 18
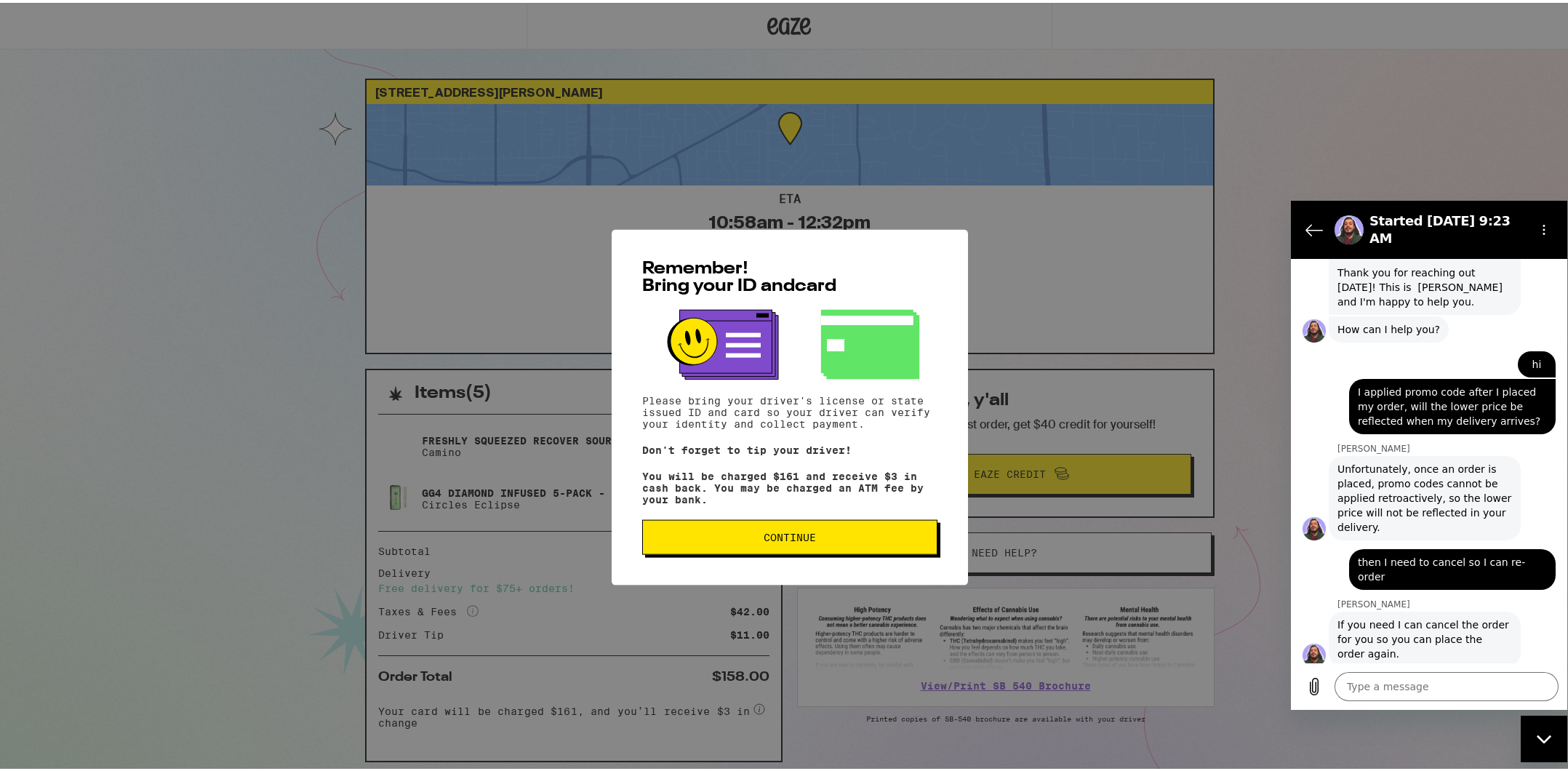
click at [825, 518] on span "Continue" at bounding box center [789, 515] width 270 height 10
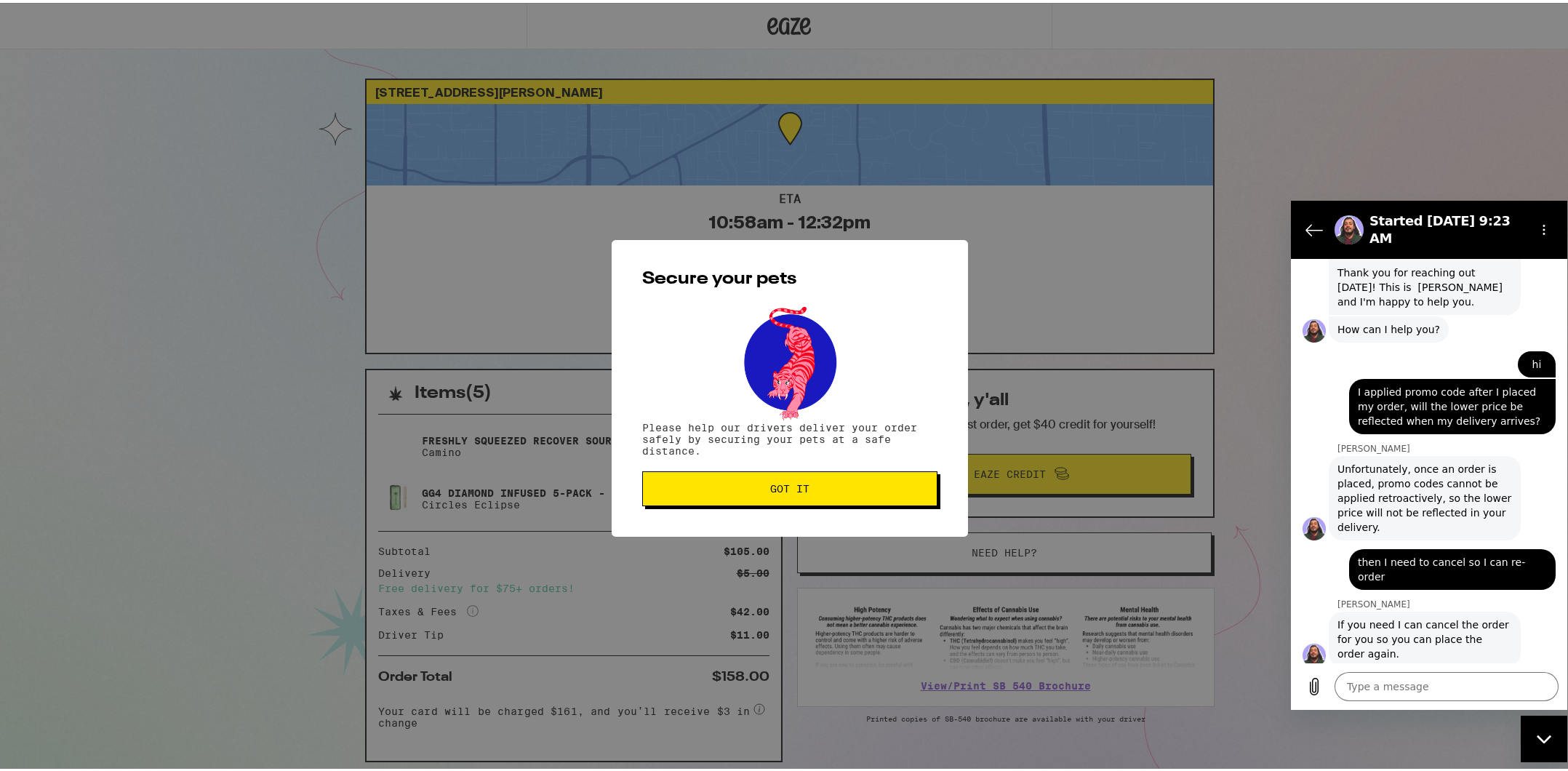
click at [803, 498] on button "Got it" at bounding box center [789, 486] width 295 height 35
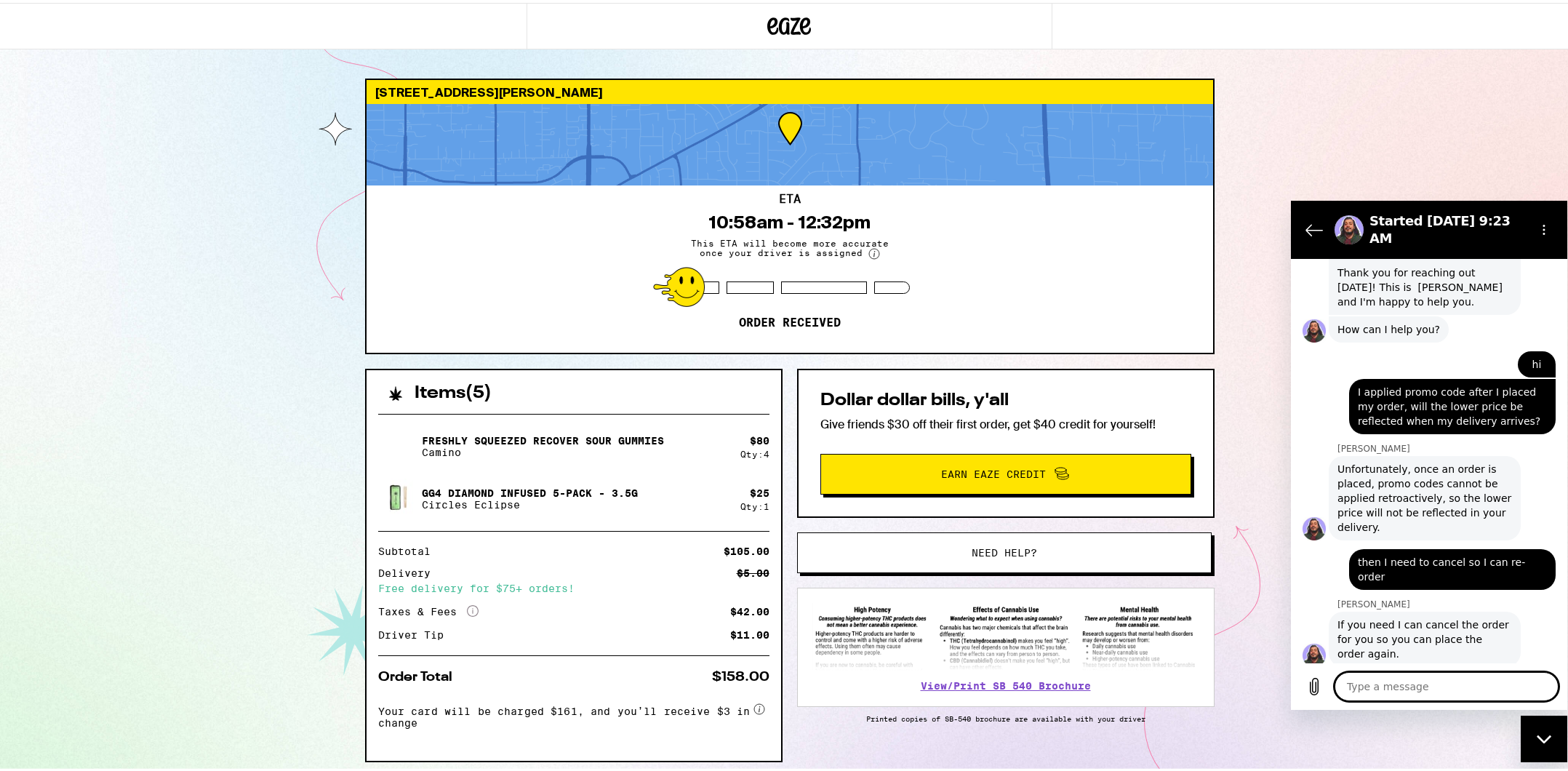
click at [1370, 694] on textarea at bounding box center [1446, 687] width 224 height 29
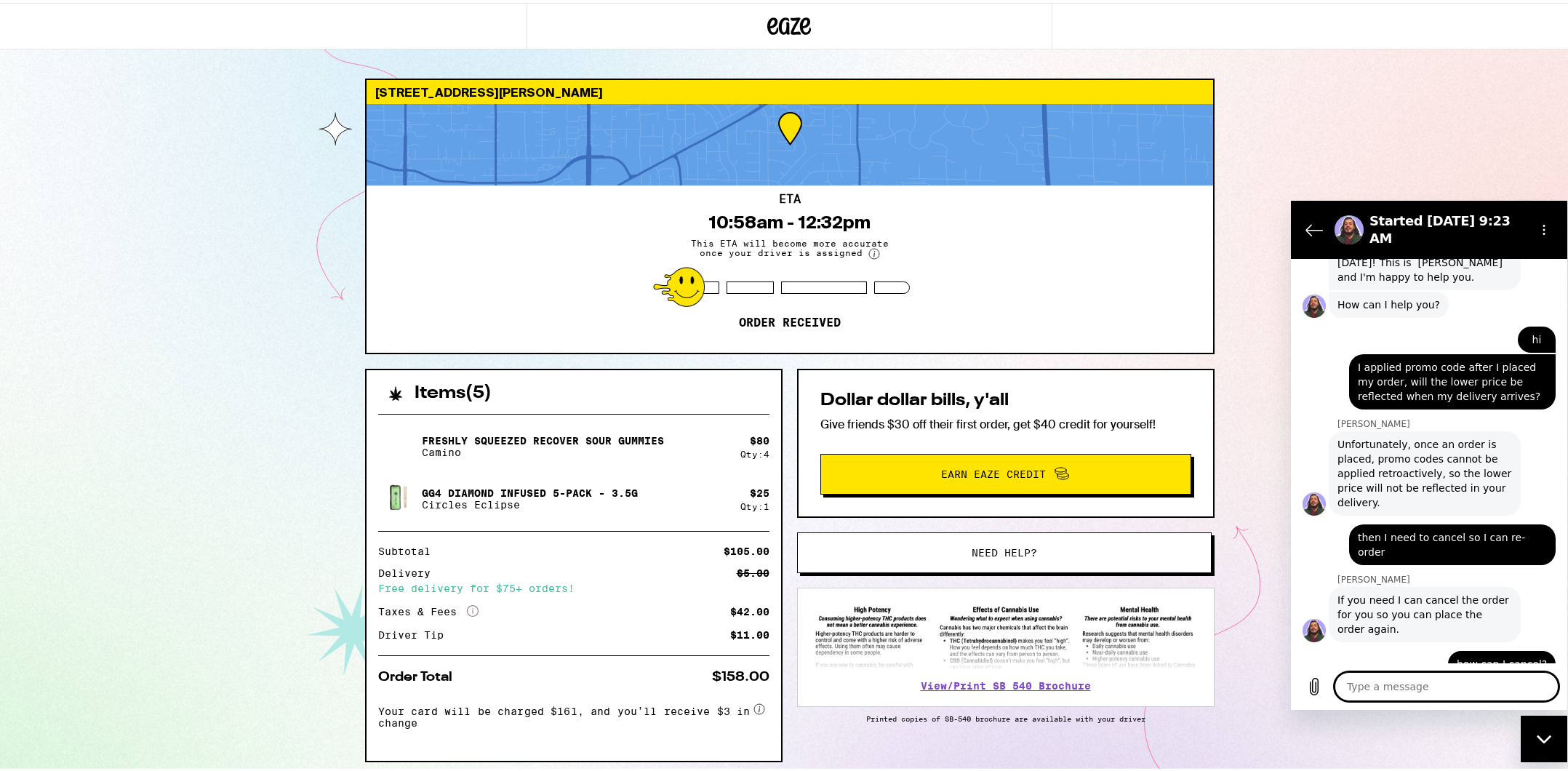
scroll to position [2112, 0]
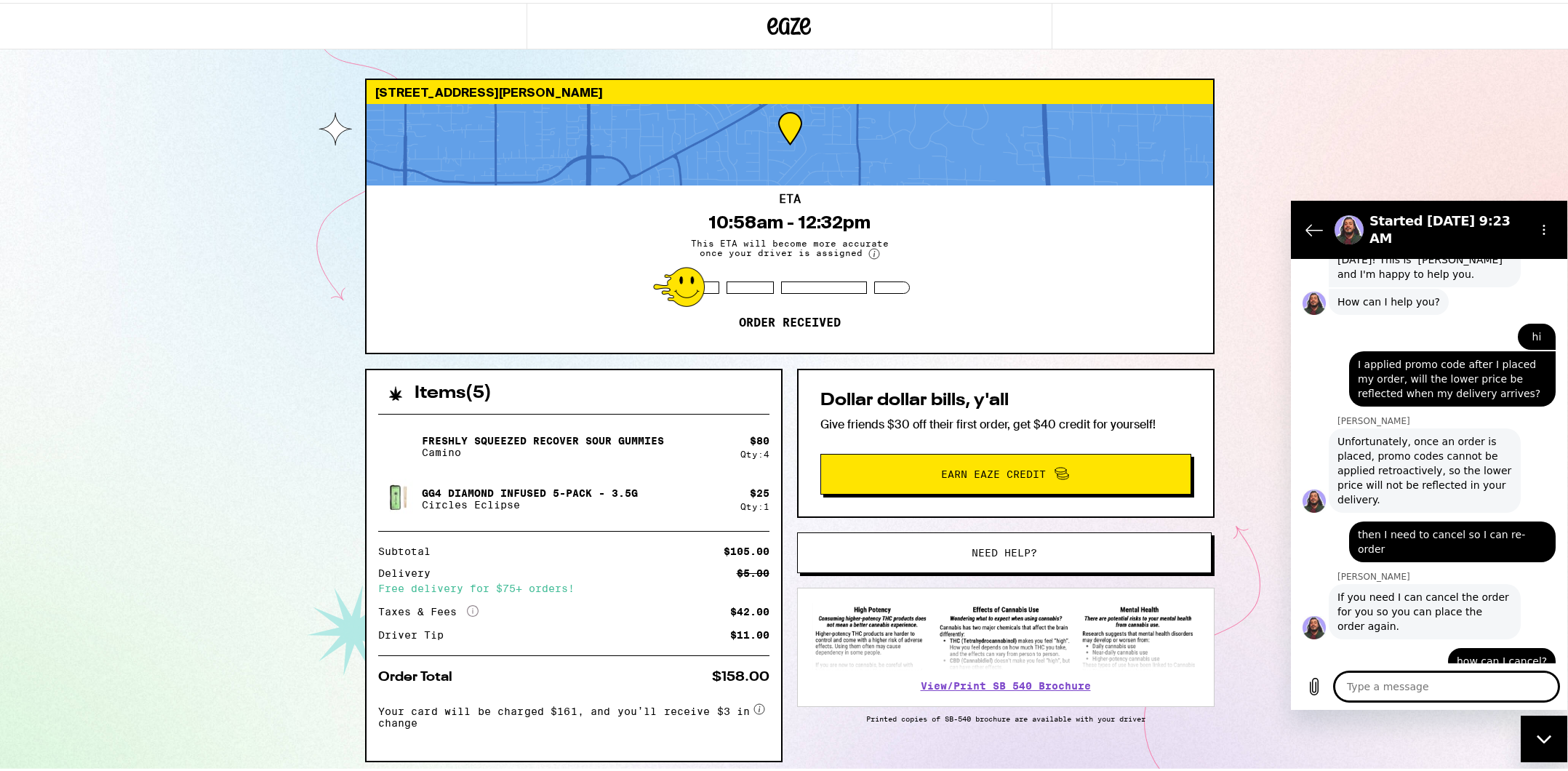
click at [559, 84] on div "[STREET_ADDRESS][PERSON_NAME]" at bounding box center [789, 89] width 847 height 24
click at [1379, 683] on textarea at bounding box center [1446, 687] width 224 height 29
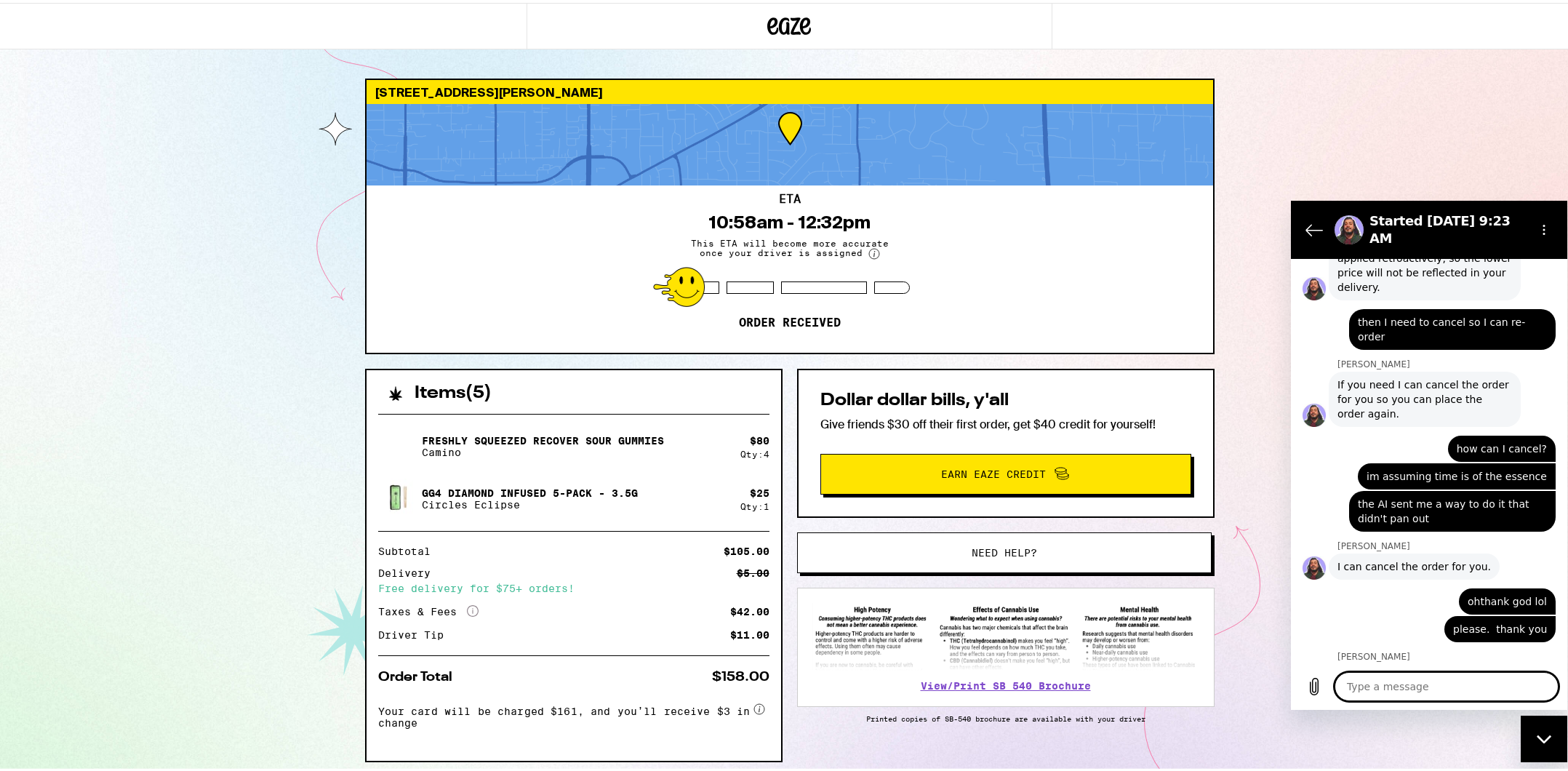
scroll to position [2328, 0]
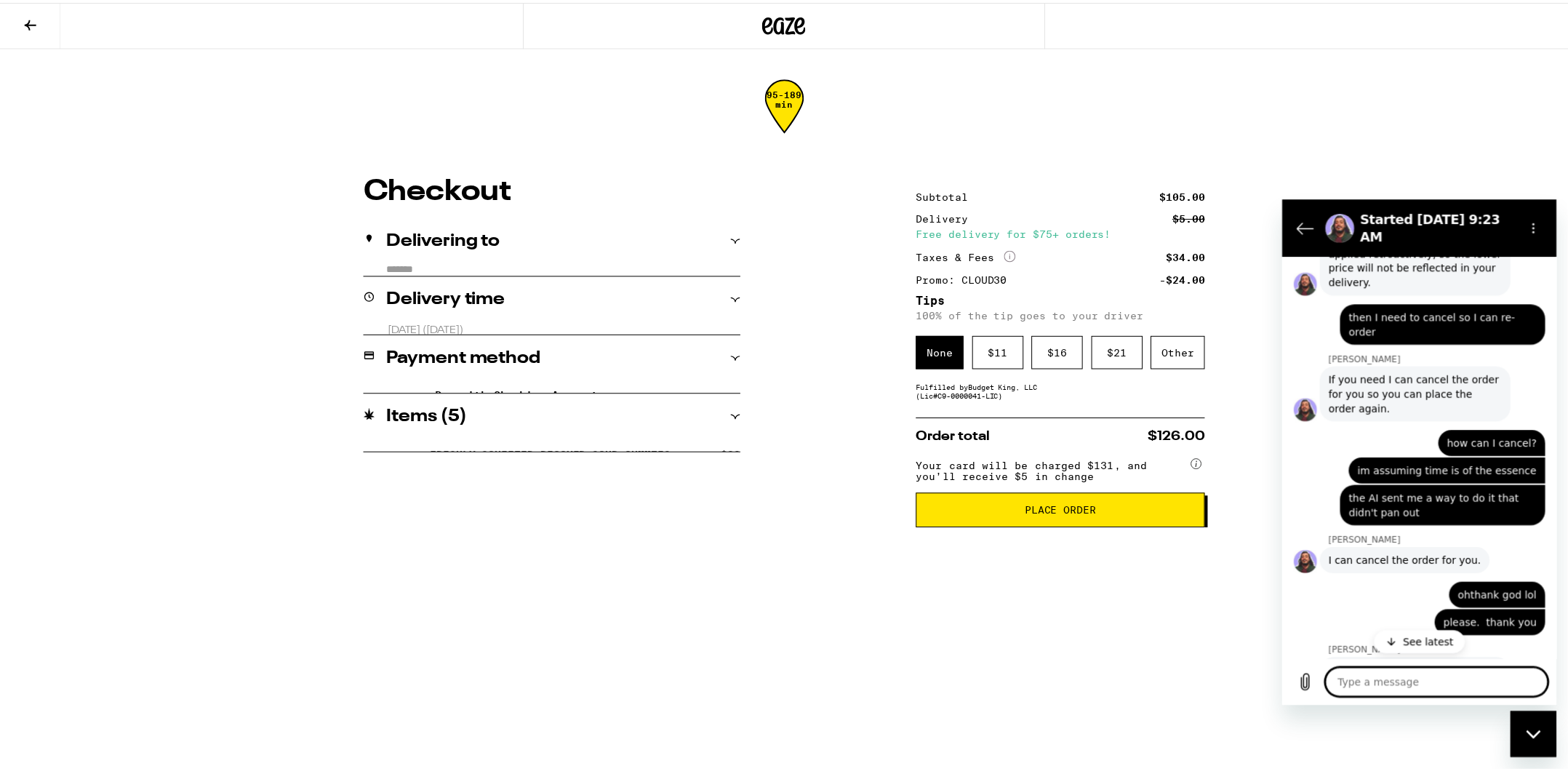
scroll to position [2384, 0]
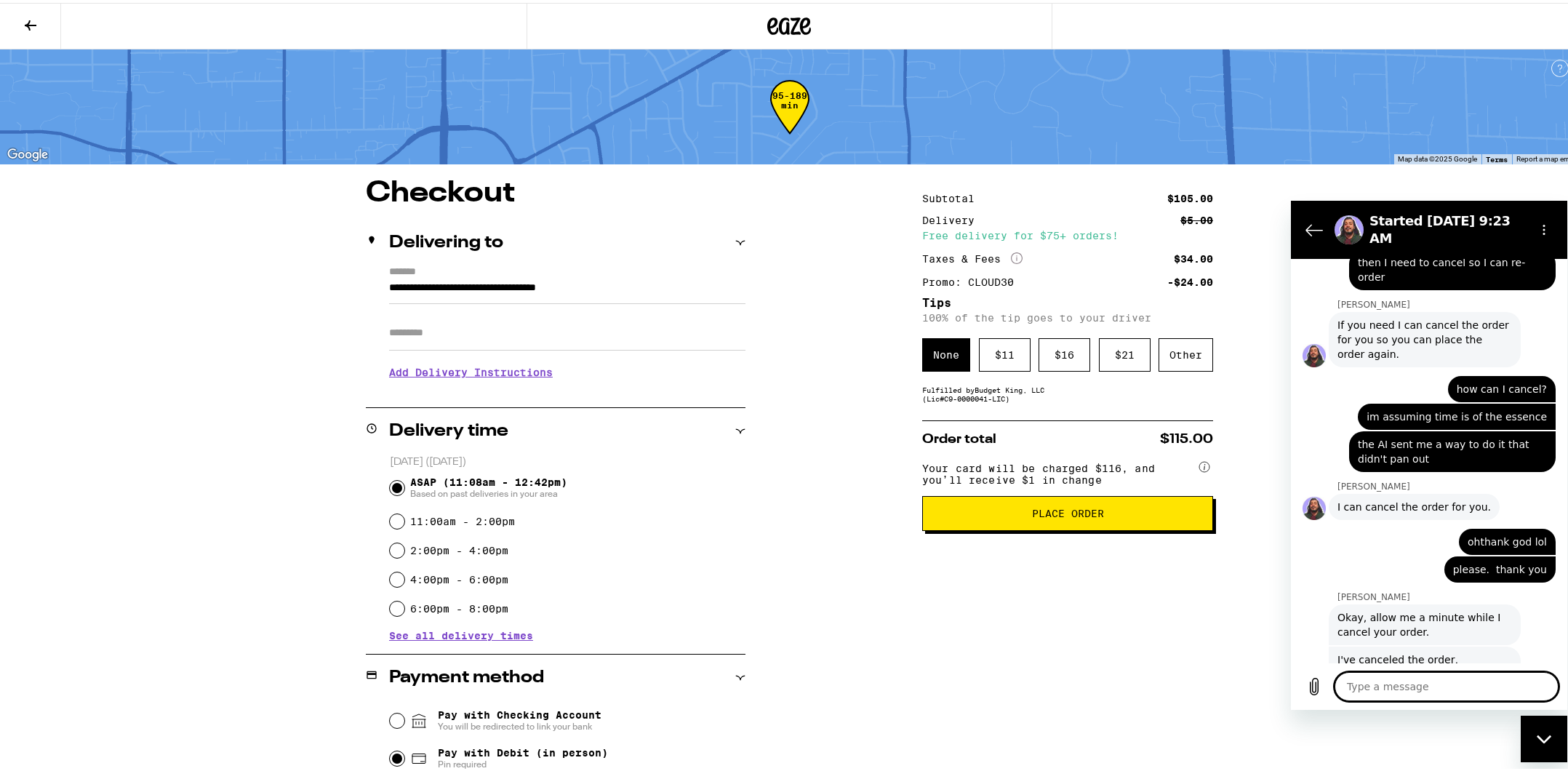
click at [1463, 687] on textarea at bounding box center [1446, 687] width 224 height 29
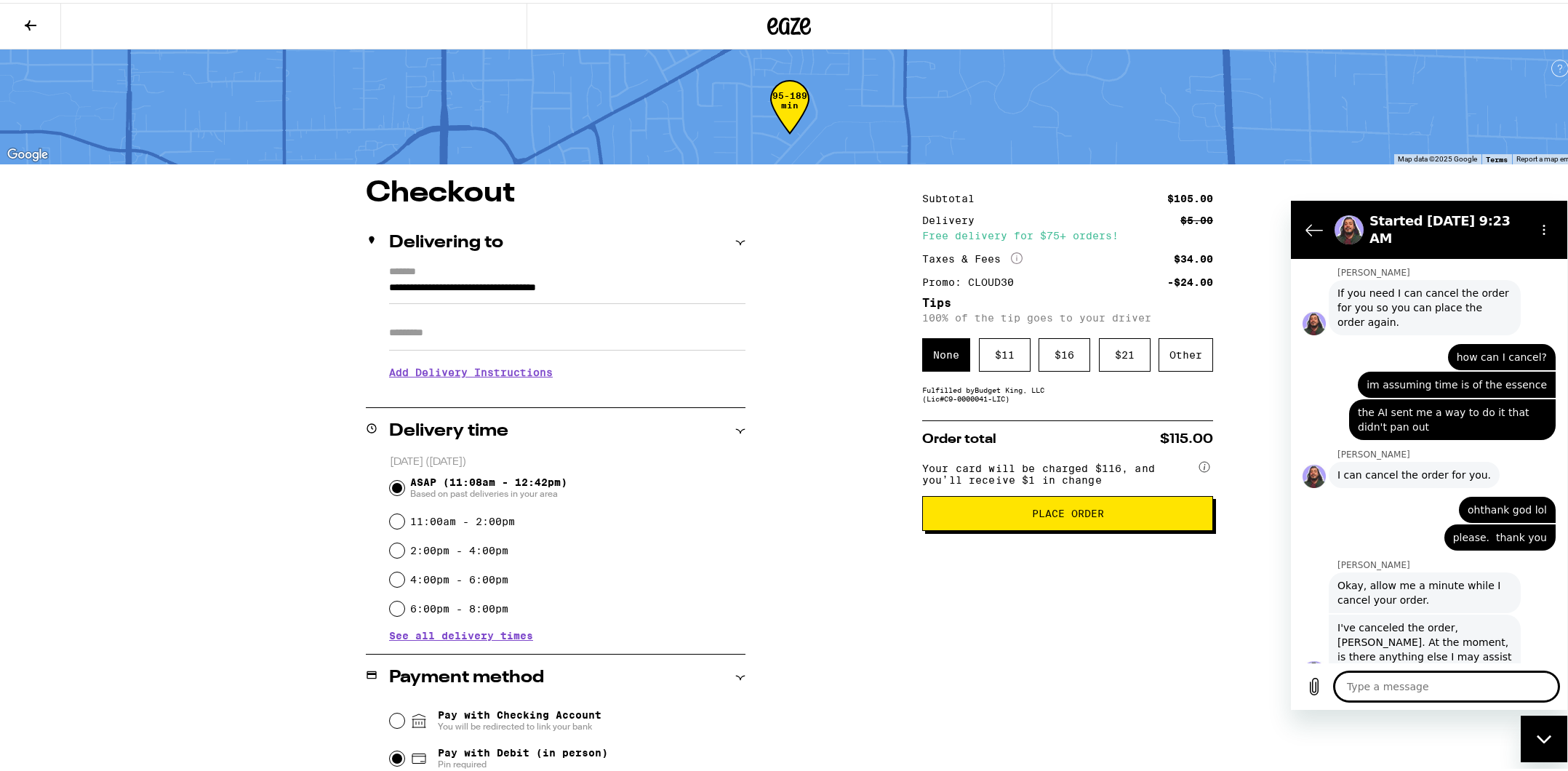
scroll to position [2420, 0]
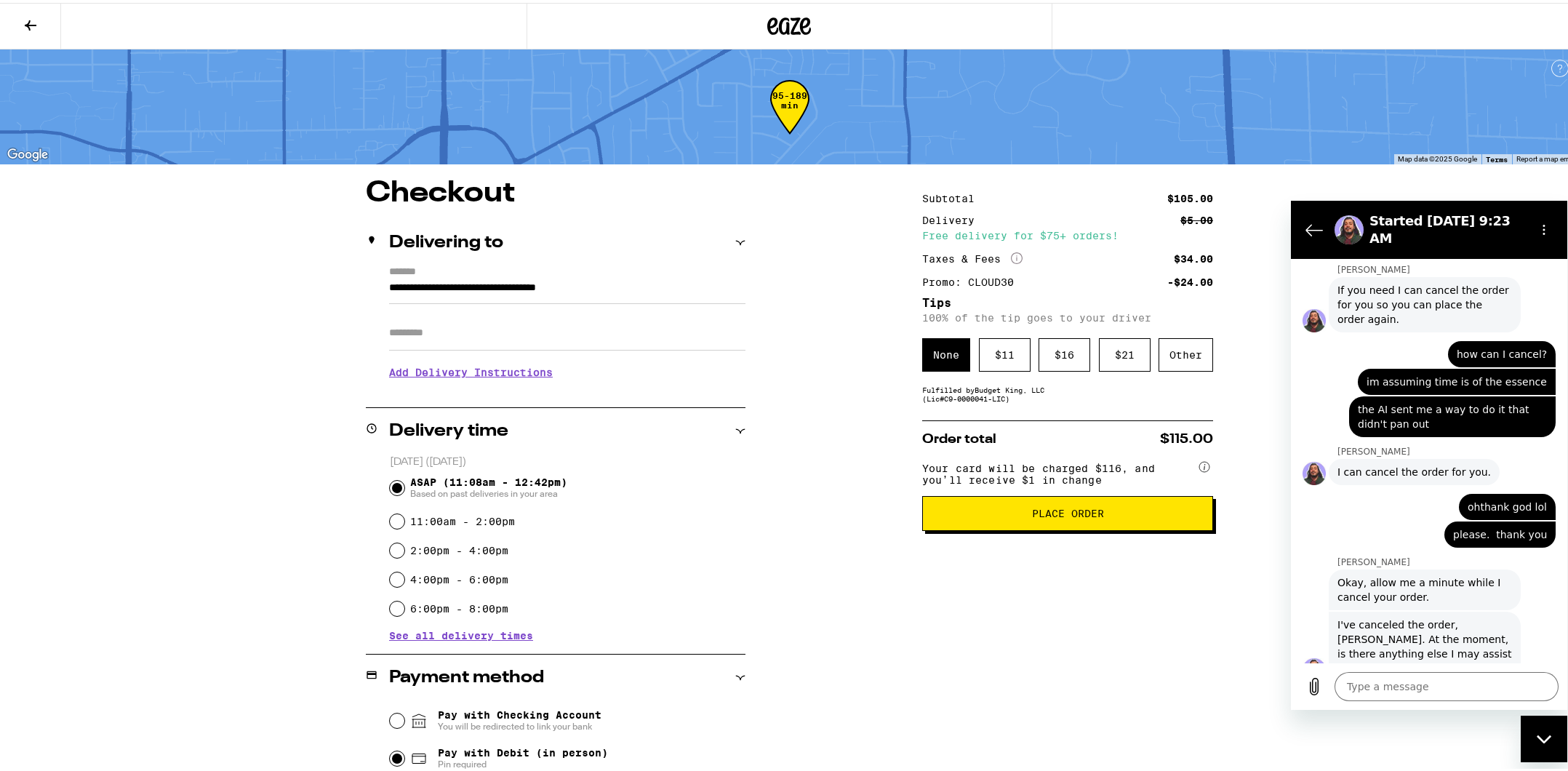
click at [22, 26] on icon at bounding box center [30, 22] width 18 height 18
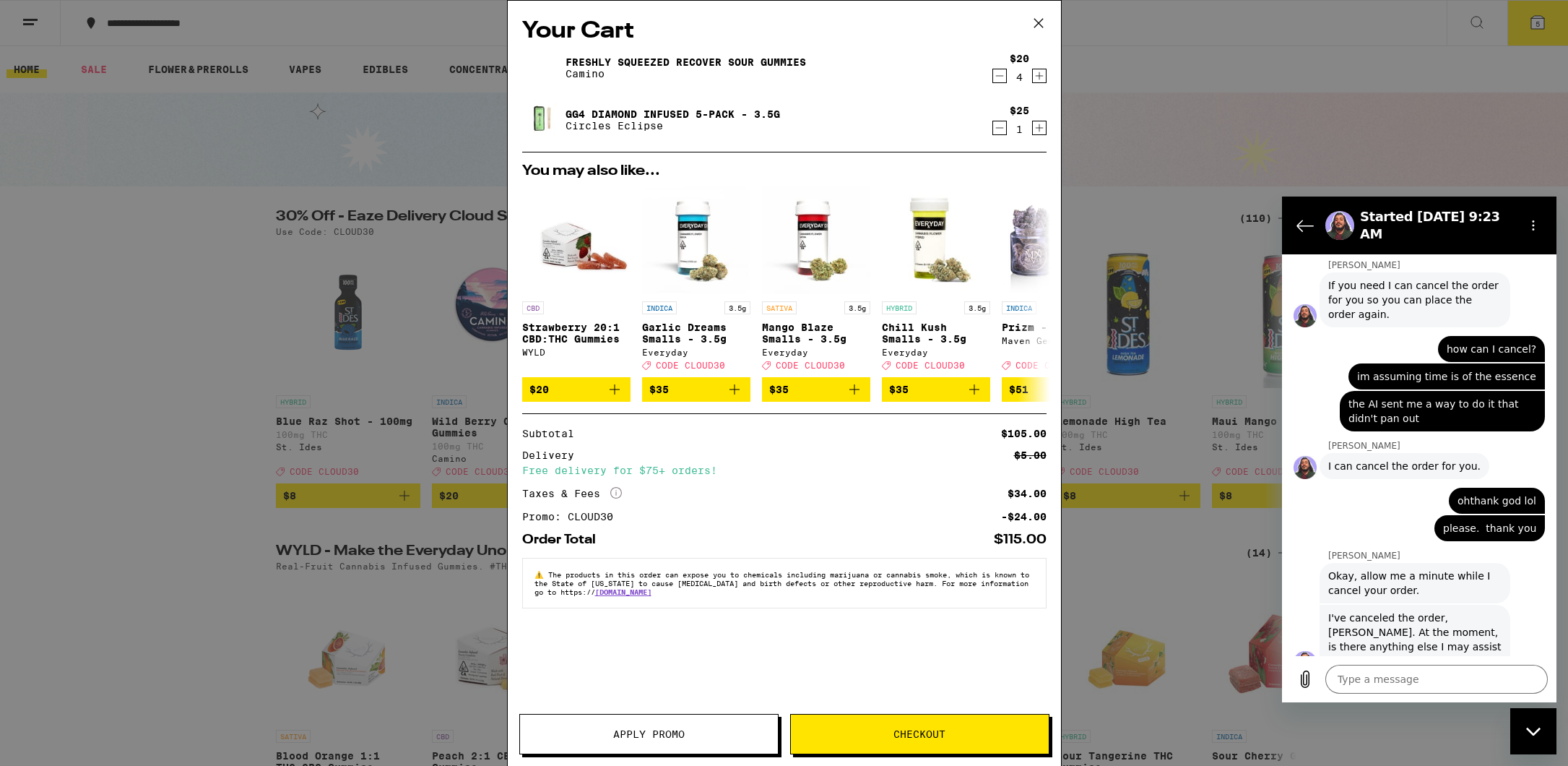
click at [936, 725] on button "Checkout" at bounding box center [919, 734] width 259 height 41
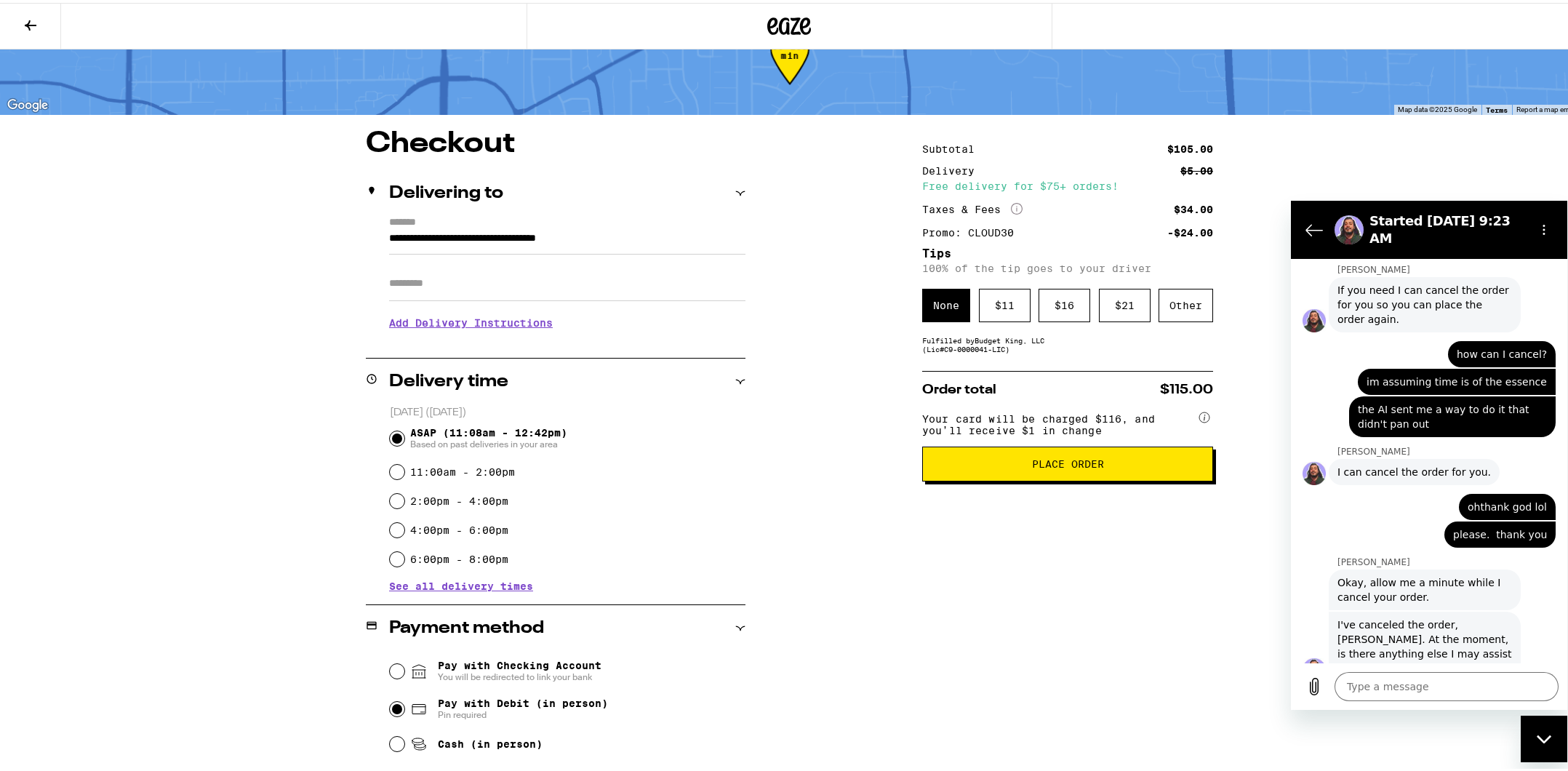
scroll to position [73, 0]
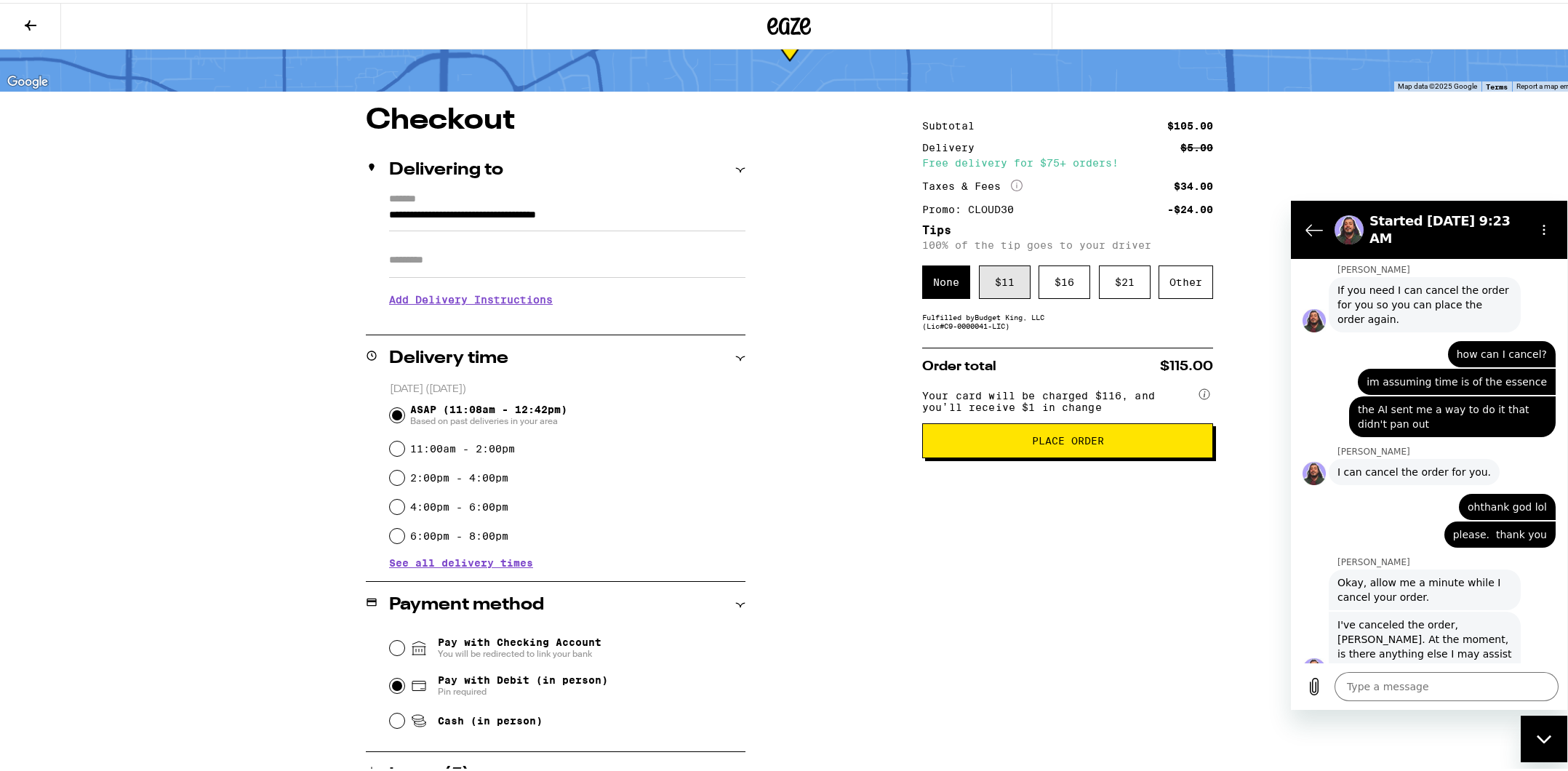
click at [1009, 295] on div "$ 11" at bounding box center [1005, 279] width 52 height 33
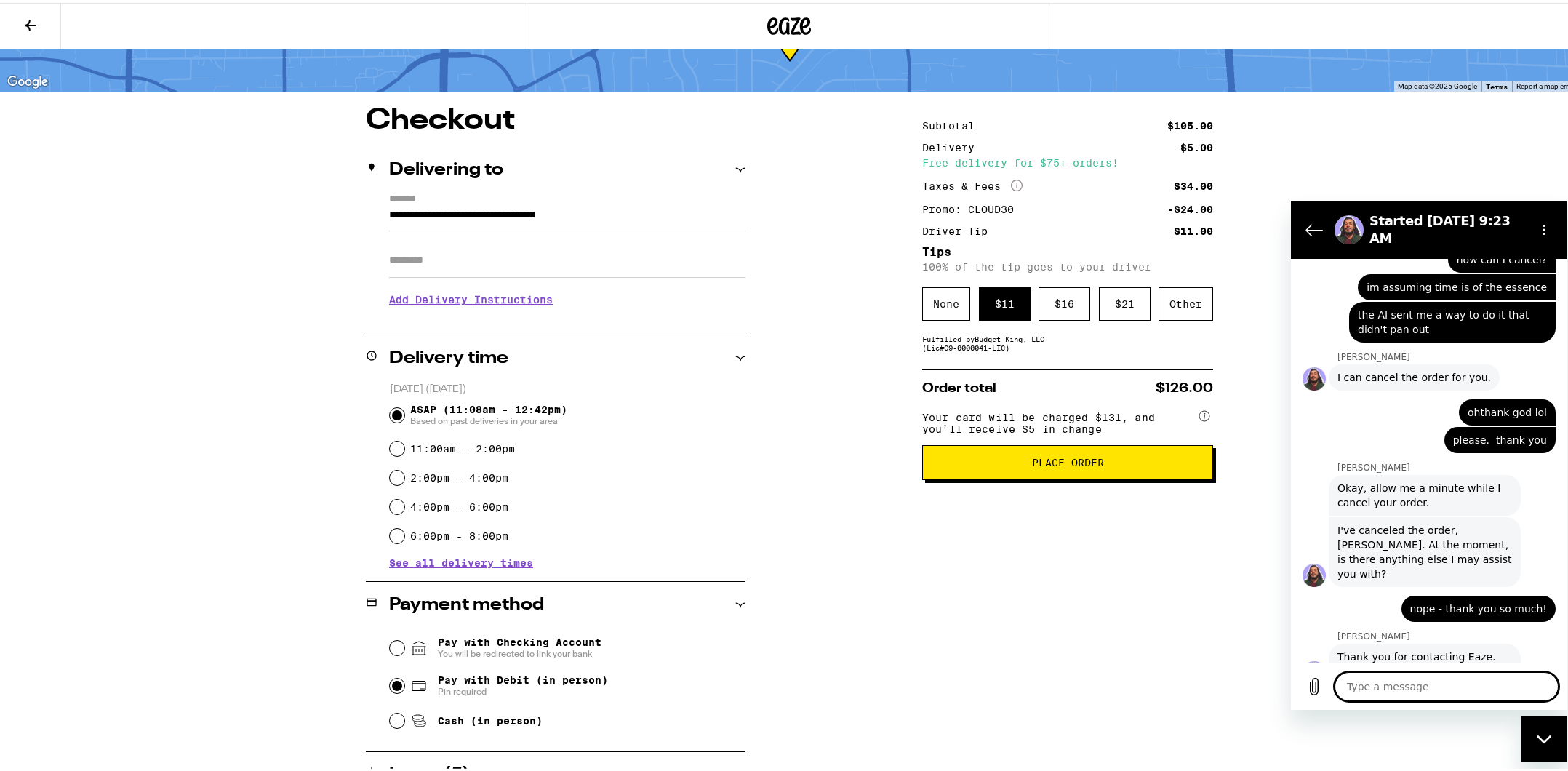
scroll to position [2517, 0]
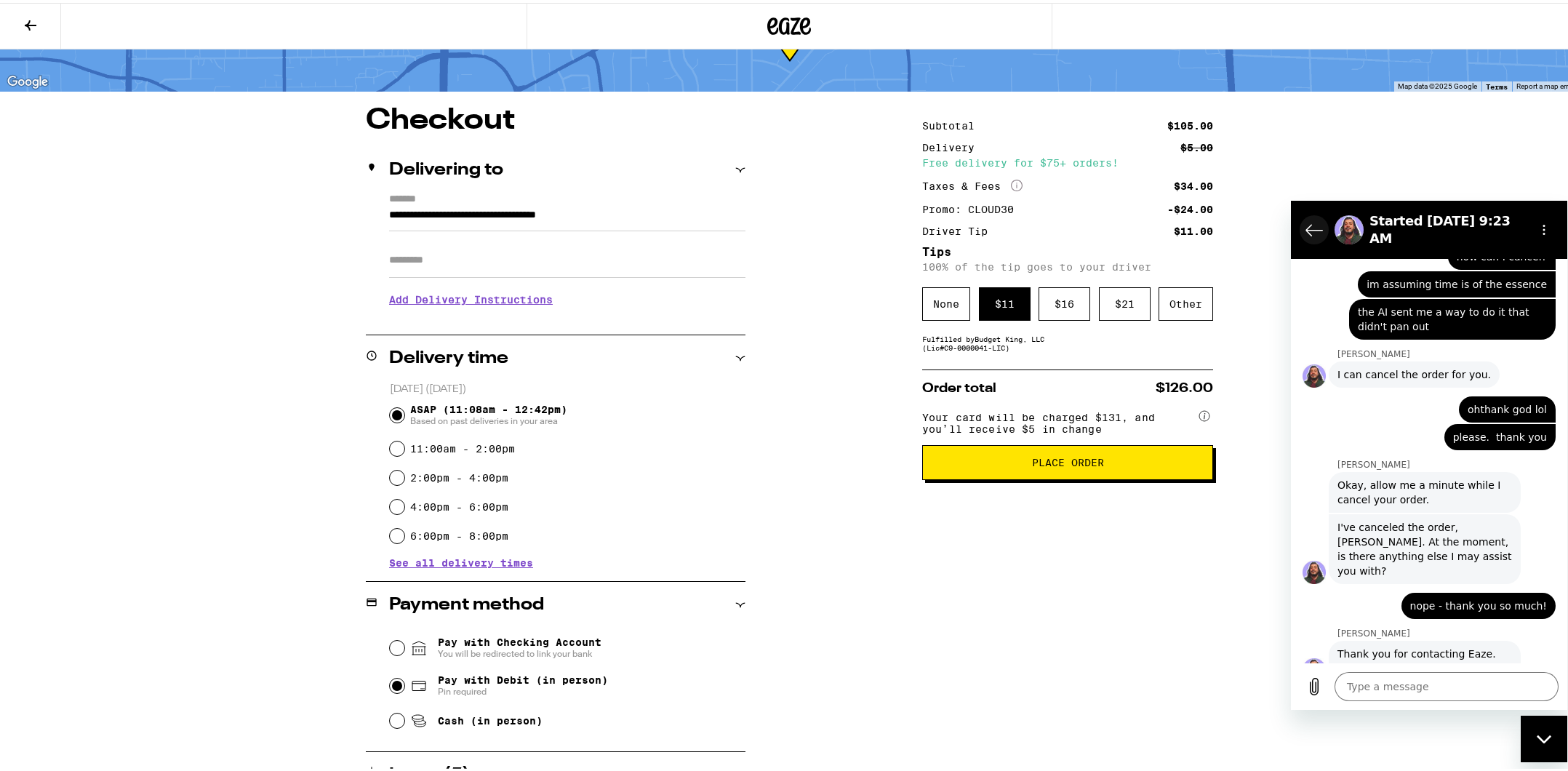
click at [1314, 229] on icon "Back to the conversation list" at bounding box center [1314, 229] width 18 height 18
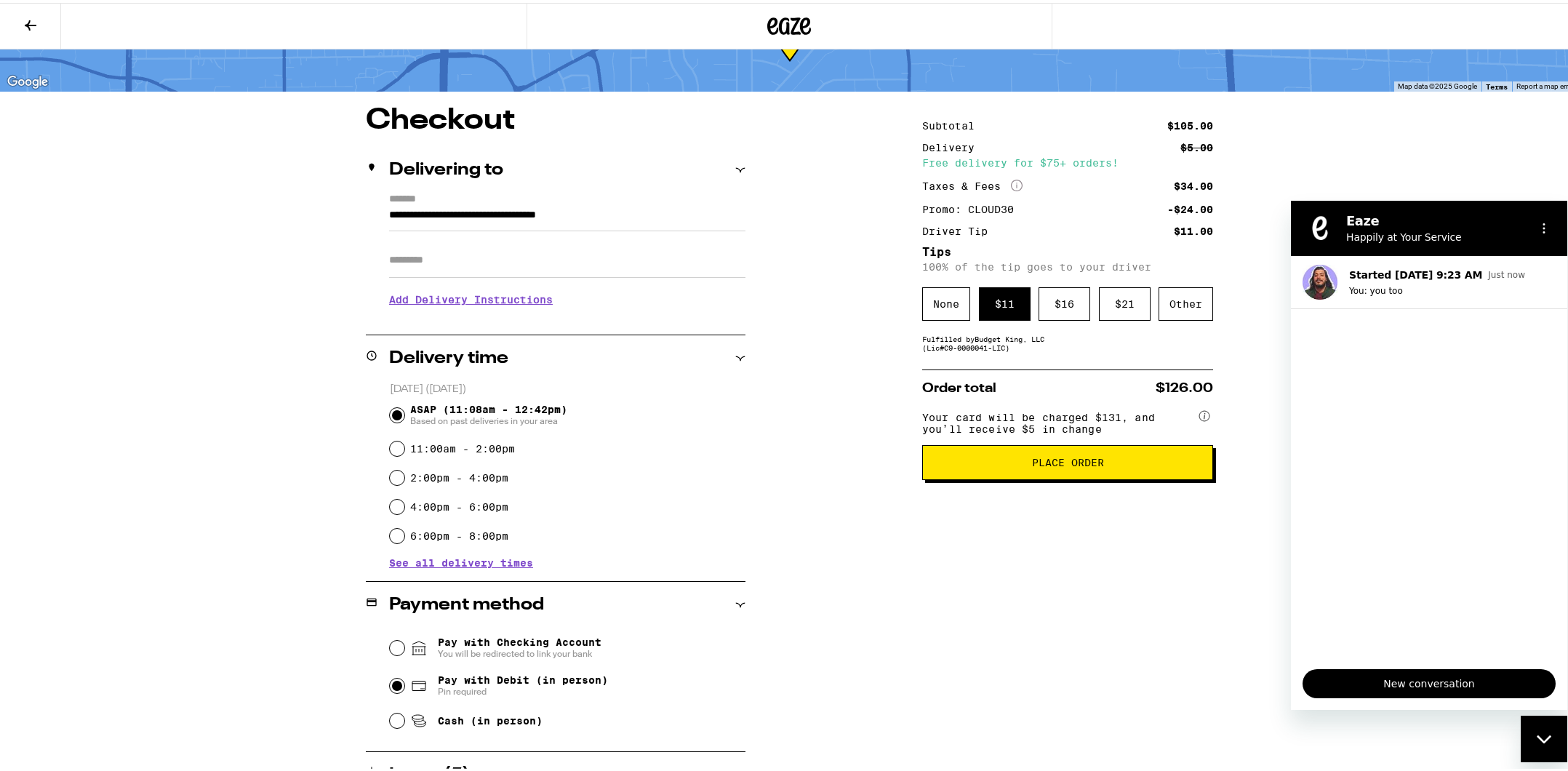
click at [1556, 742] on div "Close messaging window" at bounding box center [1544, 738] width 43 height 43
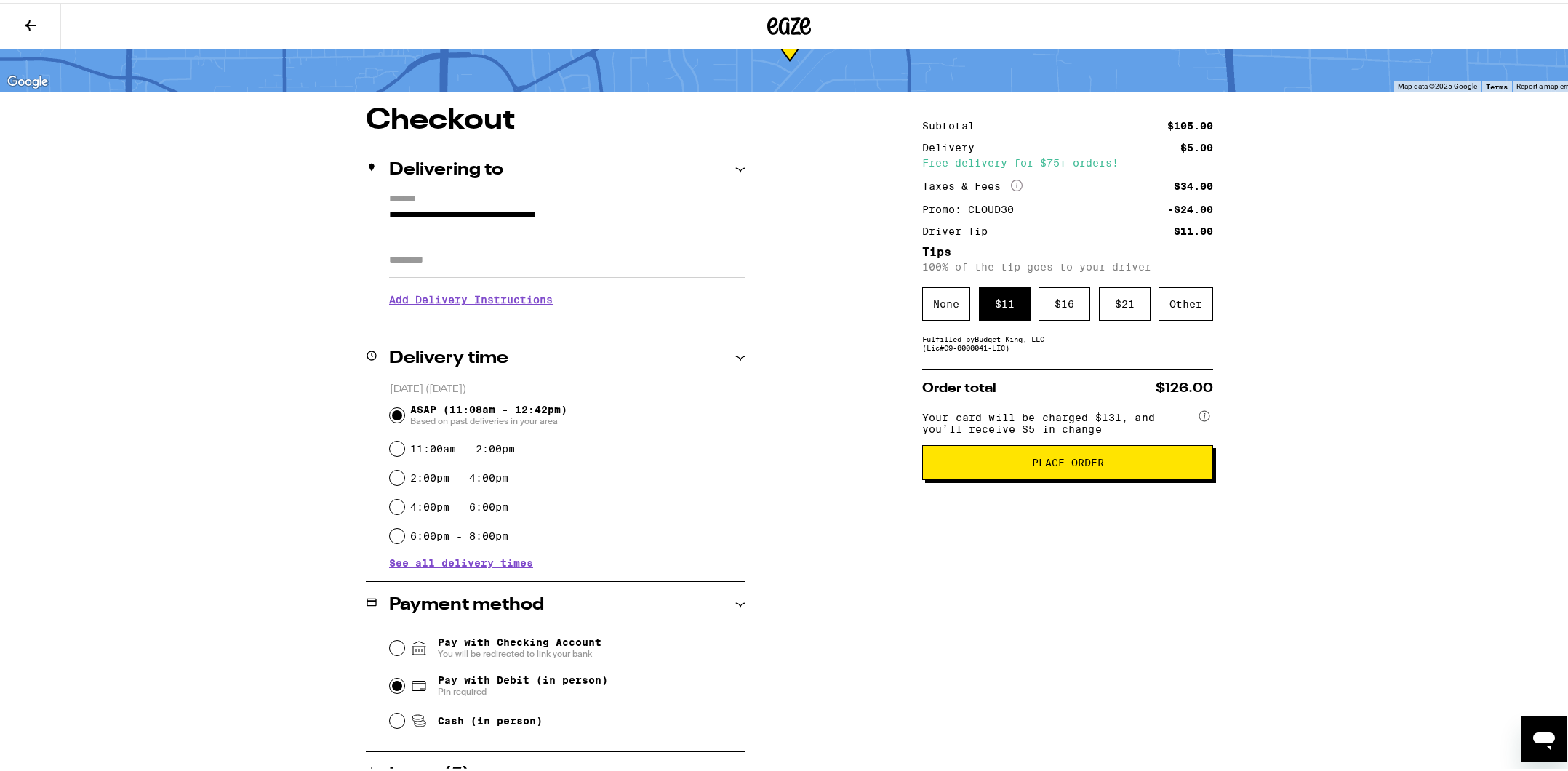
click at [1035, 465] on span "Place Order" at bounding box center [1068, 460] width 72 height 10
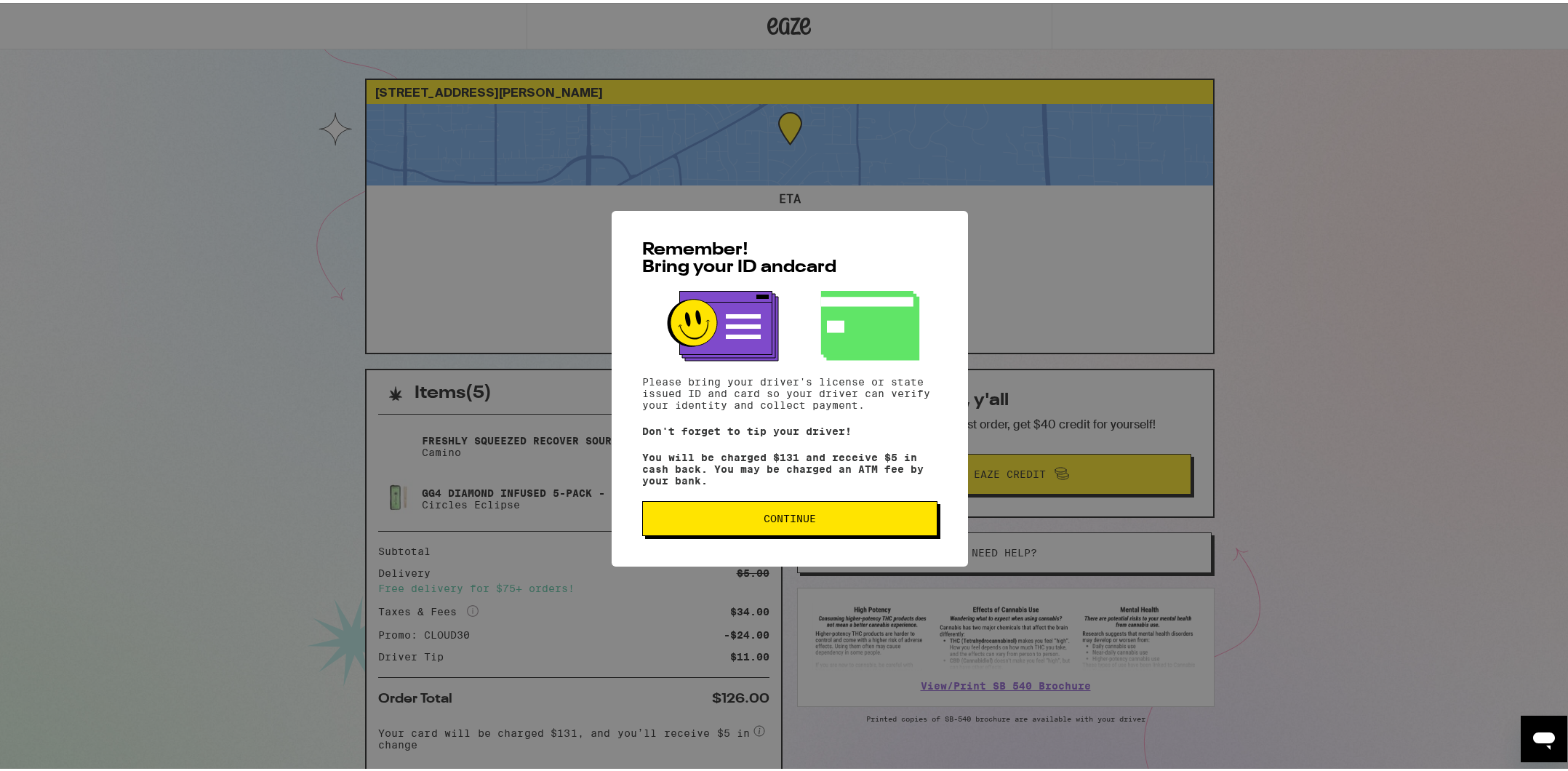
click at [902, 517] on span "Continue" at bounding box center [789, 515] width 270 height 10
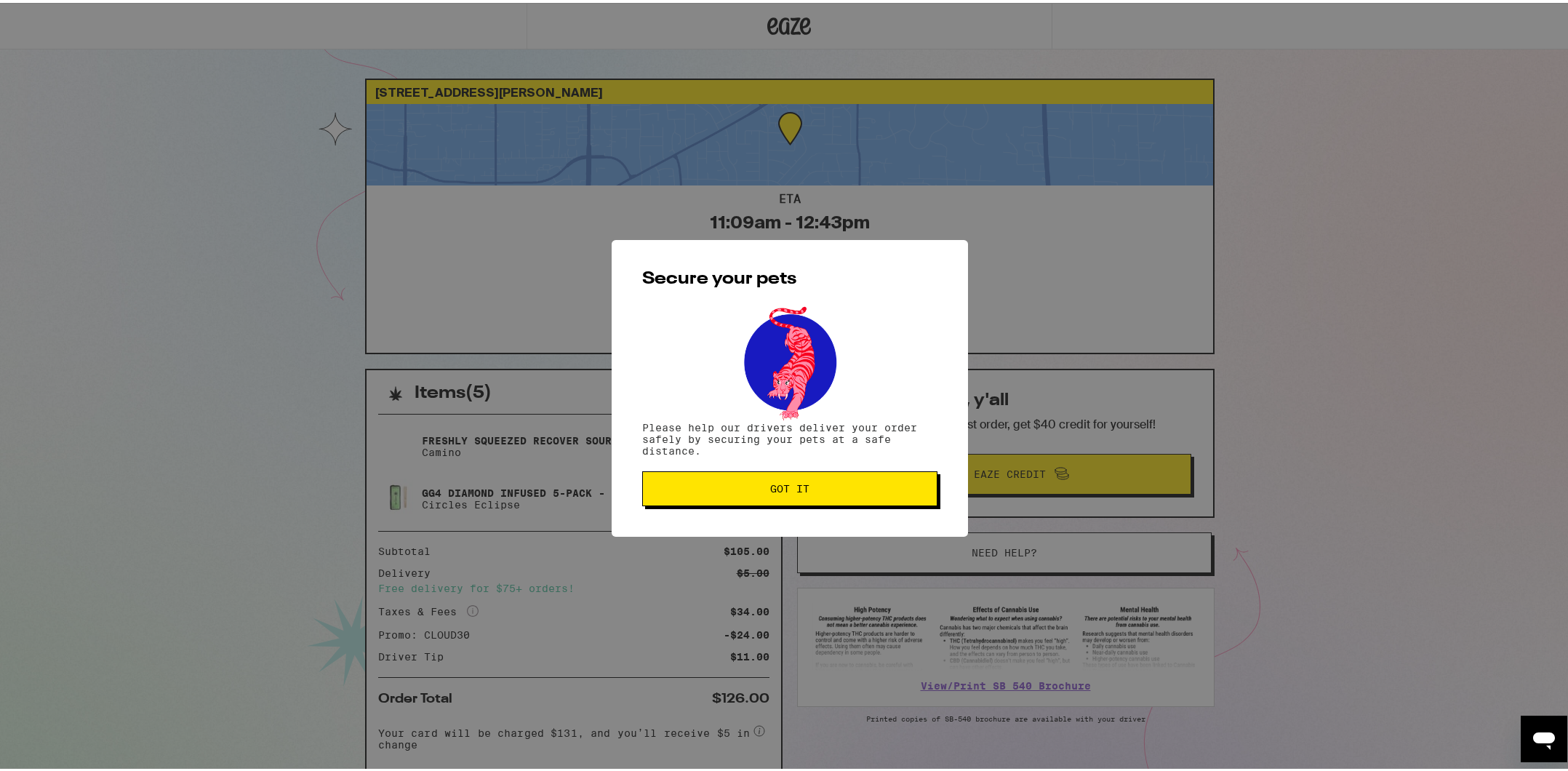
click at [827, 477] on button "Got it" at bounding box center [789, 486] width 295 height 35
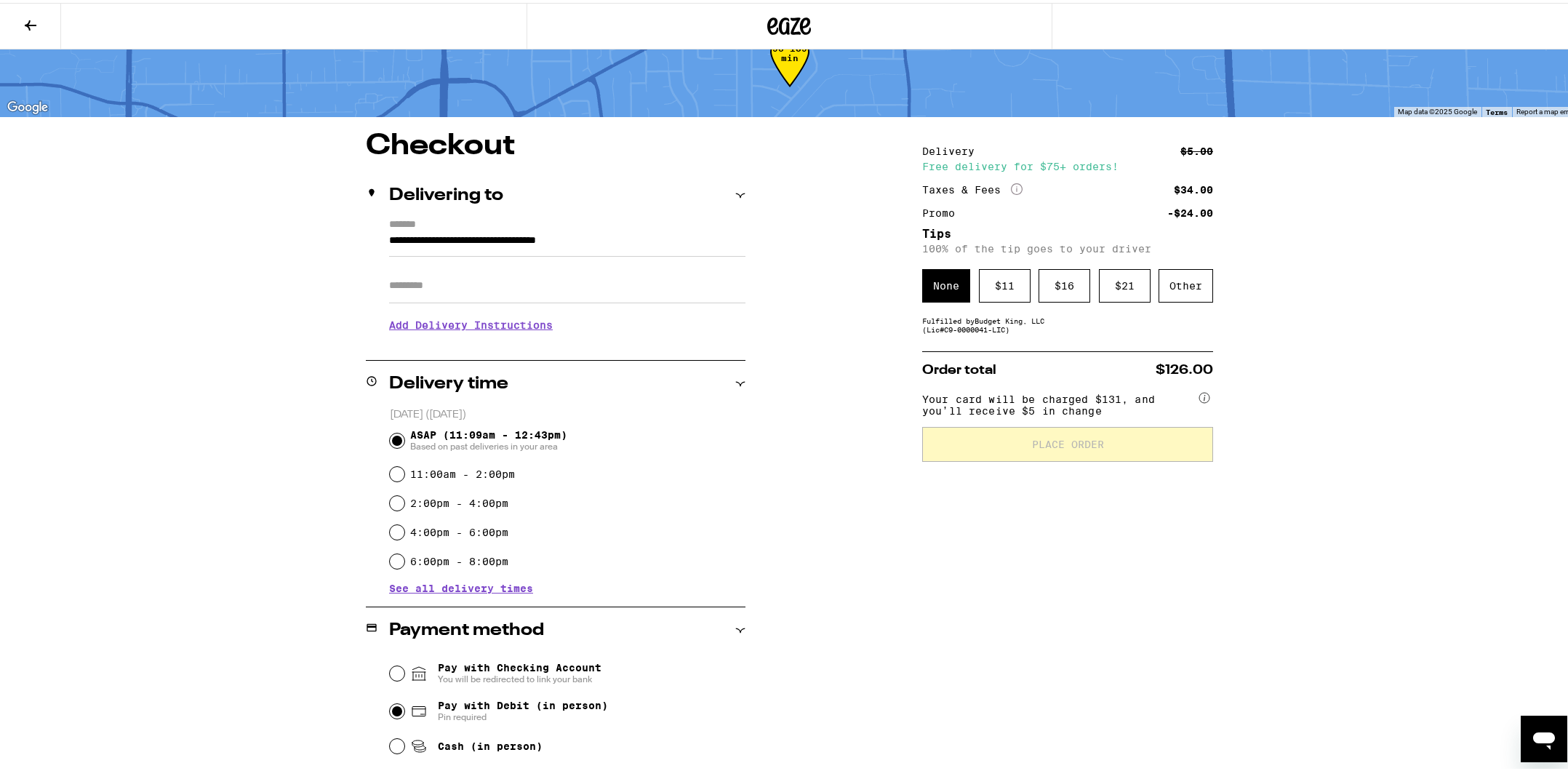
scroll to position [73, 0]
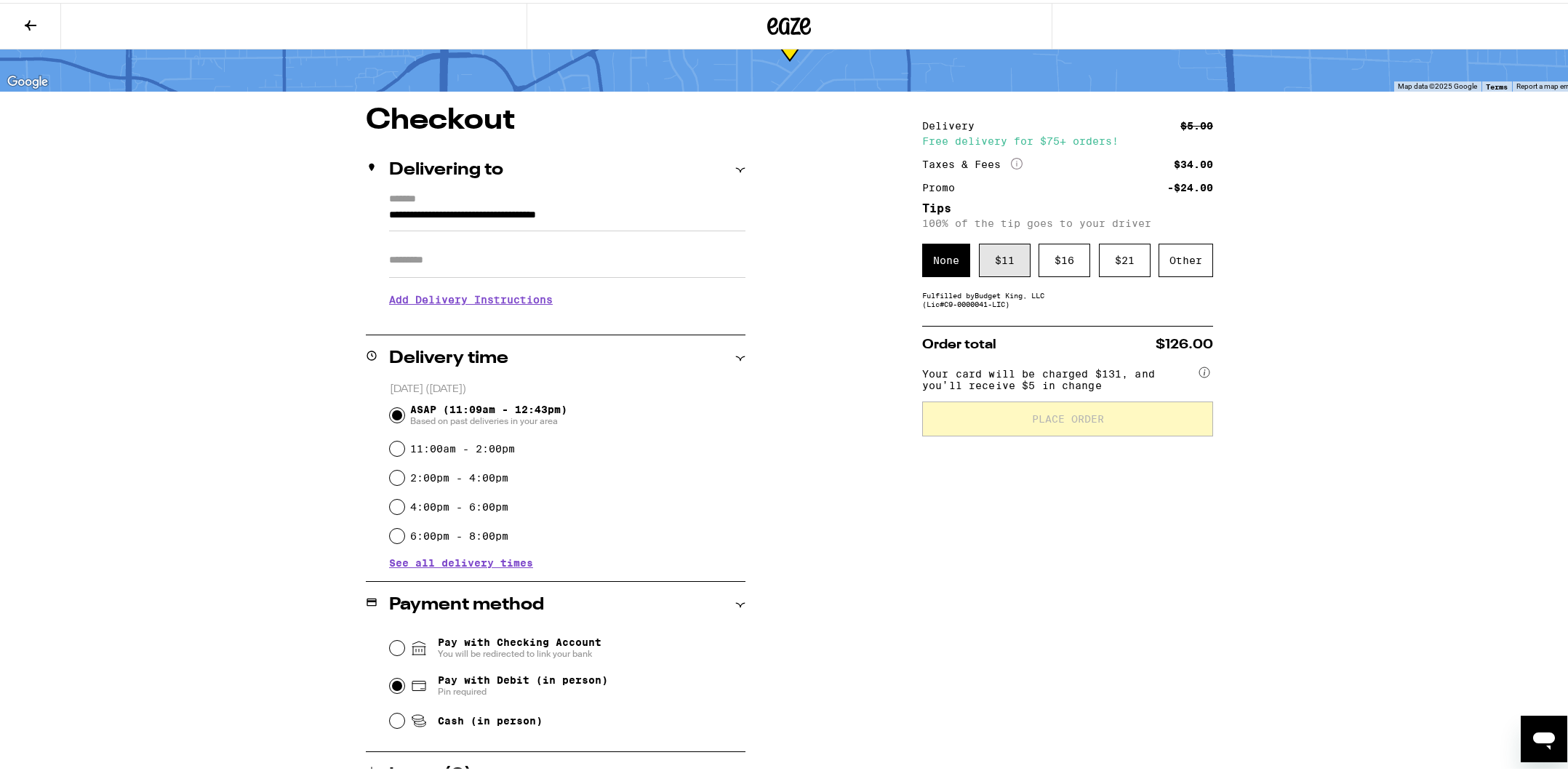
click at [992, 272] on div "$ 11" at bounding box center [1005, 257] width 52 height 33
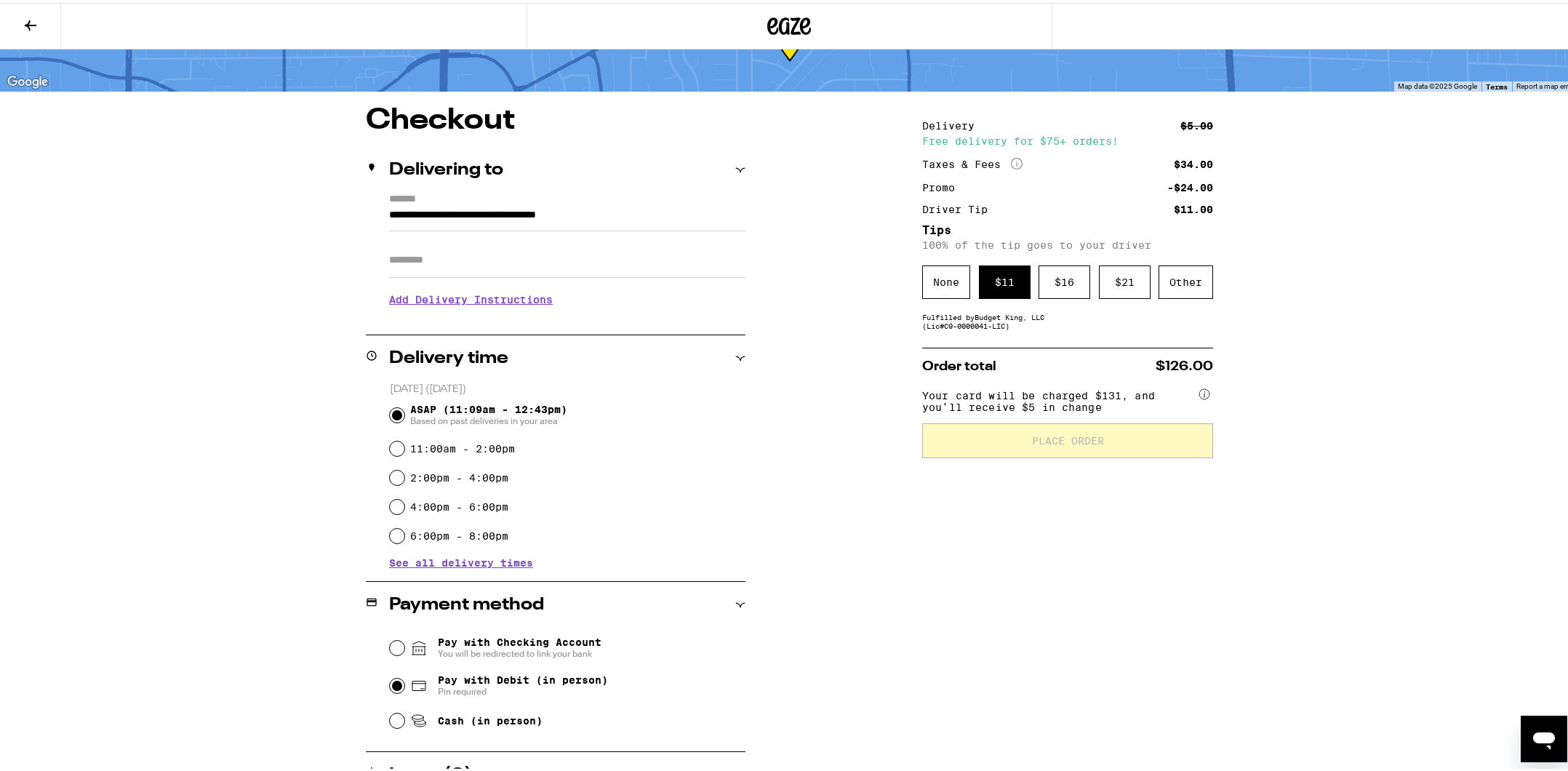
click at [827, 374] on div "**********" at bounding box center [790, 456] width 1047 height 705
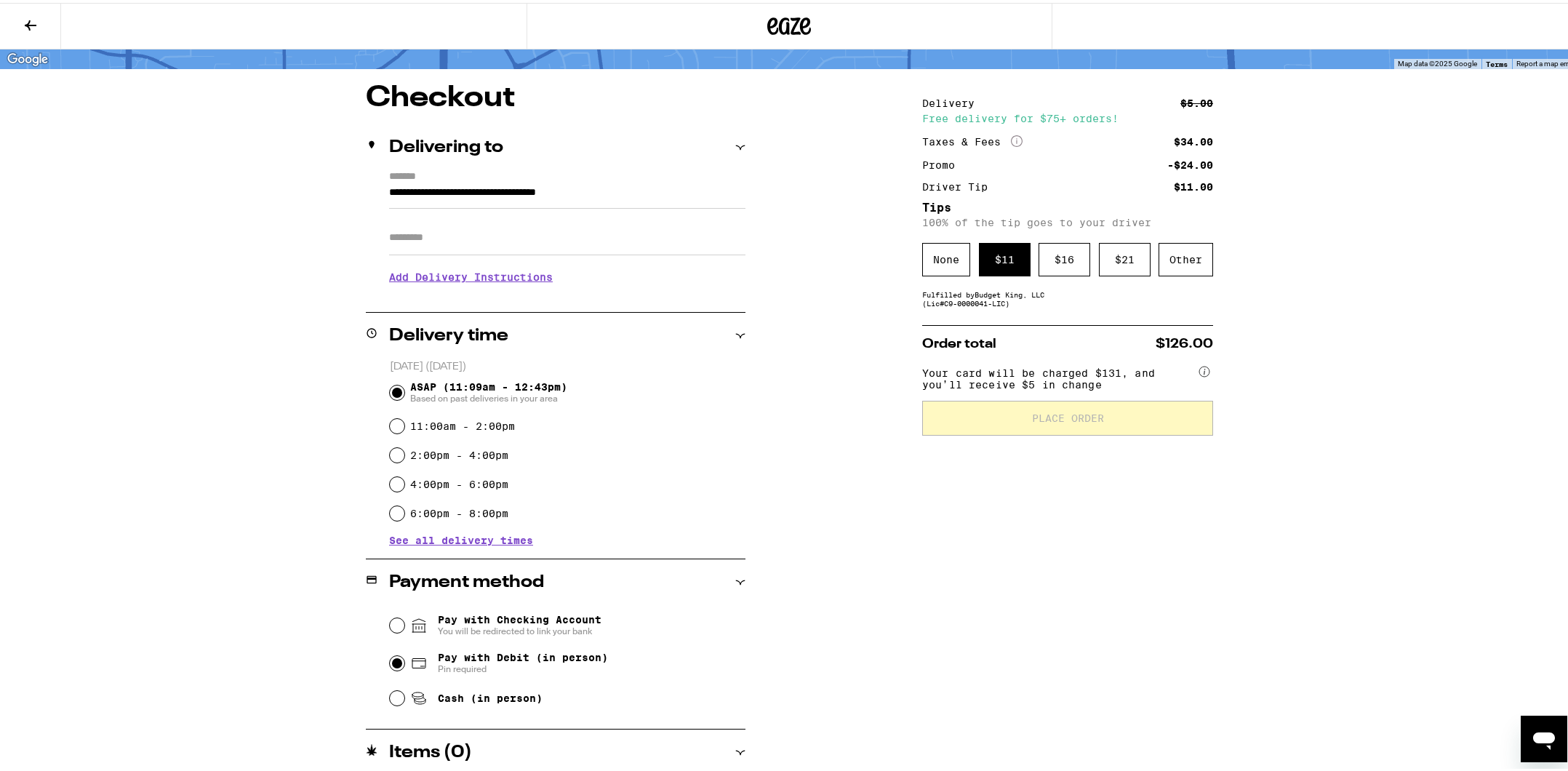
scroll to position [110, 0]
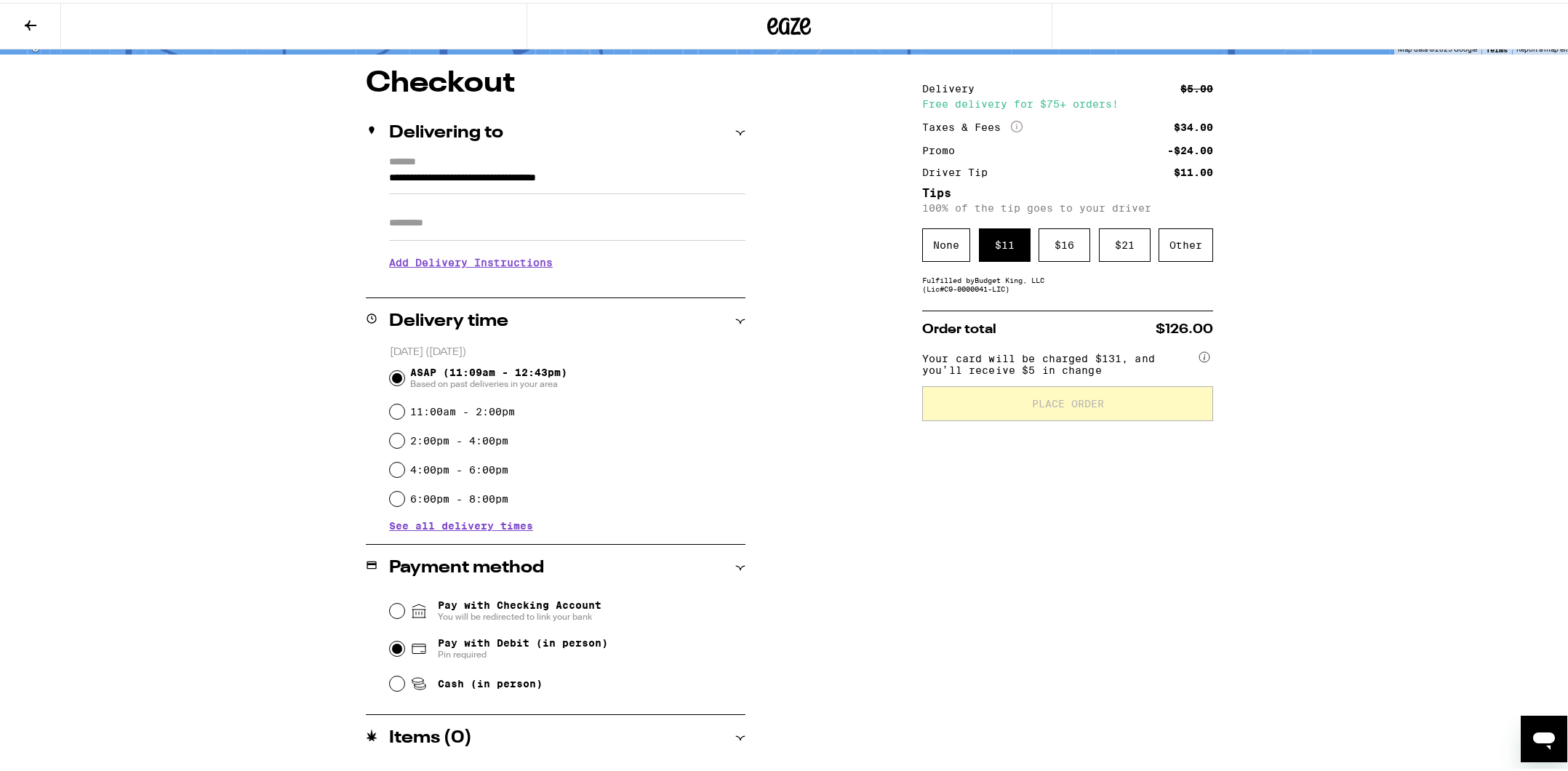
click at [42, 19] on button at bounding box center [30, 23] width 61 height 46
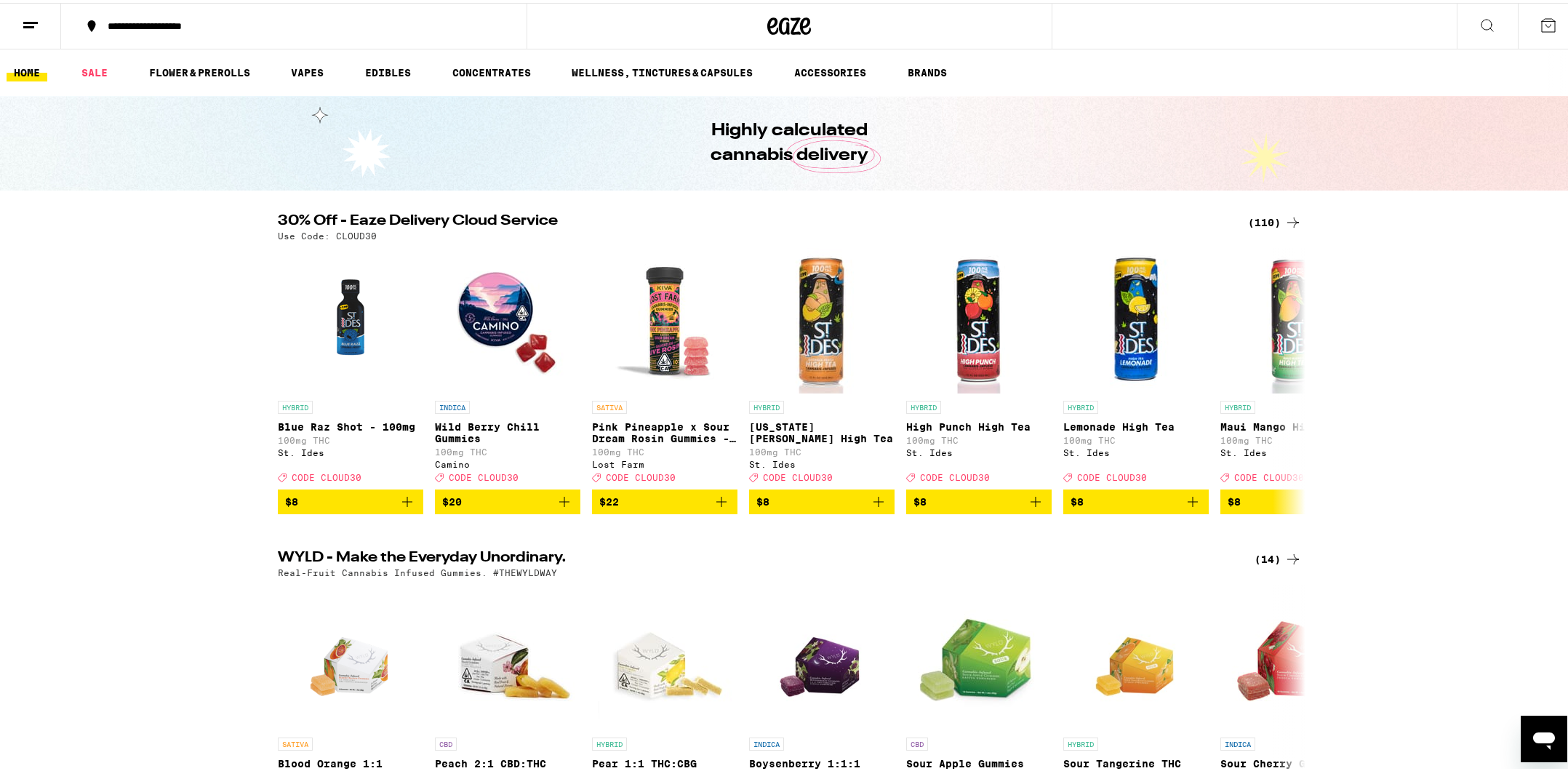
click at [19, 66] on link "HOME" at bounding box center [26, 70] width 41 height 18
click at [31, 19] on line at bounding box center [30, 19] width 15 height 0
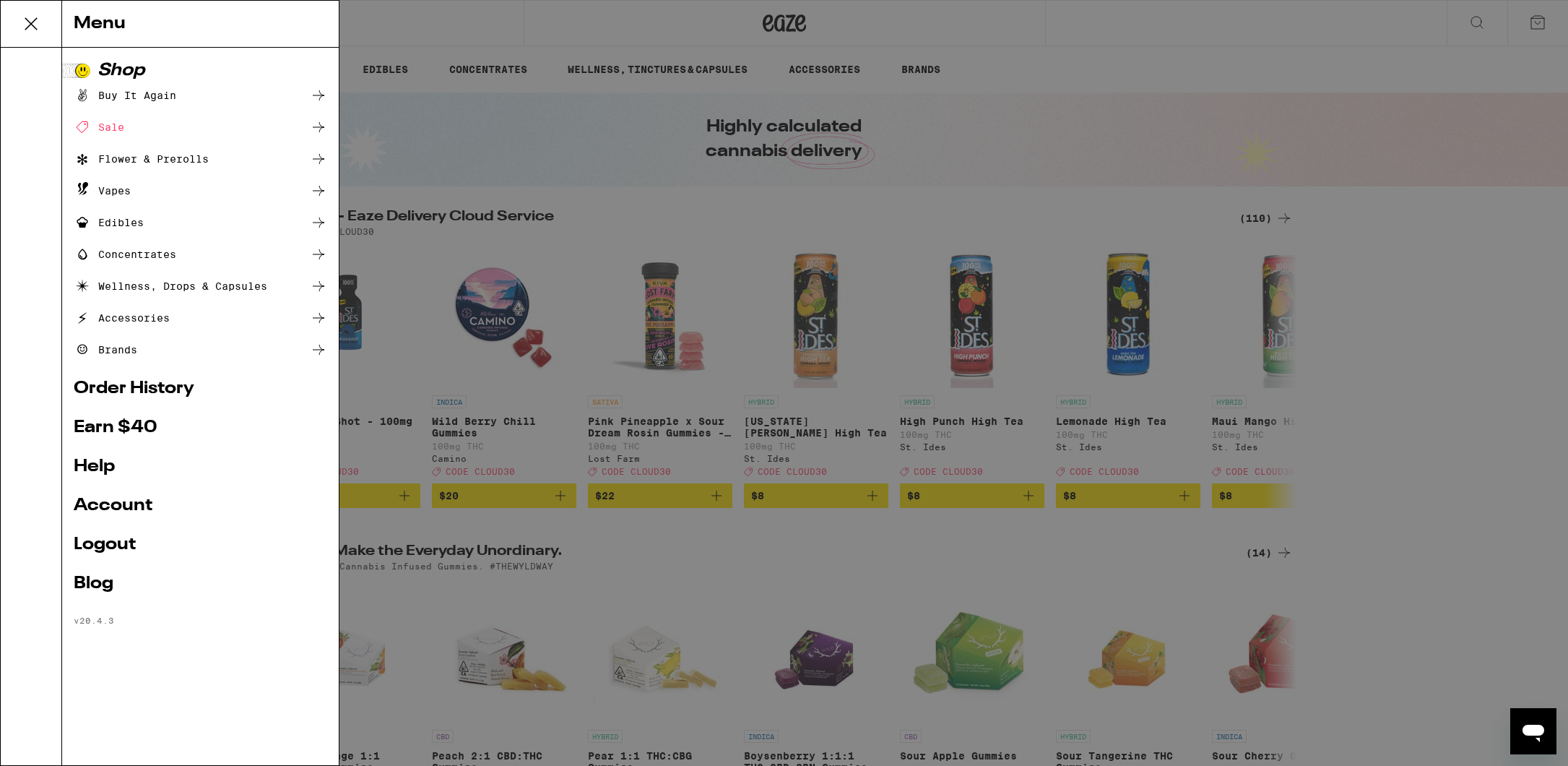
click at [183, 388] on link "Order History" at bounding box center [201, 389] width 254 height 18
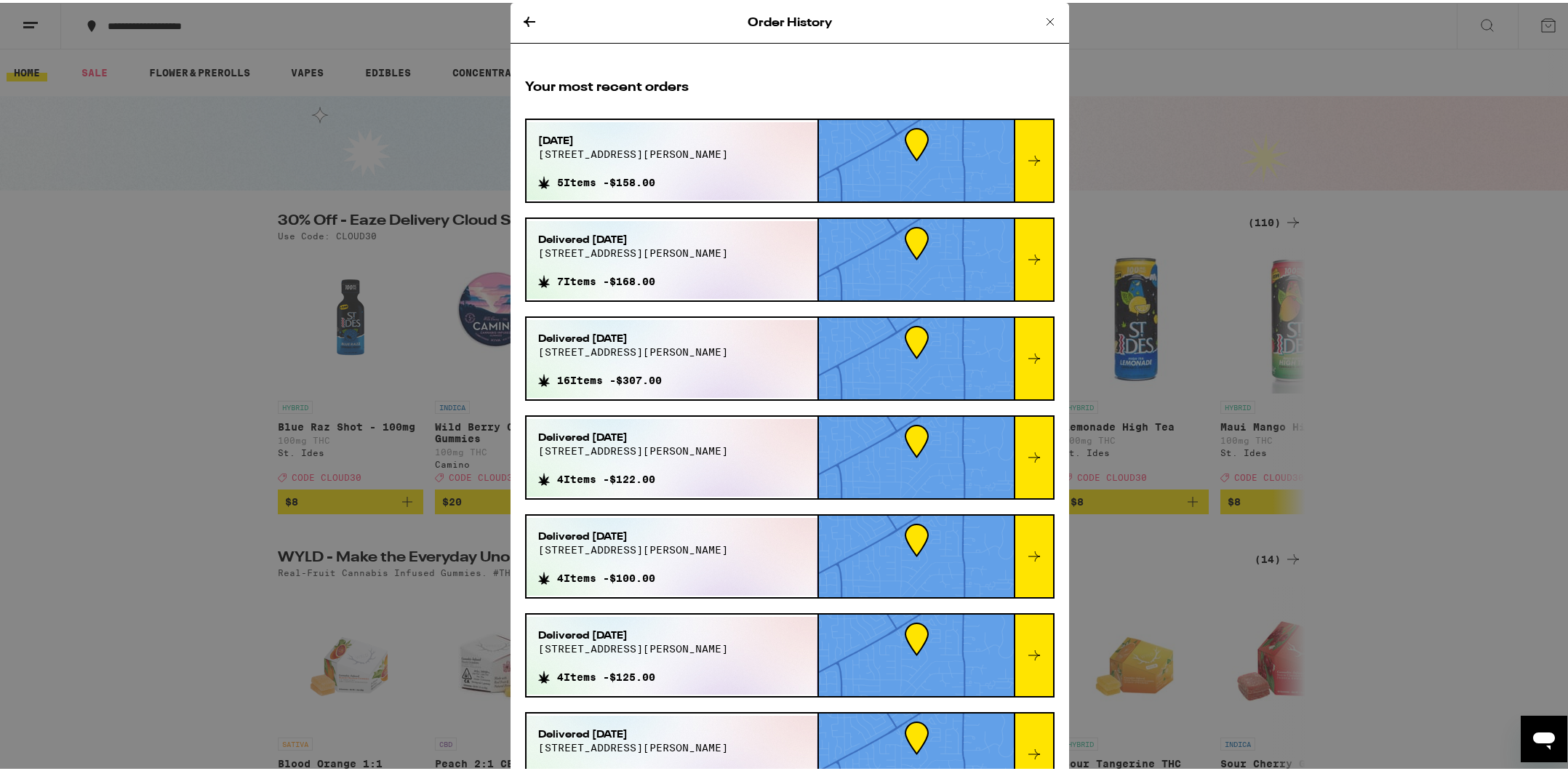
click at [524, 18] on icon at bounding box center [529, 19] width 12 height 10
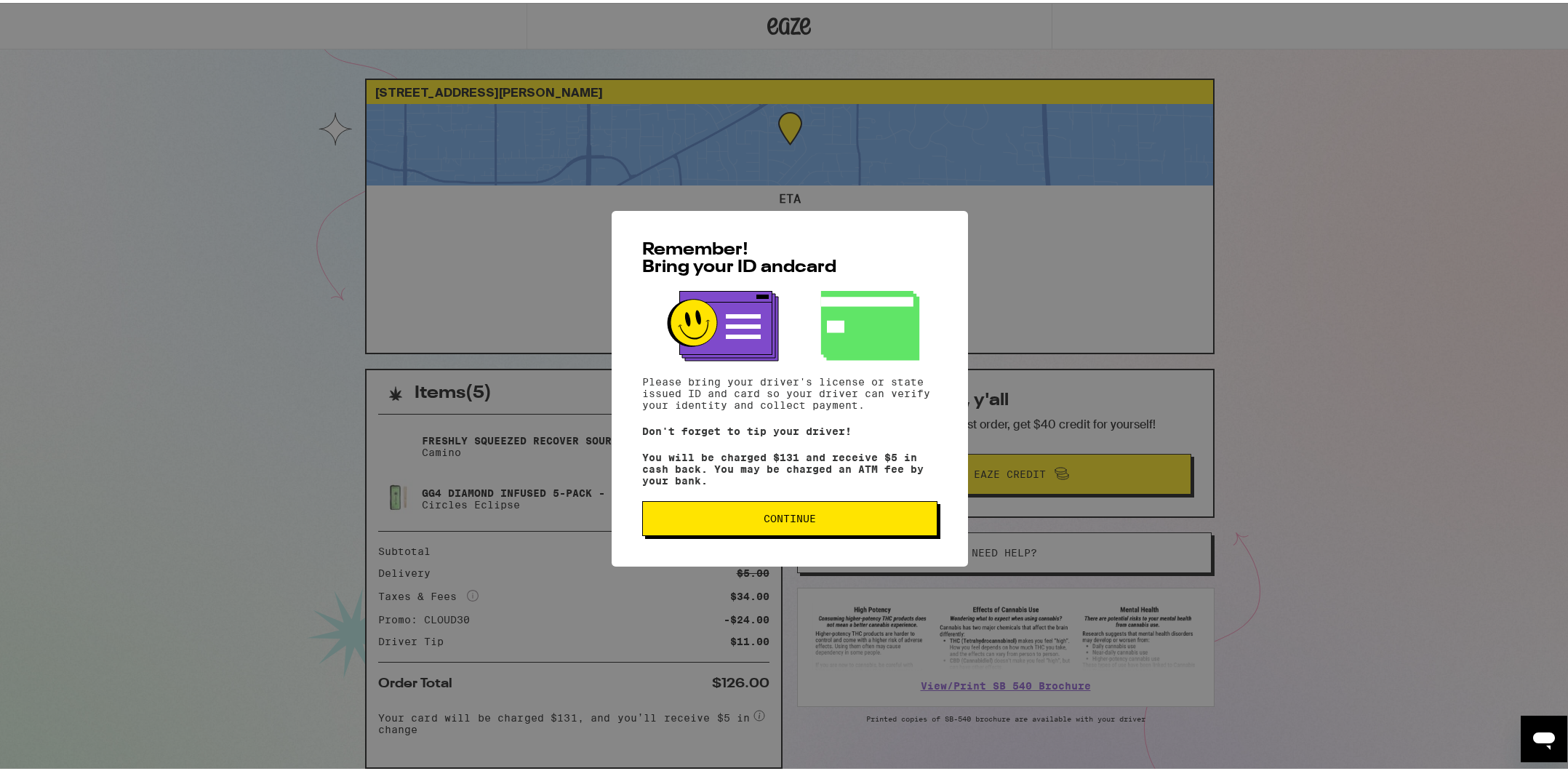
click at [848, 530] on button "Continue" at bounding box center [789, 515] width 295 height 35
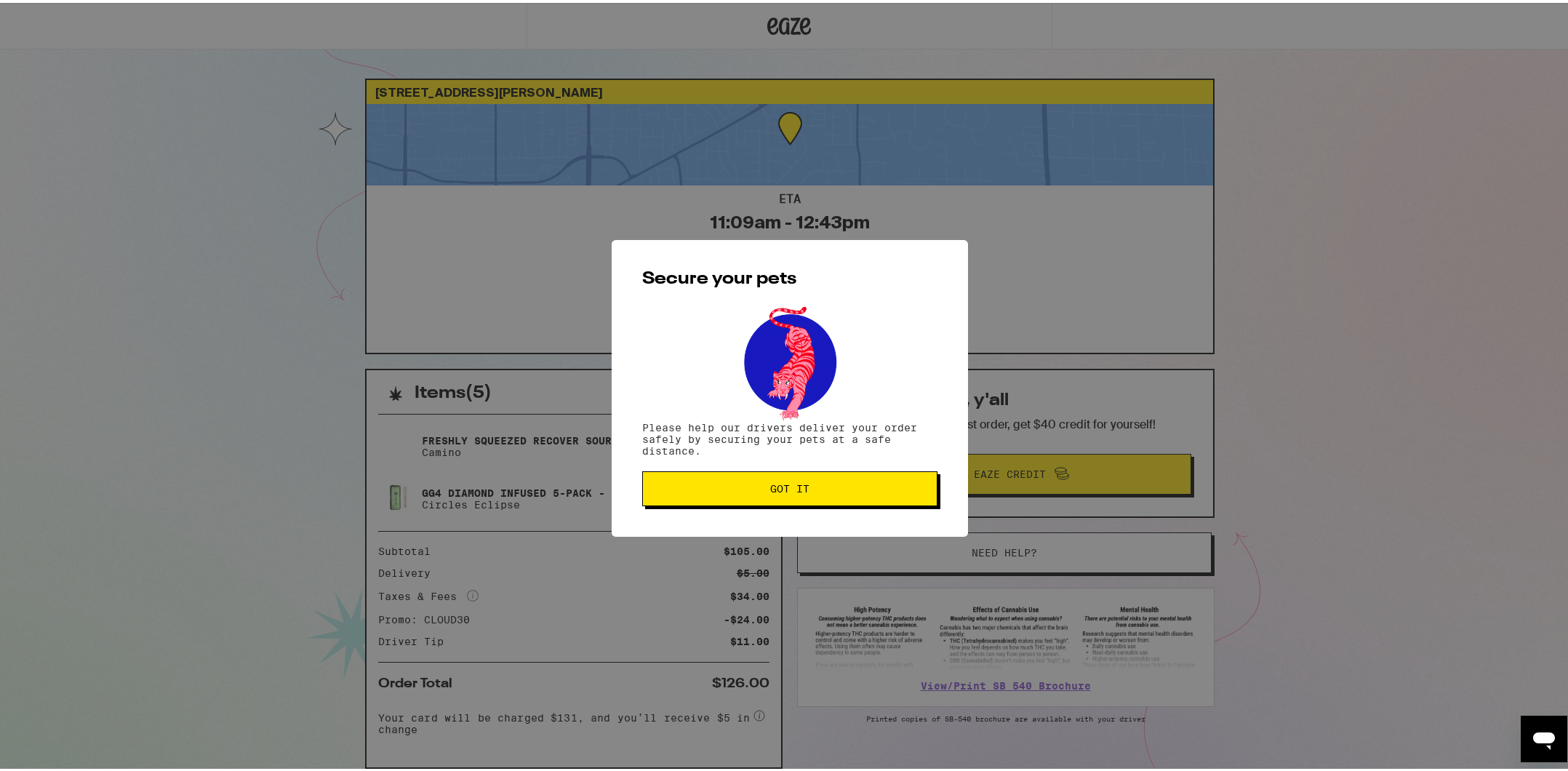
click at [826, 500] on button "Got it" at bounding box center [789, 486] width 295 height 35
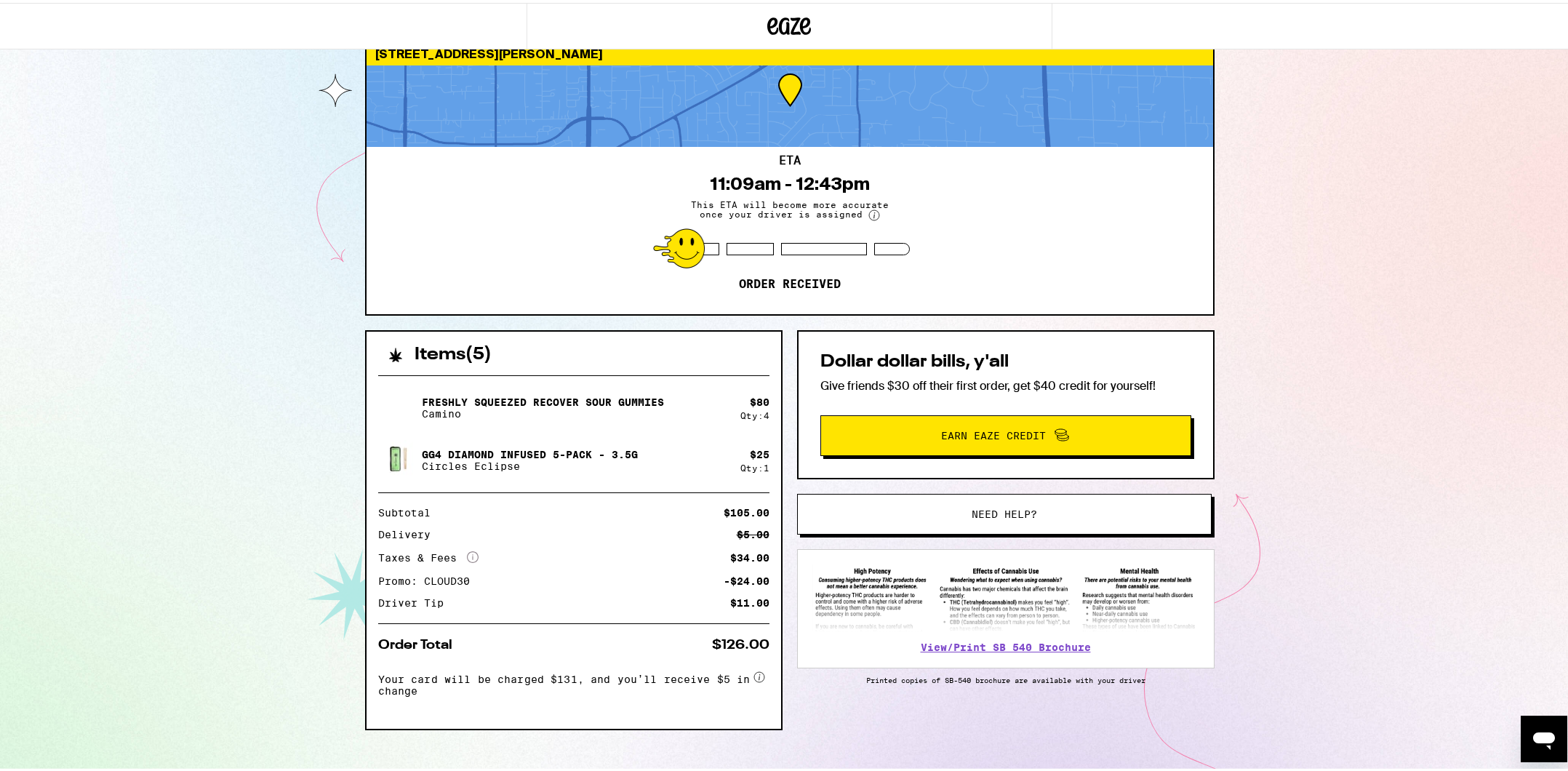
scroll to position [56, 0]
